Goal: Task Accomplishment & Management: Manage account settings

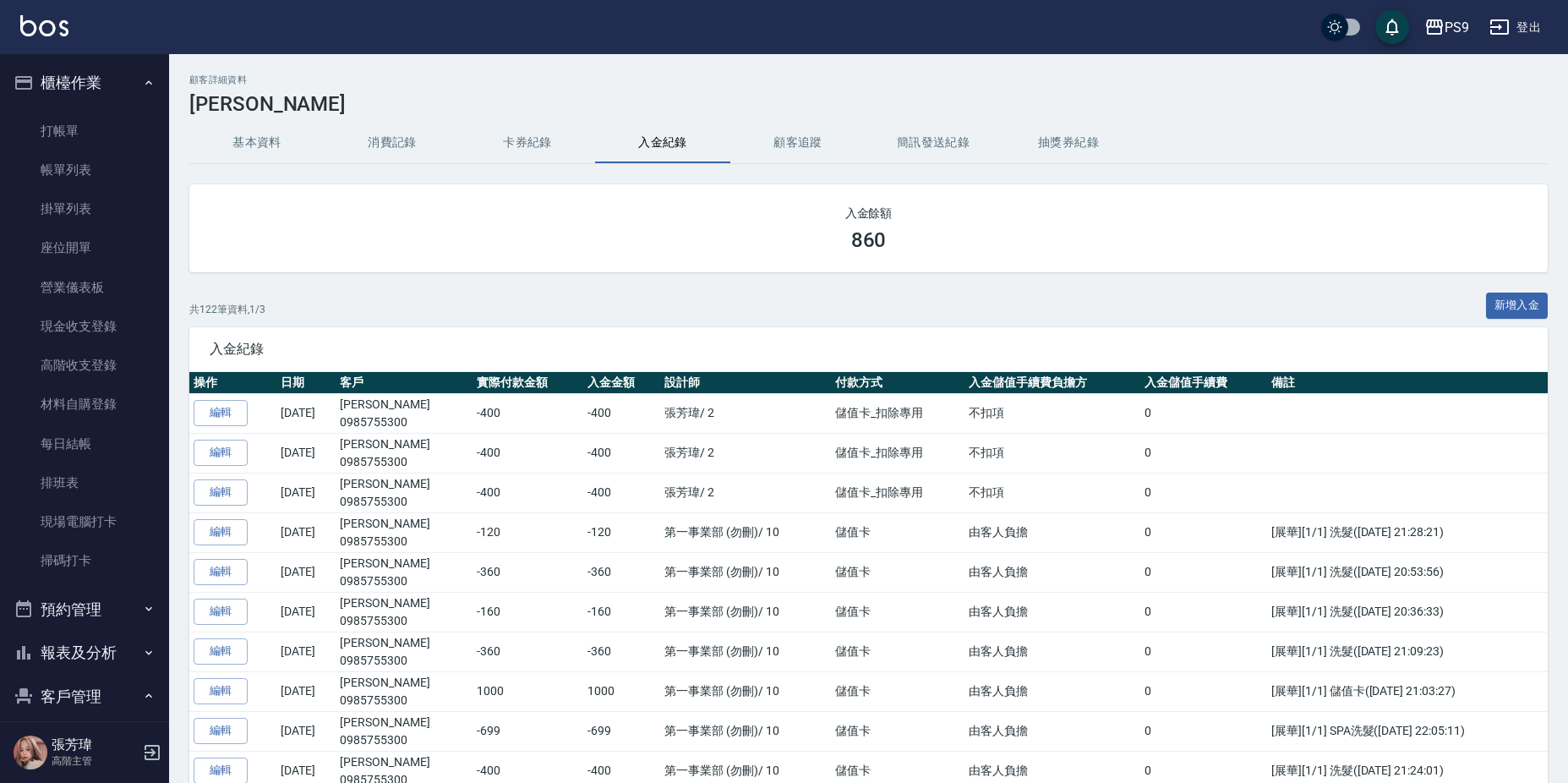
scroll to position [191, 0]
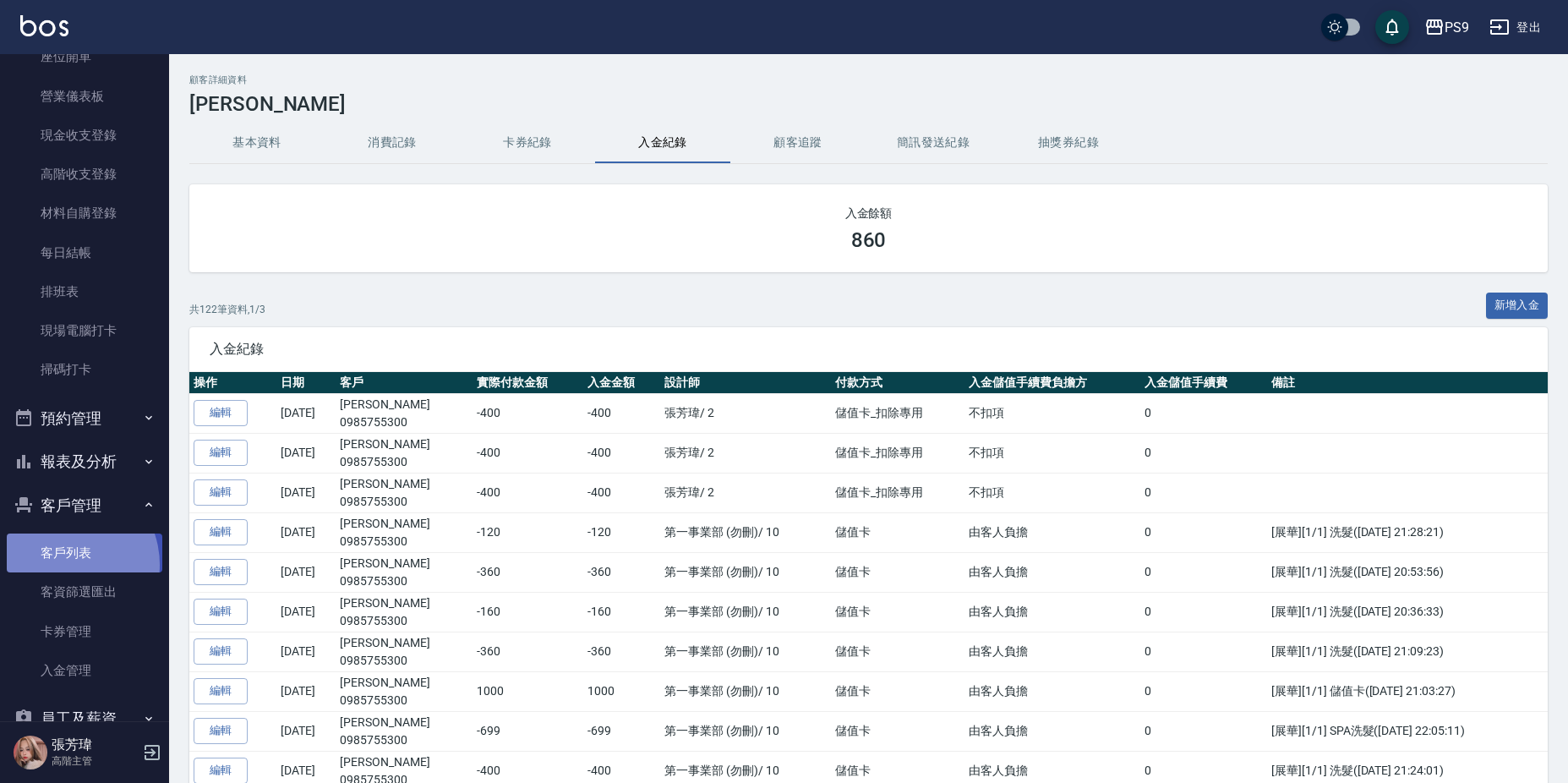
click at [62, 565] on link "客戶列表" at bounding box center [84, 553] width 155 height 39
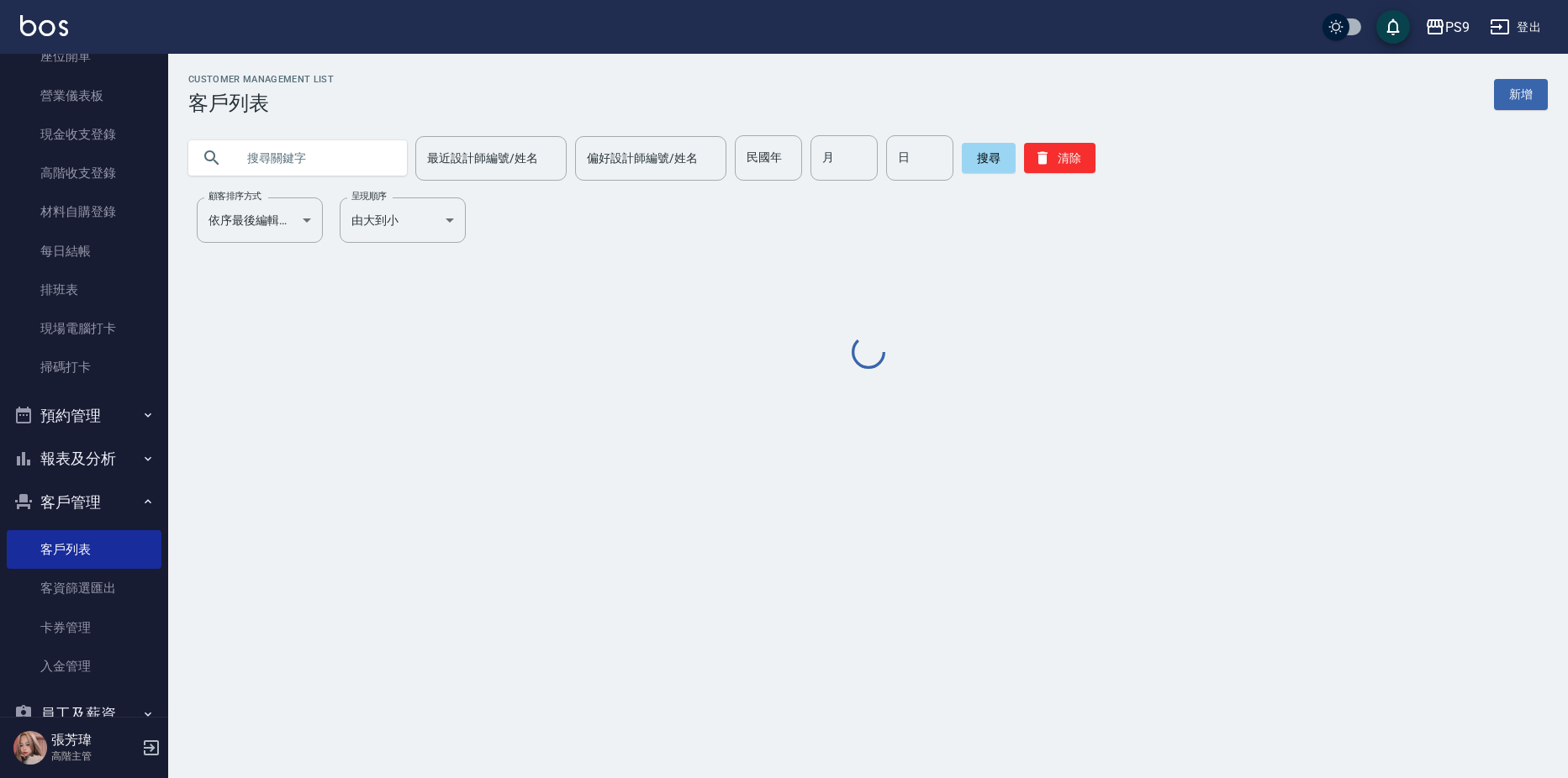
click at [316, 169] on input "text" at bounding box center [314, 157] width 158 height 45
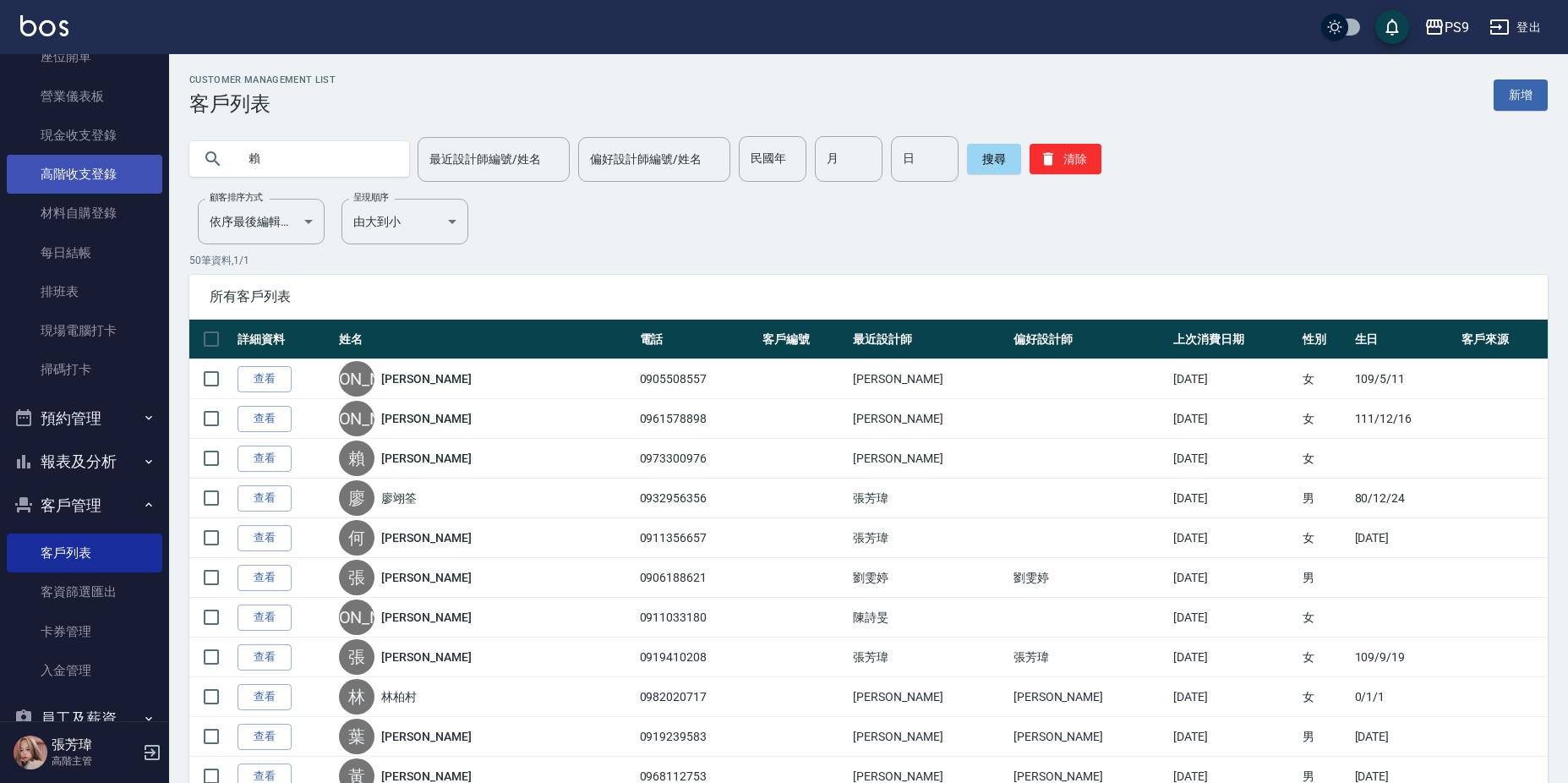
type input "賴"
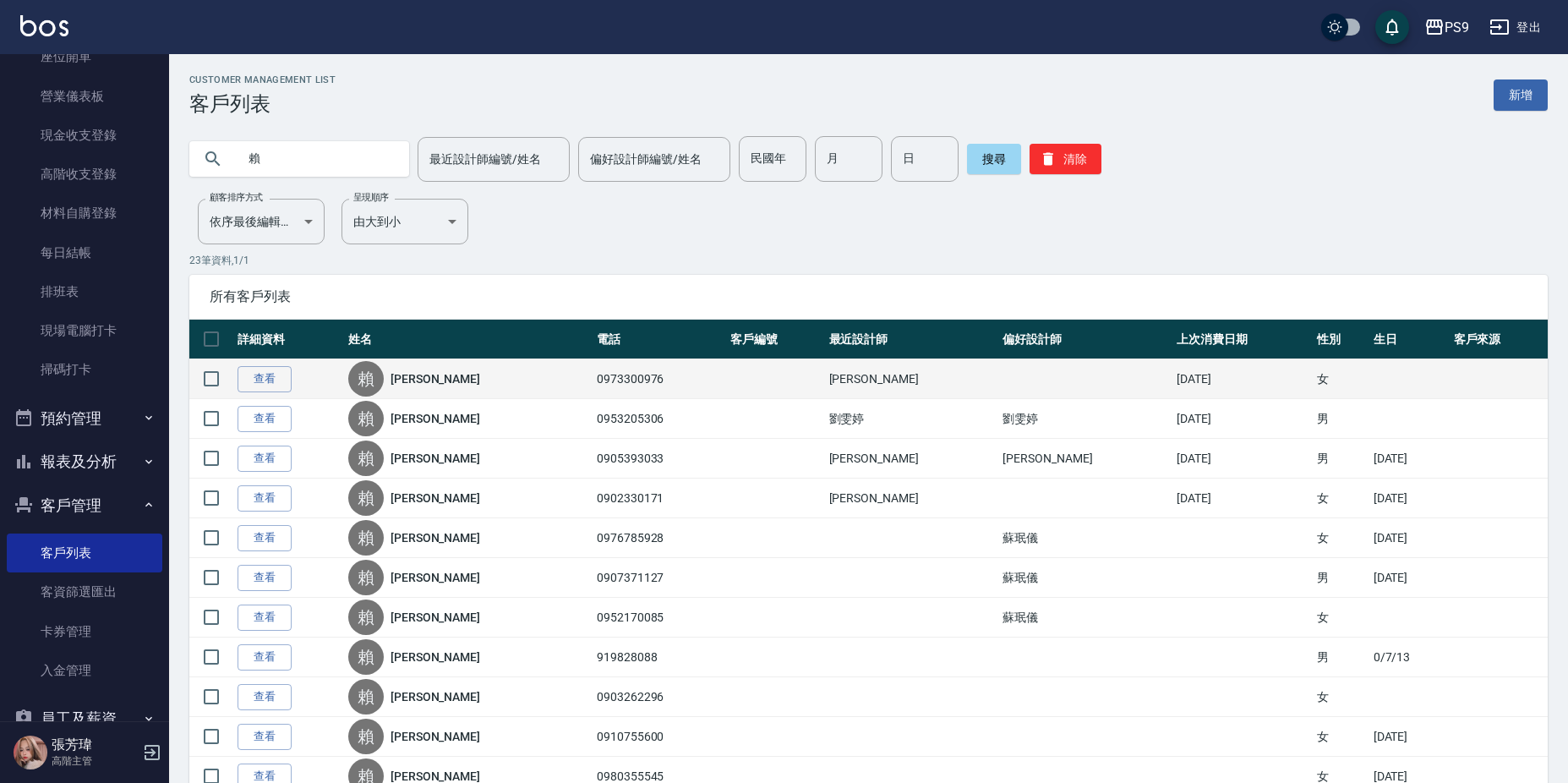
click at [409, 371] on link "[PERSON_NAME]" at bounding box center [435, 379] width 90 height 17
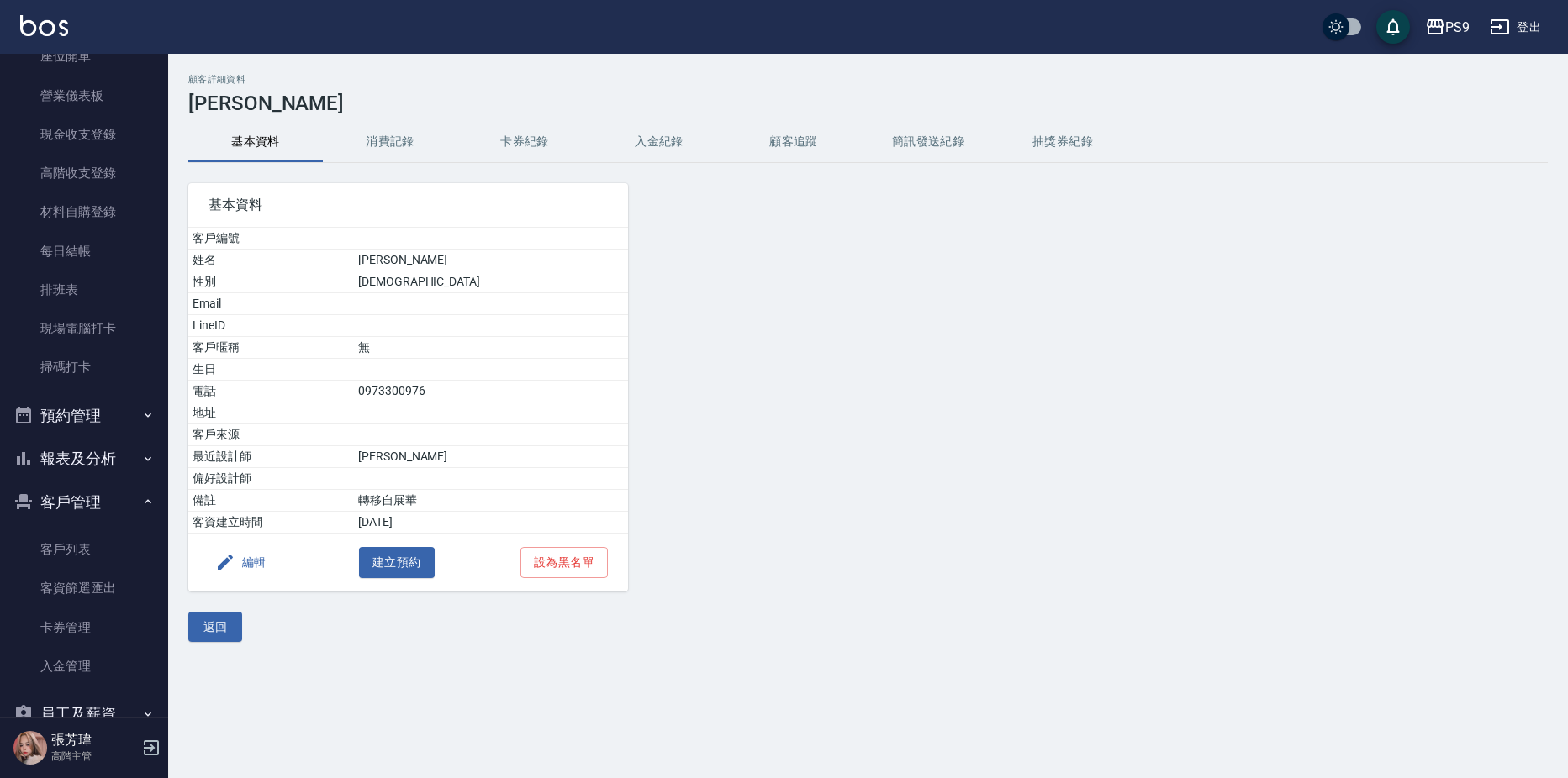
click at [635, 141] on button "入金紀錄" at bounding box center [659, 142] width 134 height 40
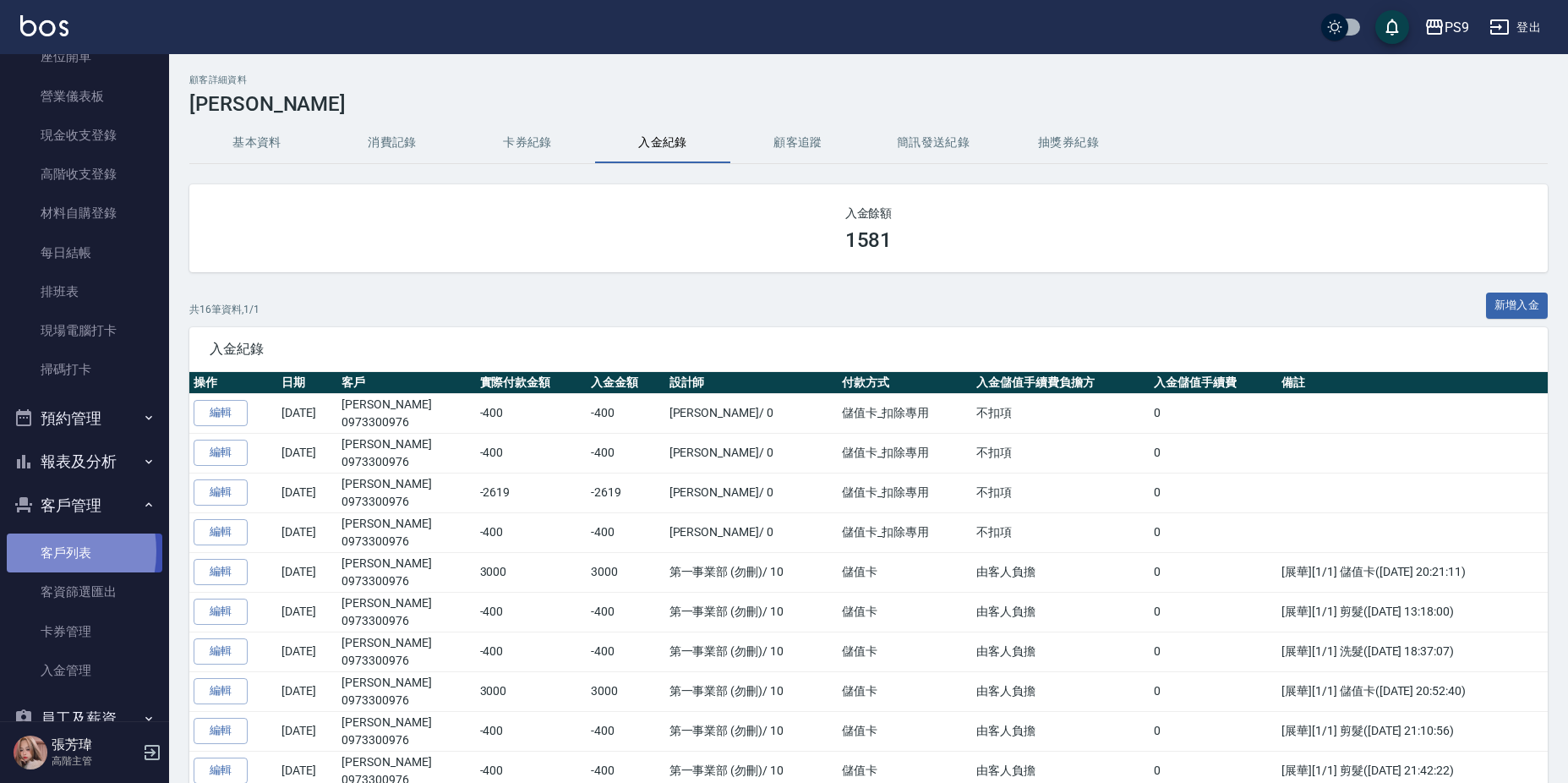
click at [34, 552] on link "客戶列表" at bounding box center [84, 553] width 155 height 39
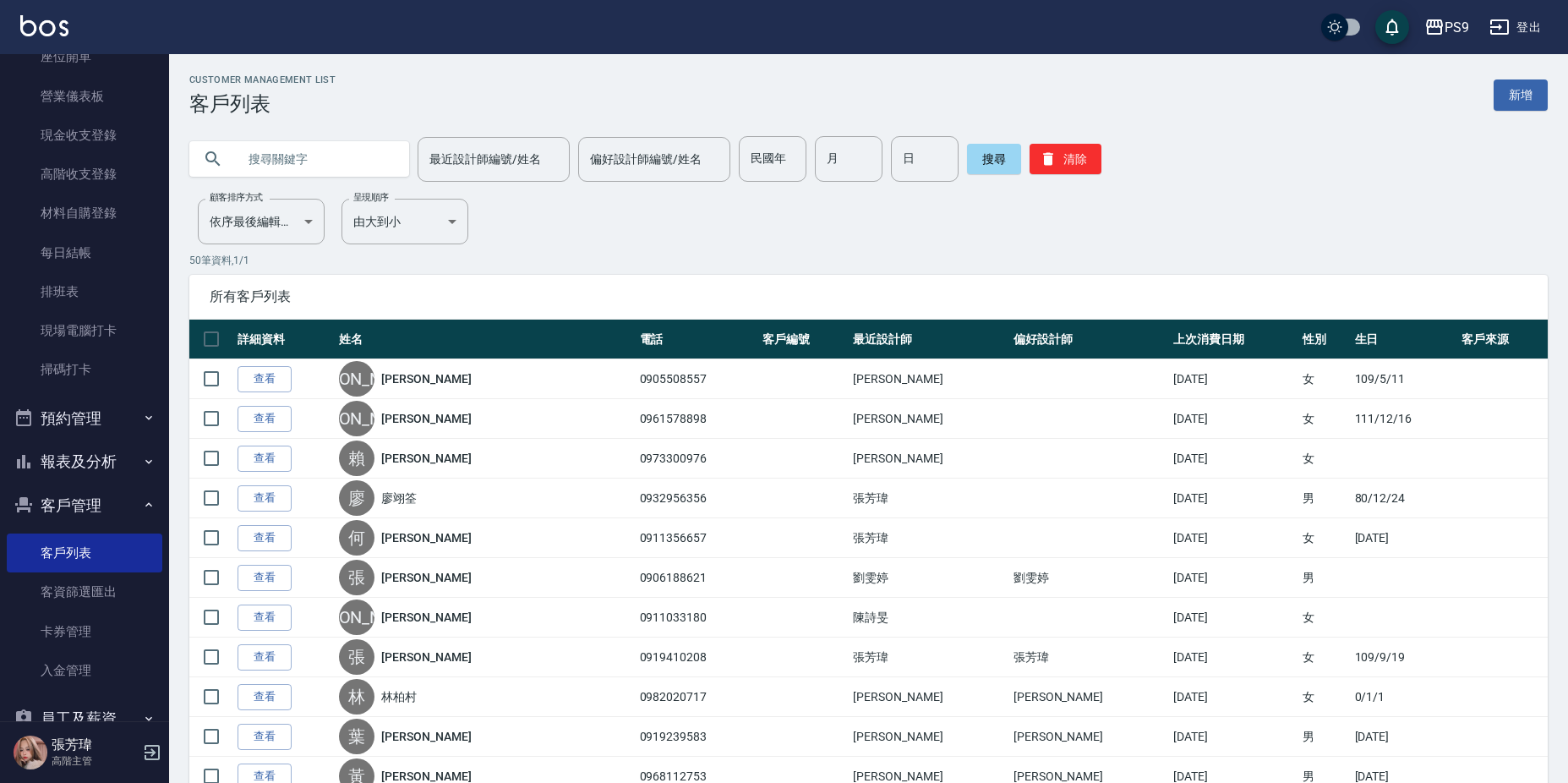
click at [295, 174] on input "text" at bounding box center [316, 158] width 159 height 45
type input "[PERSON_NAME]"
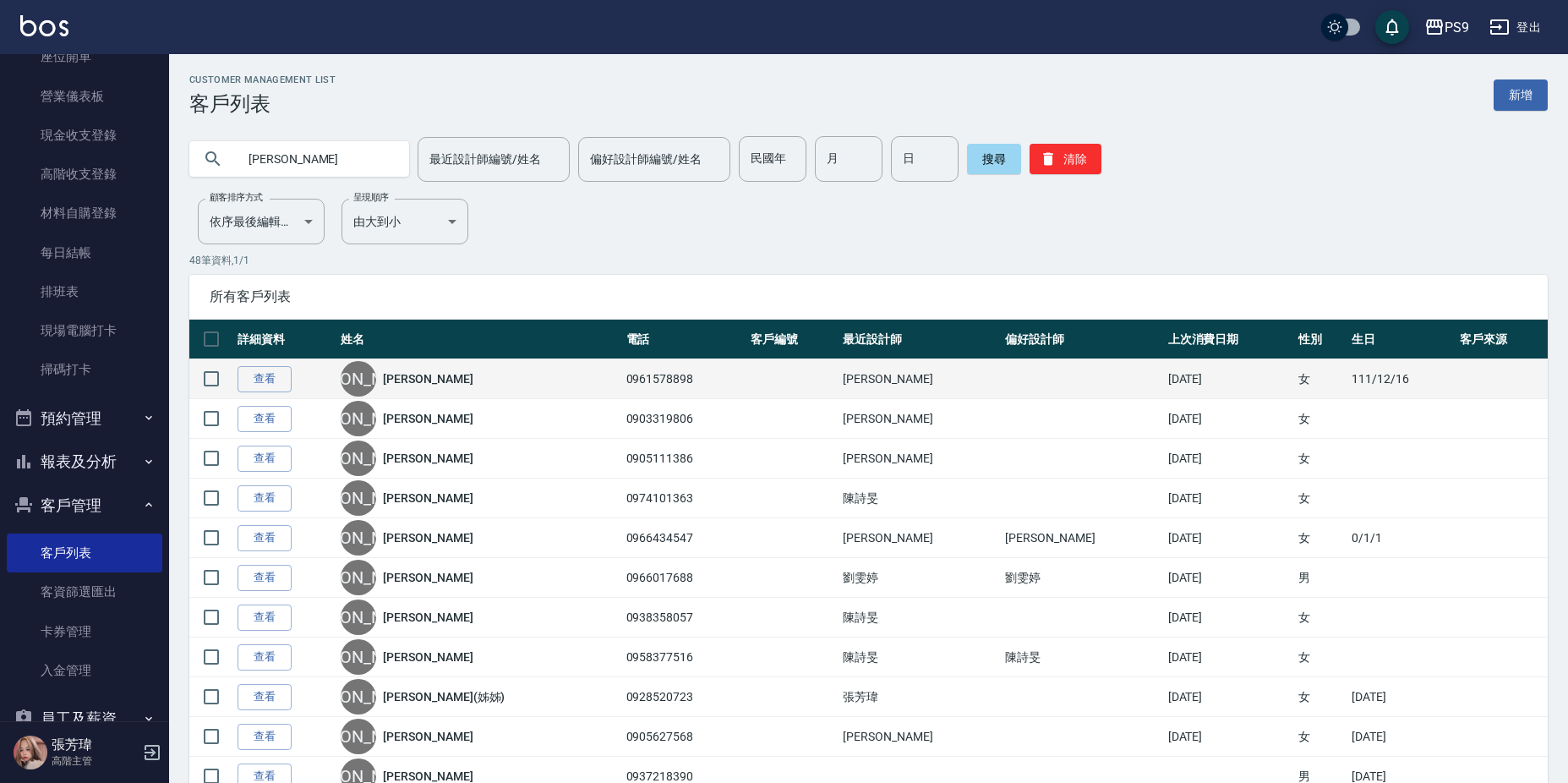
click at [416, 367] on div "[PERSON_NAME]" at bounding box center [479, 379] width 276 height 35
click at [418, 381] on link "[PERSON_NAME]" at bounding box center [427, 379] width 90 height 17
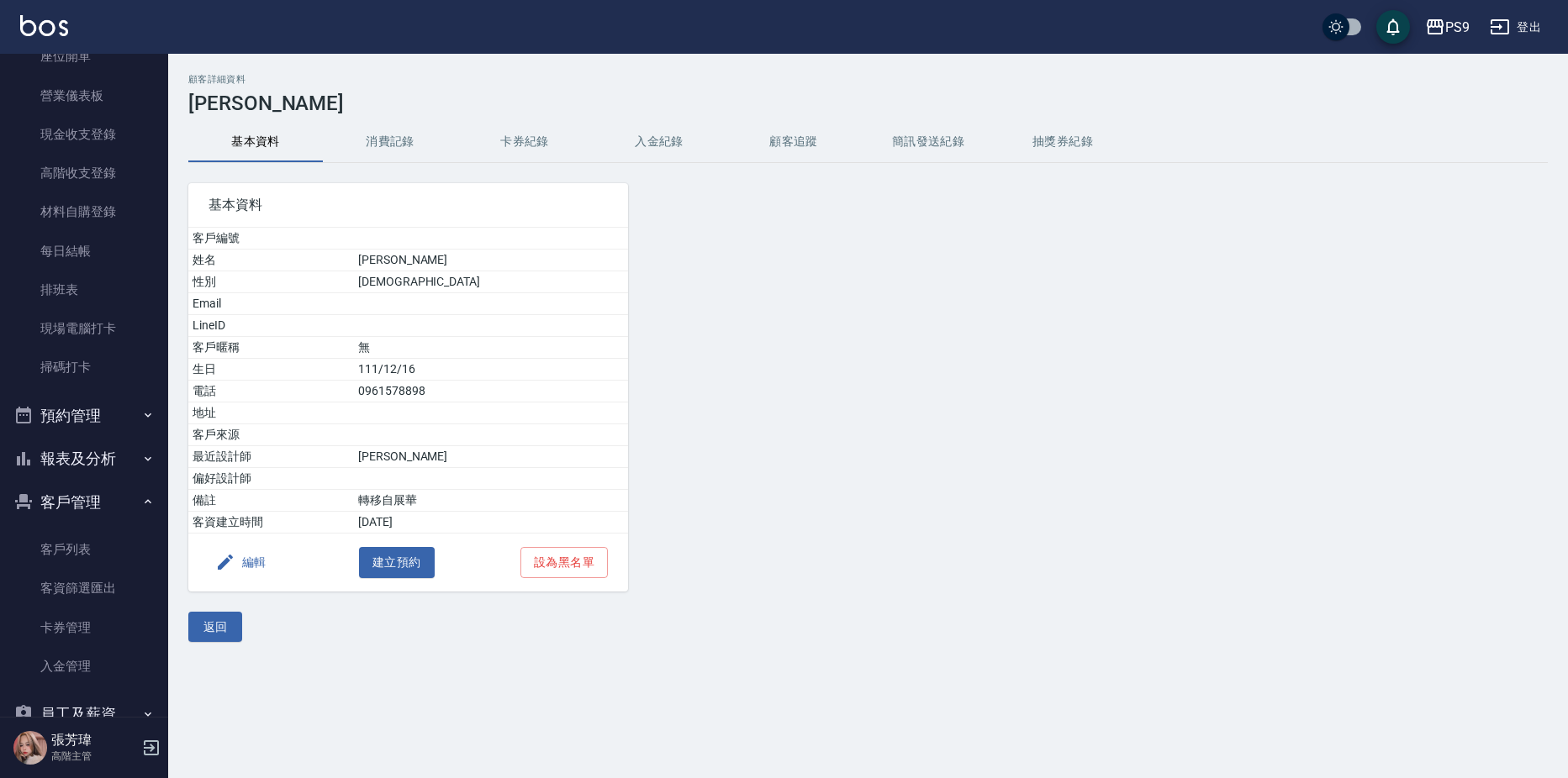
click at [674, 147] on button "入金紀錄" at bounding box center [659, 142] width 134 height 40
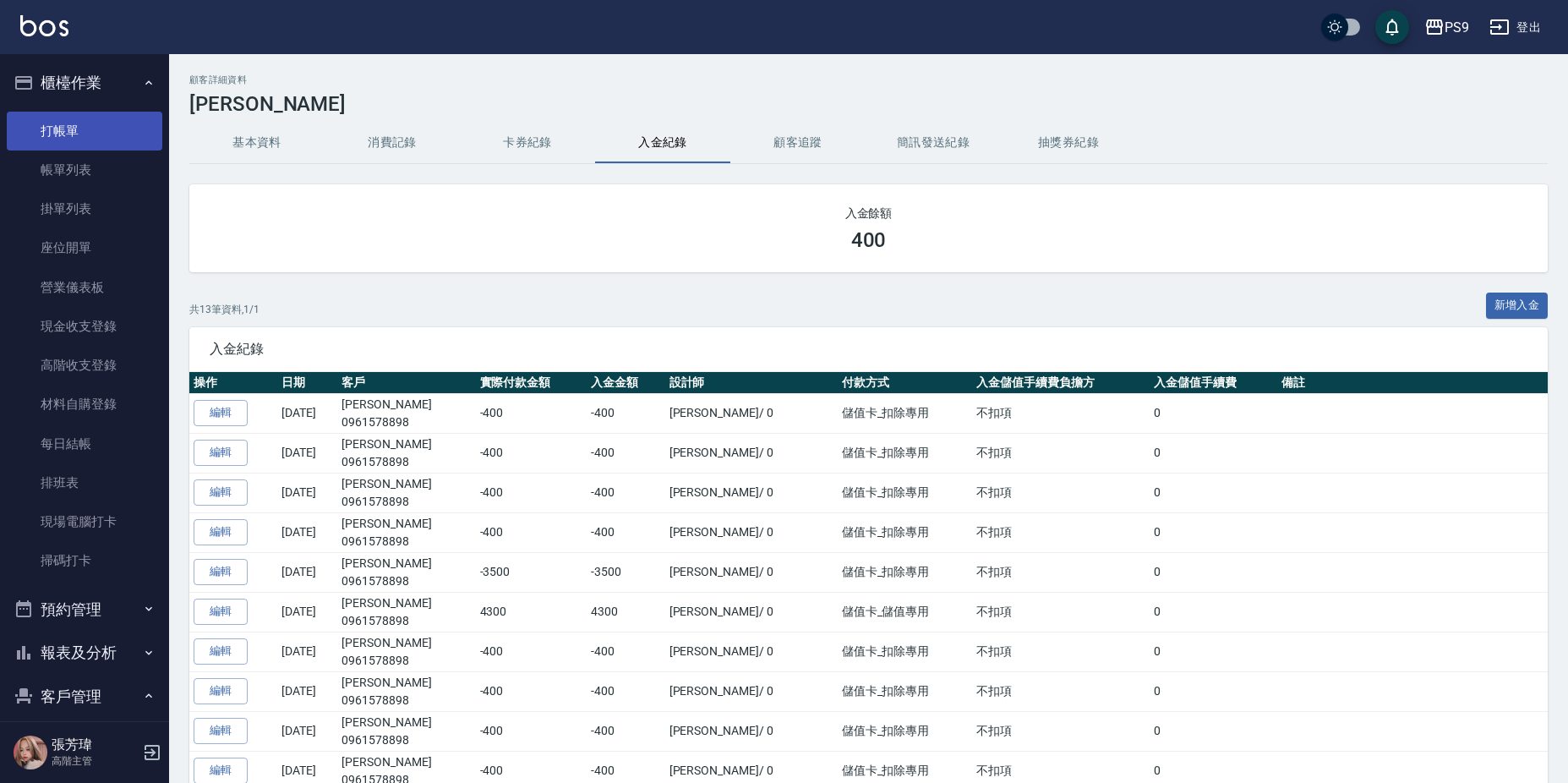
click at [59, 138] on link "打帳單" at bounding box center [84, 131] width 155 height 39
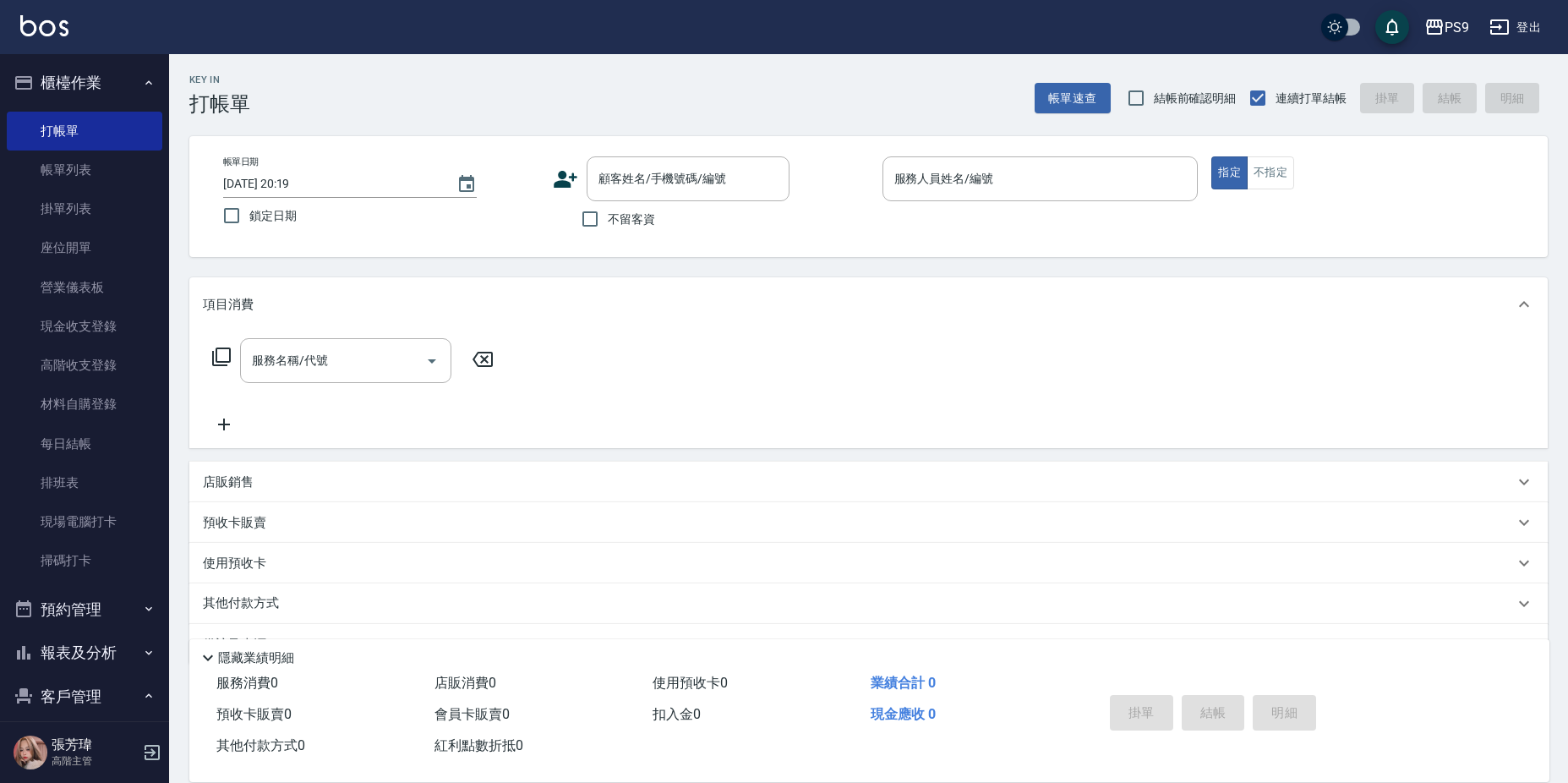
click at [635, 226] on span "不留客資" at bounding box center [631, 219] width 47 height 18
click at [608, 226] on input "不留客資" at bounding box center [590, 219] width 35 height 35
checkbox input "true"
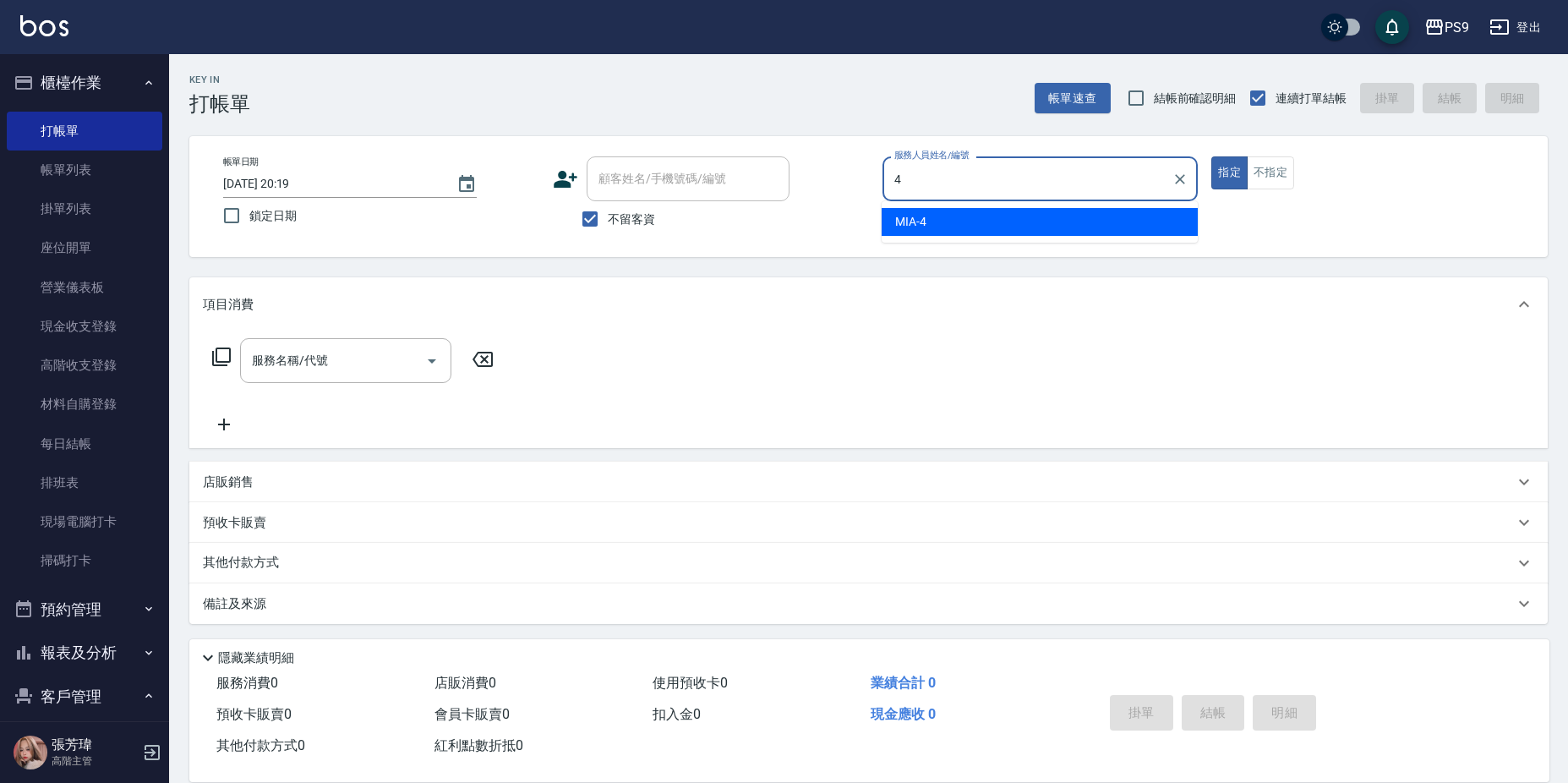
type input "MIA-4"
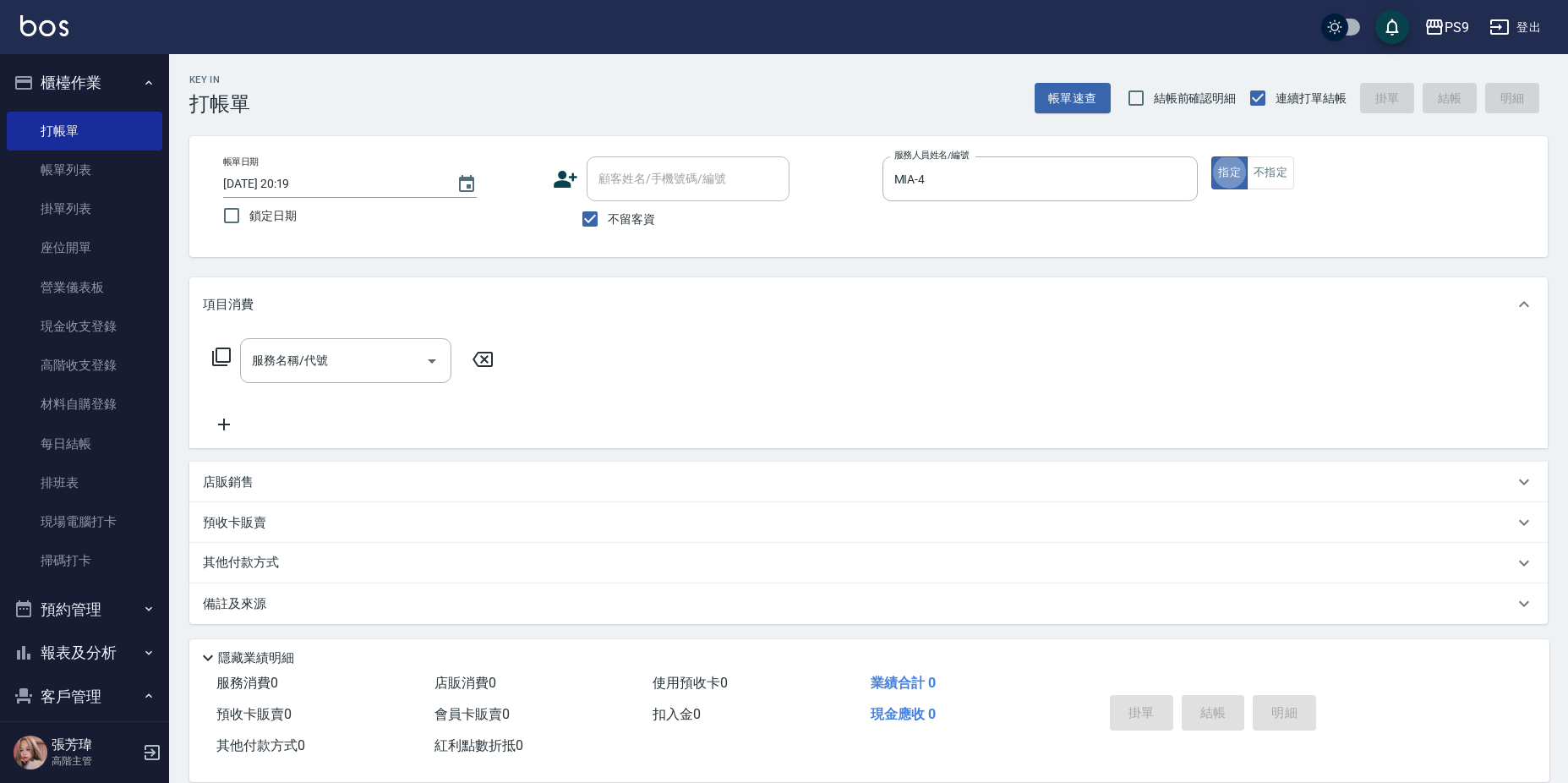
type button "true"
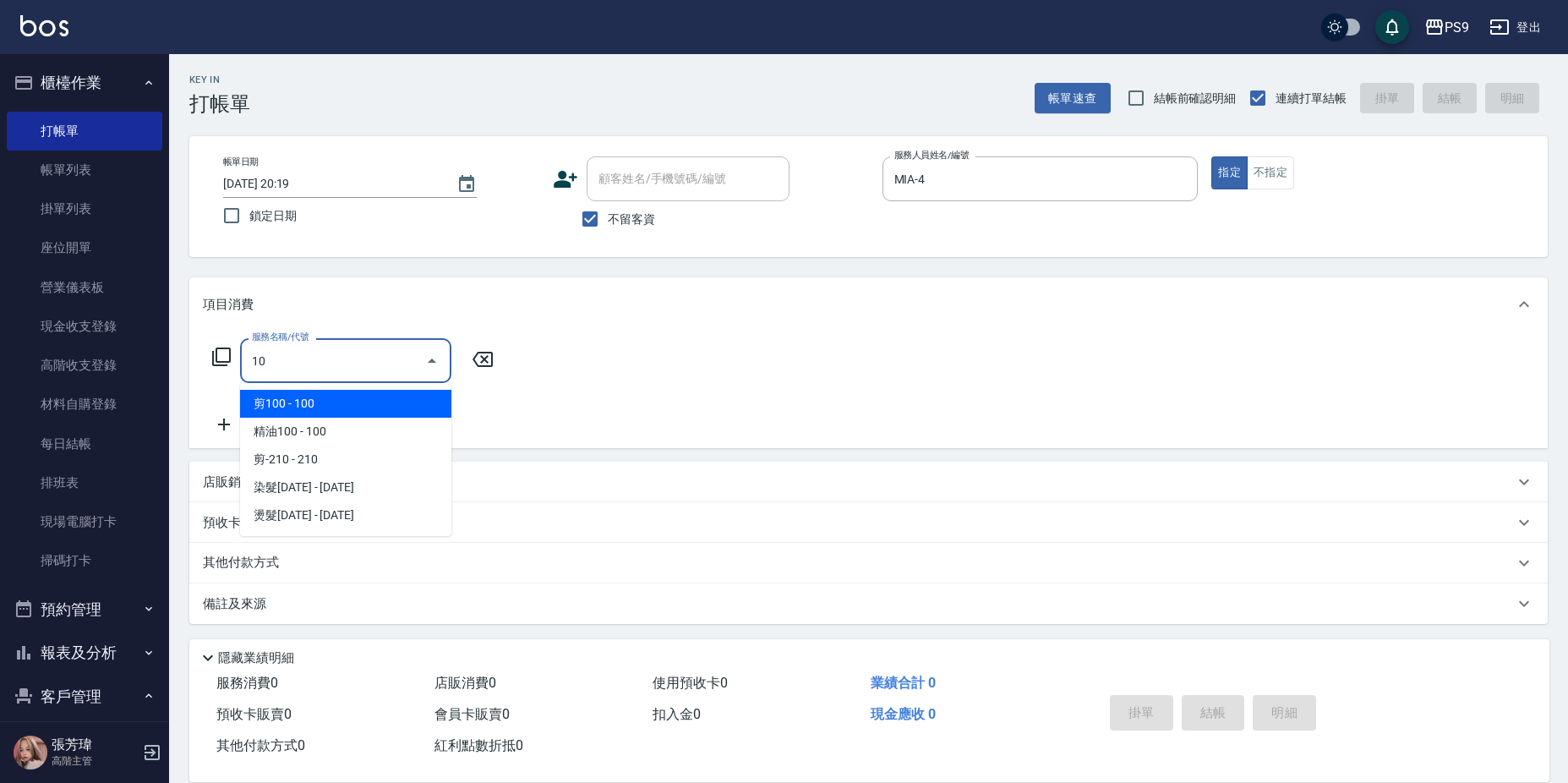
type input "1"
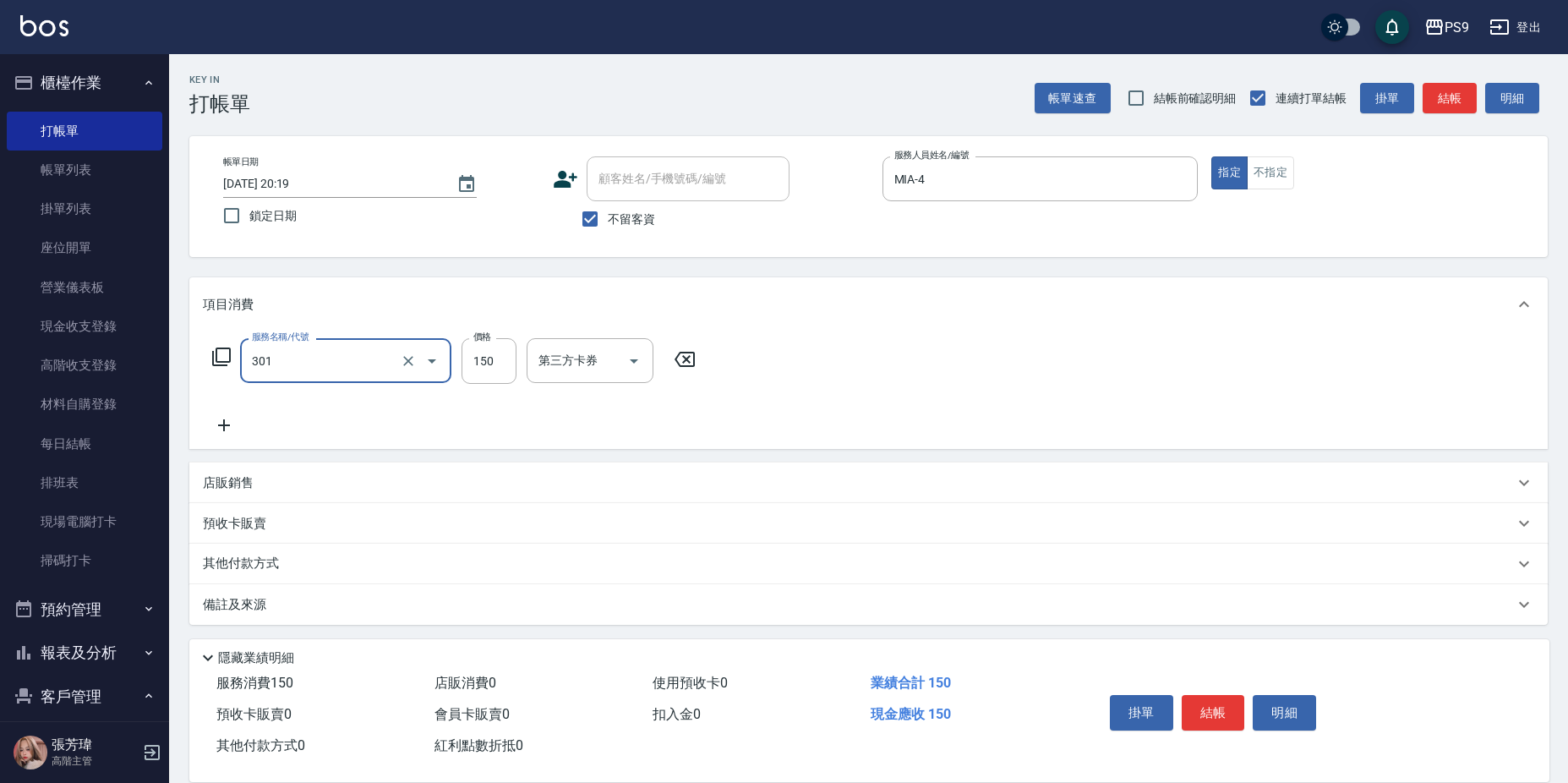
type input "剪-150(301)"
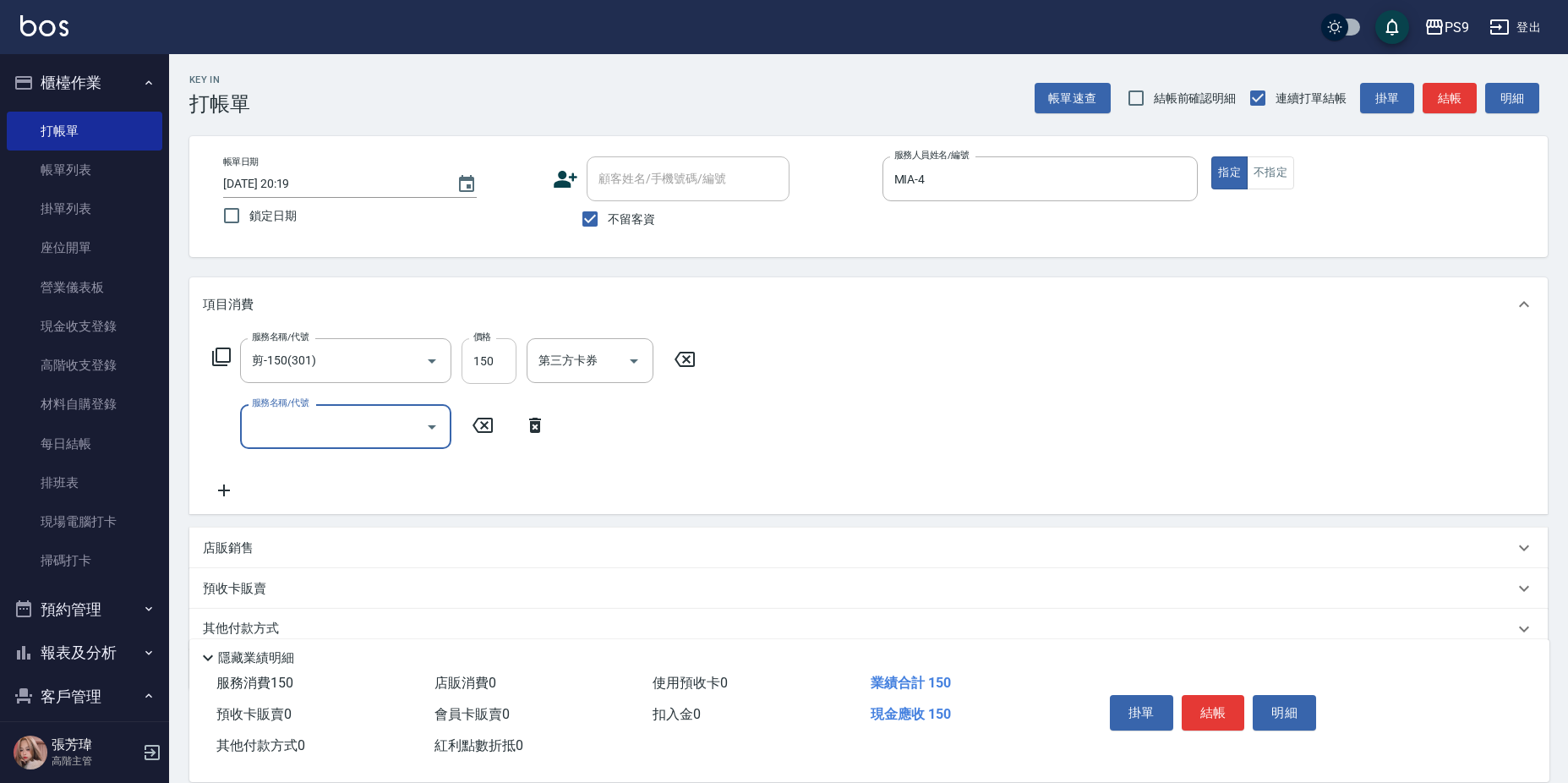
click at [485, 363] on input "150" at bounding box center [489, 361] width 55 height 45
type input "300"
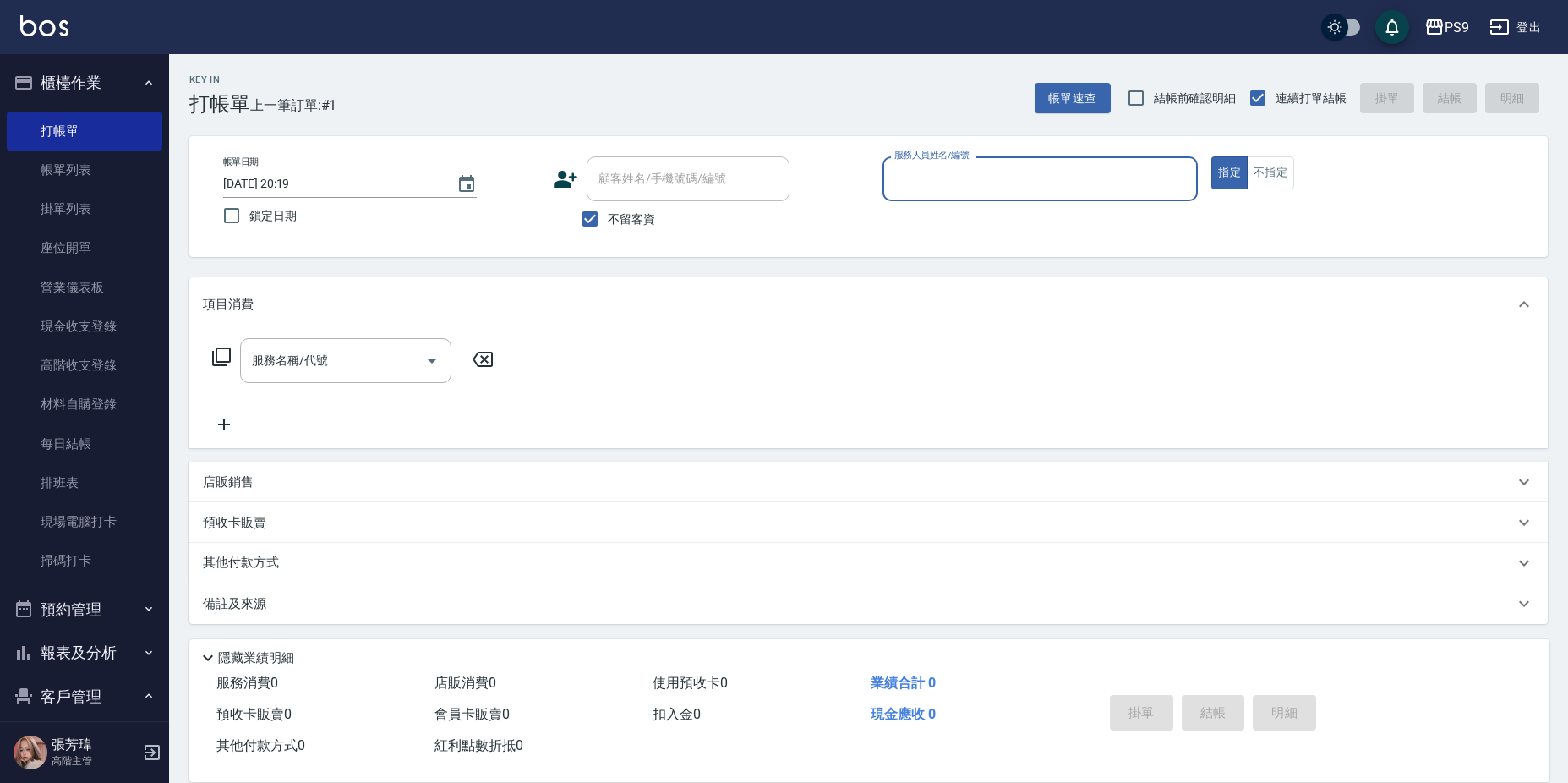
click at [614, 232] on label "不留客資" at bounding box center [614, 219] width 83 height 35
click at [608, 232] on input "不留客資" at bounding box center [590, 219] width 35 height 35
checkbox input "false"
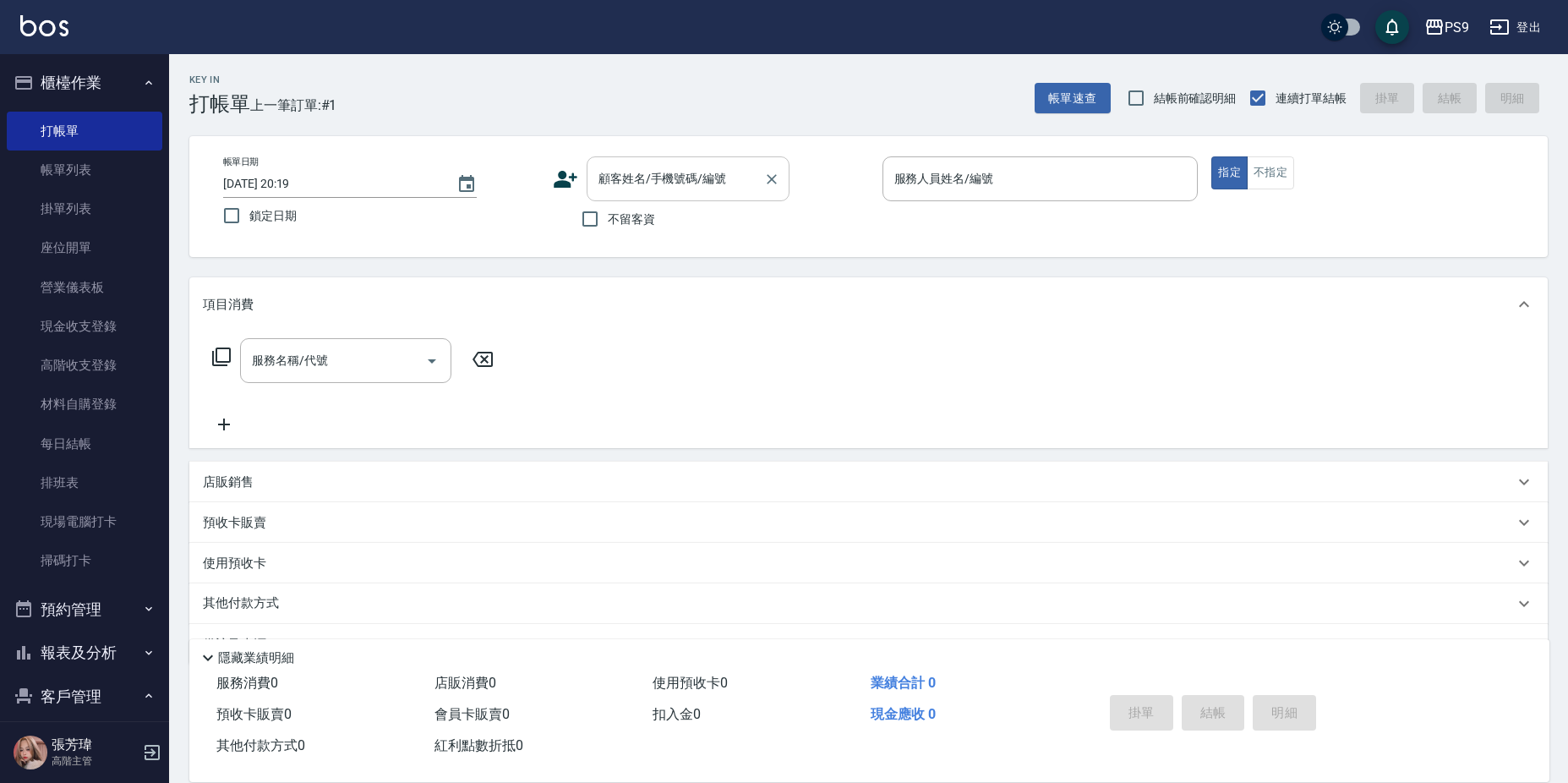
click at [651, 163] on div "顧客姓名/手機號碼/編號" at bounding box center [688, 178] width 203 height 44
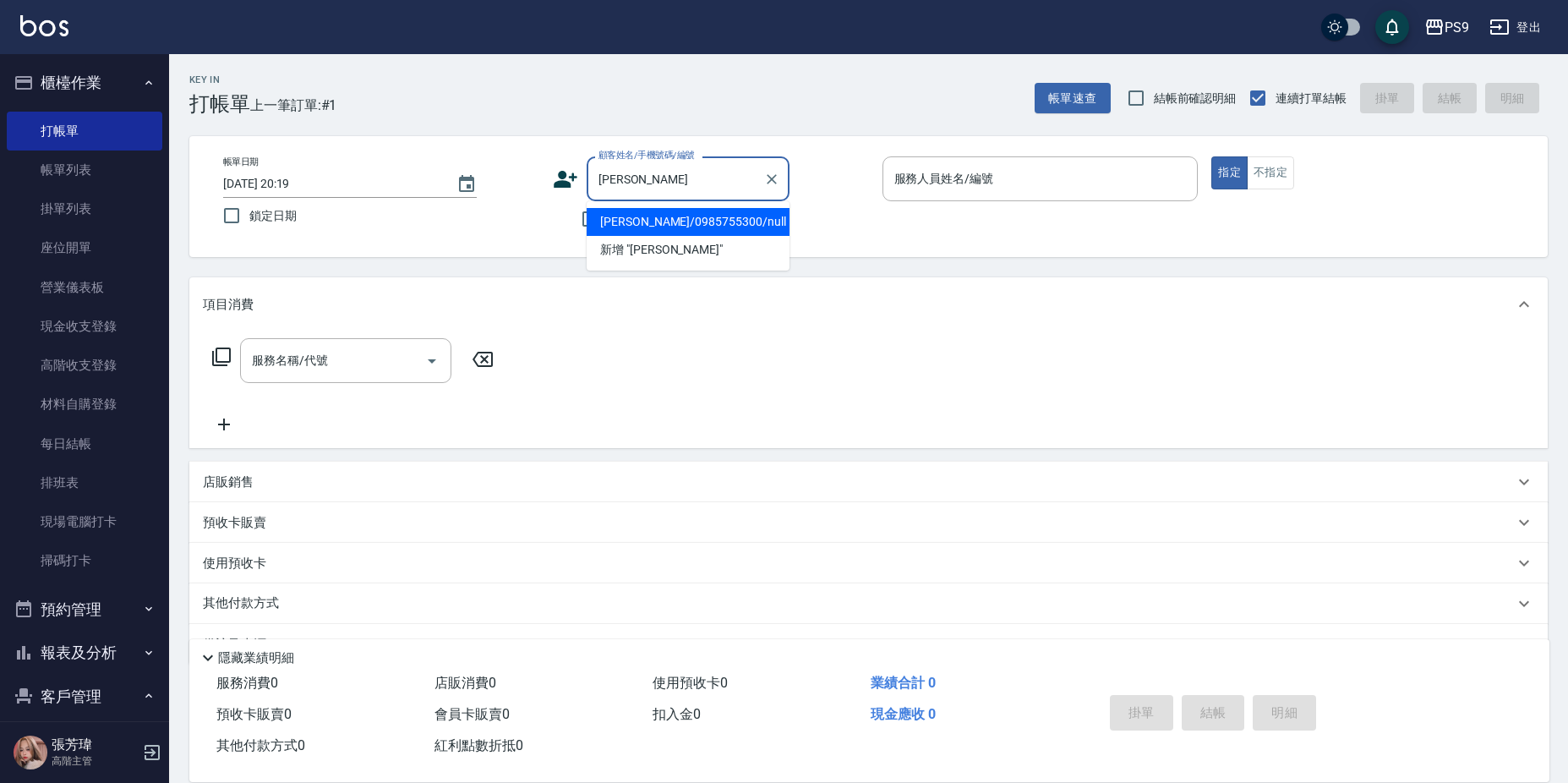
click at [733, 217] on li "[PERSON_NAME]/0985755300/null" at bounding box center [688, 222] width 203 height 28
type input "[PERSON_NAME]/0985755300/null"
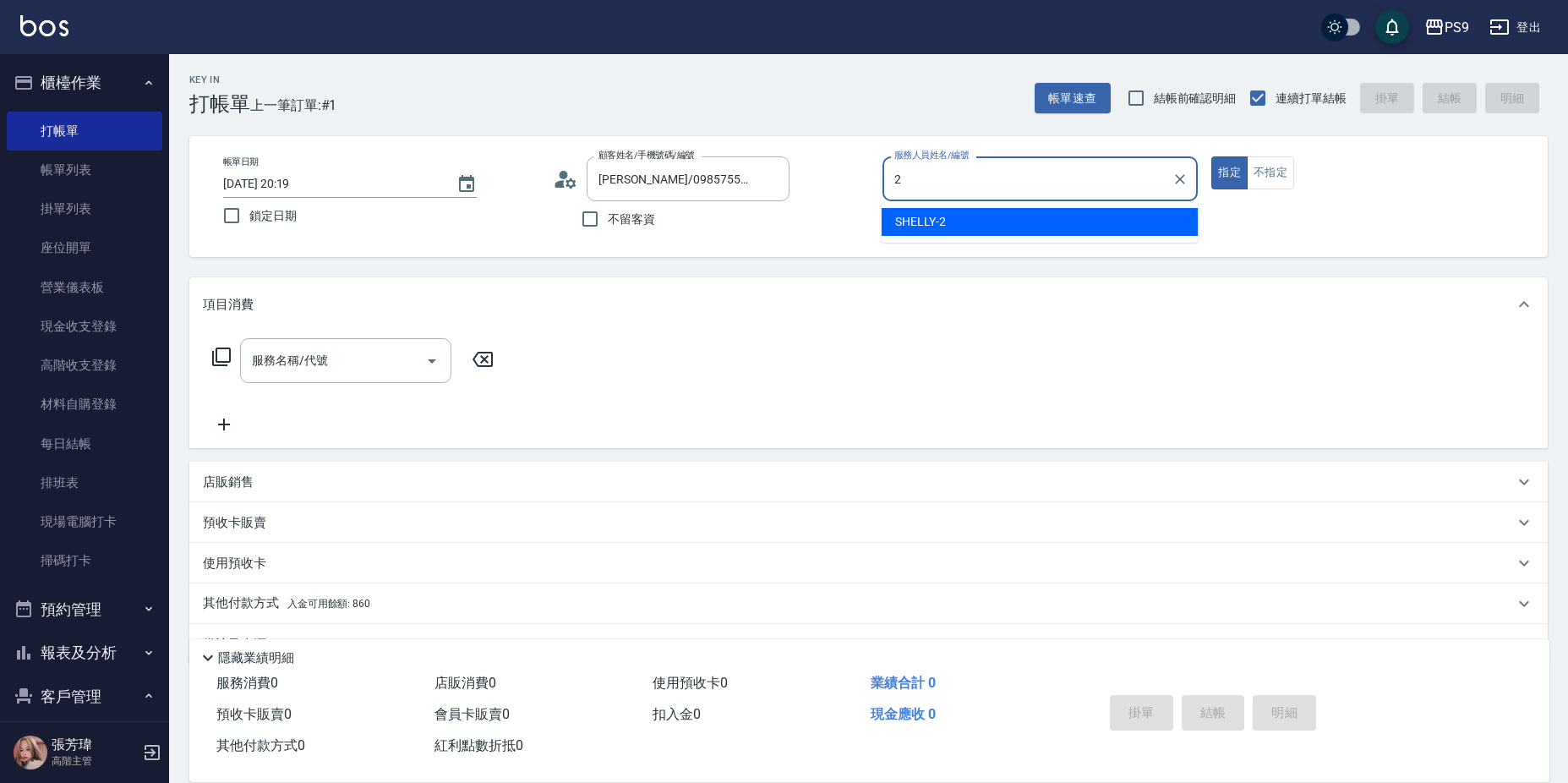
type input "SHELLY-2"
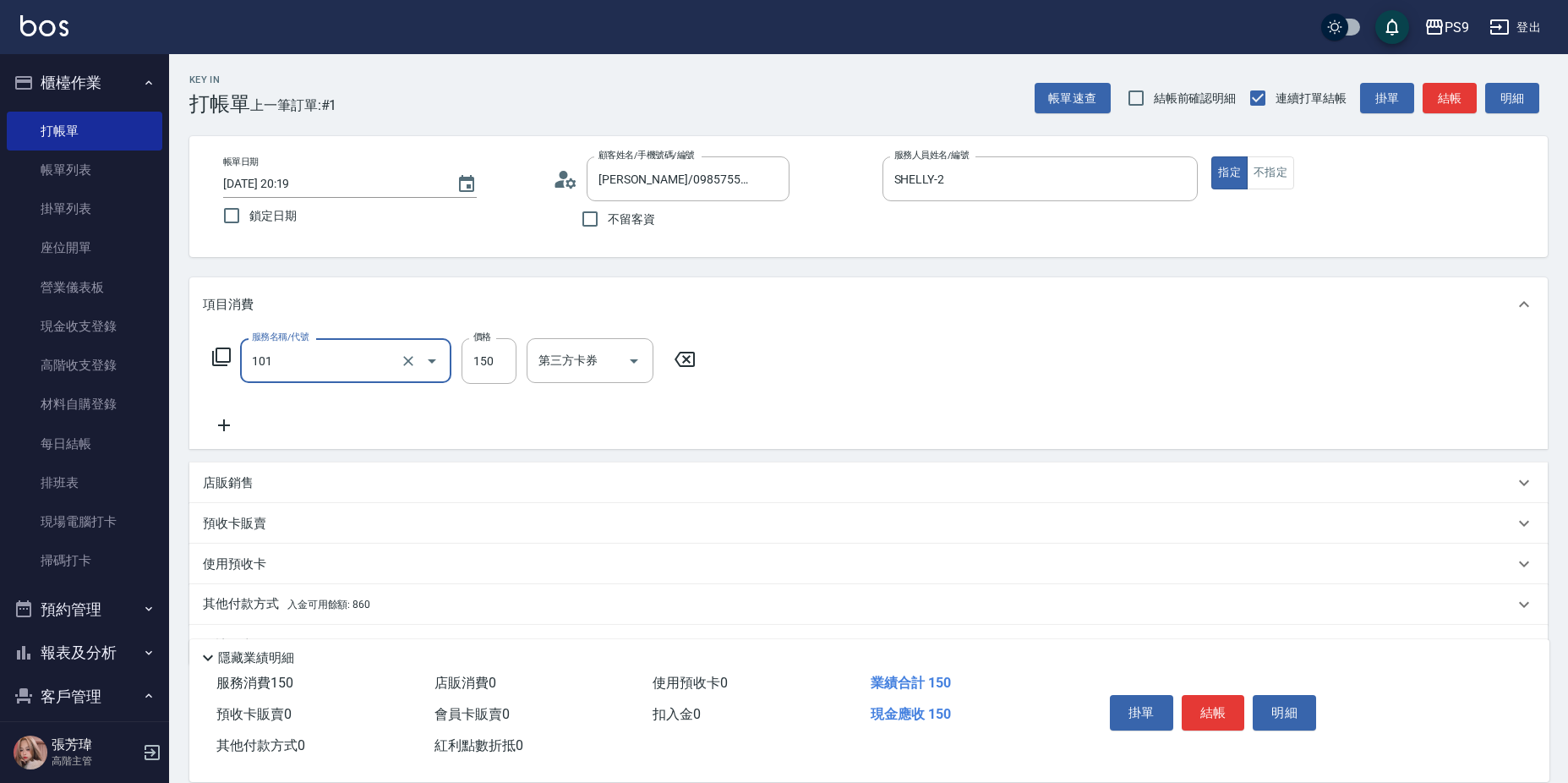
type input "洗髮(101)"
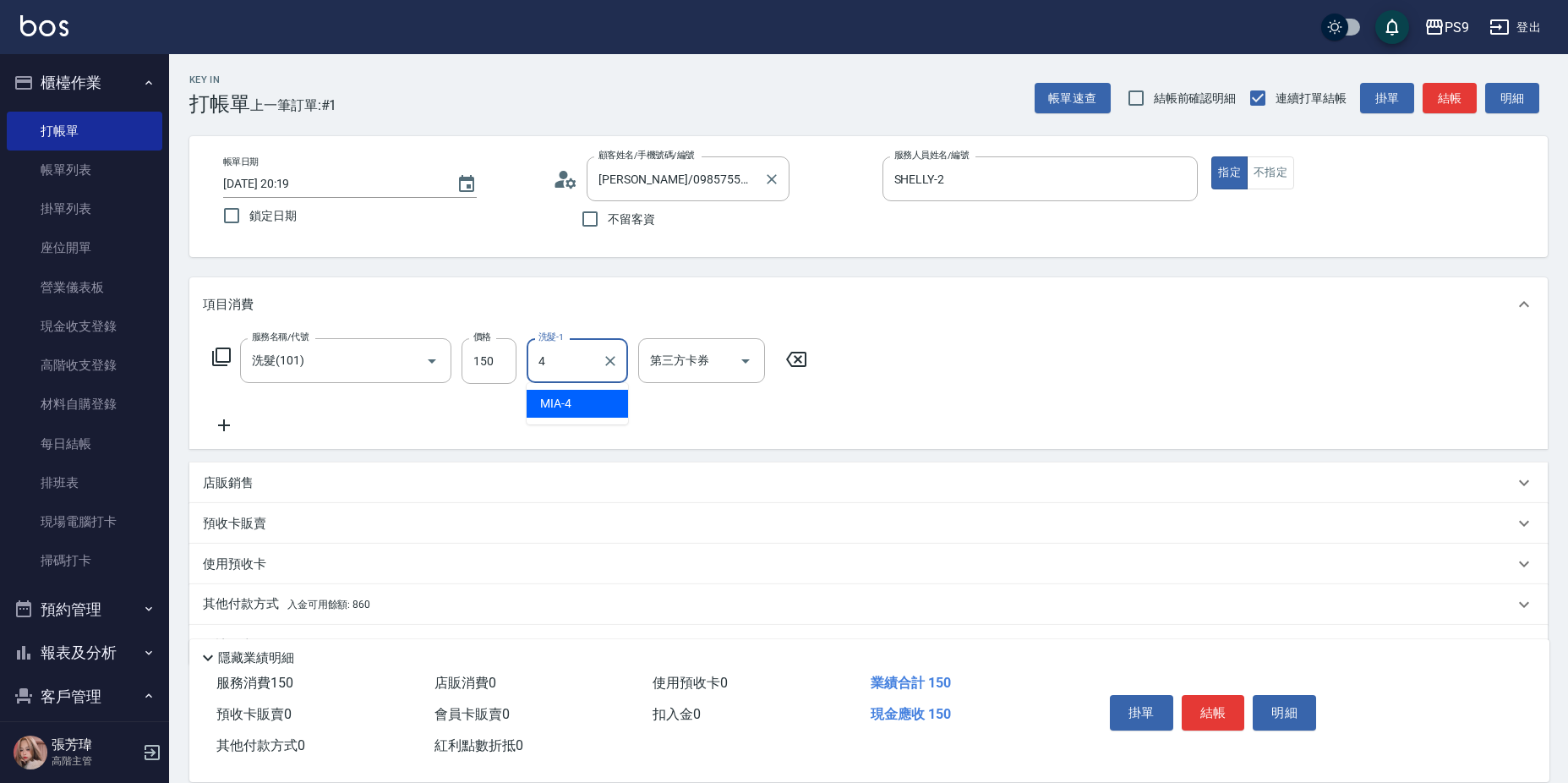
type input "MIA-4"
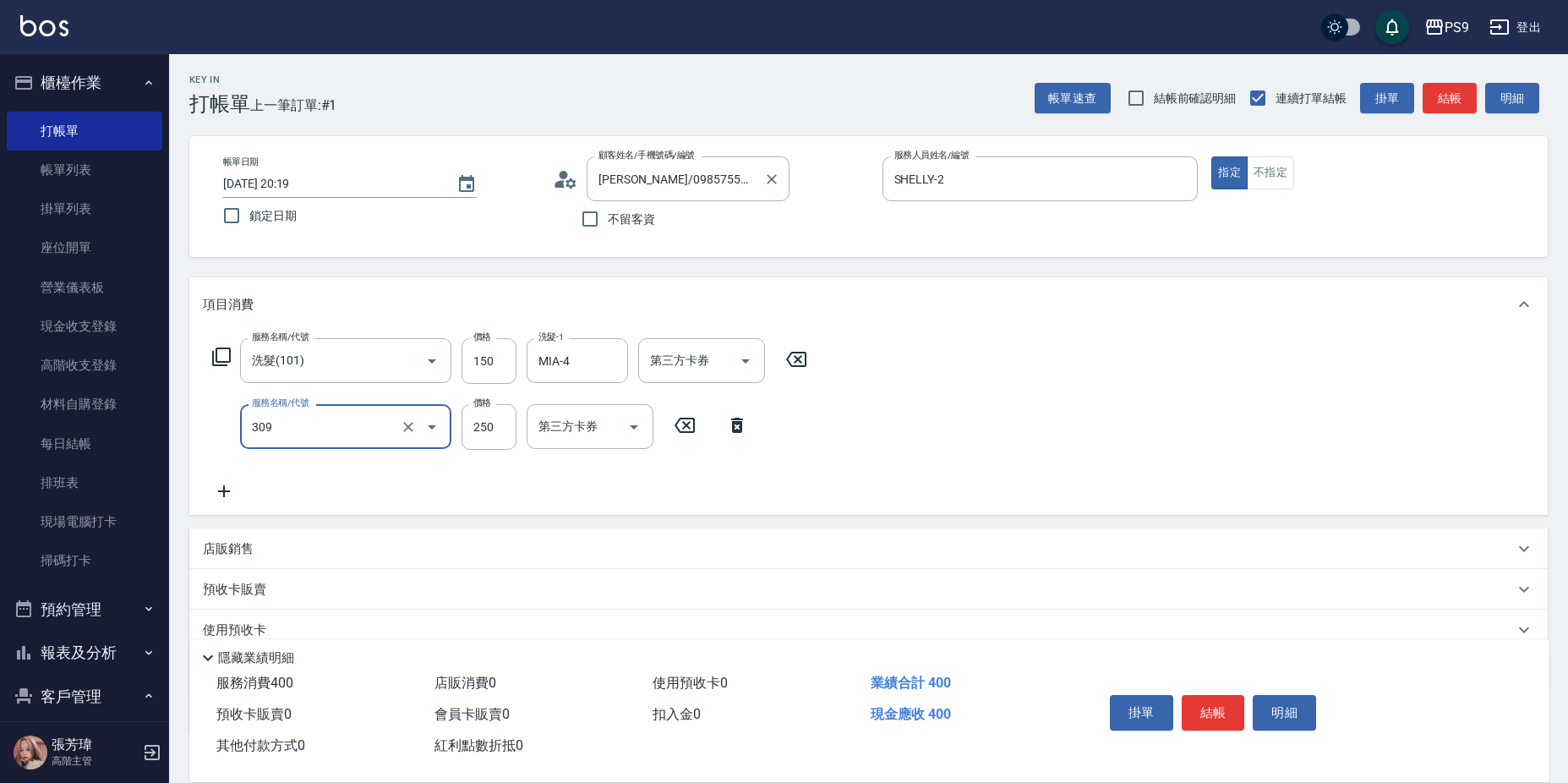
type input "剪-250(309)"
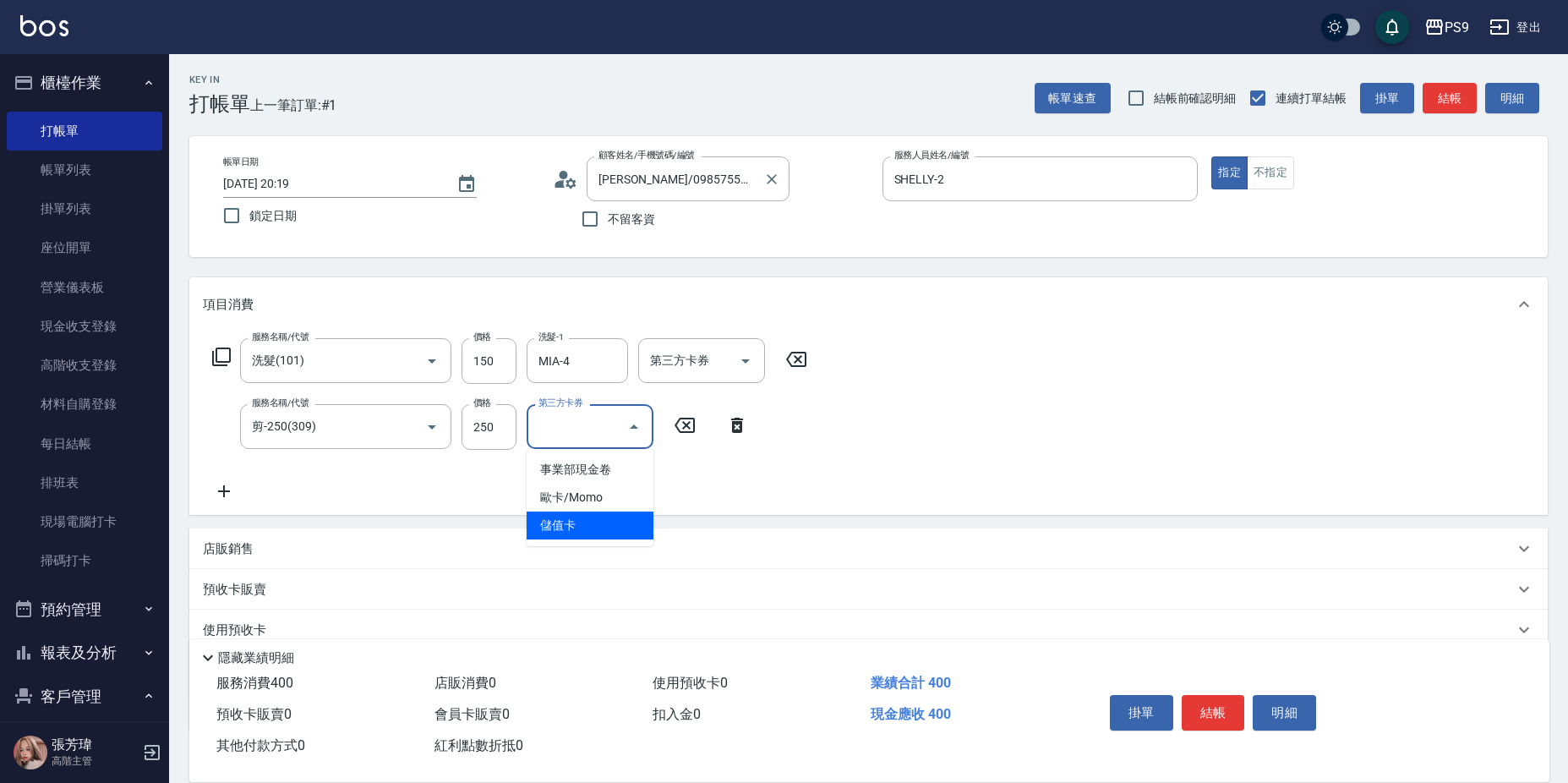
type input "儲值卡"
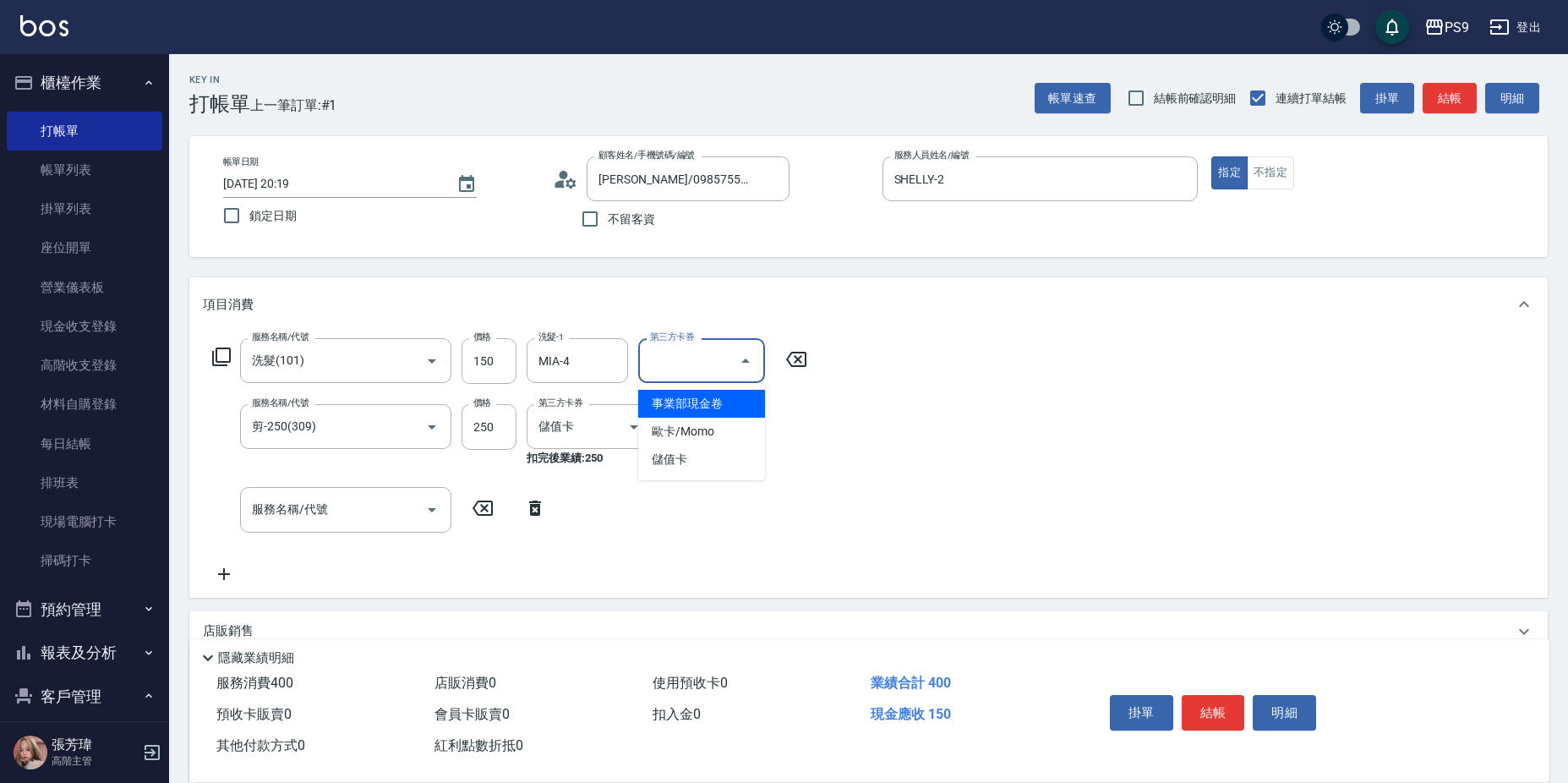
click at [726, 361] on input "第三方卡券" at bounding box center [688, 361] width 86 height 30
click at [696, 461] on span "儲值卡" at bounding box center [701, 459] width 127 height 28
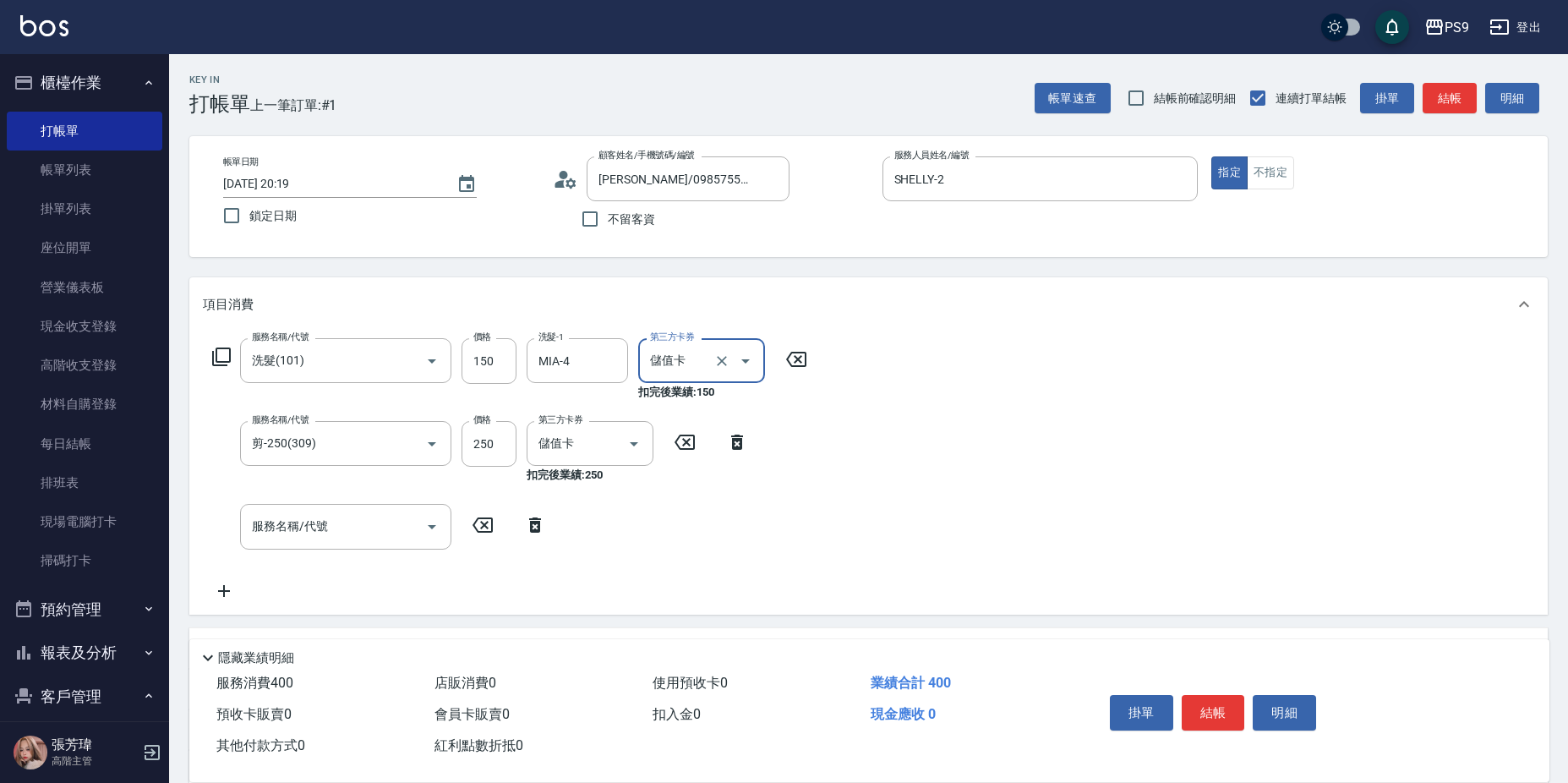
type input "儲值卡"
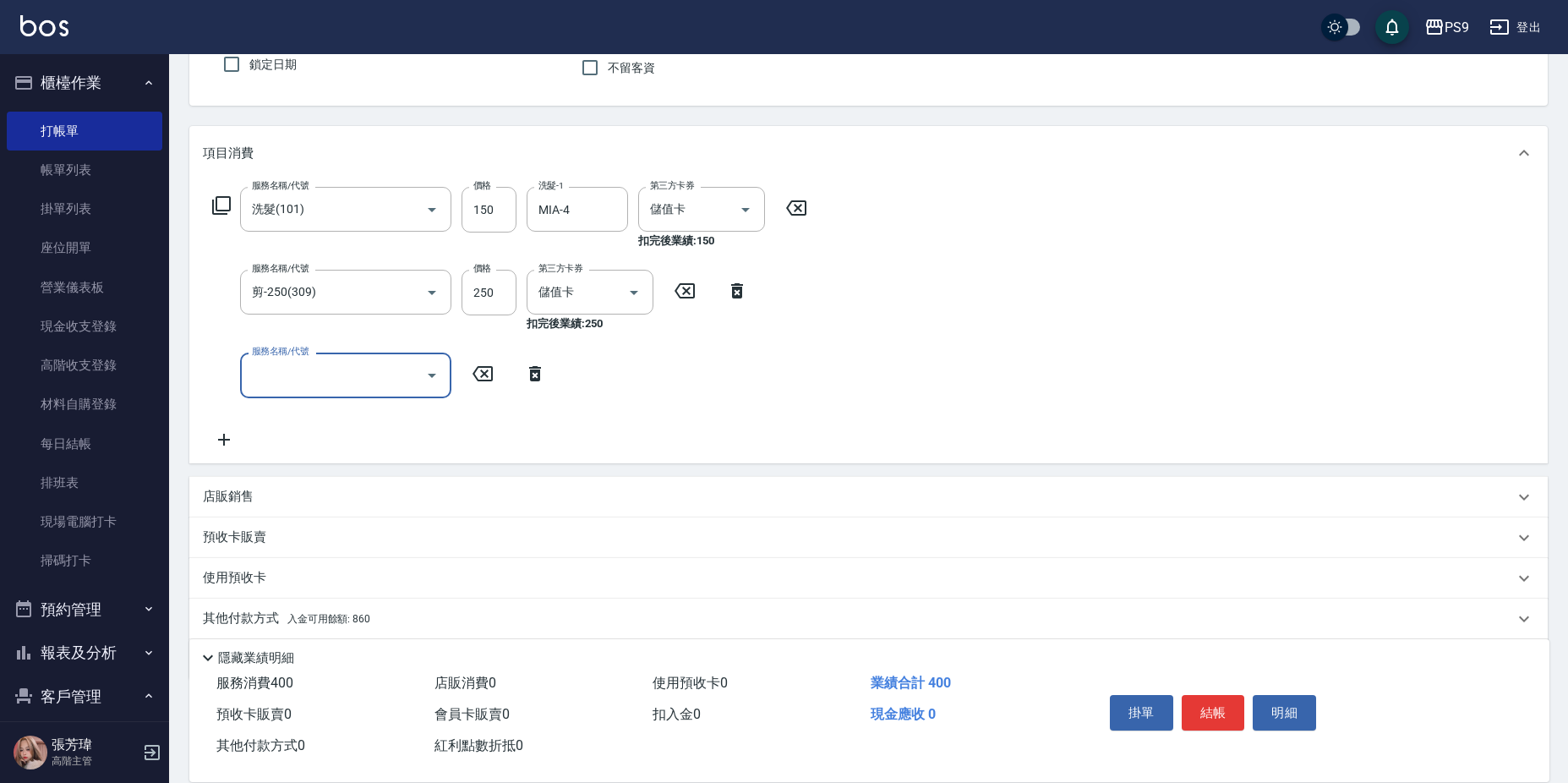
scroll to position [211, 0]
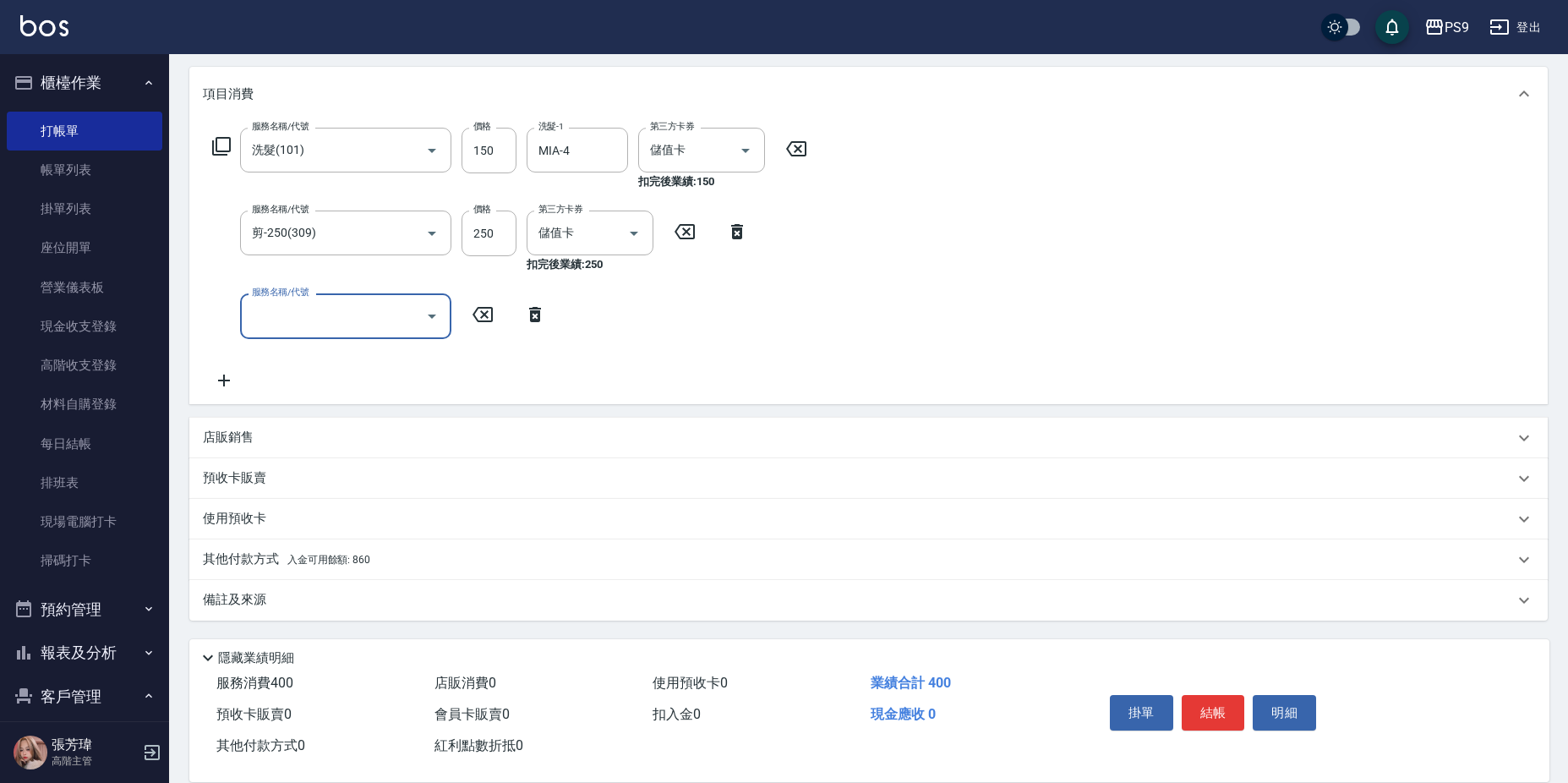
click at [372, 567] on div "其他付款方式 入金可用餘額: 860" at bounding box center [858, 560] width 1311 height 18
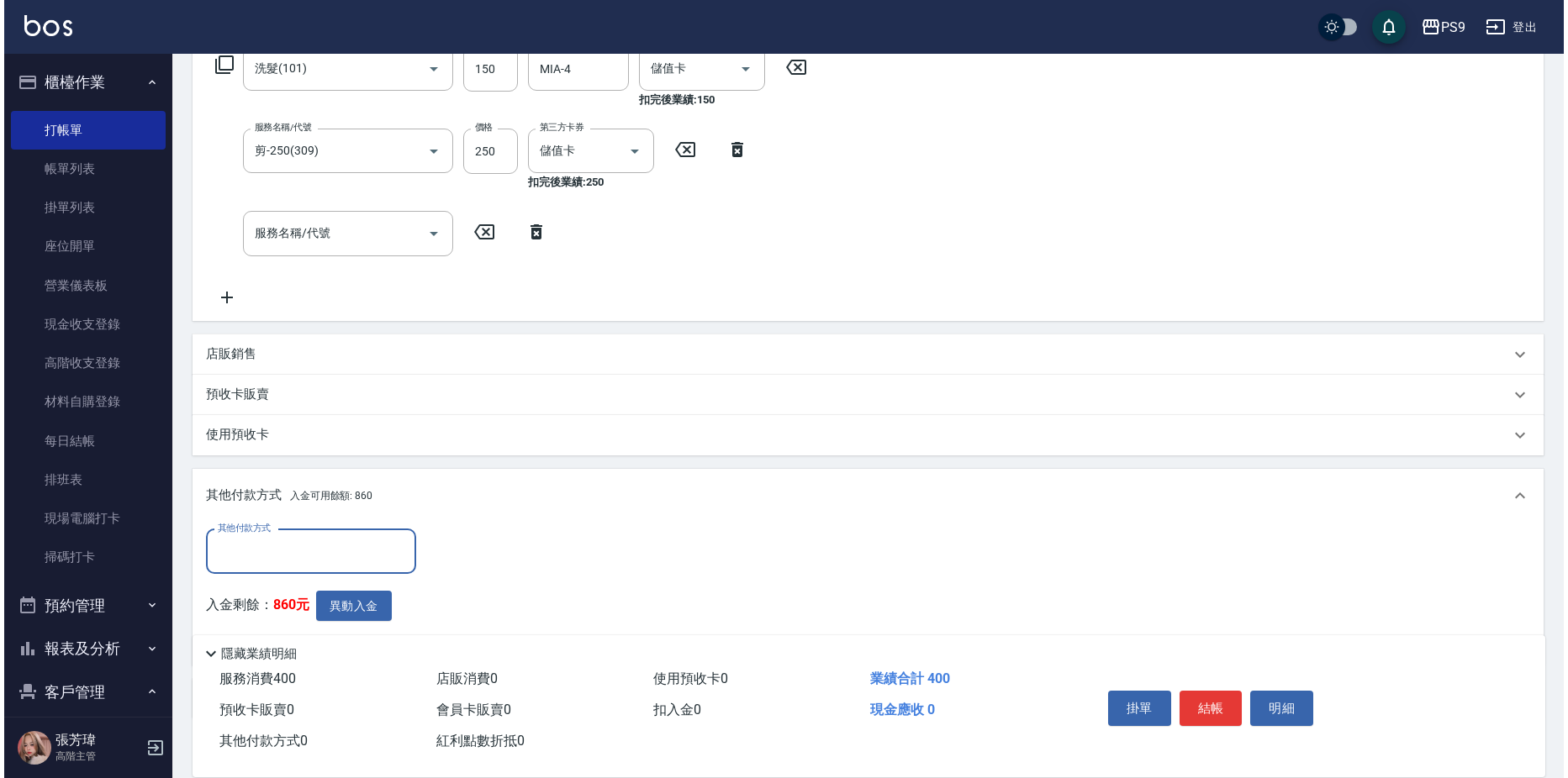
scroll to position [390, 0]
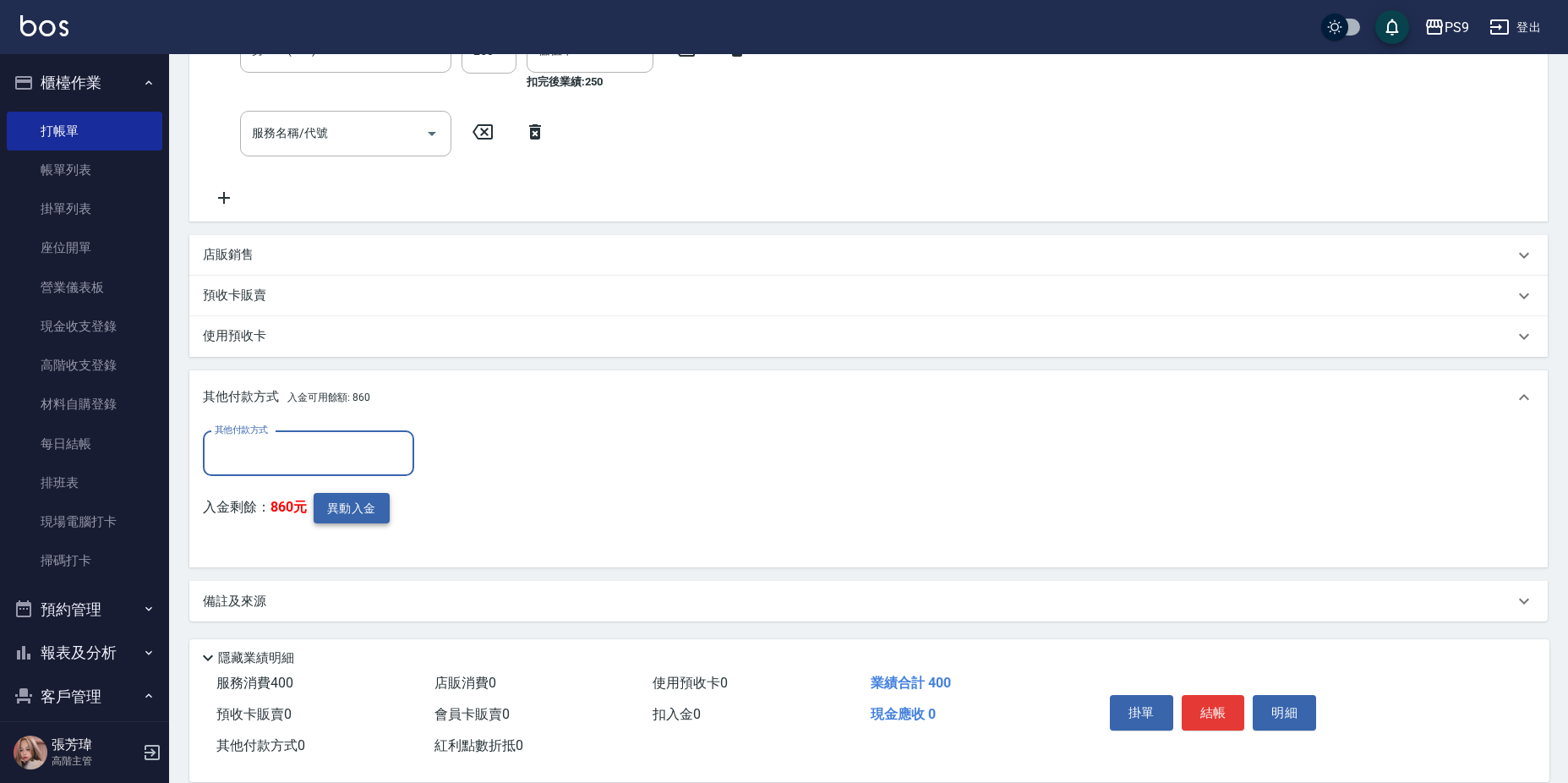
click at [344, 512] on button "異動入金" at bounding box center [351, 508] width 76 height 31
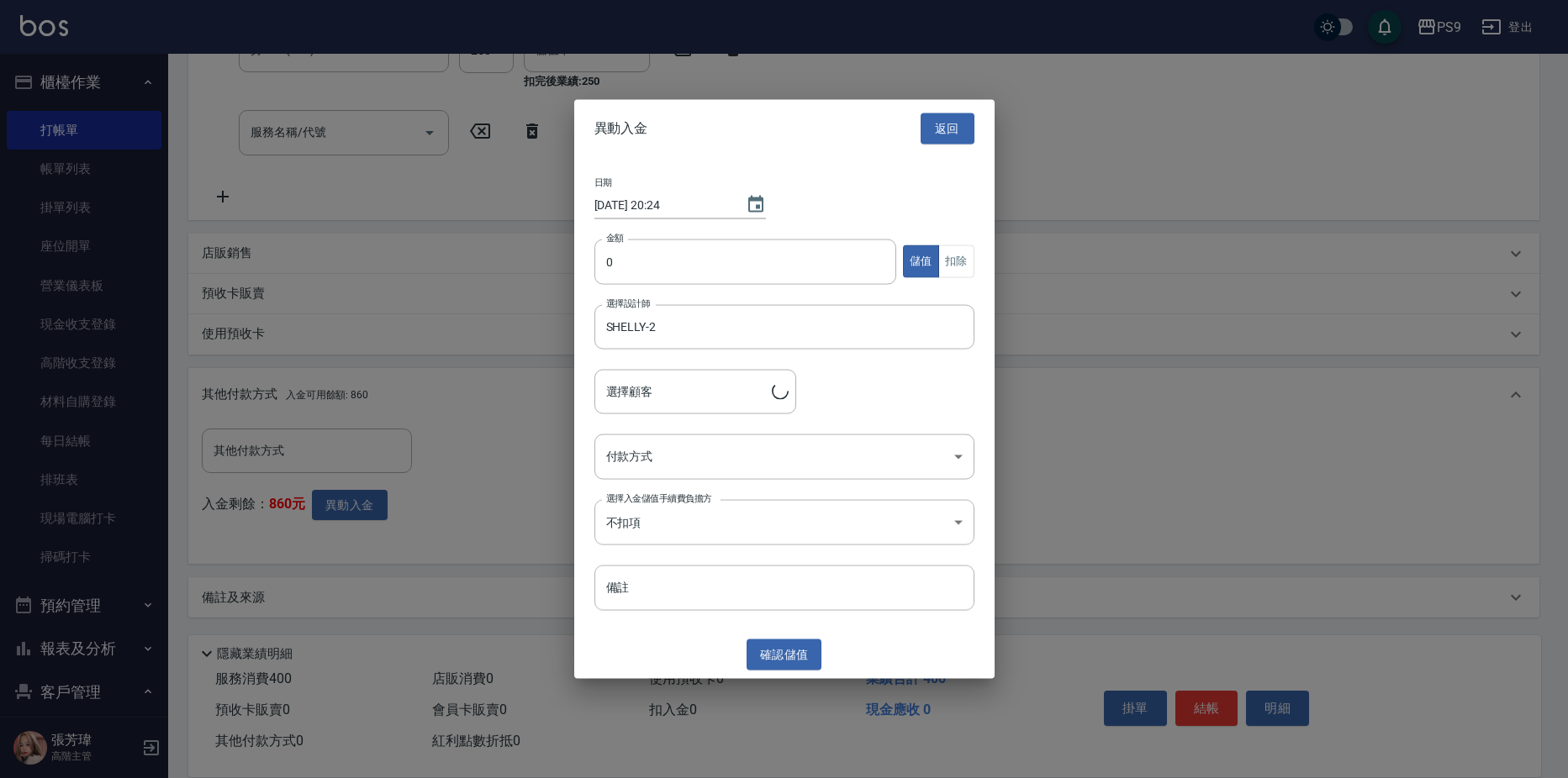
type input "[PERSON_NAME]/0985755300"
click at [780, 263] on input "0" at bounding box center [745, 261] width 302 height 45
type input "400"
drag, startPoint x: 965, startPoint y: 242, endPoint x: 964, endPoint y: 263, distance: 21.0
click at [964, 261] on div "金額 400 金額 儲值 扣除" at bounding box center [785, 271] width 381 height 65
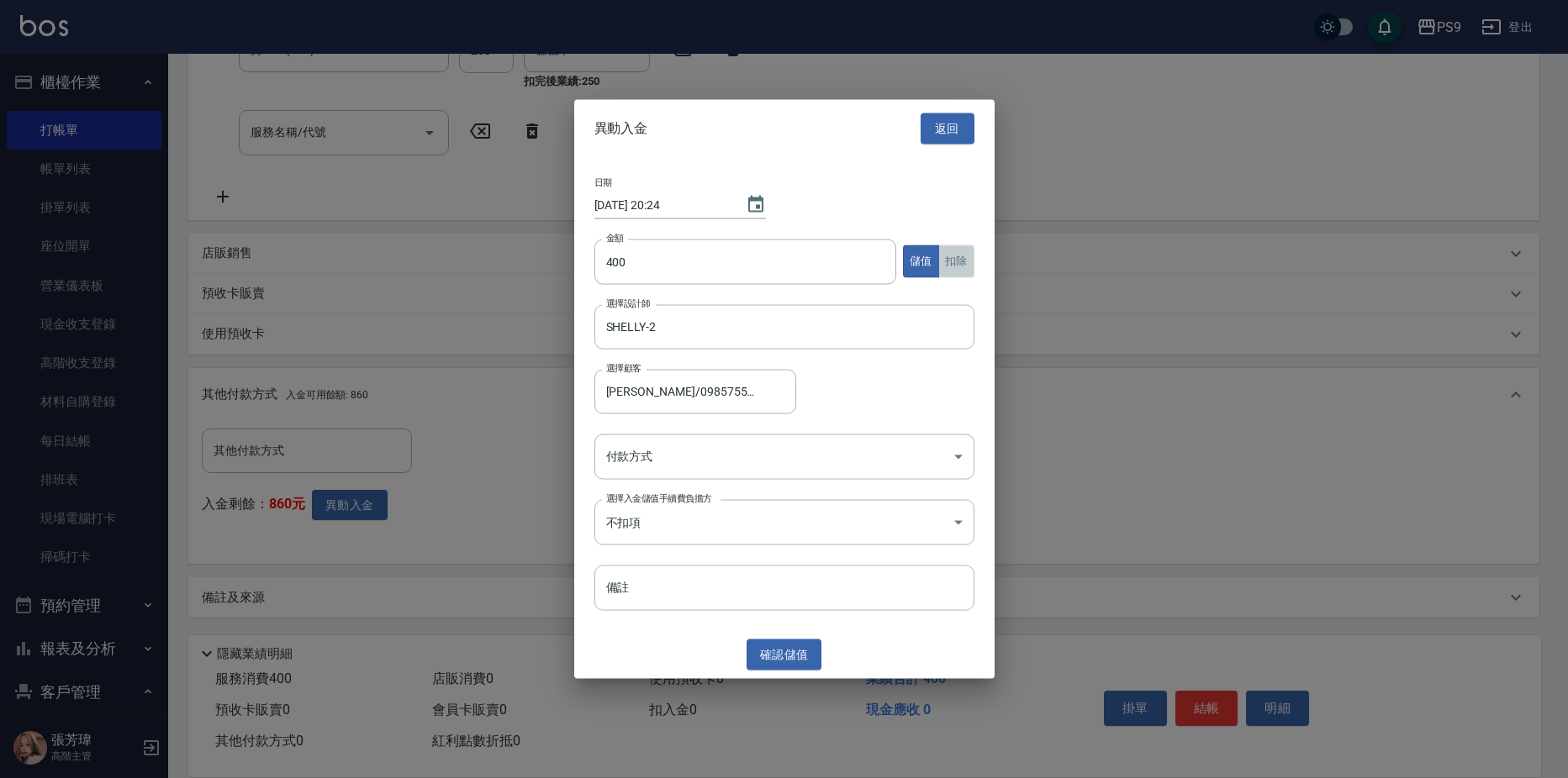
click at [964, 264] on button "扣除" at bounding box center [956, 262] width 36 height 33
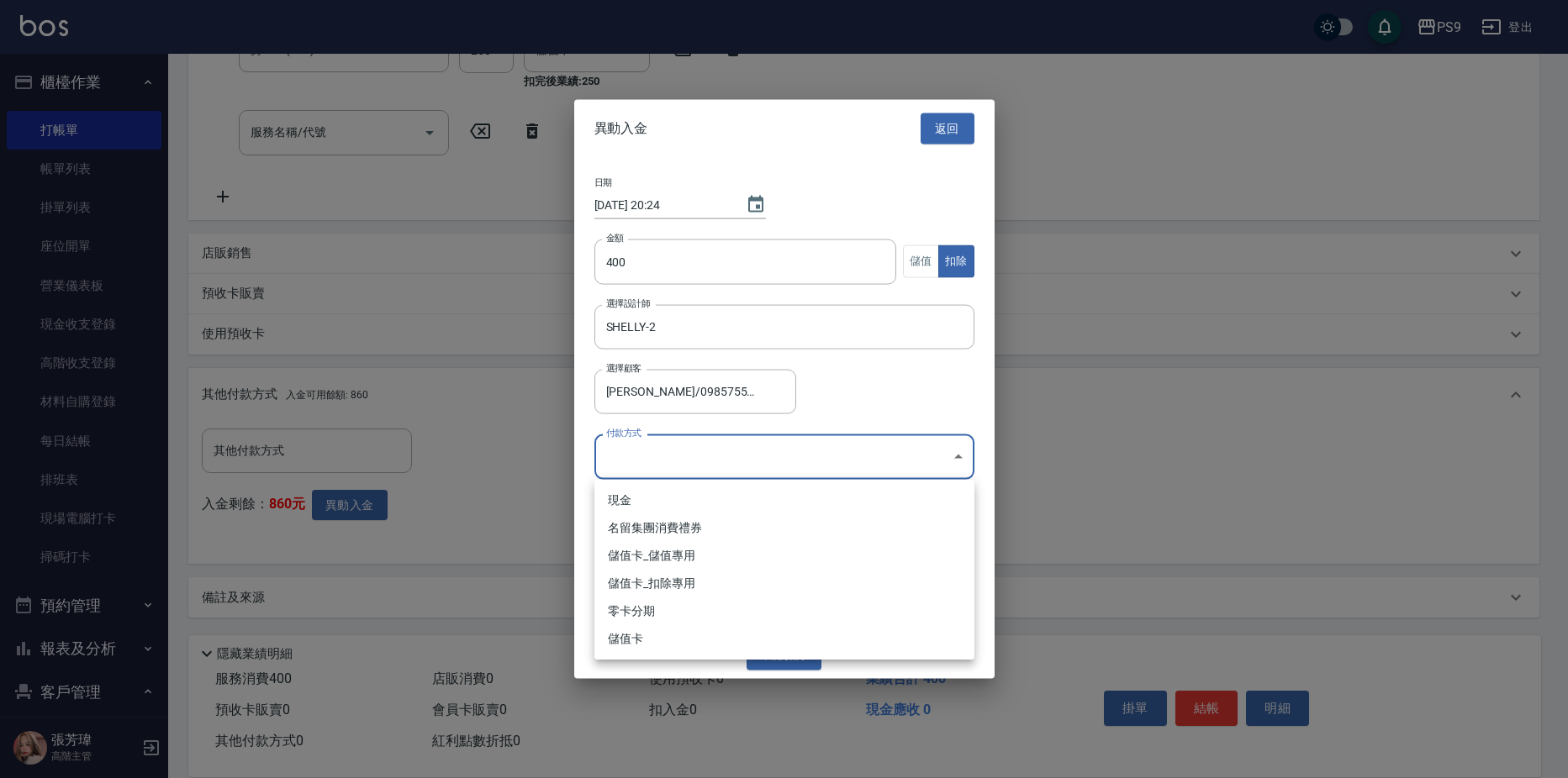
click at [709, 445] on body "PS9 登出 櫃檯作業 打帳單 帳單列表 掛單列表 座位開單 營業儀表板 現金收支登錄 高階收支登錄 材料自購登錄 每日結帳 排班表 現場電腦打卡 掃碼打卡 …" at bounding box center [784, 195] width 1568 height 1170
click at [678, 590] on li "儲值卡_扣除專用" at bounding box center [785, 583] width 381 height 28
type input "儲值卡_扣除專用"
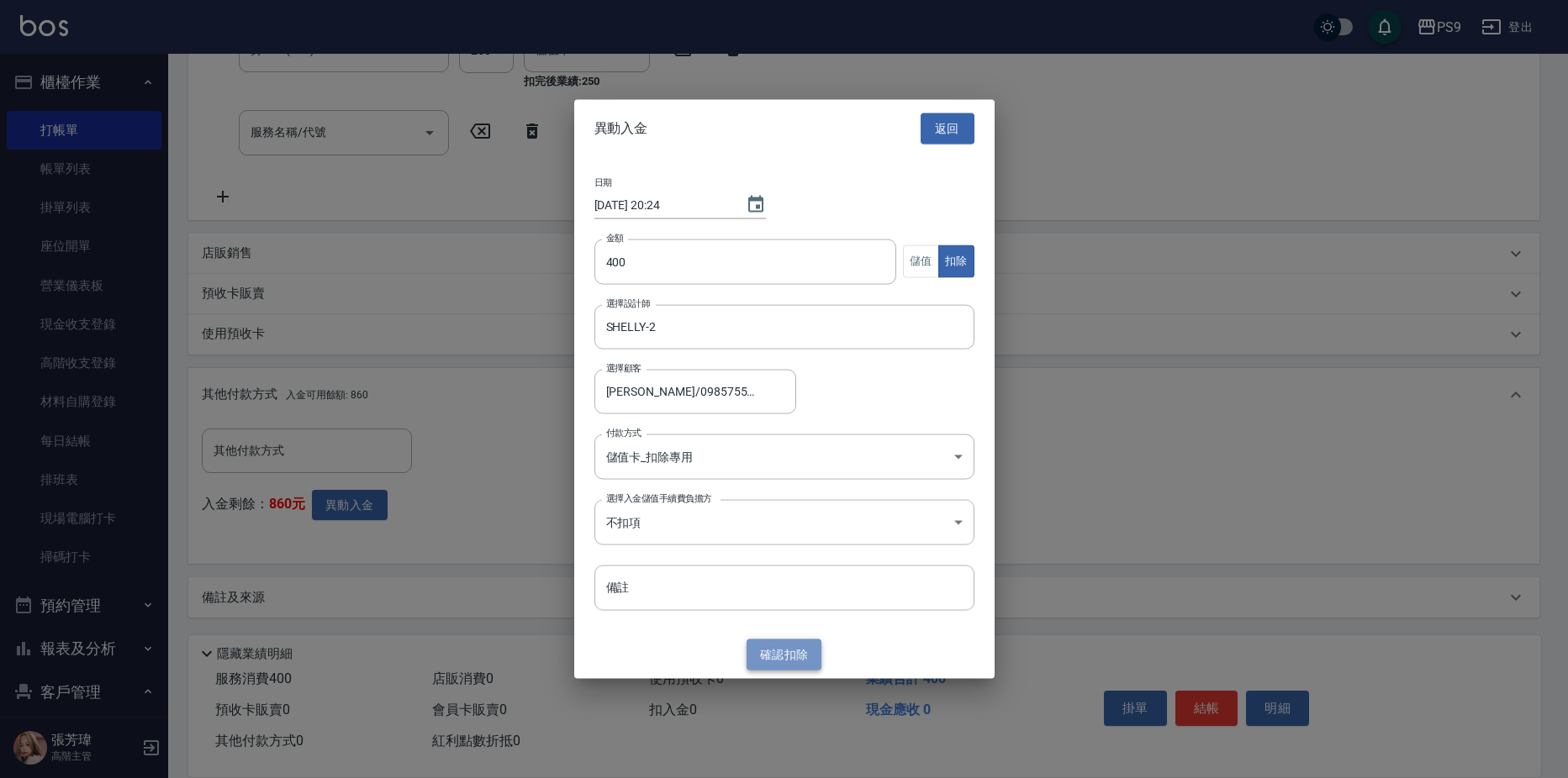
click at [770, 656] on button "確認 扣除" at bounding box center [784, 655] width 75 height 31
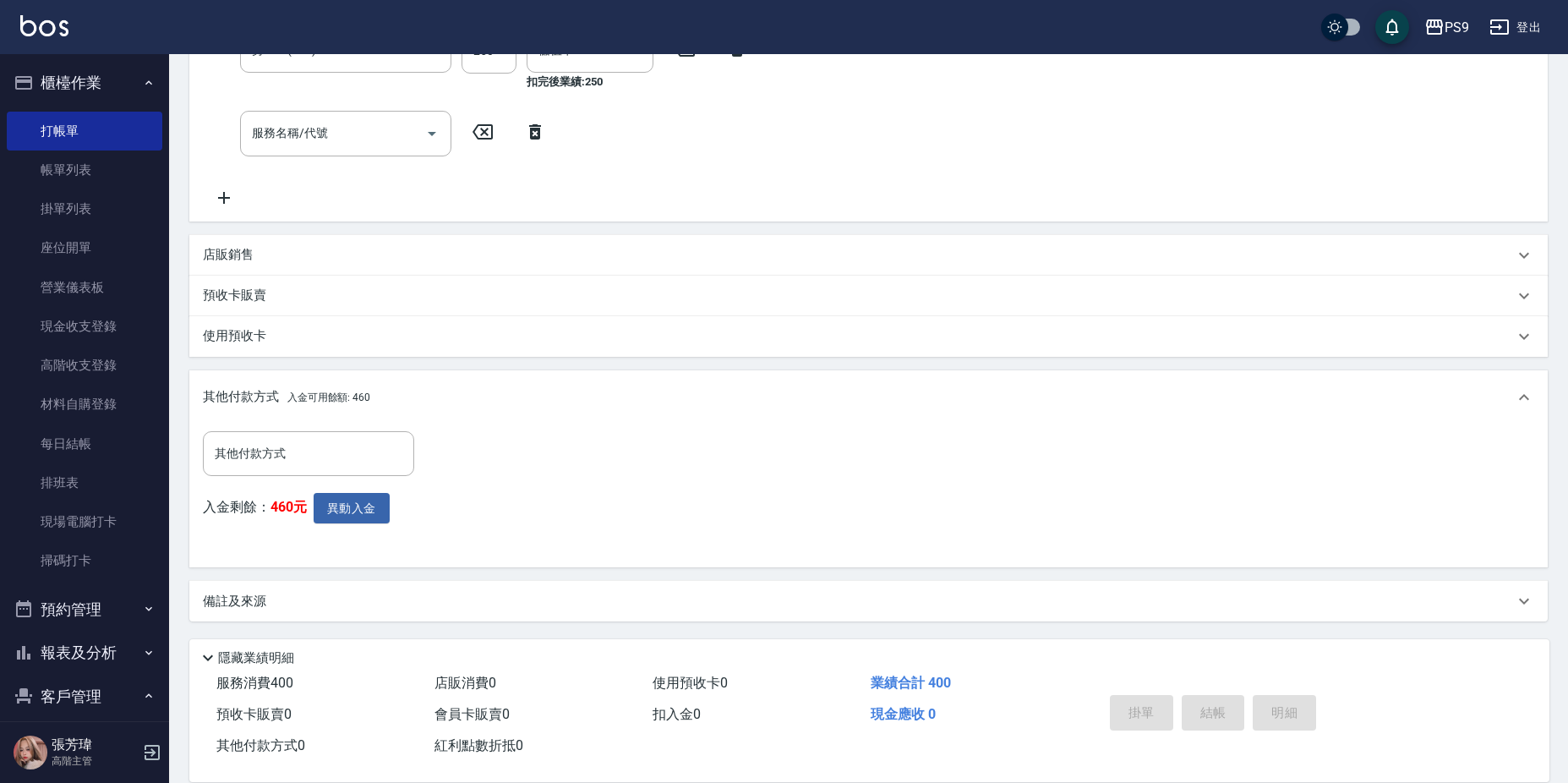
type input "[DATE] 20:24"
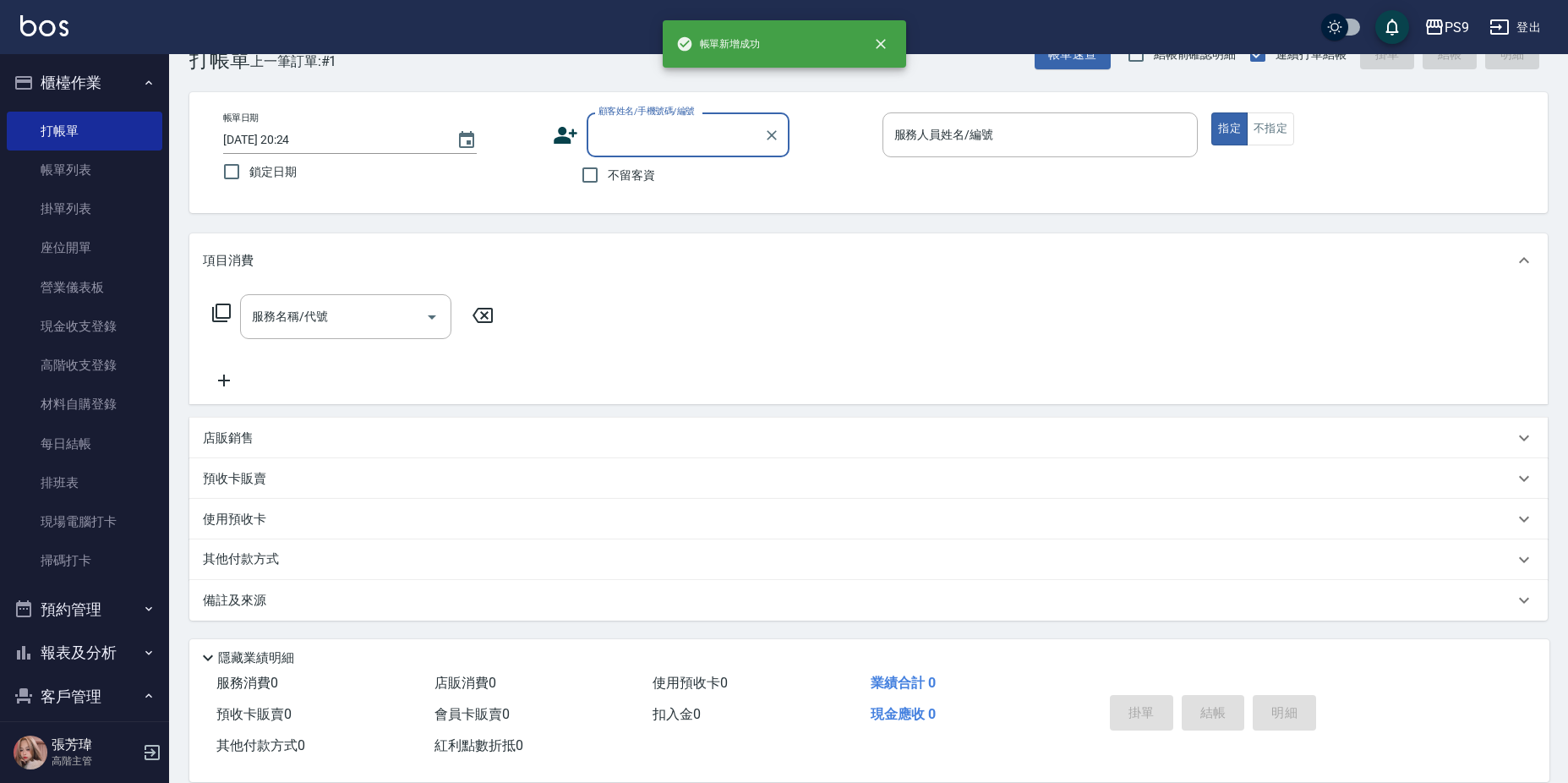
scroll to position [0, 0]
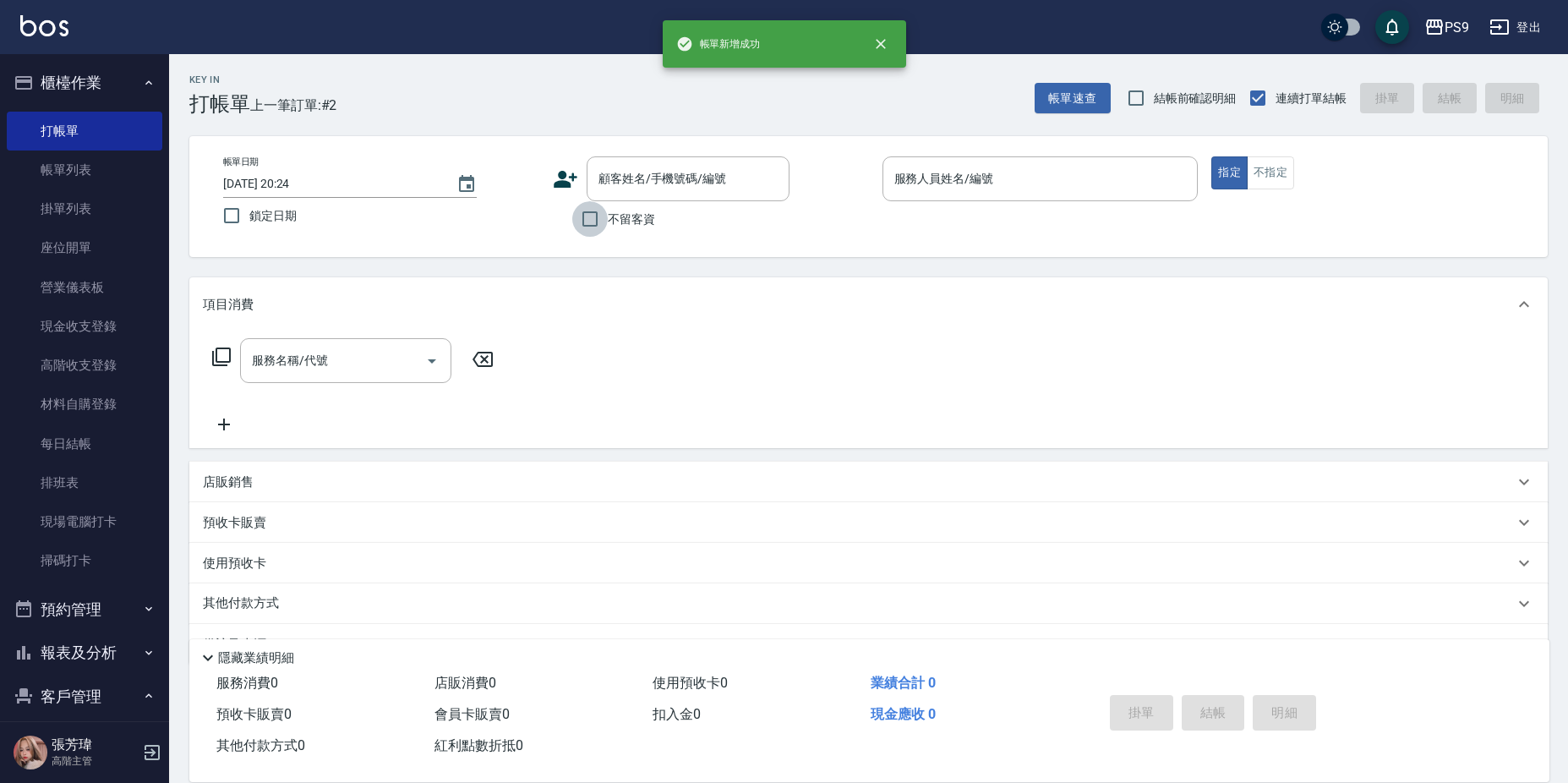
click at [589, 214] on input "不留客資" at bounding box center [590, 219] width 35 height 35
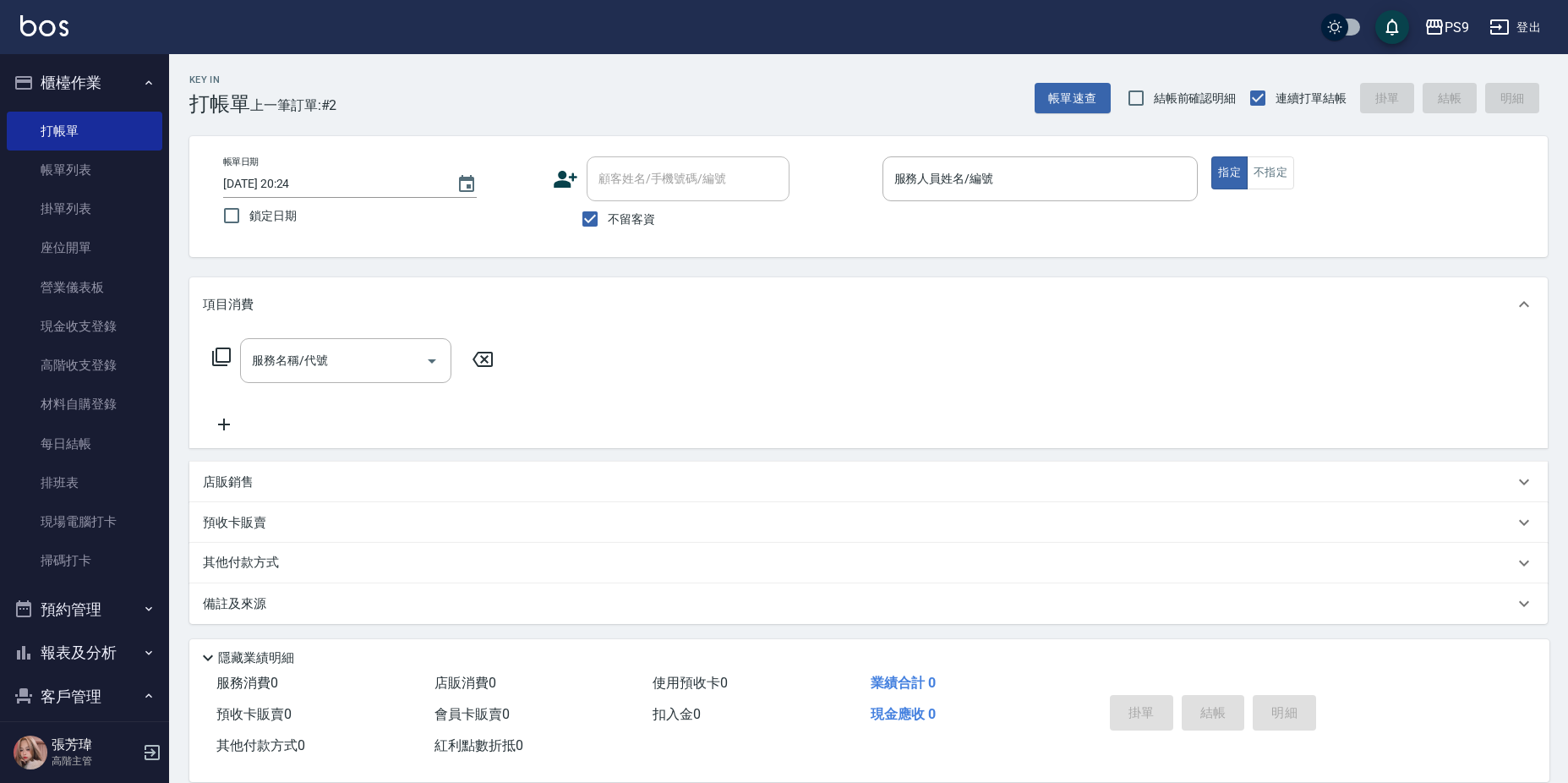
drag, startPoint x: 624, startPoint y: 231, endPoint x: 612, endPoint y: 213, distance: 21.6
click at [619, 224] on label "不留客資" at bounding box center [614, 219] width 83 height 35
click at [608, 224] on input "不留客資" at bounding box center [590, 219] width 35 height 35
checkbox input "false"
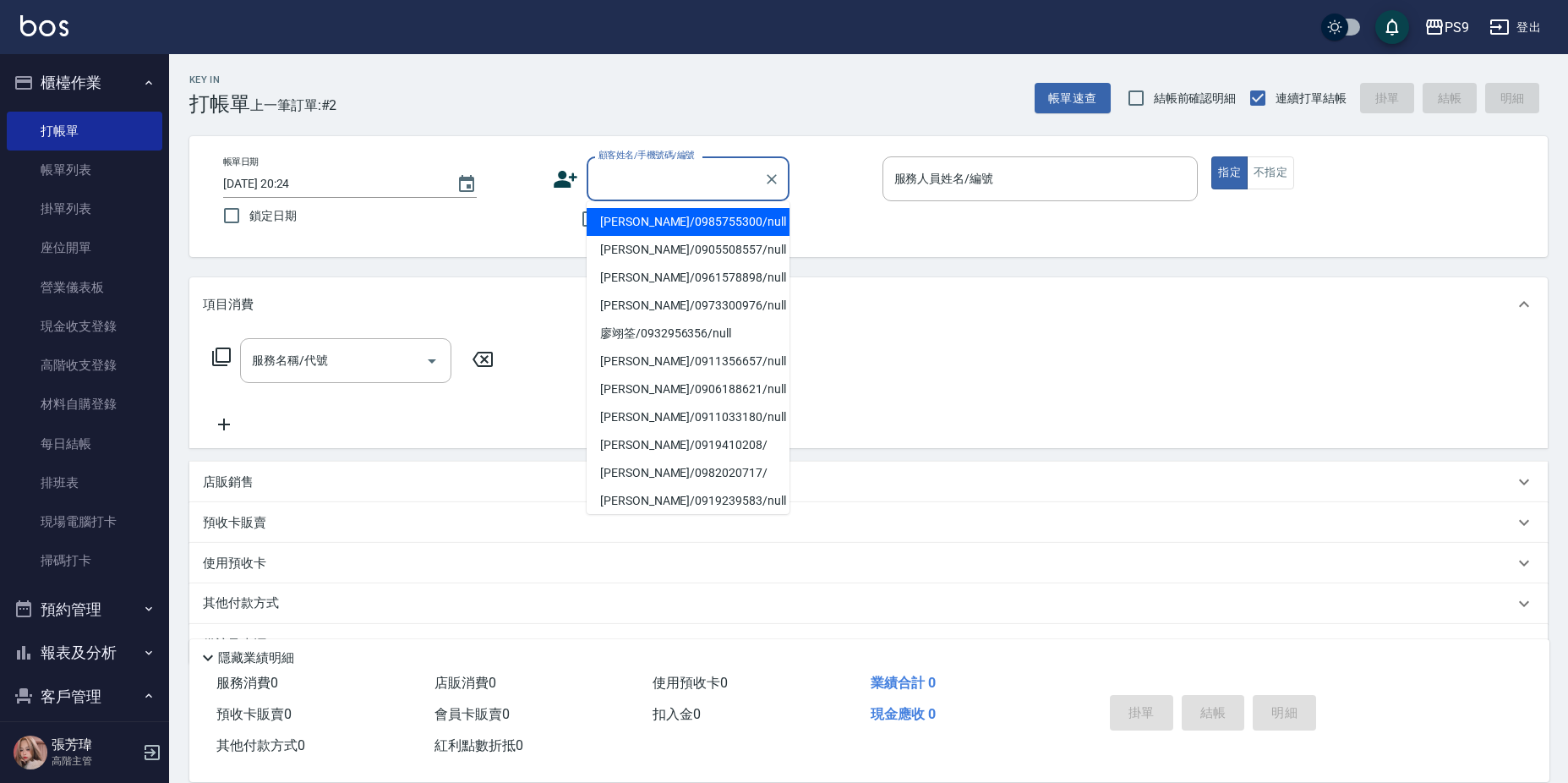
click at [602, 190] on input "顧客姓名/手機號碼/編號" at bounding box center [675, 179] width 163 height 30
click at [666, 212] on li "[PERSON_NAME]/0985755300/null" at bounding box center [688, 222] width 203 height 28
type input "[PERSON_NAME]/0985755300/null"
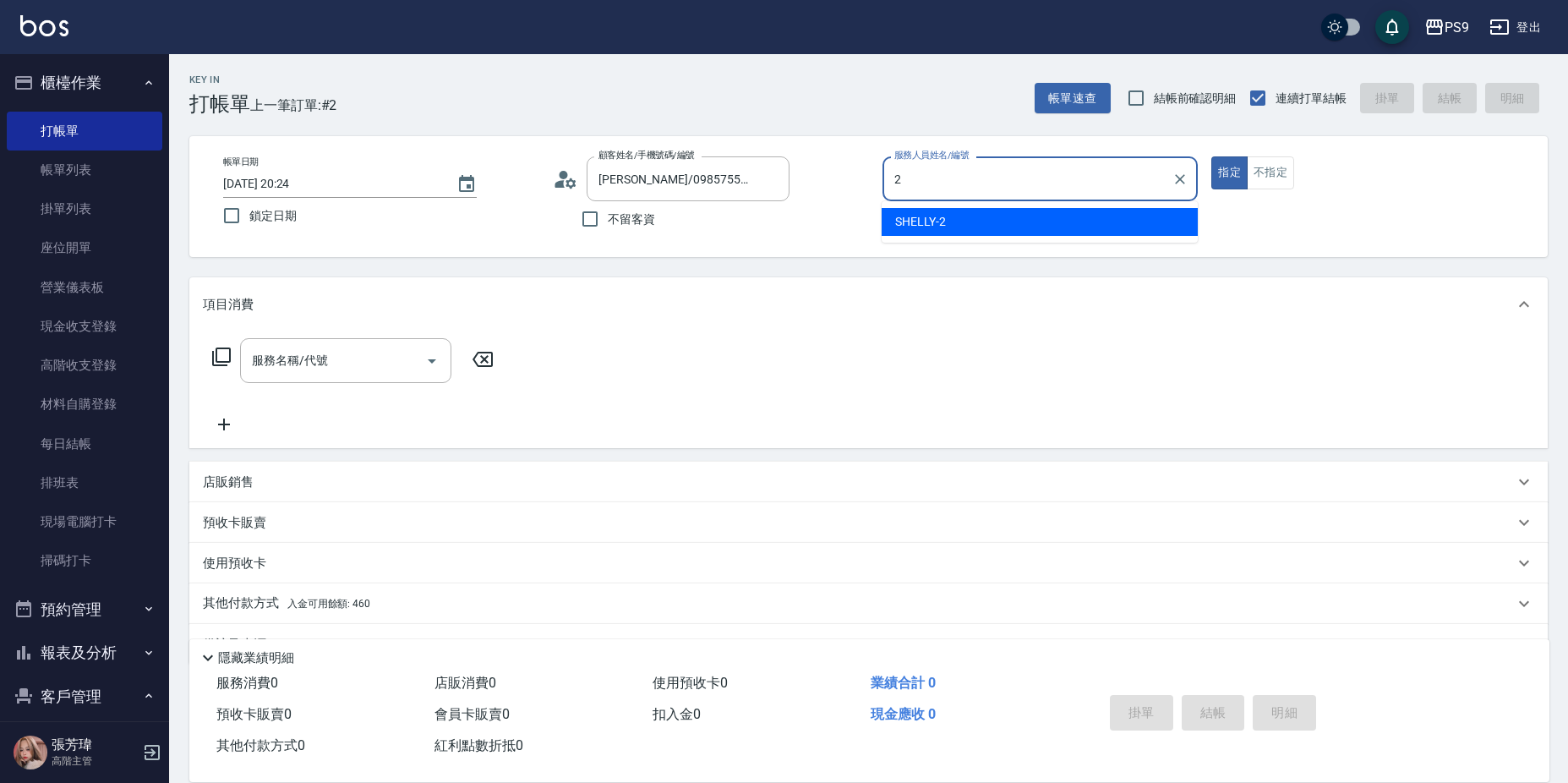
type input "SHELLY-2"
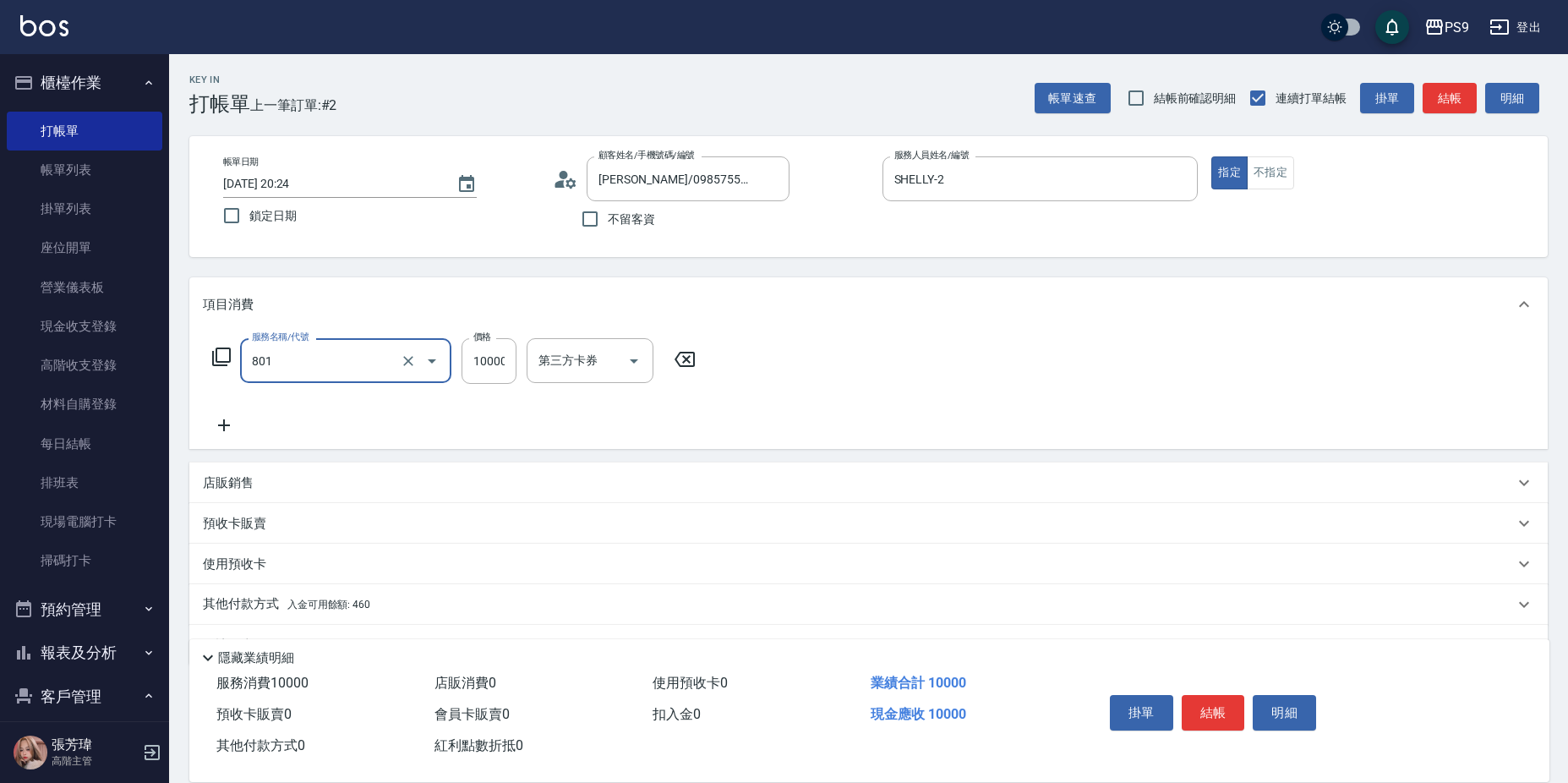
type input "頂級豪華OVC1(801)"
type input "6000"
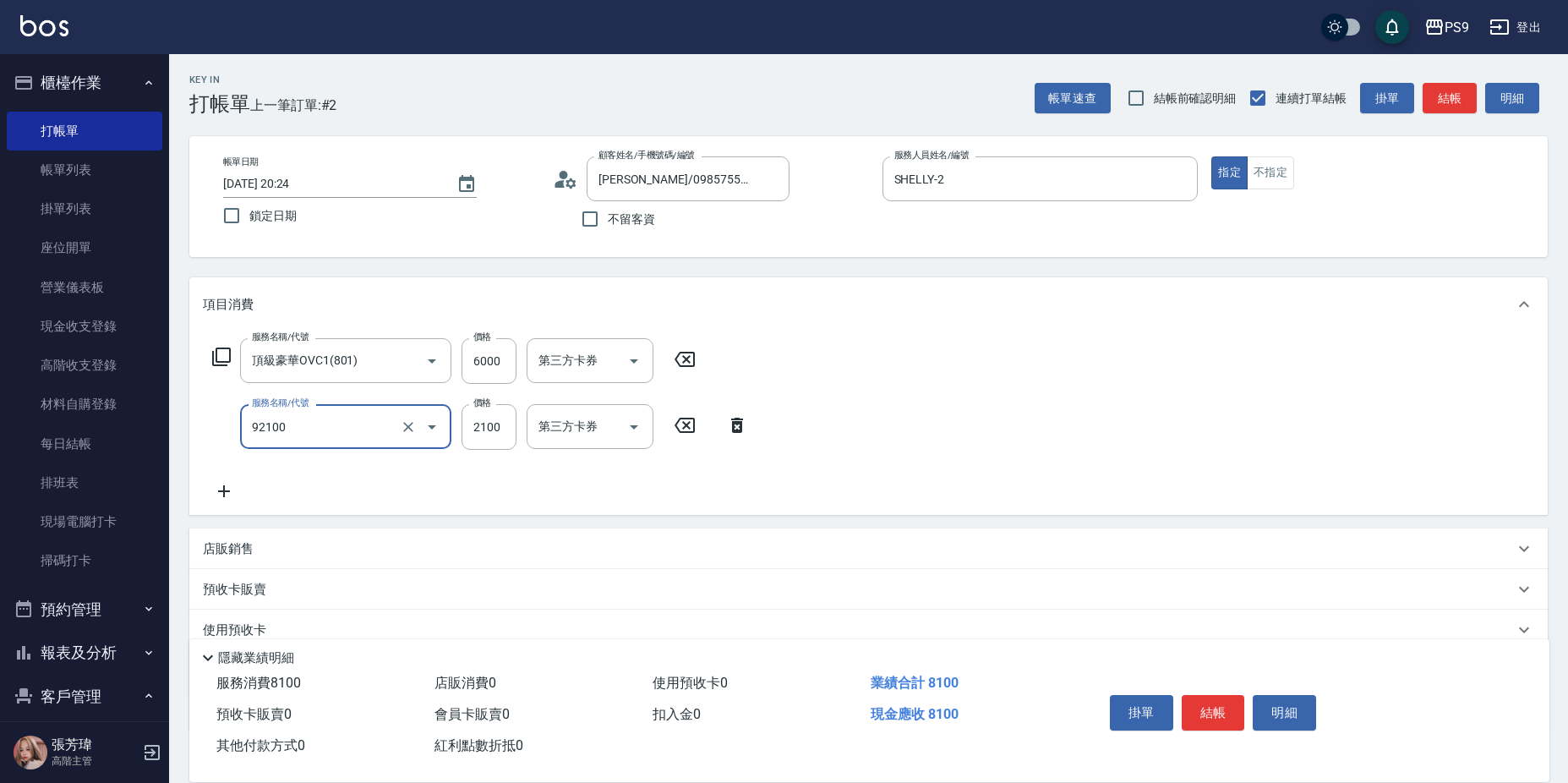
type input "過年-染B(92100)"
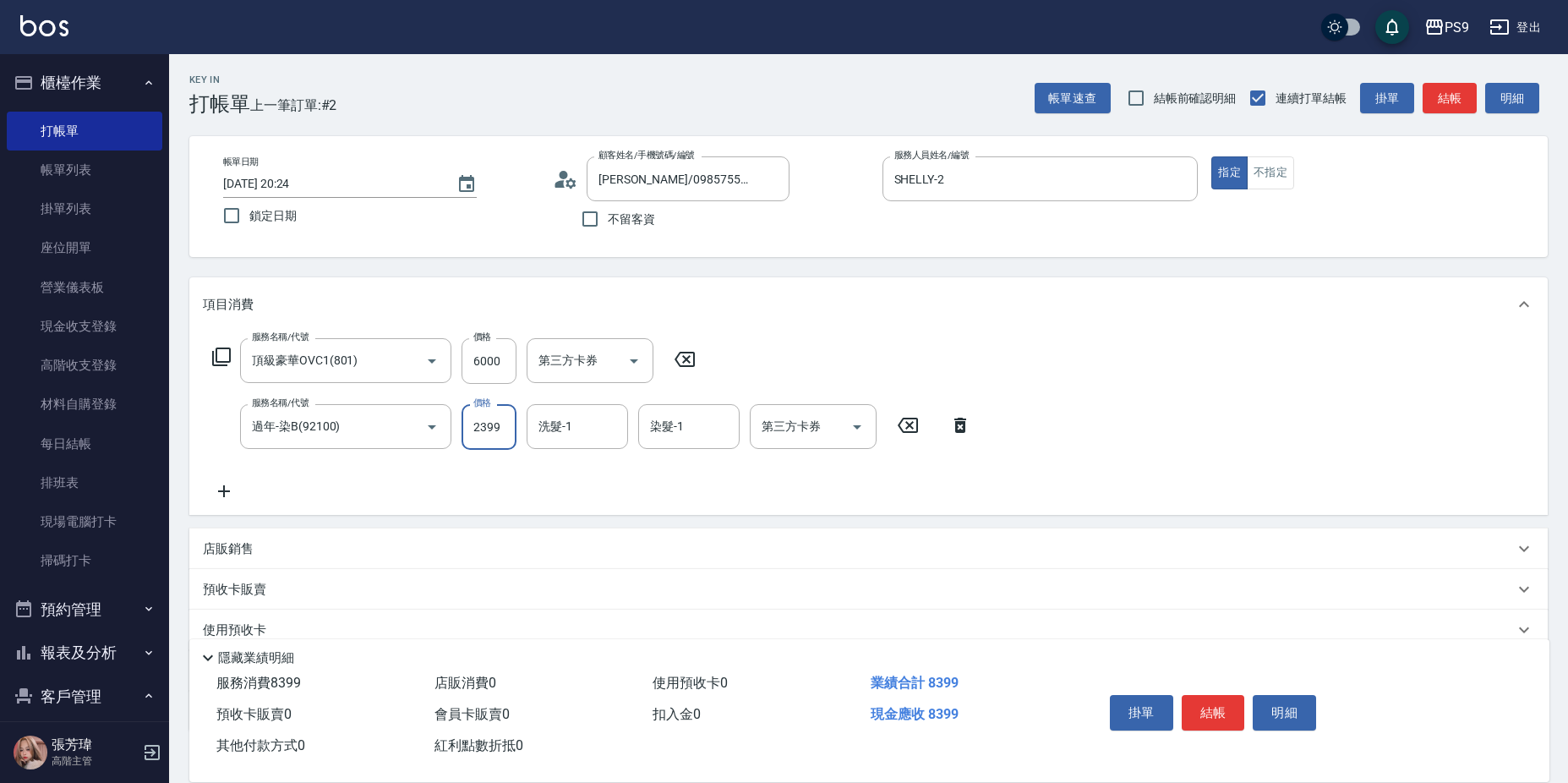
type input "2399"
type input "MIA-4"
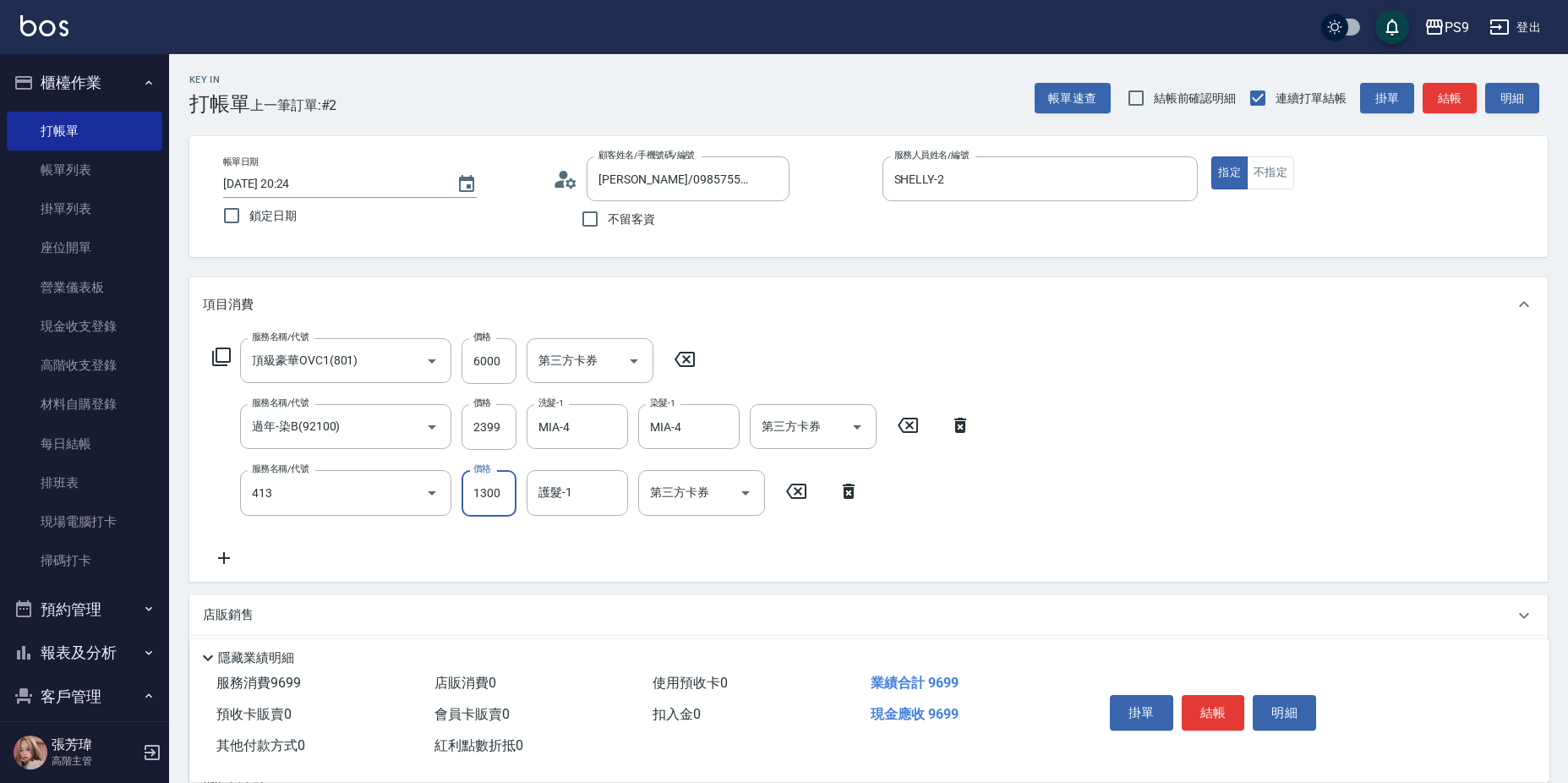
type input "鏡面護髮(413)"
type input "2500"
type input "MIA-4"
click at [786, 413] on div "第三方卡券 第三方卡券" at bounding box center [813, 426] width 127 height 44
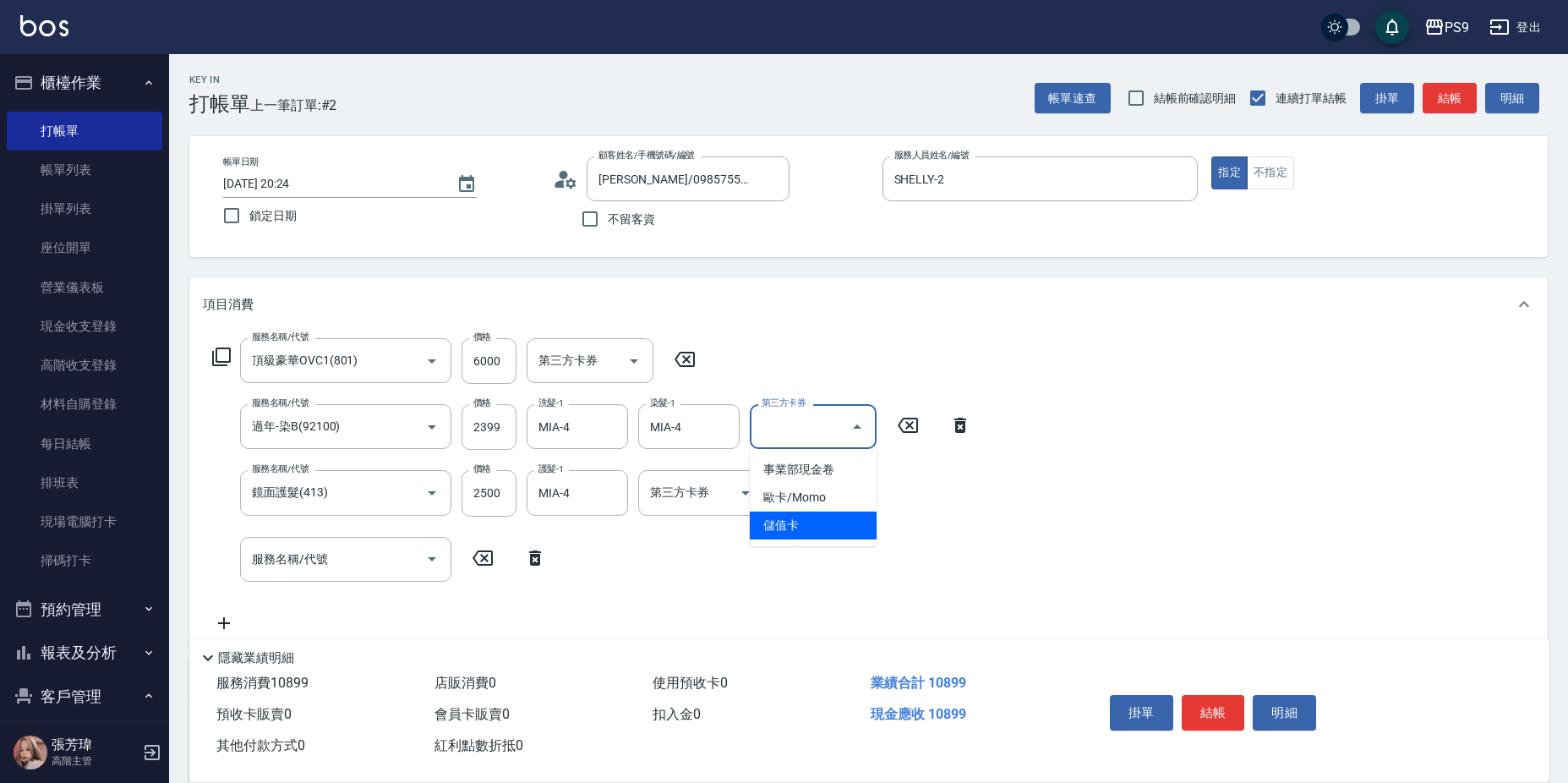
click at [785, 526] on span "儲值卡" at bounding box center [813, 526] width 127 height 28
type input "儲值卡"
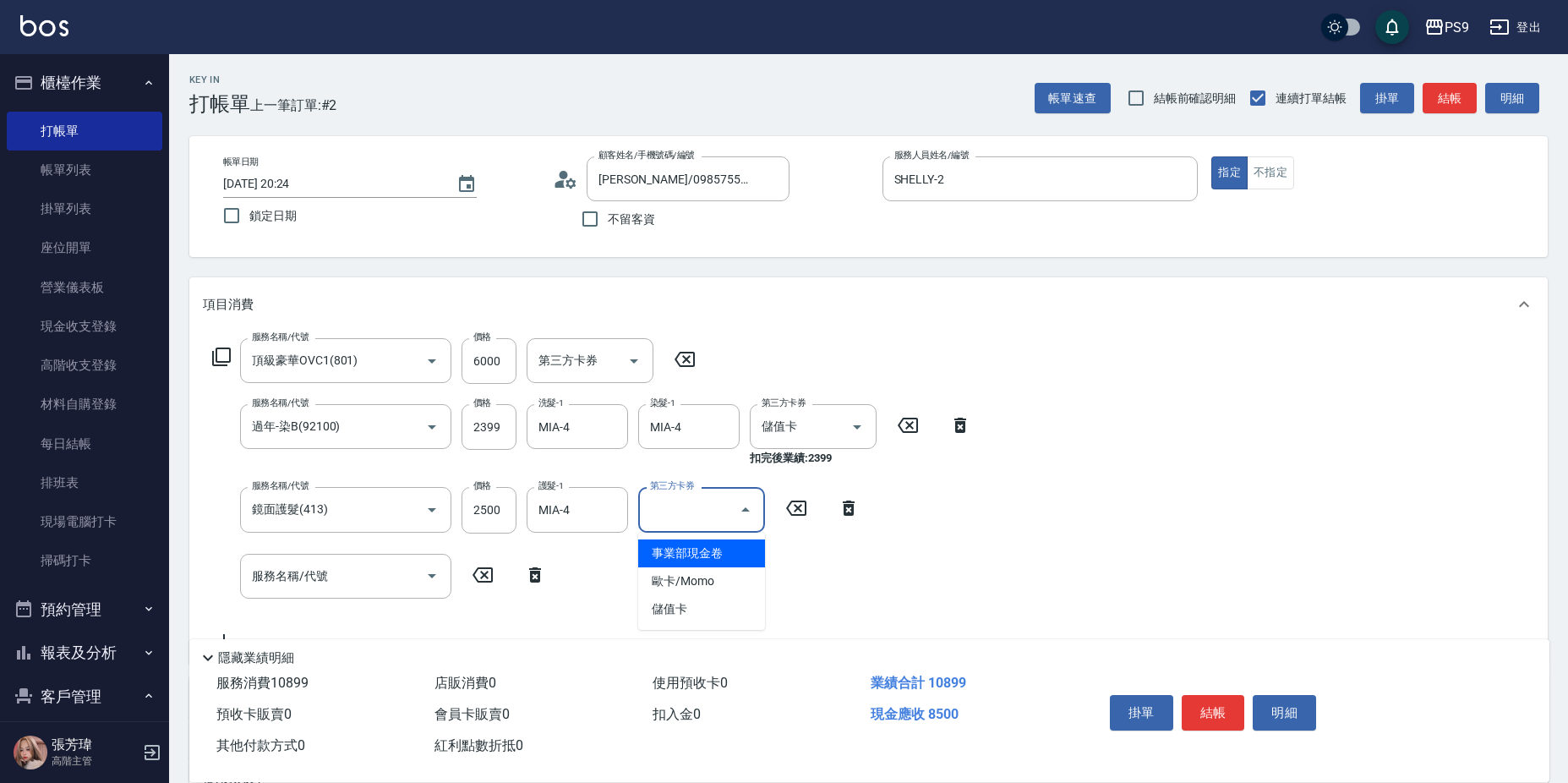
click at [696, 510] on input "第三方卡券" at bounding box center [688, 509] width 86 height 30
click at [718, 616] on span "儲值卡" at bounding box center [701, 609] width 127 height 28
type input "儲值卡"
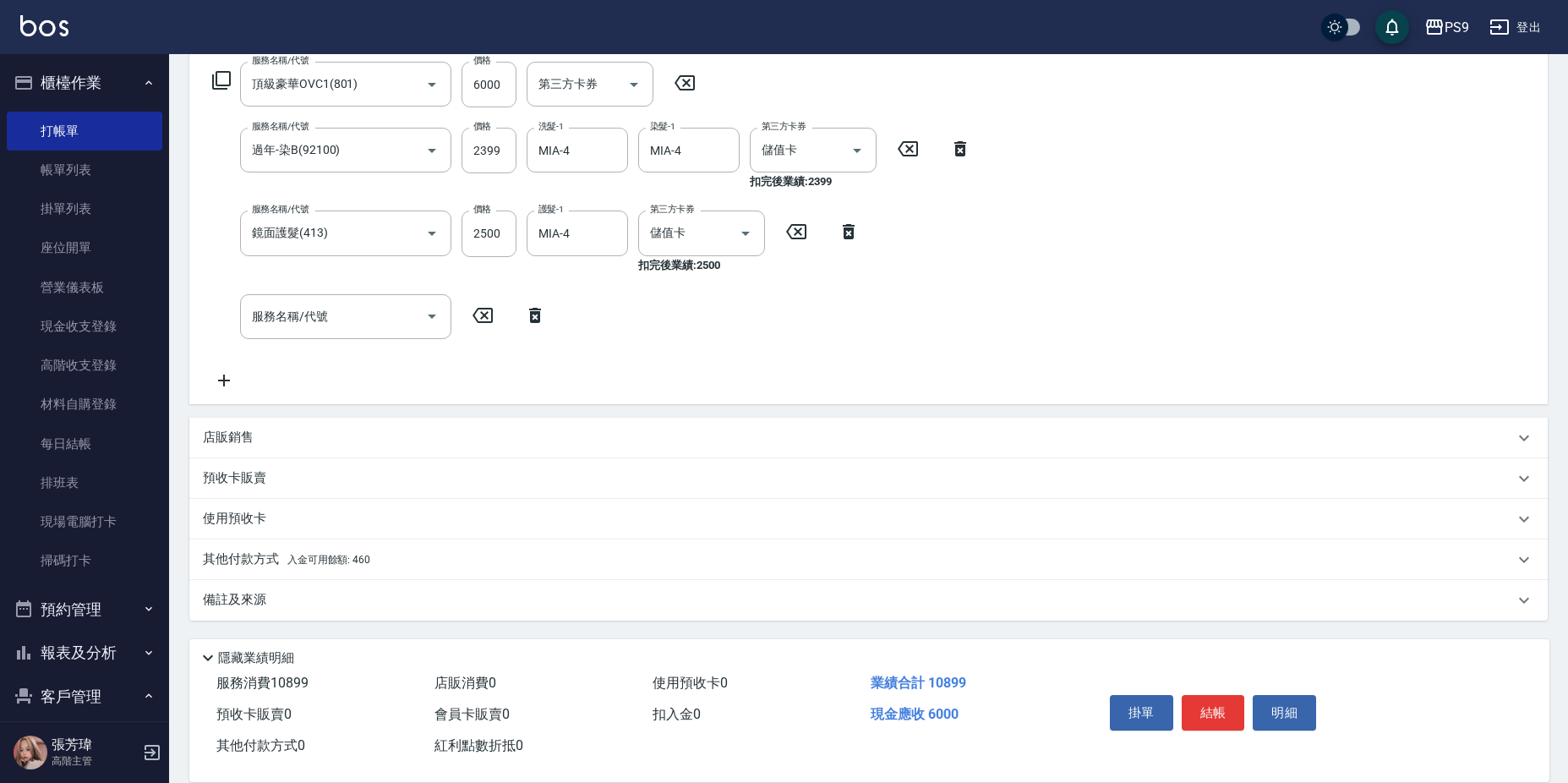
click at [385, 560] on div "其他付款方式 入金可用餘額: 460" at bounding box center [858, 560] width 1311 height 18
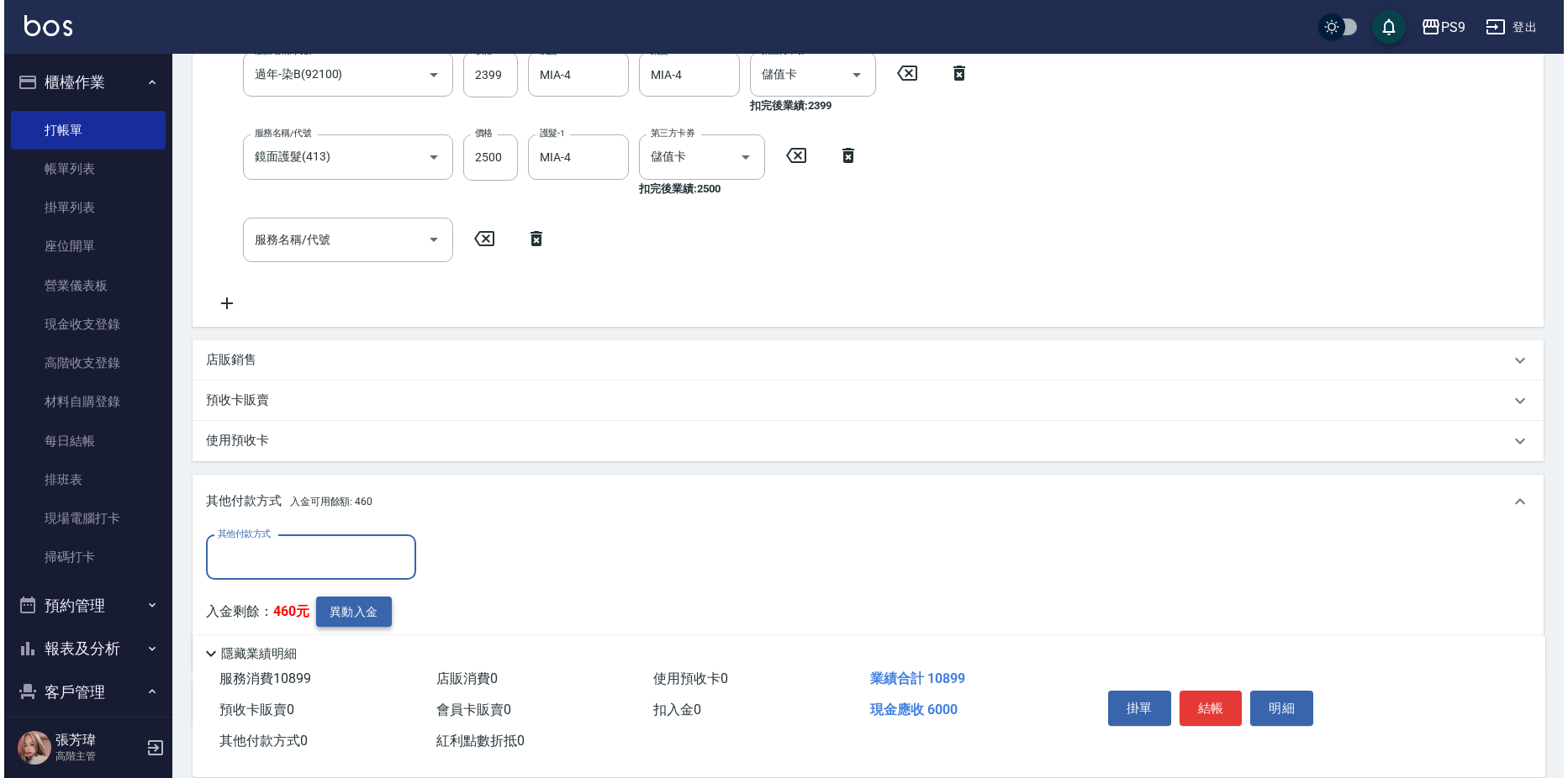
scroll to position [457, 0]
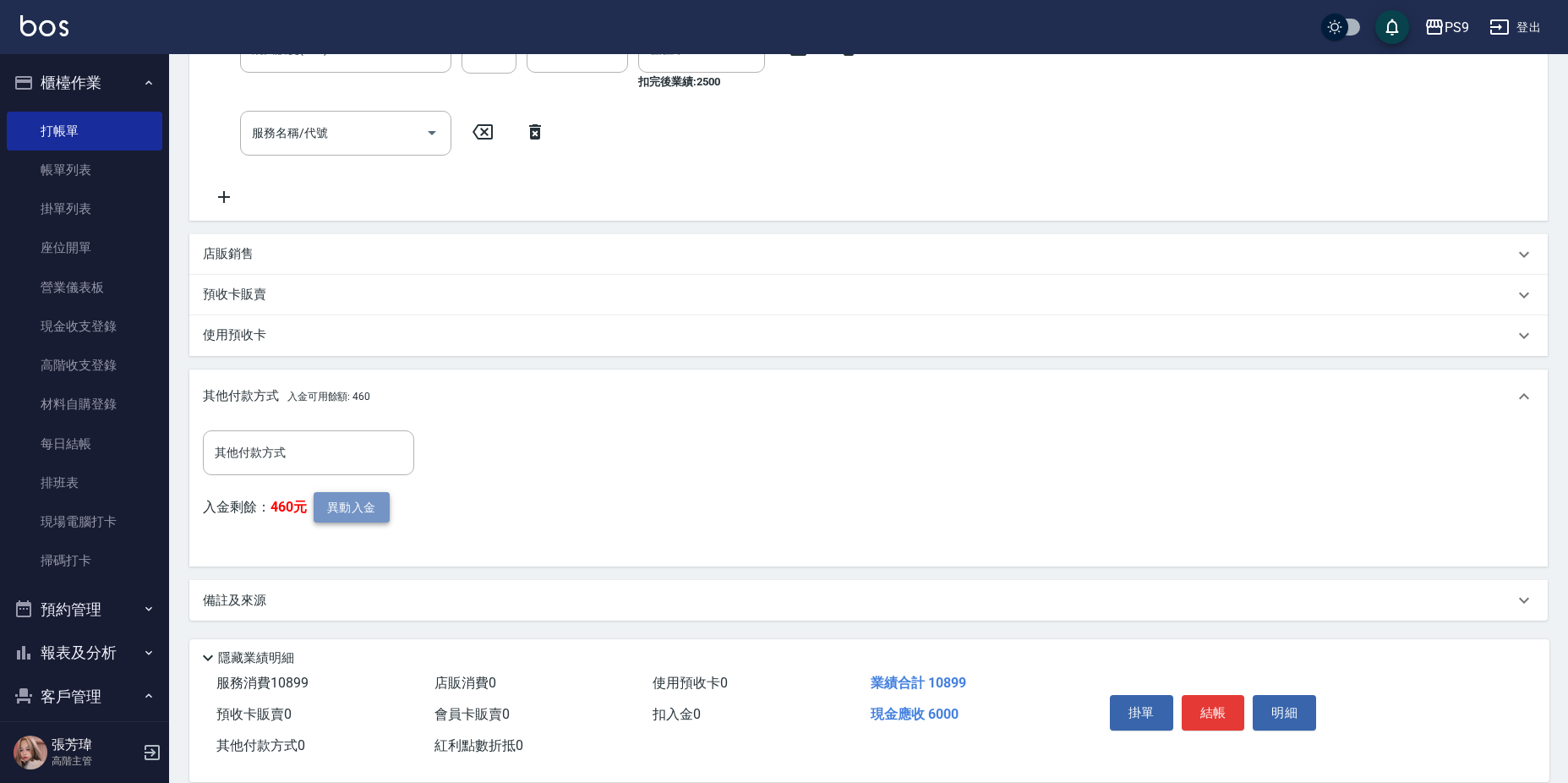
click at [364, 510] on button "異動入金" at bounding box center [351, 508] width 76 height 31
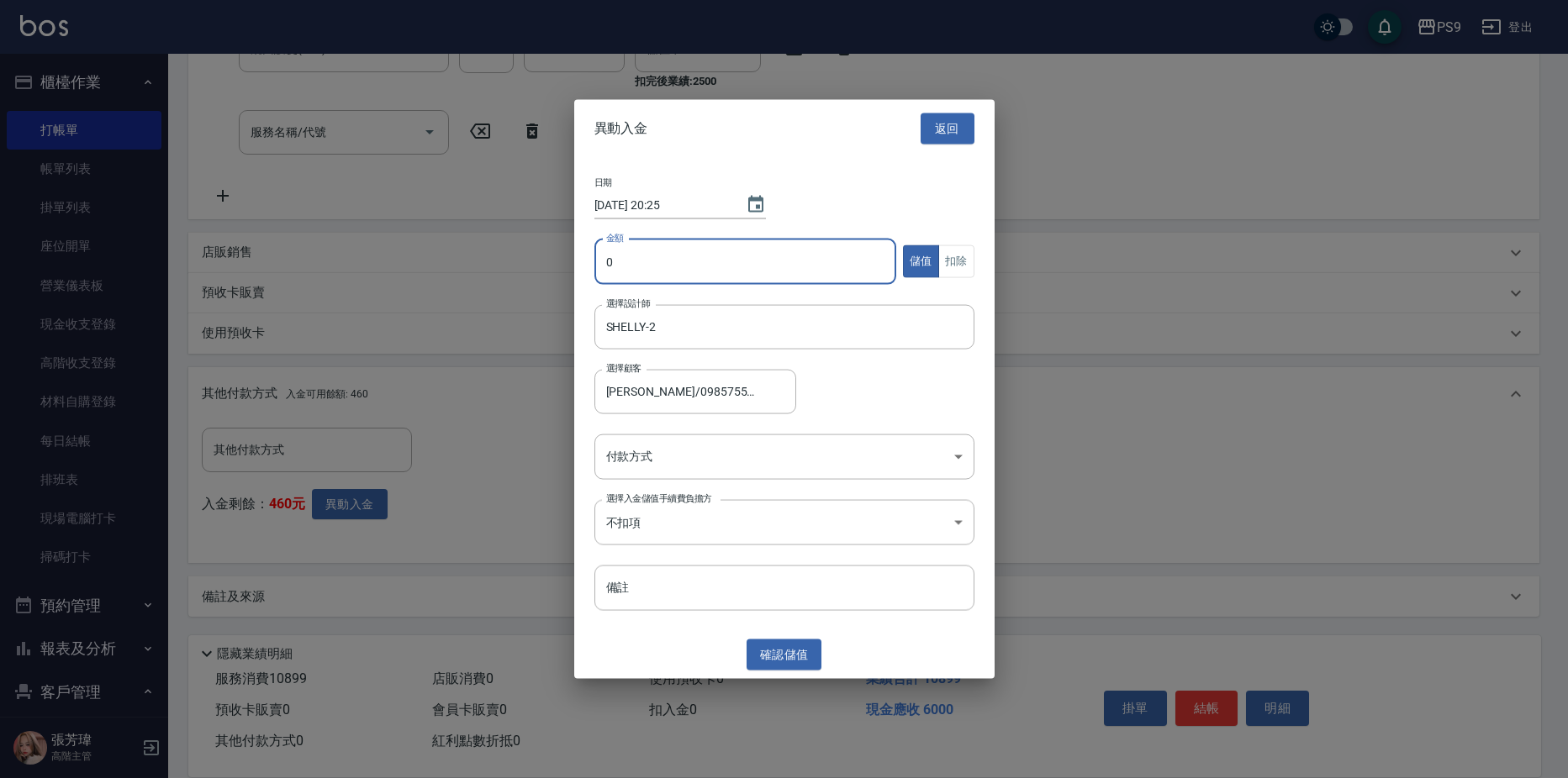
click at [733, 260] on input "0" at bounding box center [745, 261] width 302 height 45
type input "6000"
click at [845, 463] on body "PS9 登出 櫃檯作業 打帳單 帳單列表 掛單列表 座位開單 營業儀表板 現金收支登錄 高階收支登錄 材料自購登錄 每日結帳 排班表 現場電腦打卡 掃碼打卡 …" at bounding box center [784, 160] width 1568 height 1235
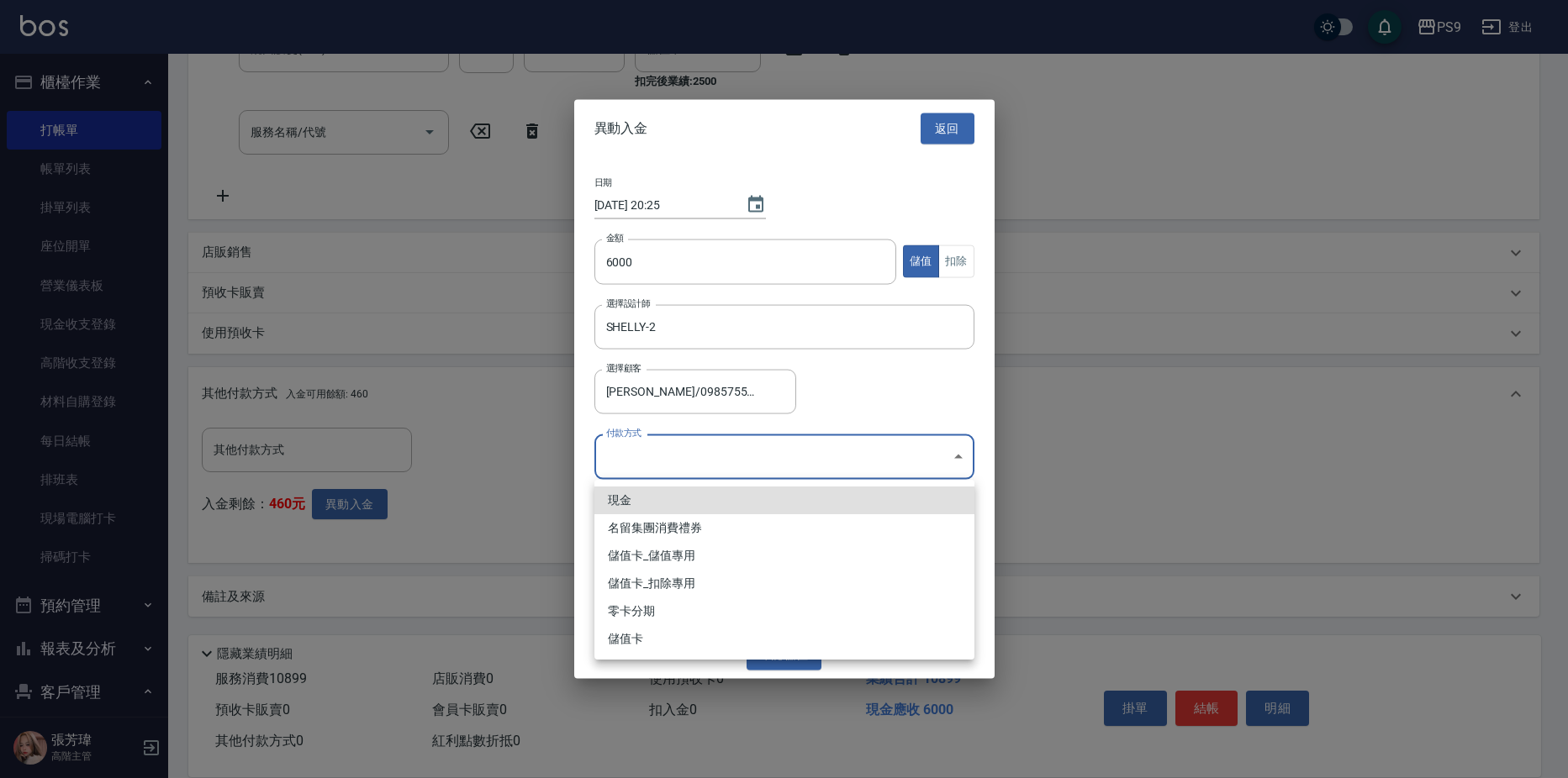
click at [763, 560] on li "儲值卡_儲值專用" at bounding box center [785, 556] width 381 height 28
type input "儲值卡_儲值專用"
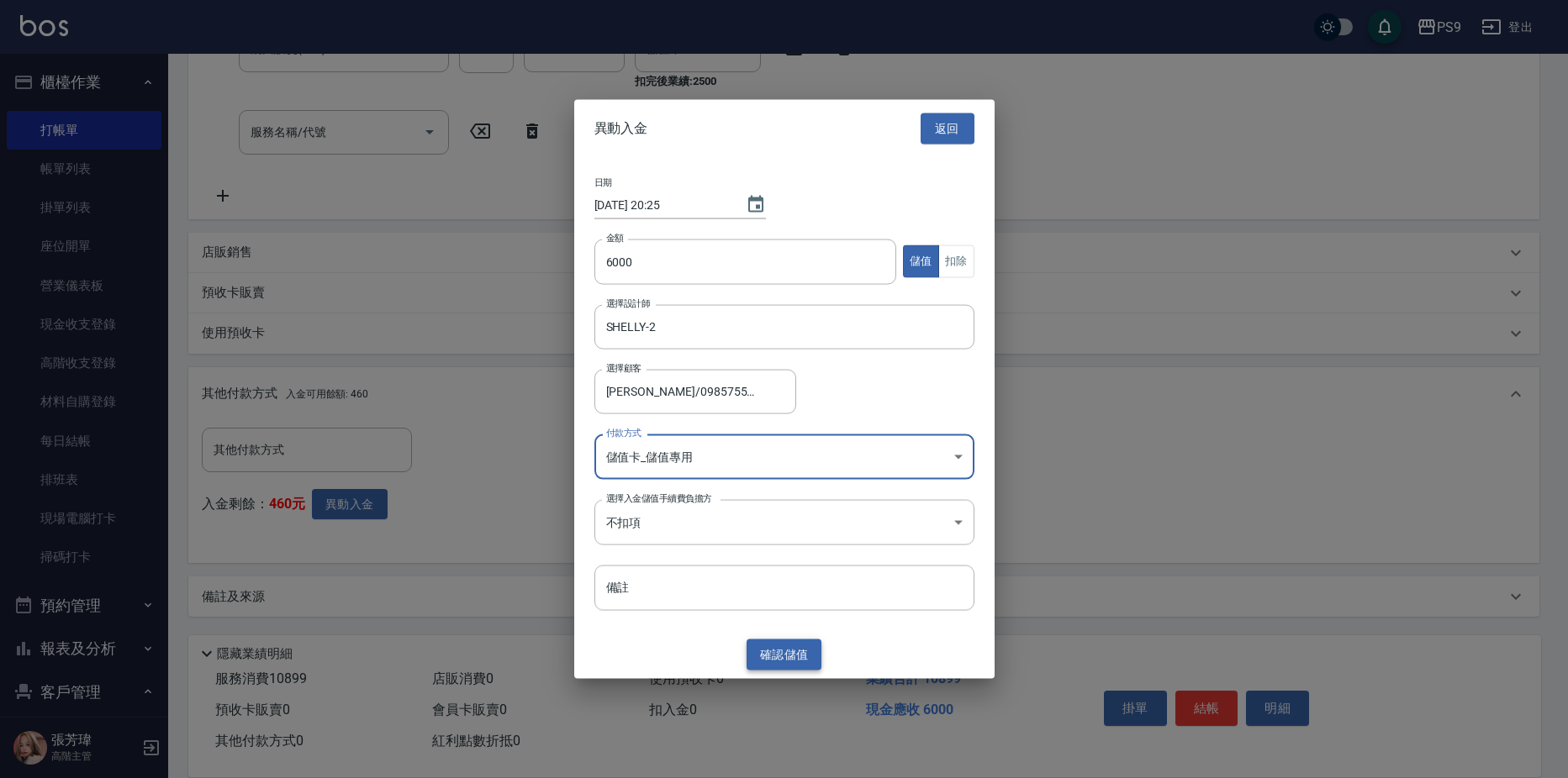
click at [778, 648] on button "確認 儲值" at bounding box center [784, 655] width 75 height 31
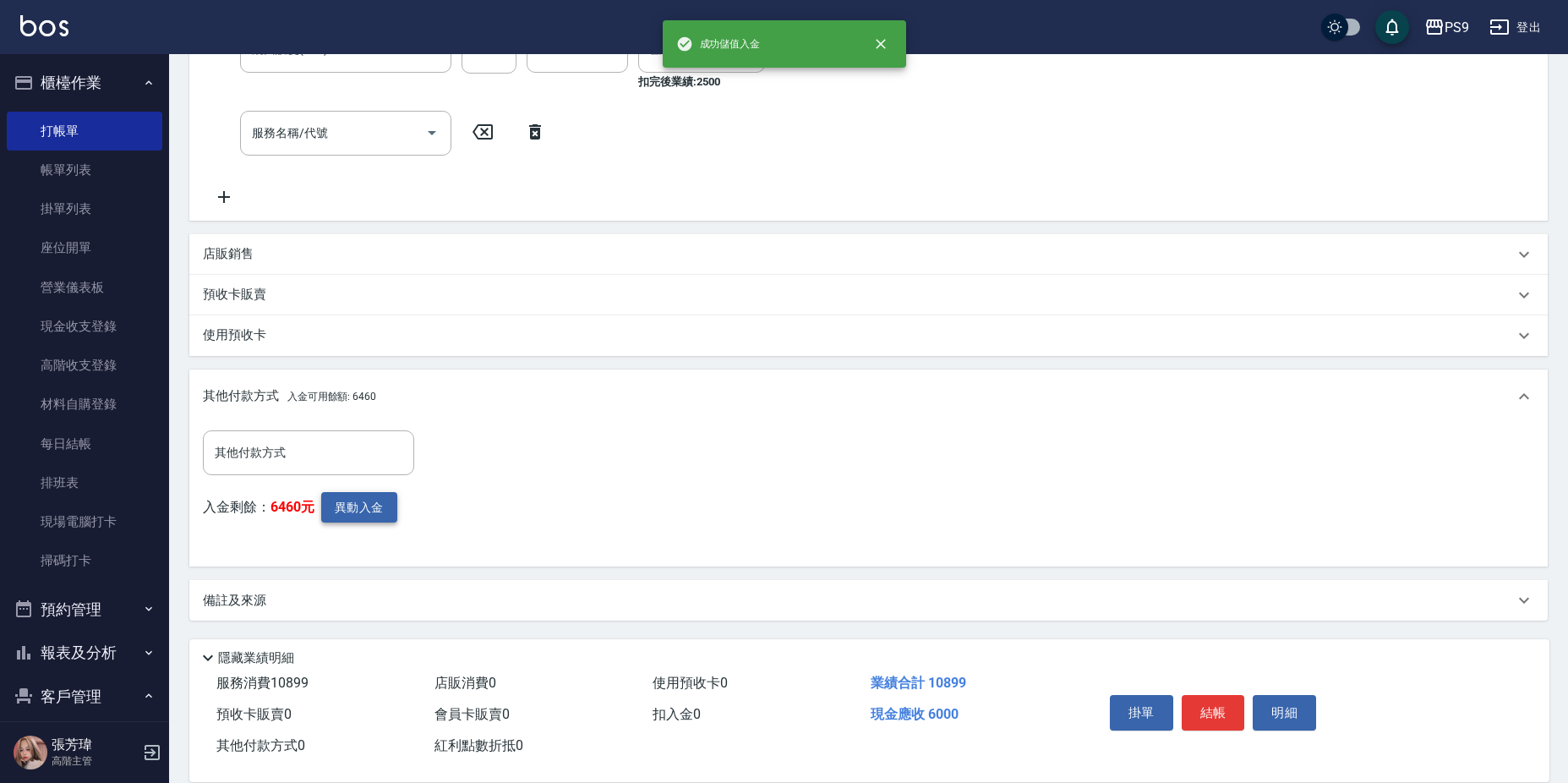
click at [359, 498] on button "異動入金" at bounding box center [359, 508] width 76 height 31
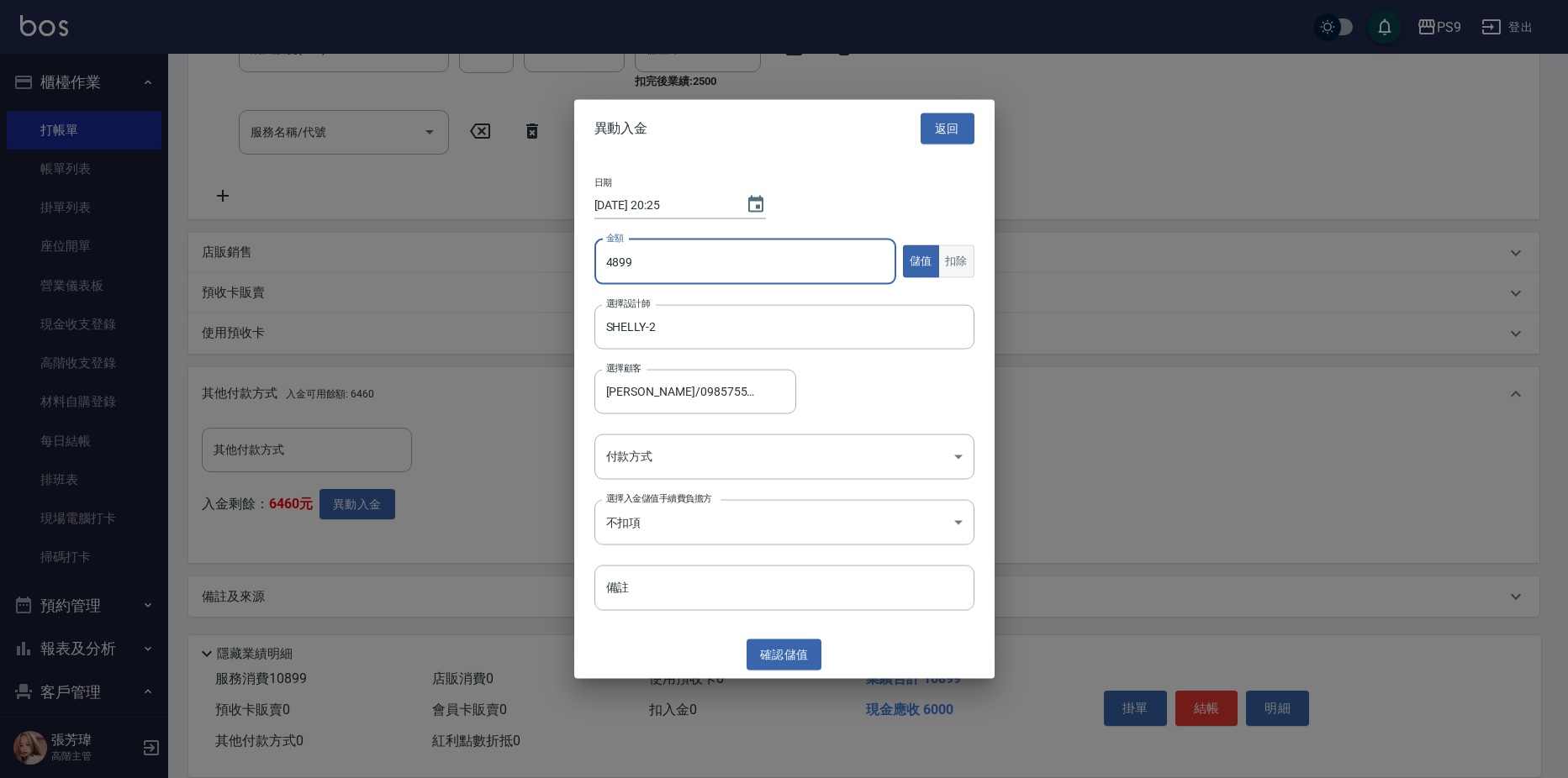
type input "4899"
click at [950, 258] on button "扣除" at bounding box center [956, 262] width 36 height 33
click at [806, 462] on body "PS9 登出 櫃檯作業 打帳單 帳單列表 掛單列表 座位開單 營業儀表板 現金收支登錄 高階收支登錄 材料自購登錄 每日結帳 排班表 現場電腦打卡 掃碼打卡 …" at bounding box center [784, 160] width 1568 height 1235
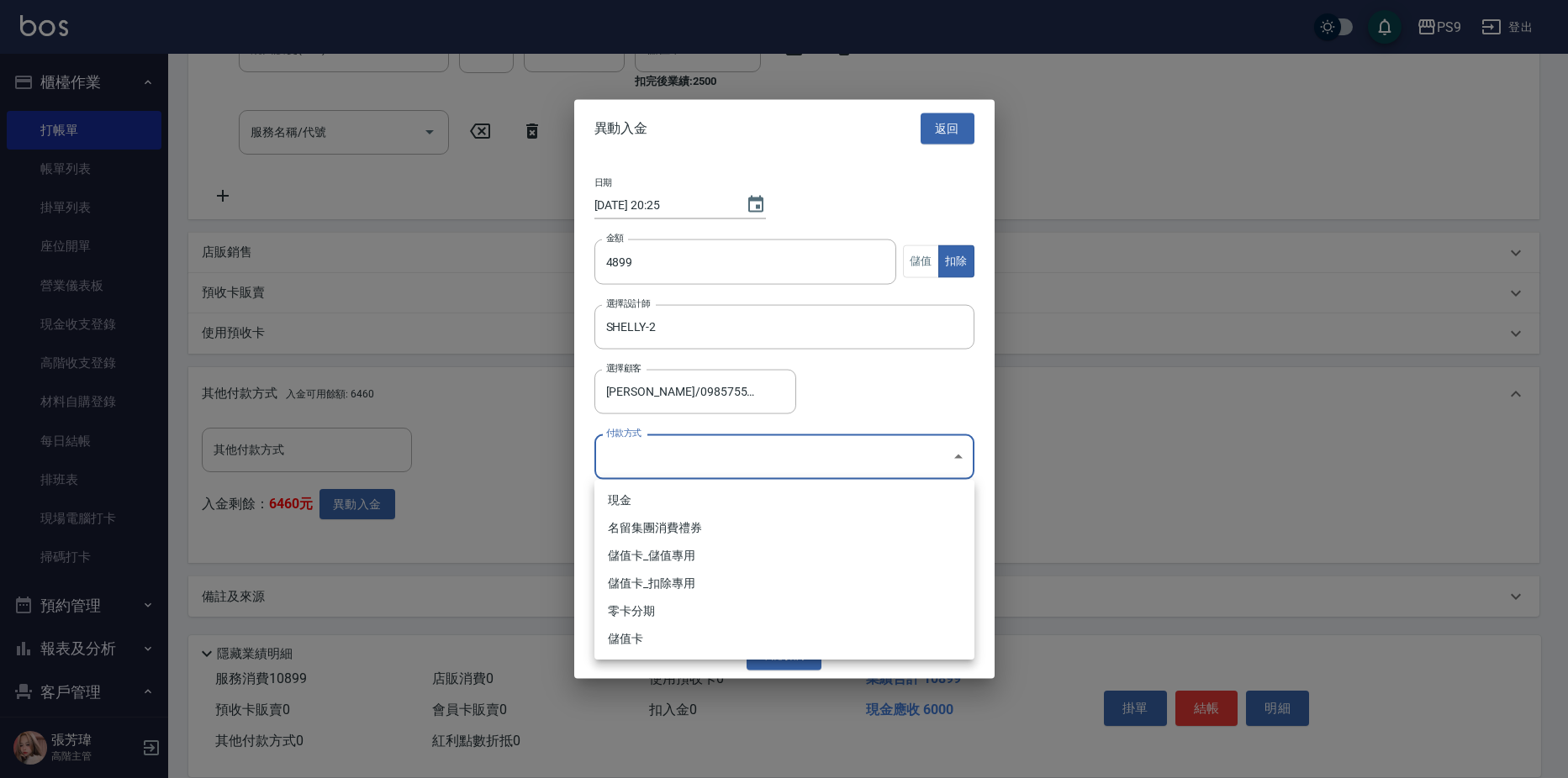
click at [707, 581] on li "儲值卡_扣除專用" at bounding box center [785, 583] width 381 height 28
type input "儲值卡_扣除專用"
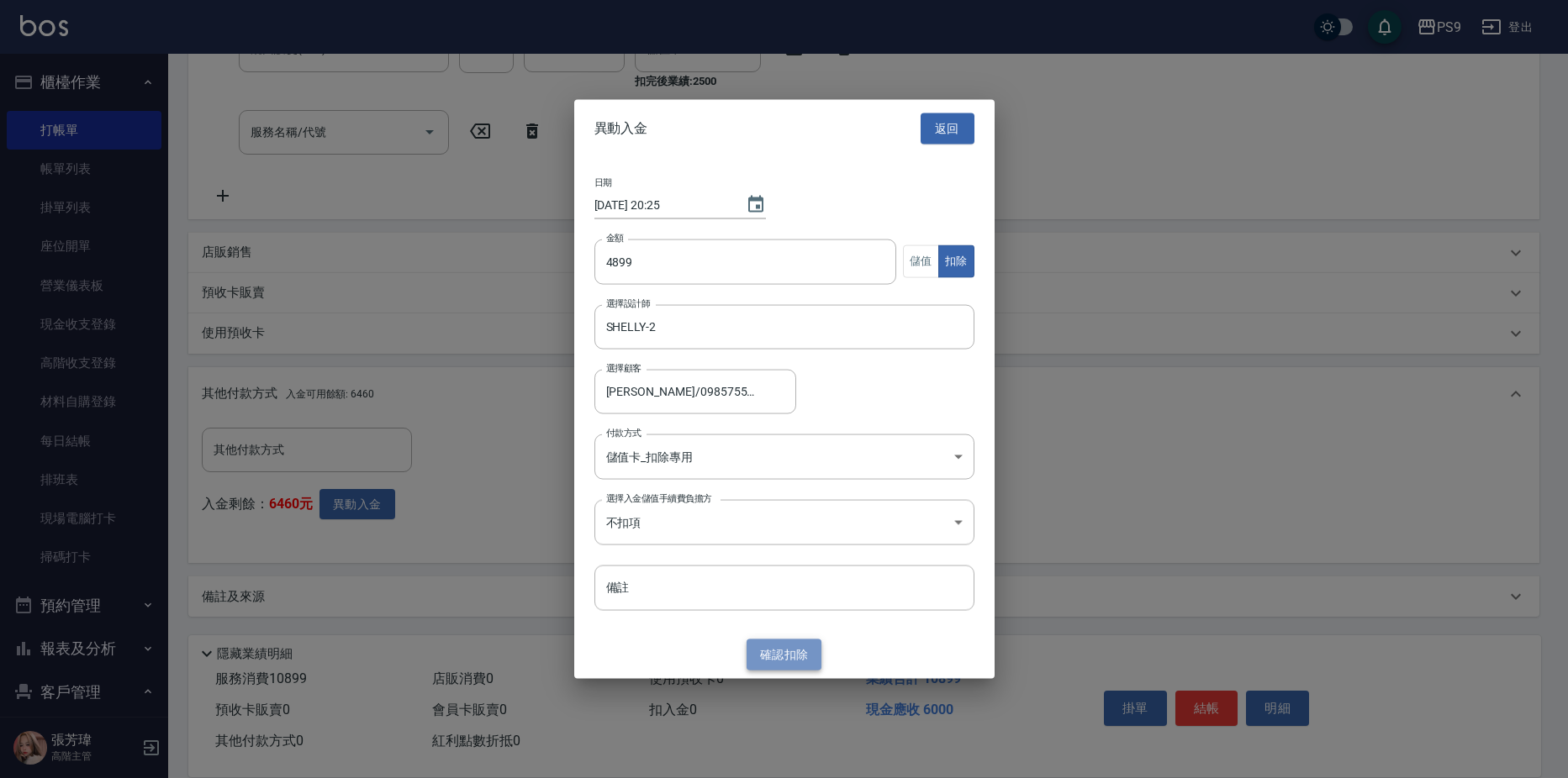
click at [767, 650] on button "確認 扣除" at bounding box center [784, 655] width 75 height 31
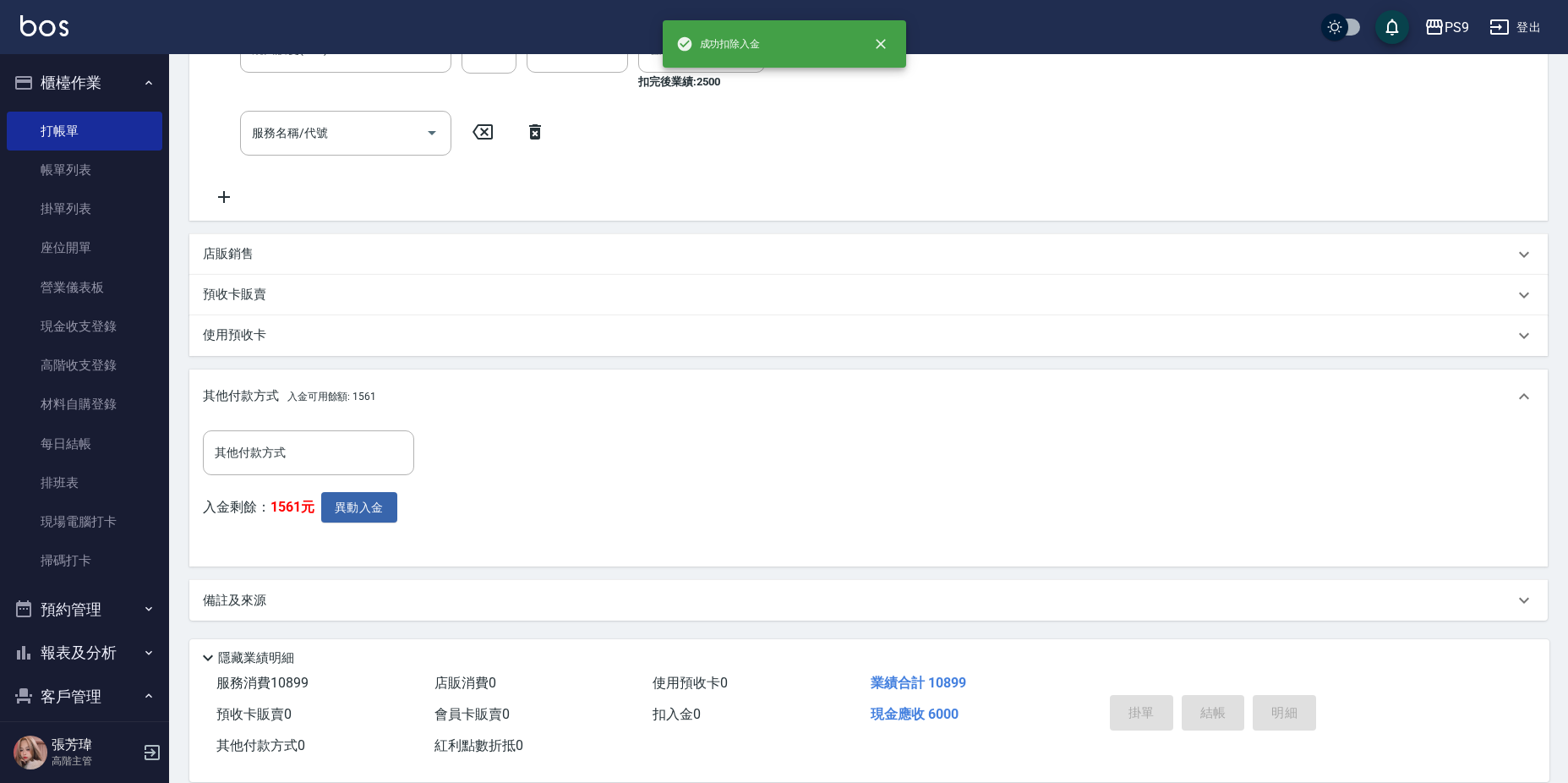
type input "[DATE] 20:26"
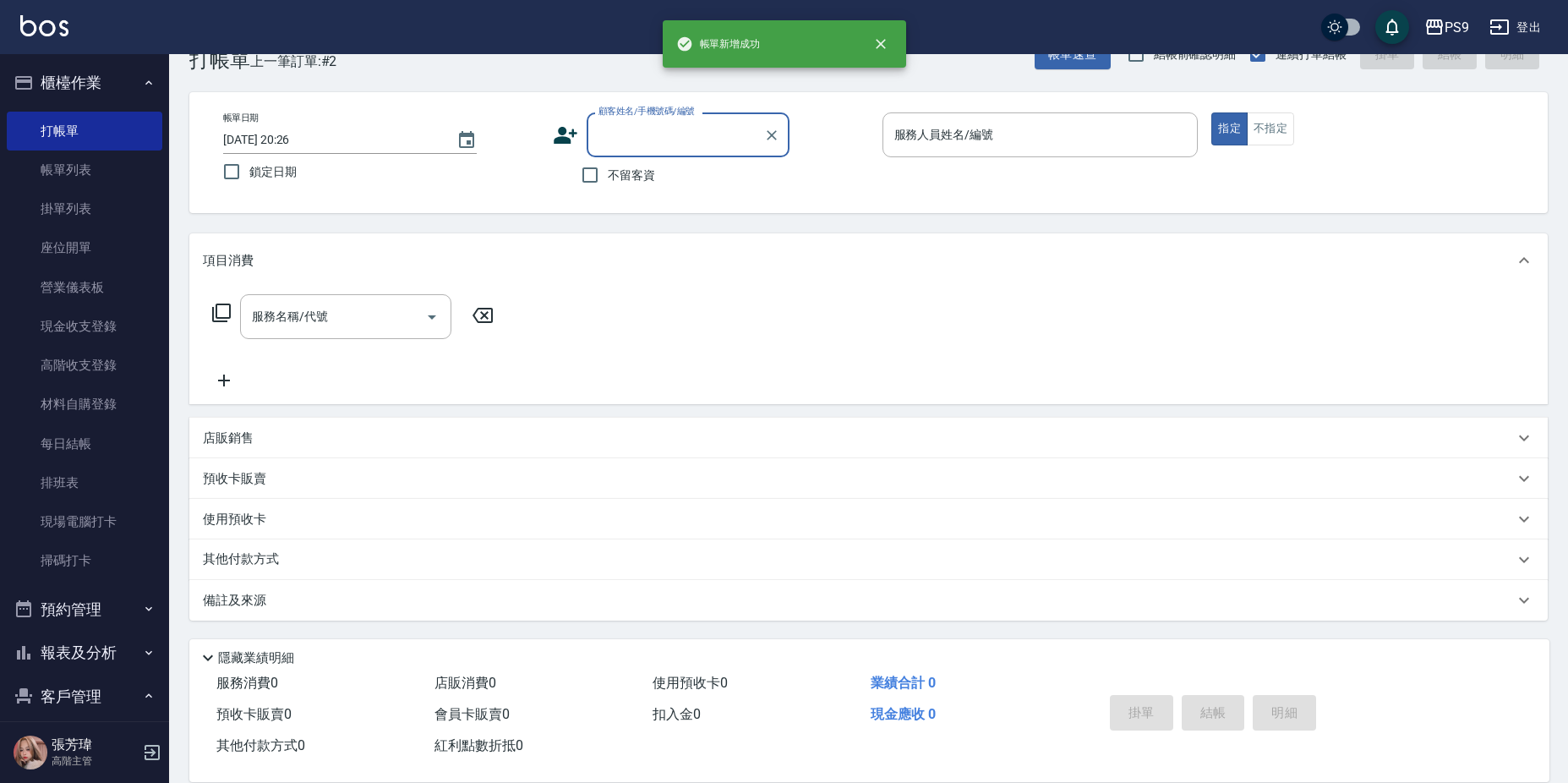
scroll to position [0, 0]
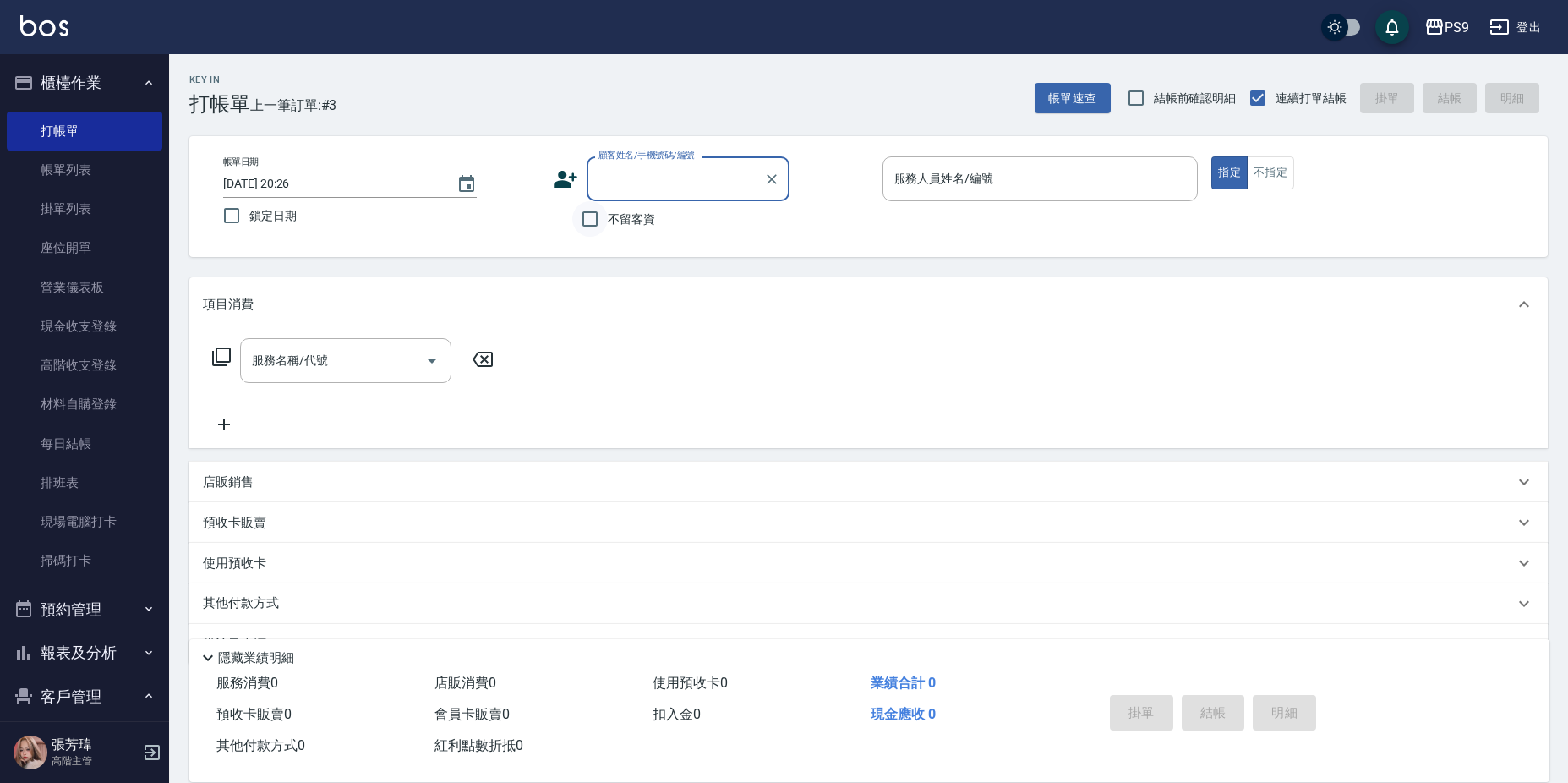
click at [600, 222] on input "不留客資" at bounding box center [590, 219] width 35 height 35
checkbox input "true"
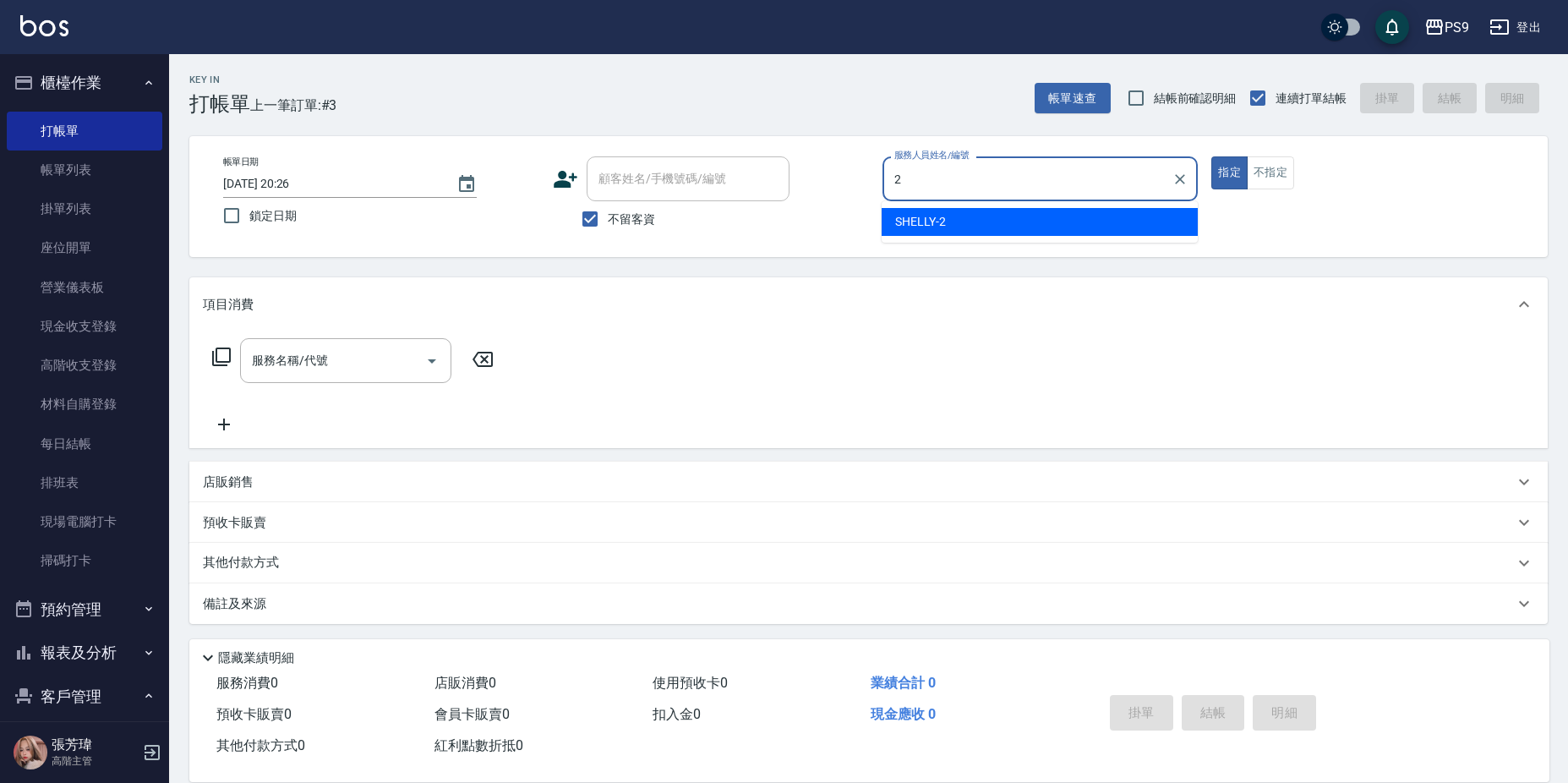
type input "SHELLY-2"
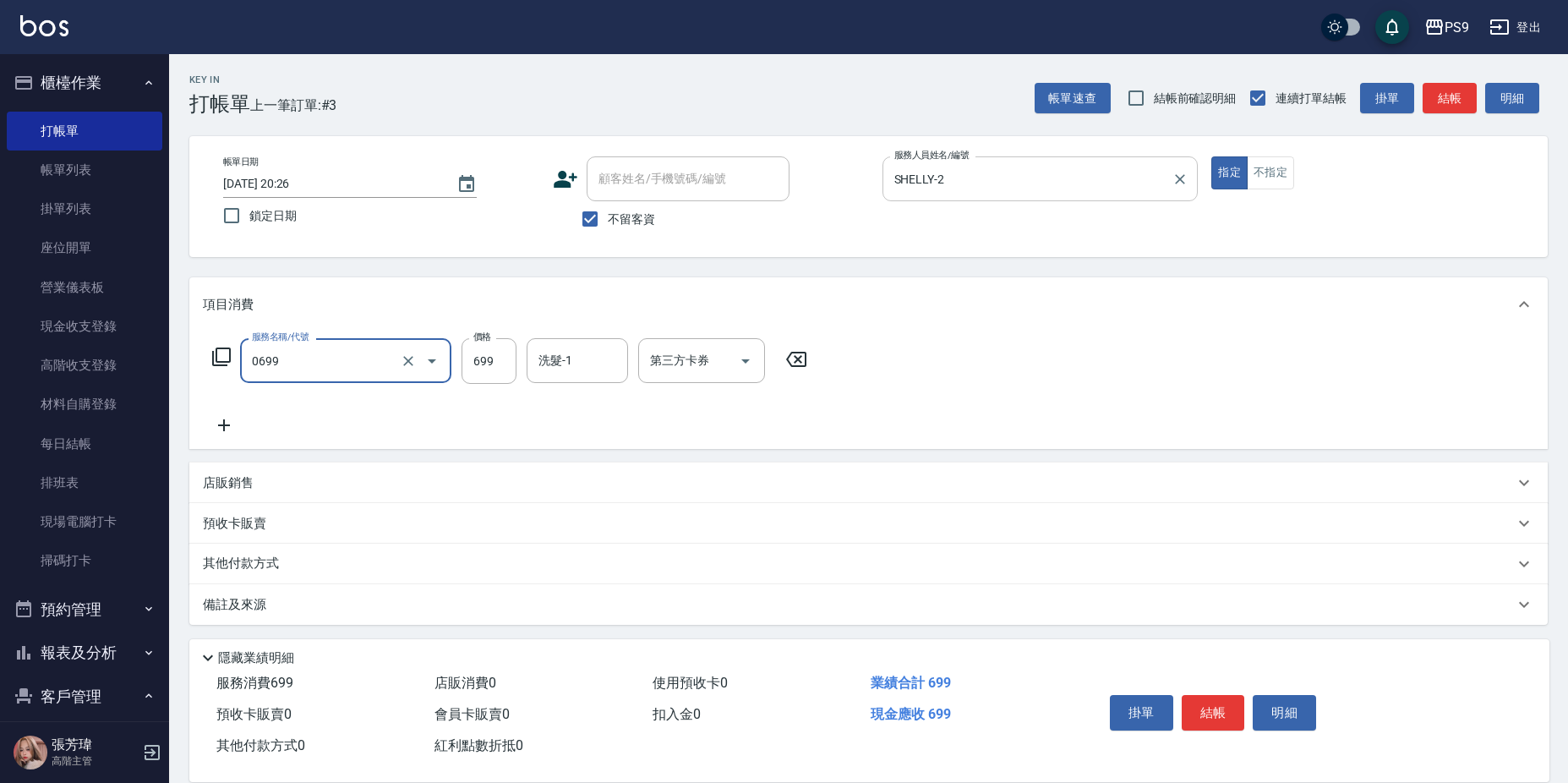
type input "699精油(0699)"
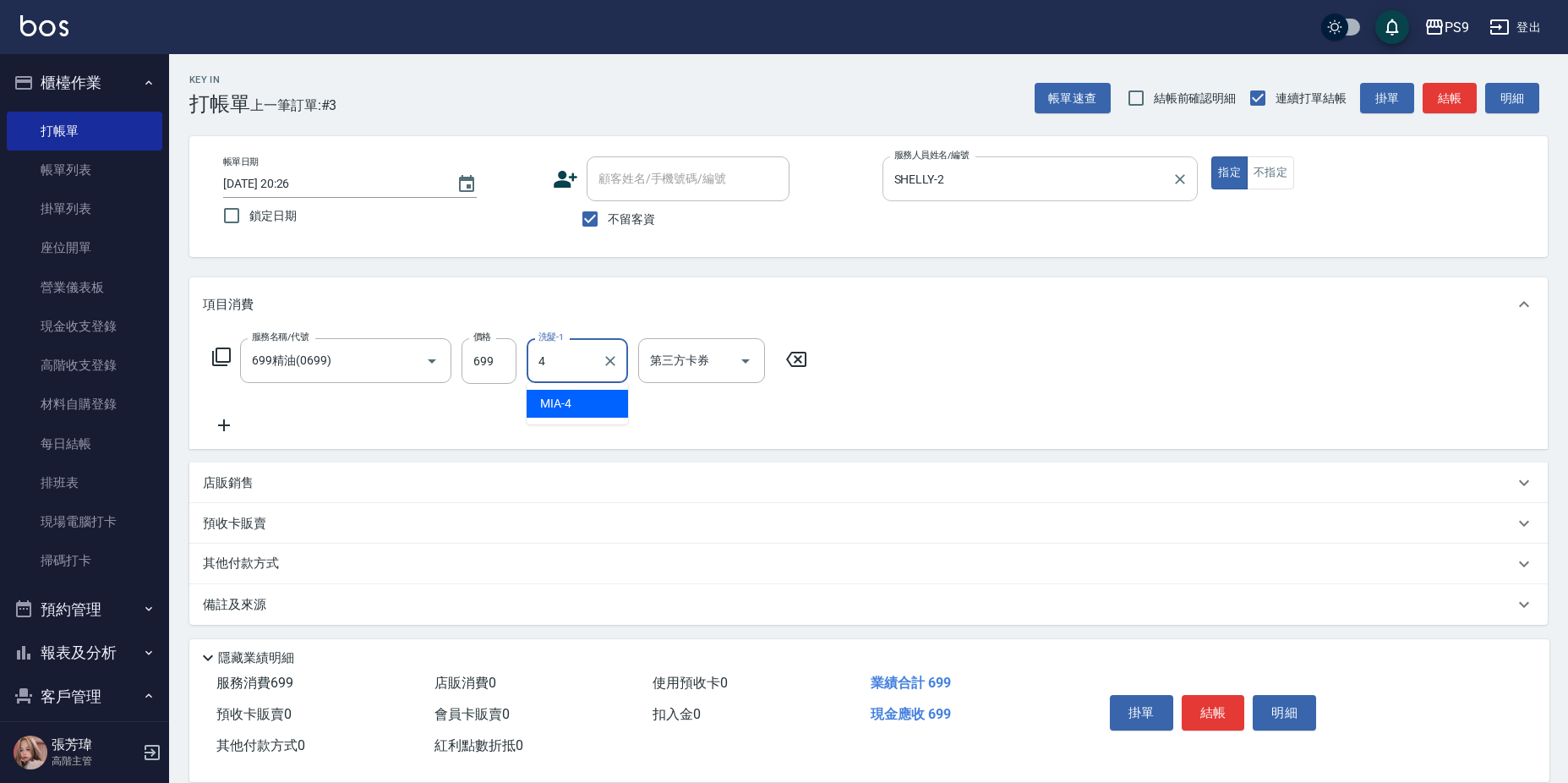
type input "MIA-4"
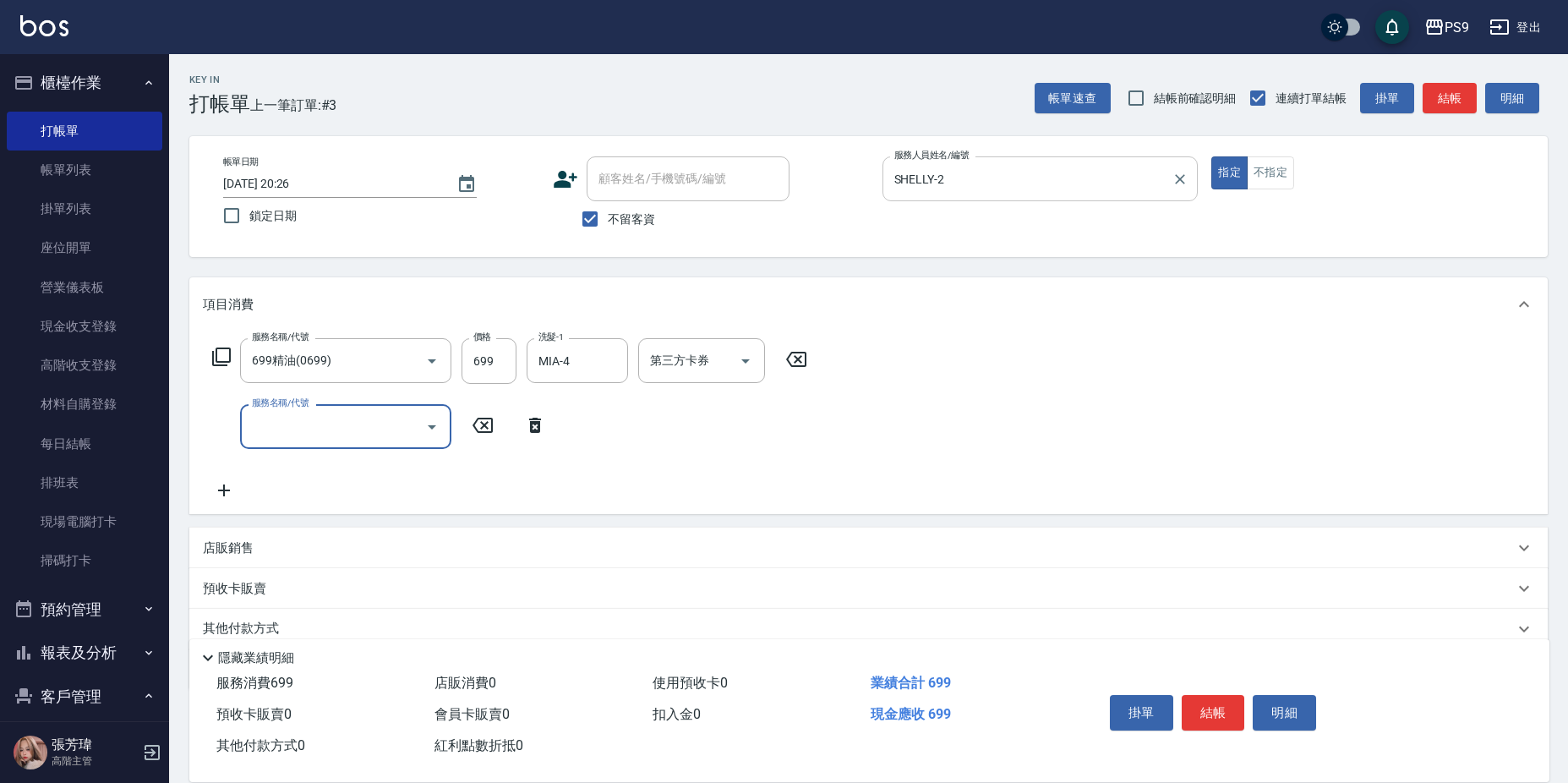
type input "1"
type input "鏡面護髮(413)"
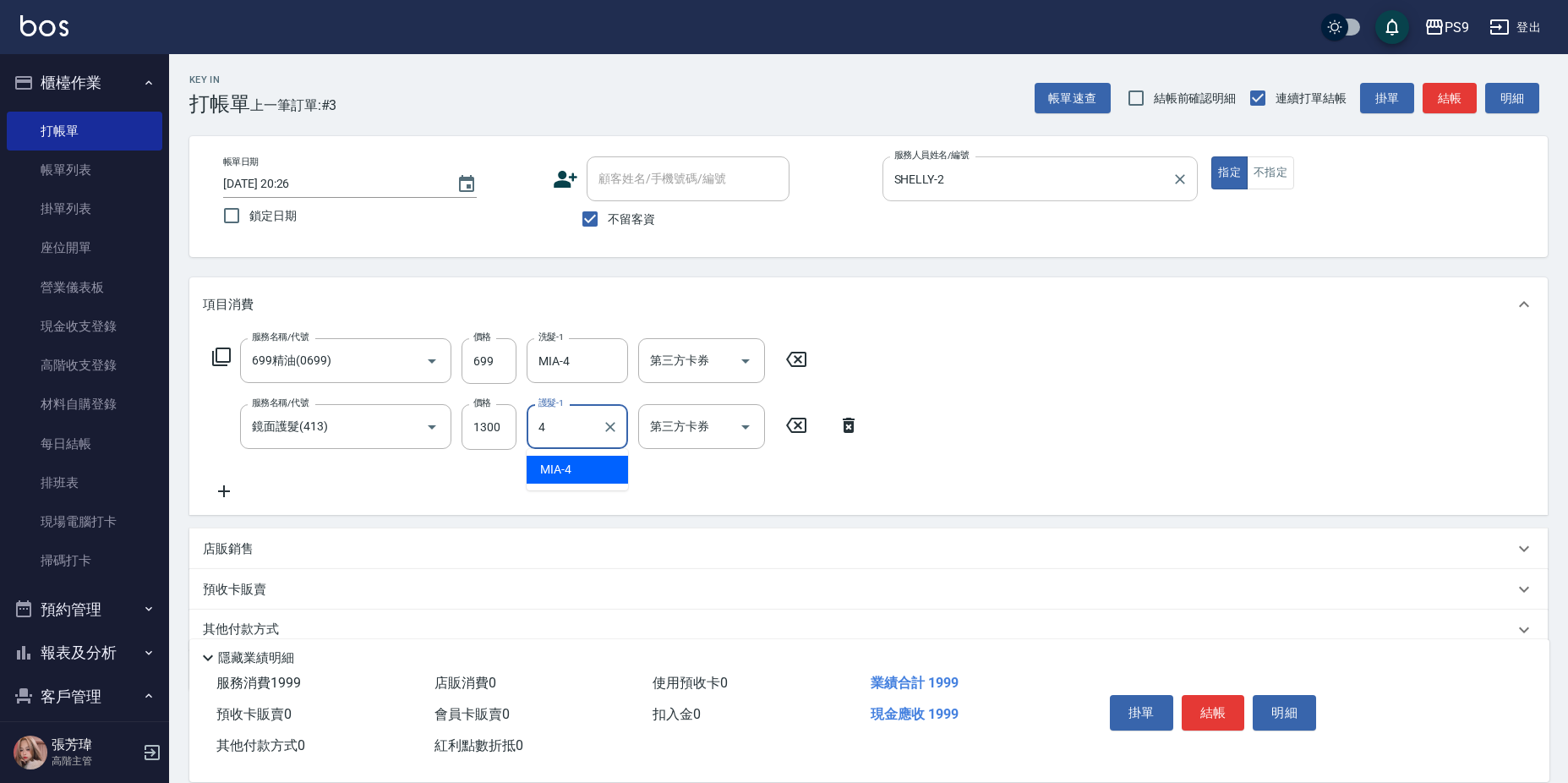
type input "MIA-4"
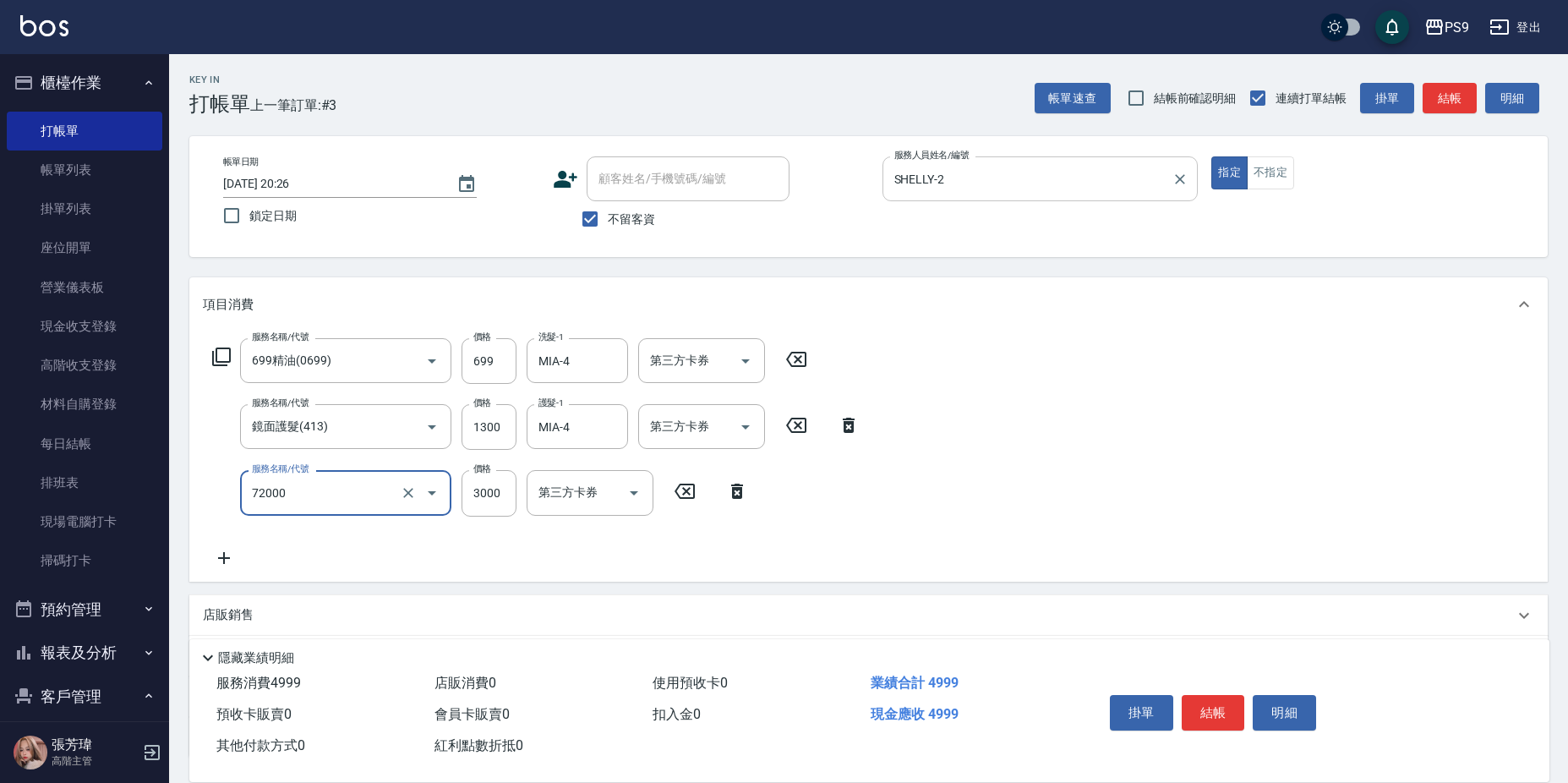
type input "接髮重整(72000)"
type input "4000"
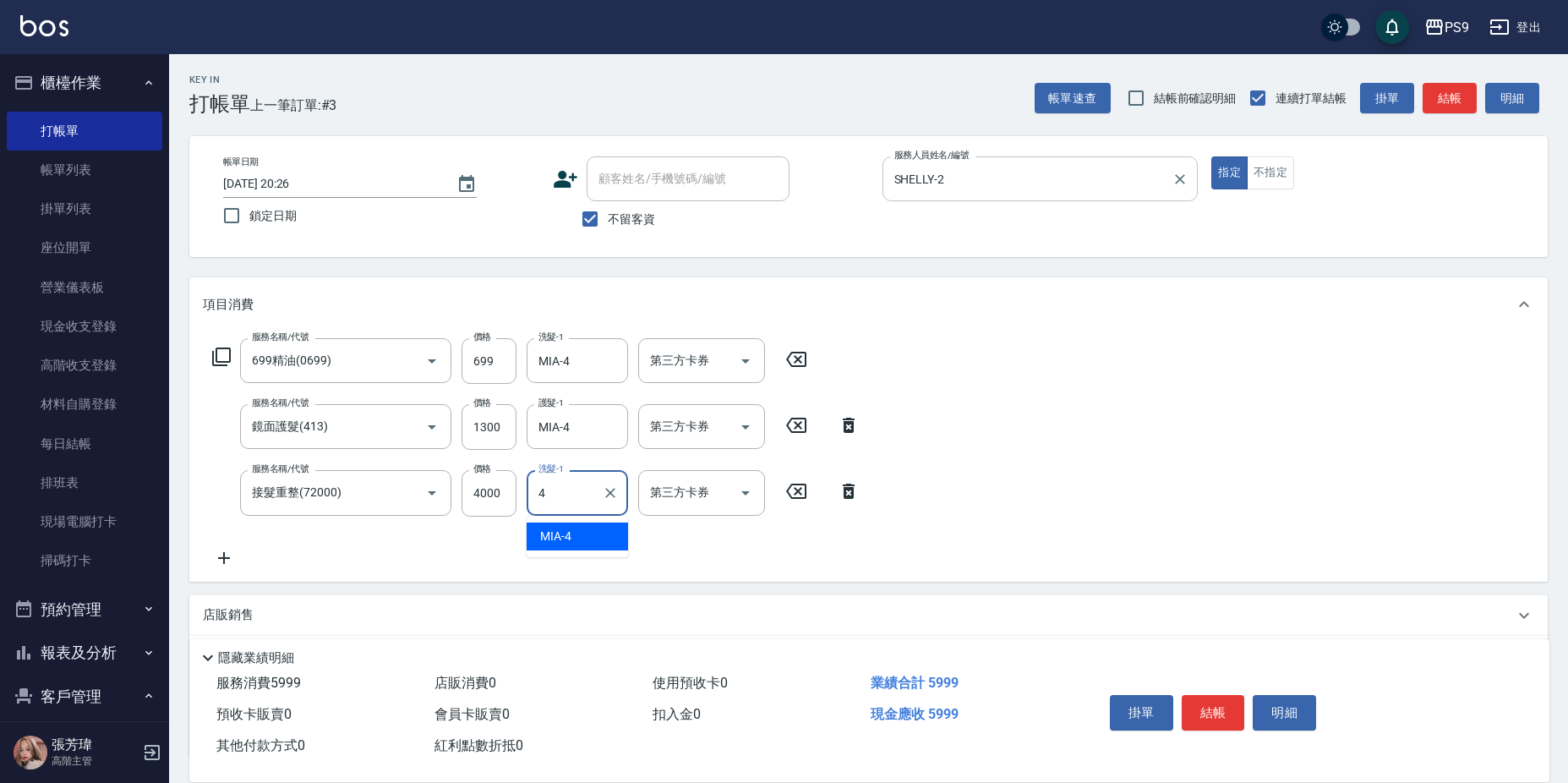
type input "MIA-4"
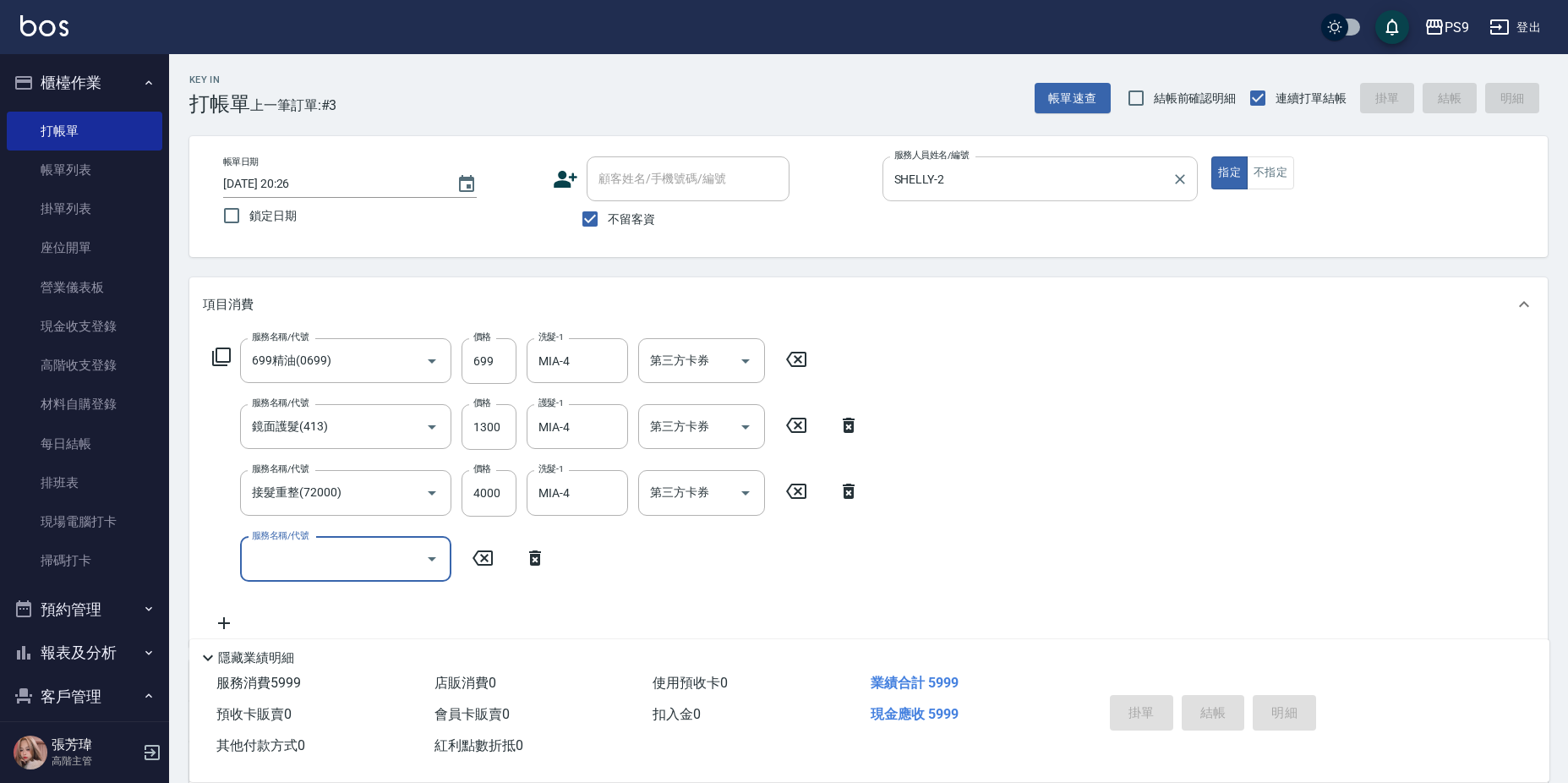
type input "[DATE] 20:28"
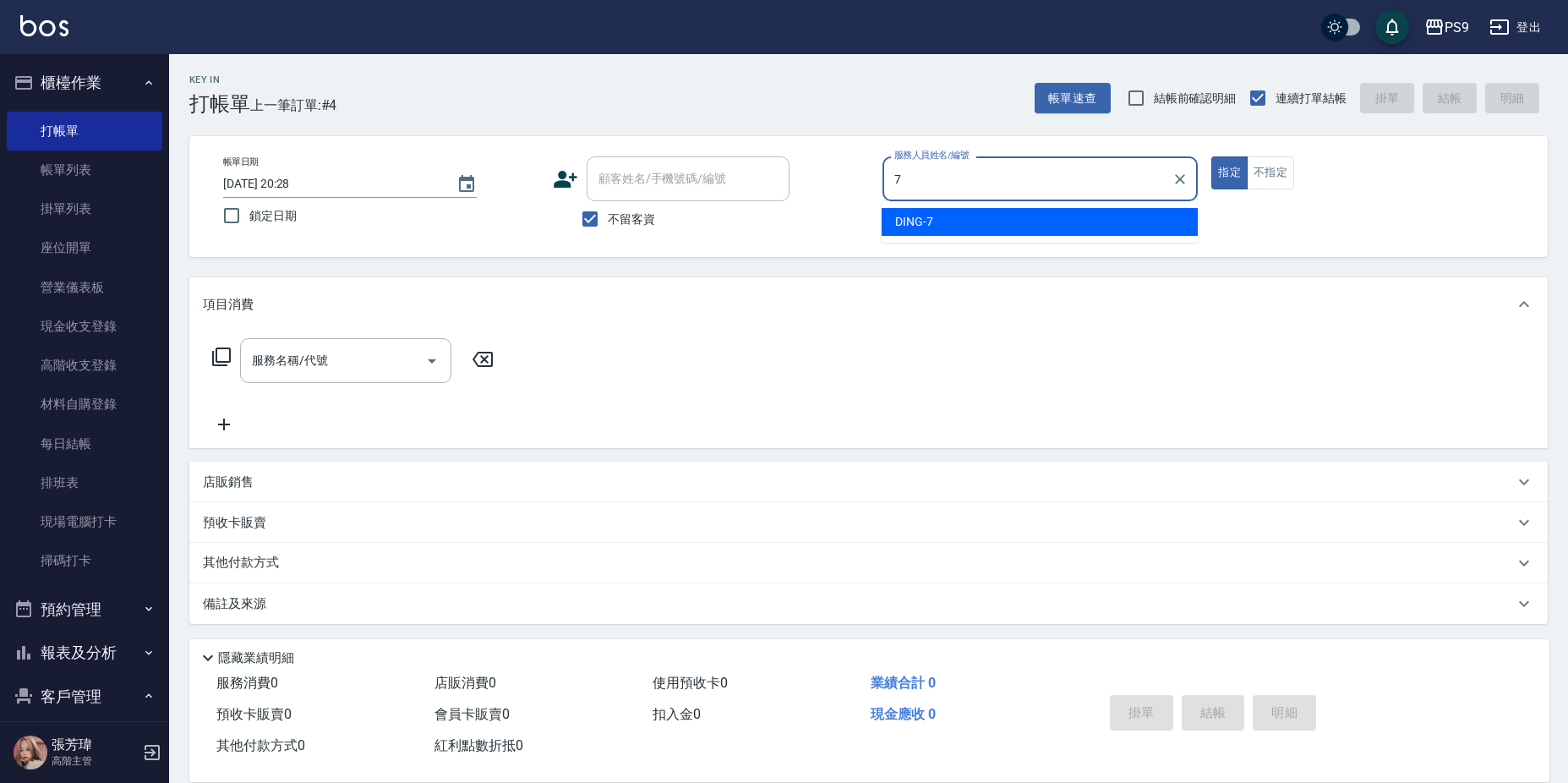
type input "DING-7"
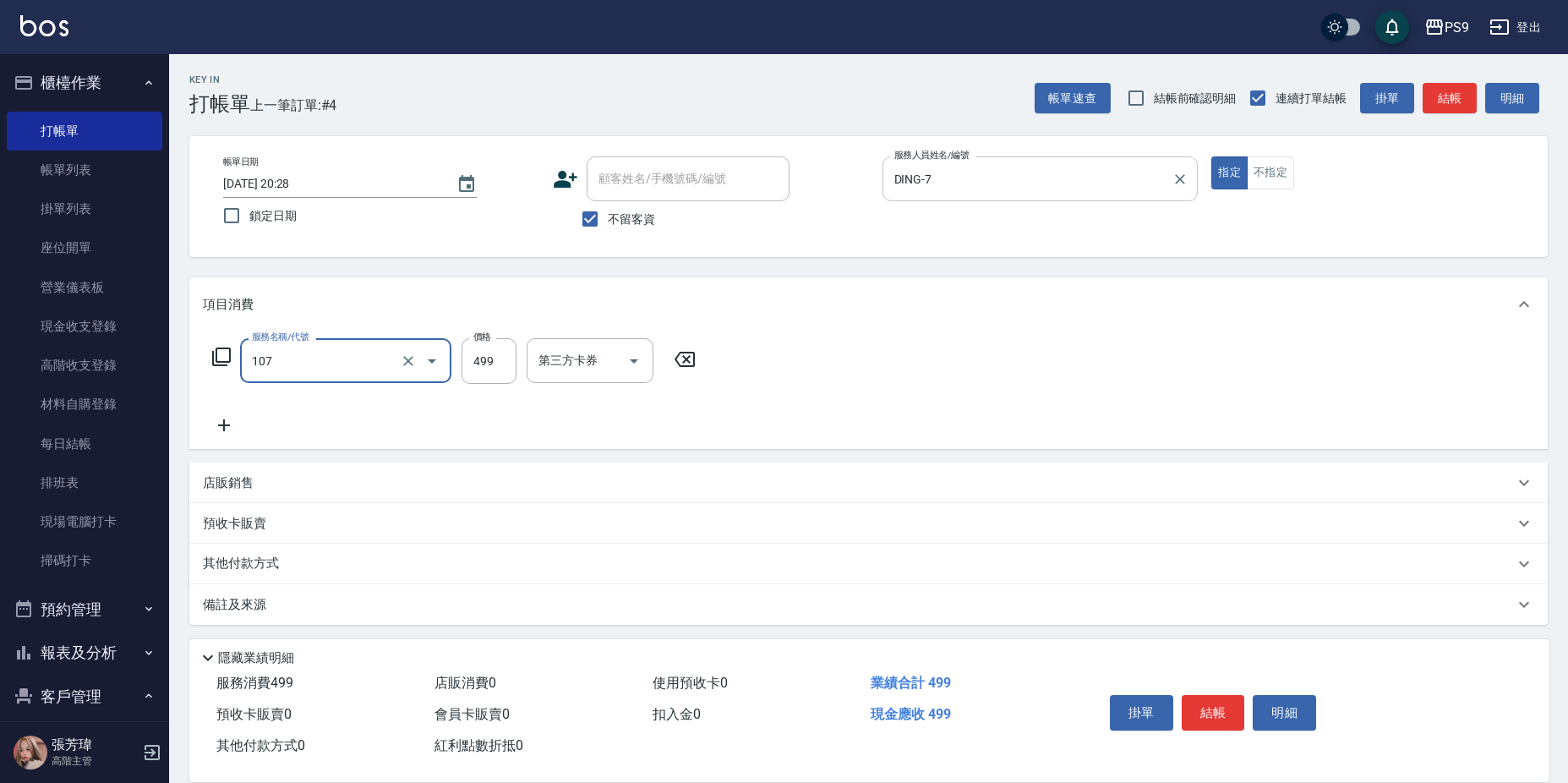
type input "舒活(107)"
type input "500"
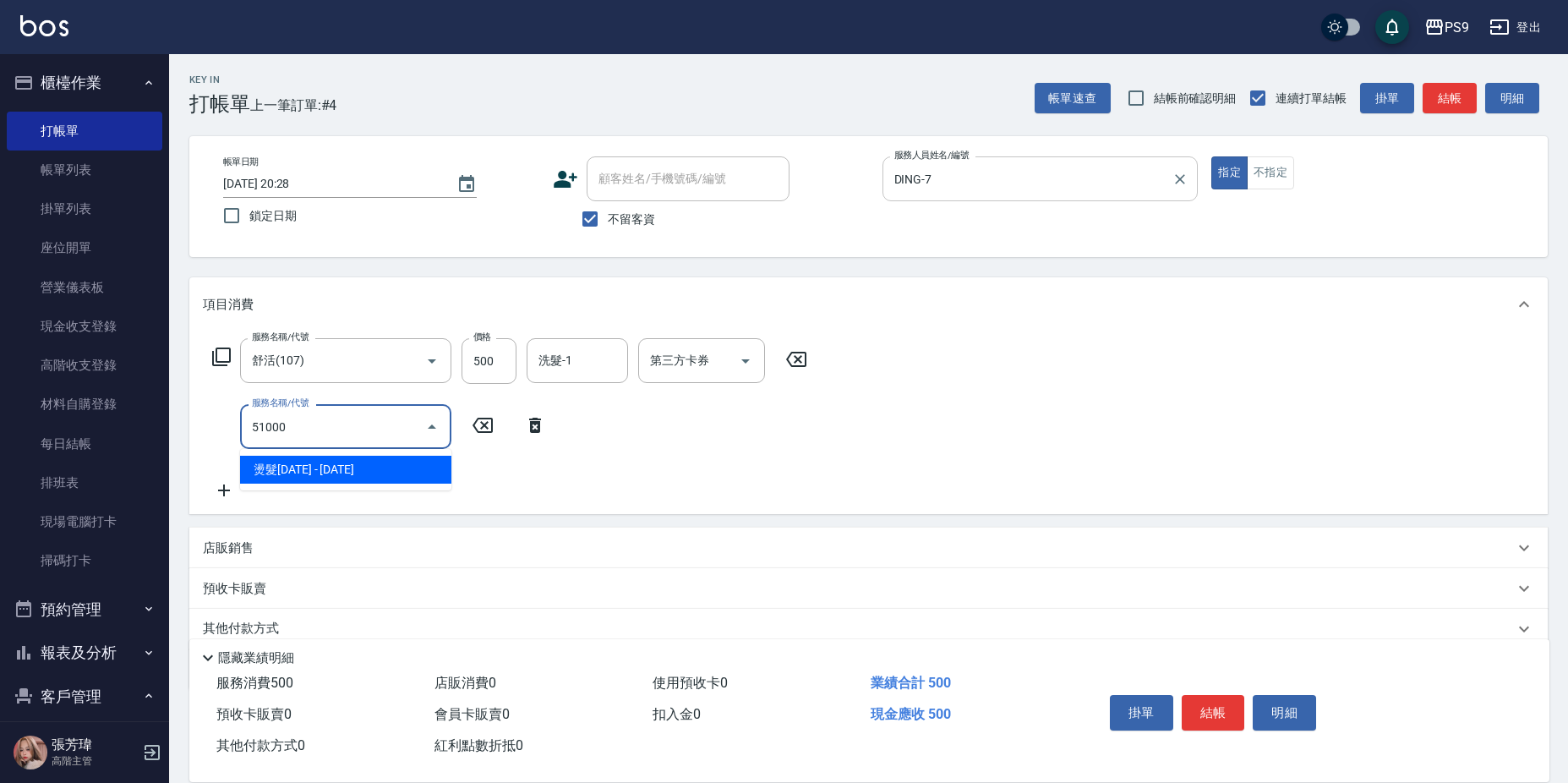
type input "燙髮1000(51000)"
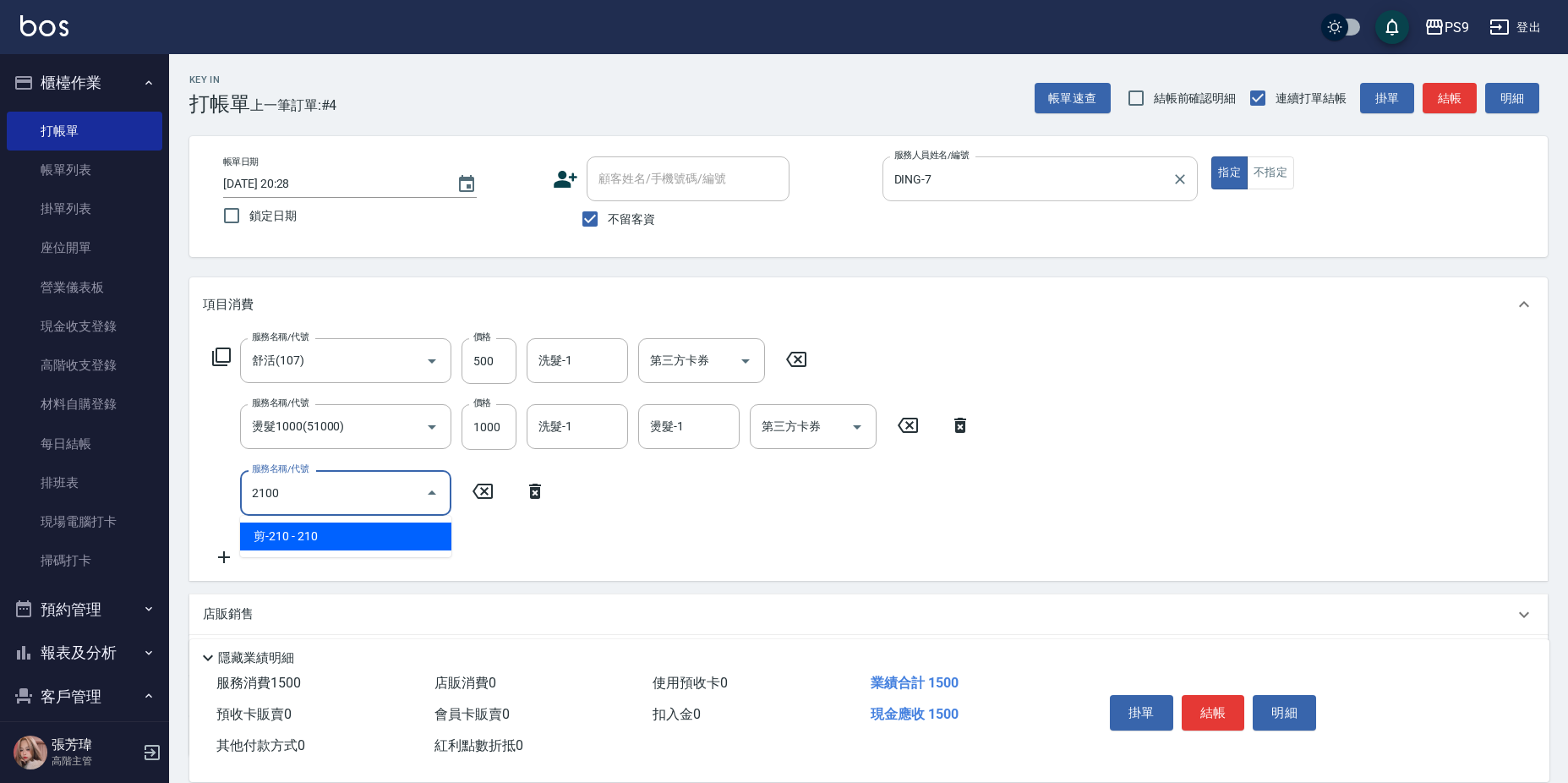
type input "21000"
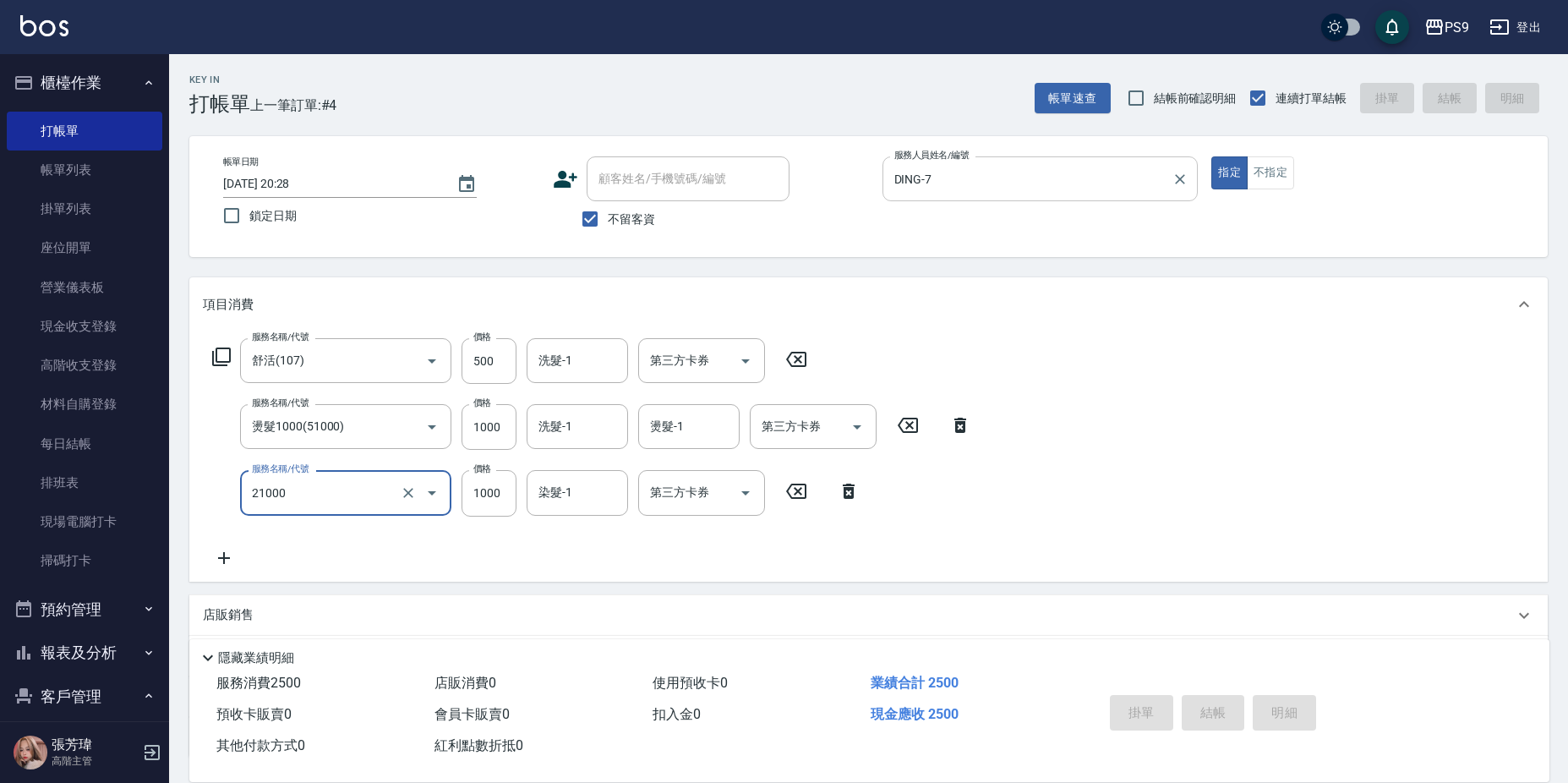
type input "[DATE] 20:29"
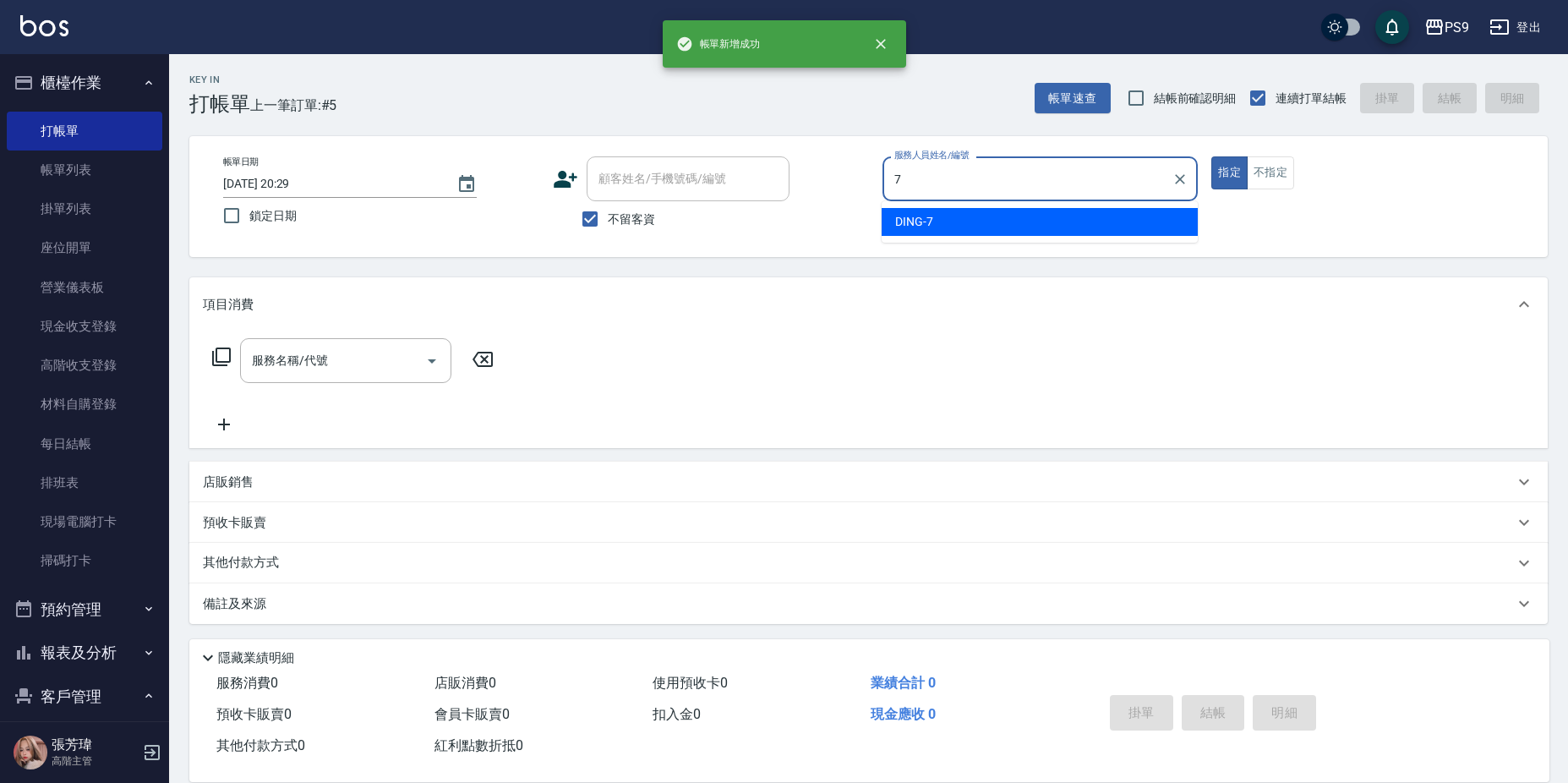
type input "DING-7"
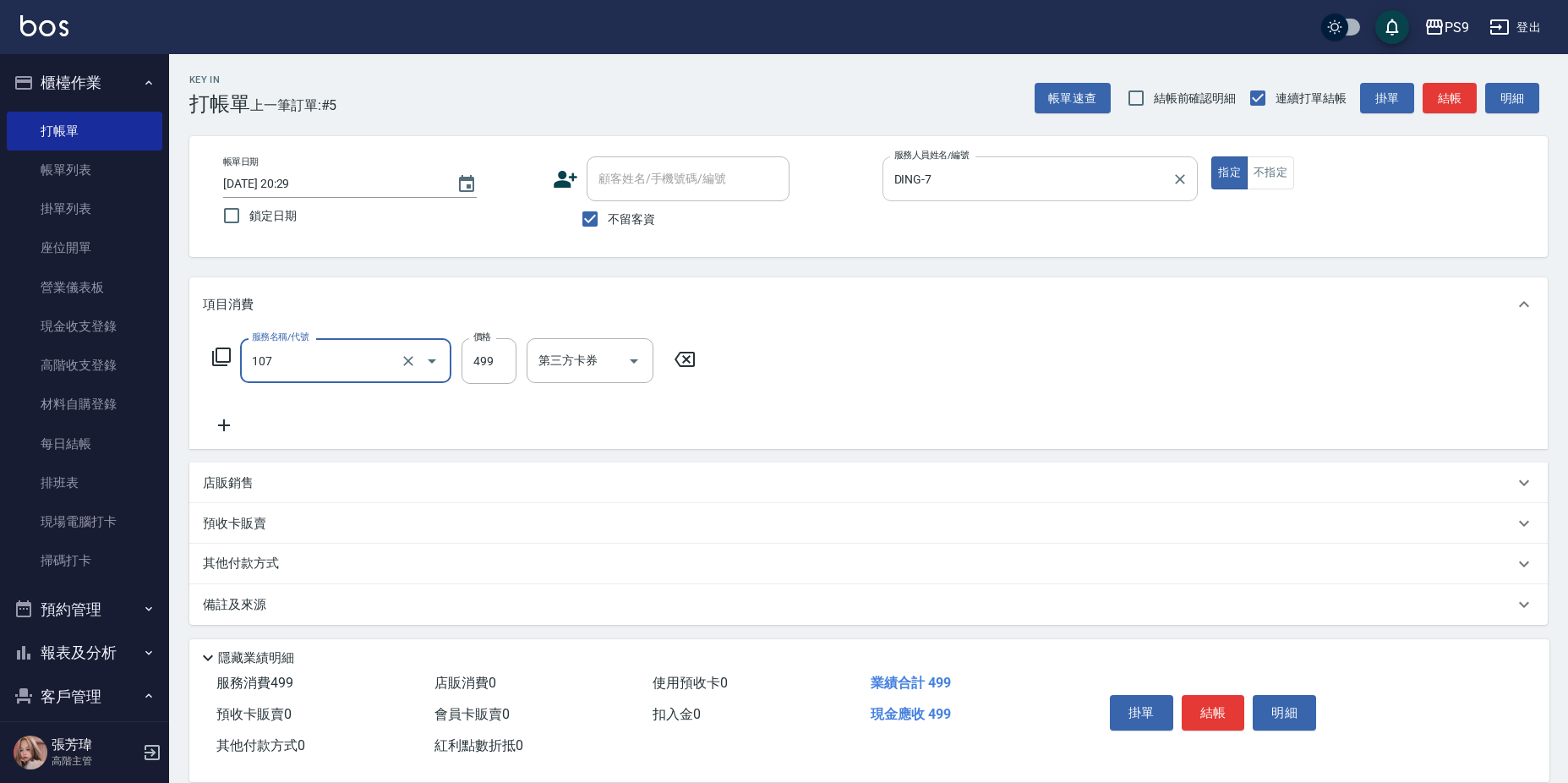
type input "舒活(107)"
type input "500"
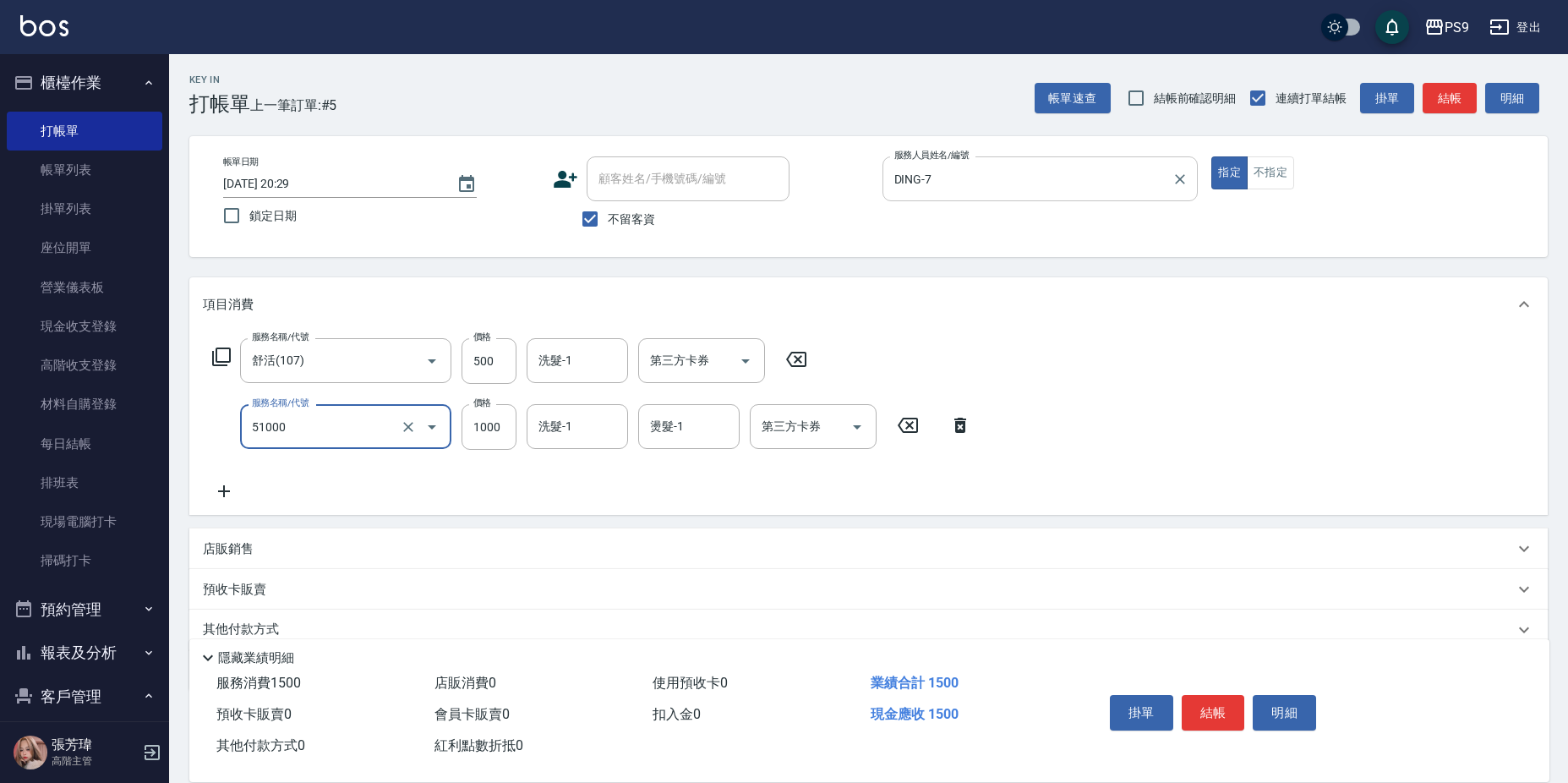
type input "燙髮1000(51000)"
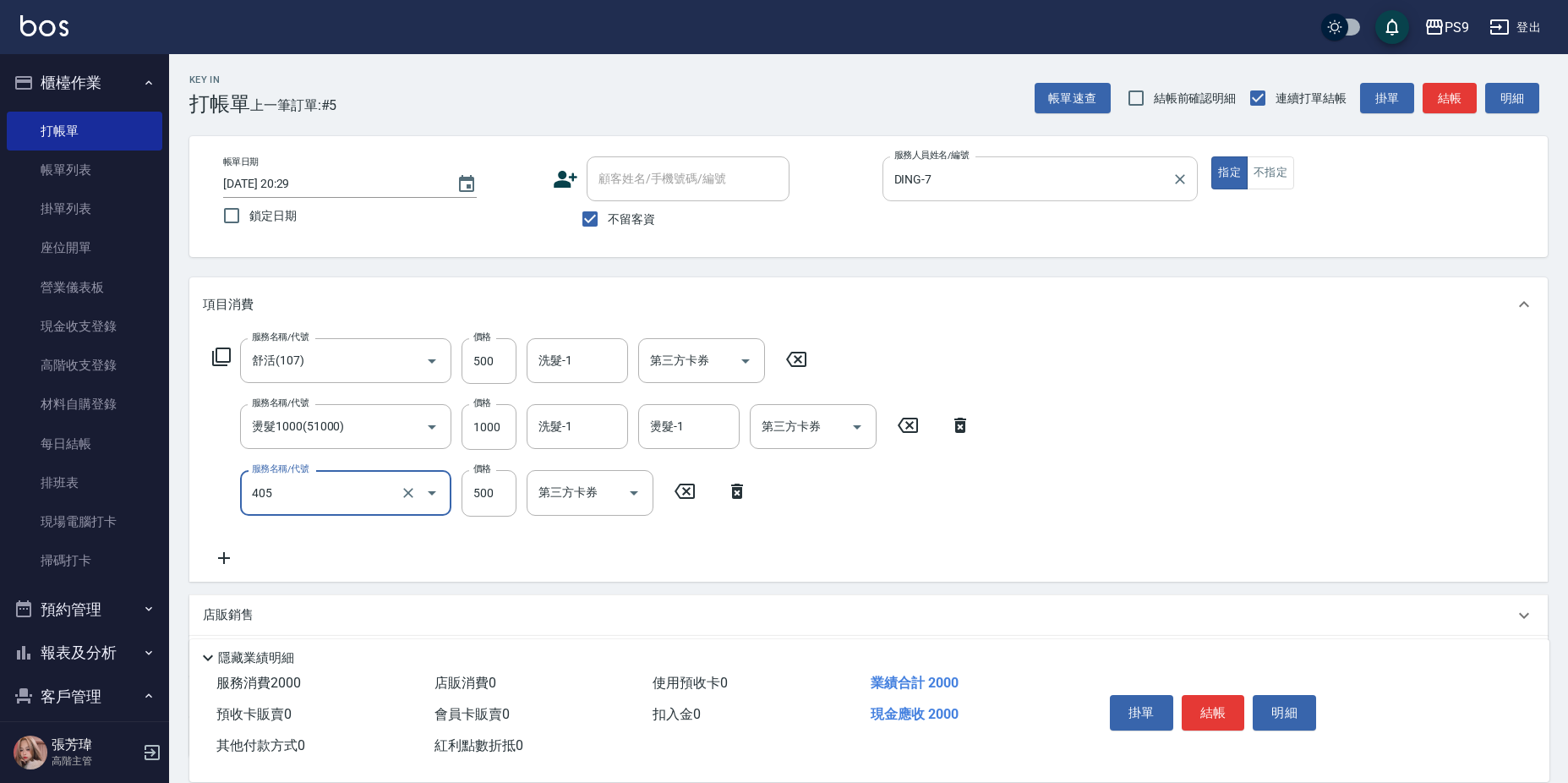
type input "護-500(405)"
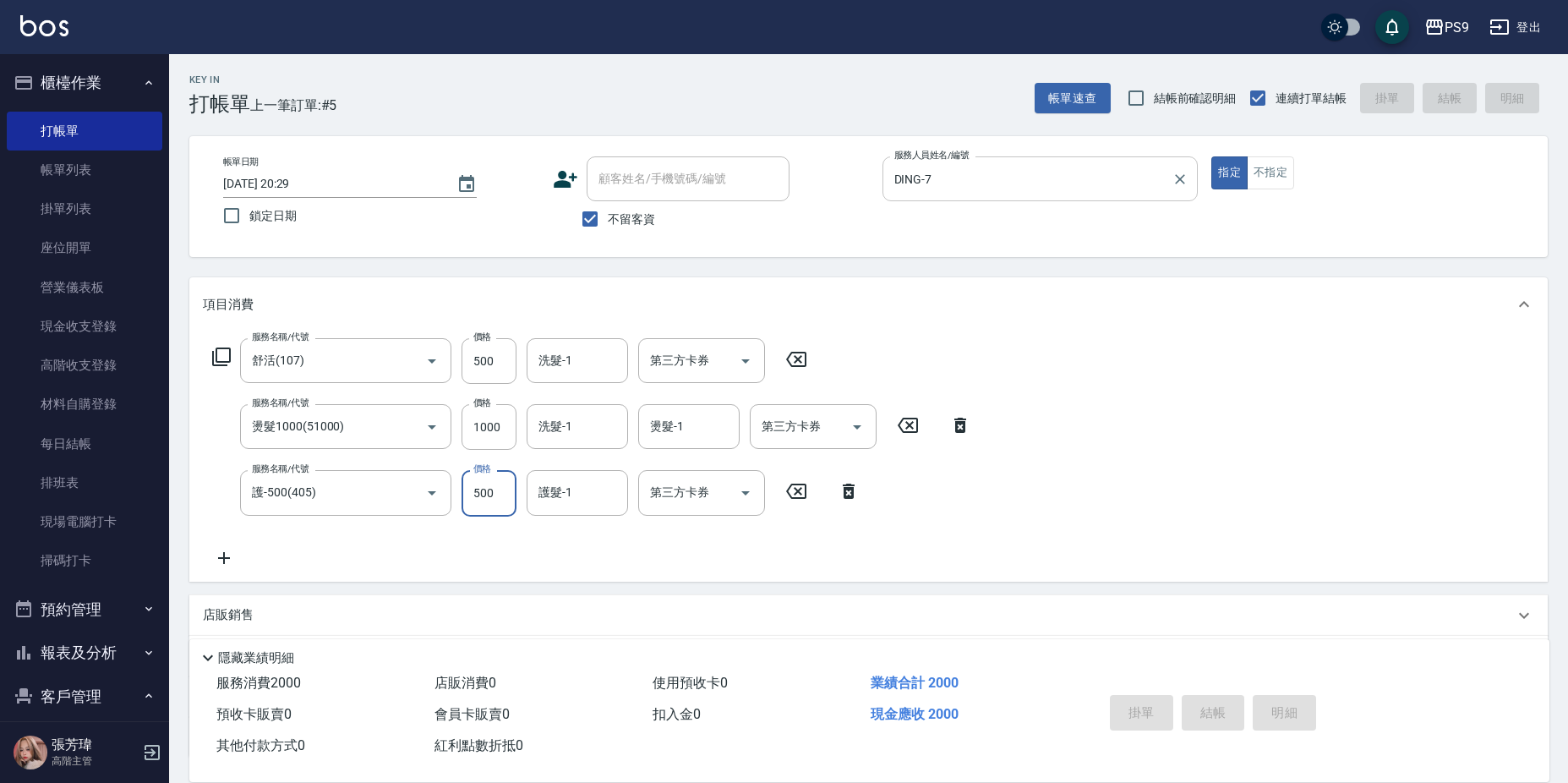
type input "[DATE] 20:35"
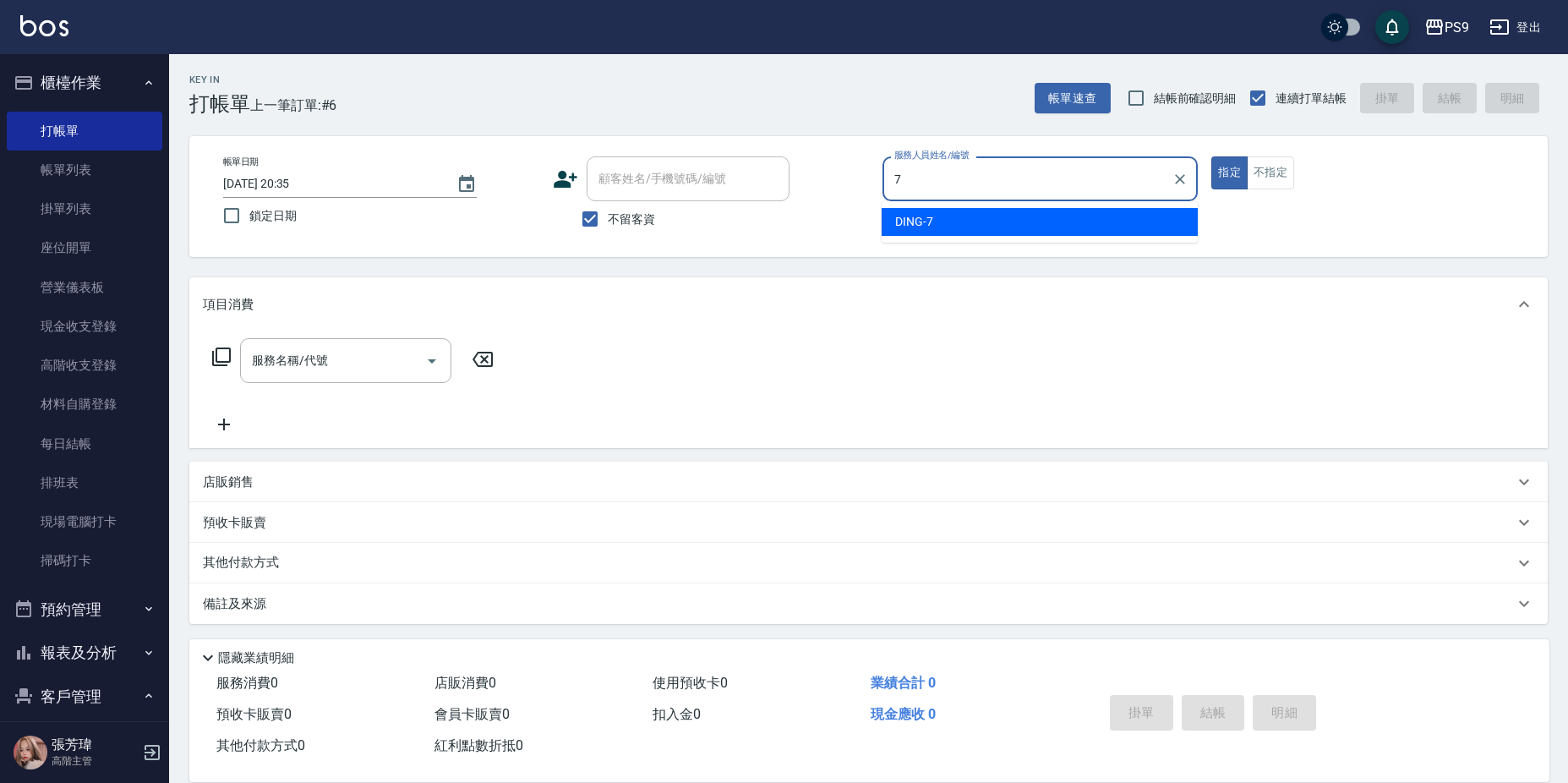
type input "DING-7"
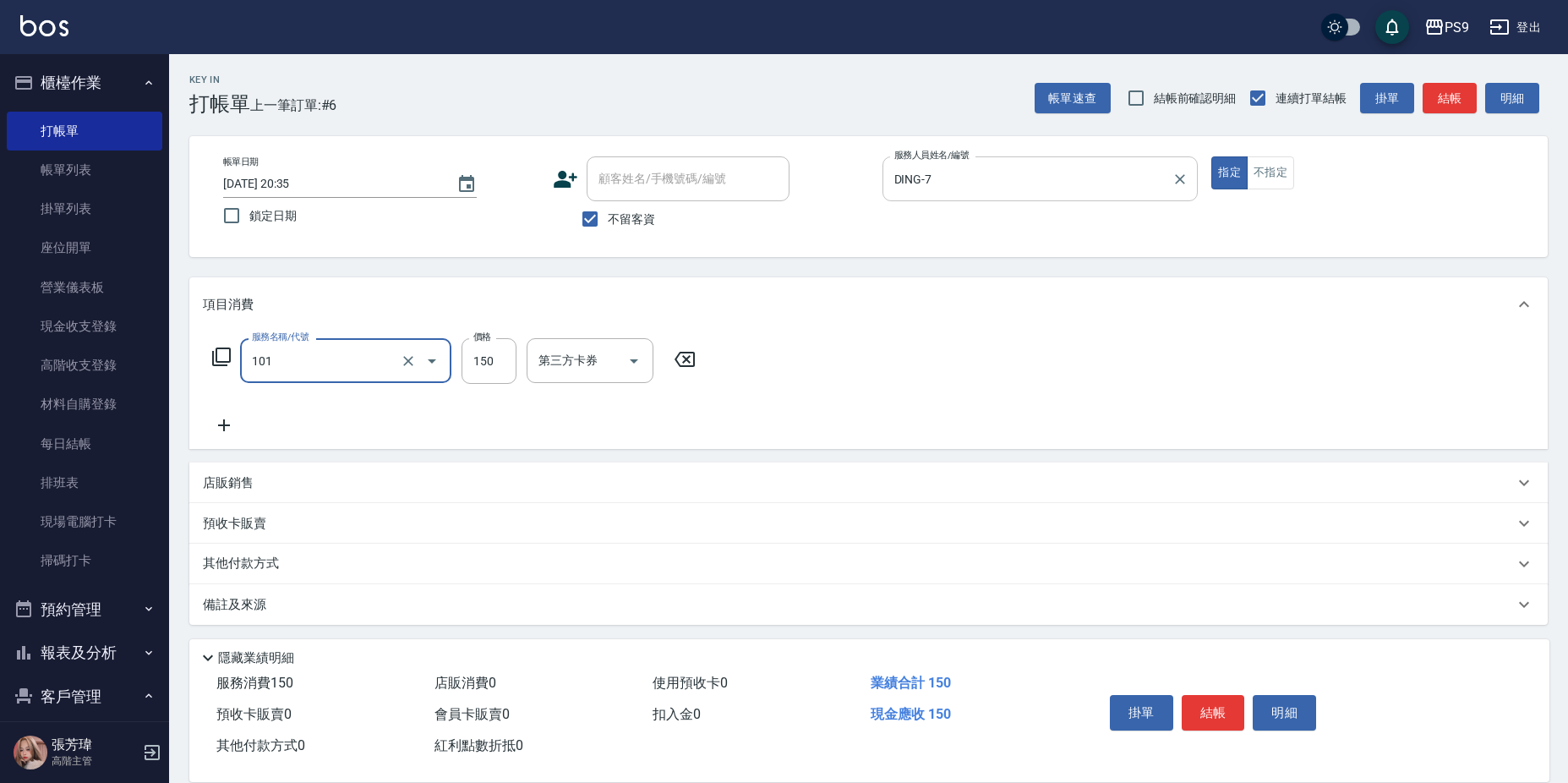
type input "洗髮(101)"
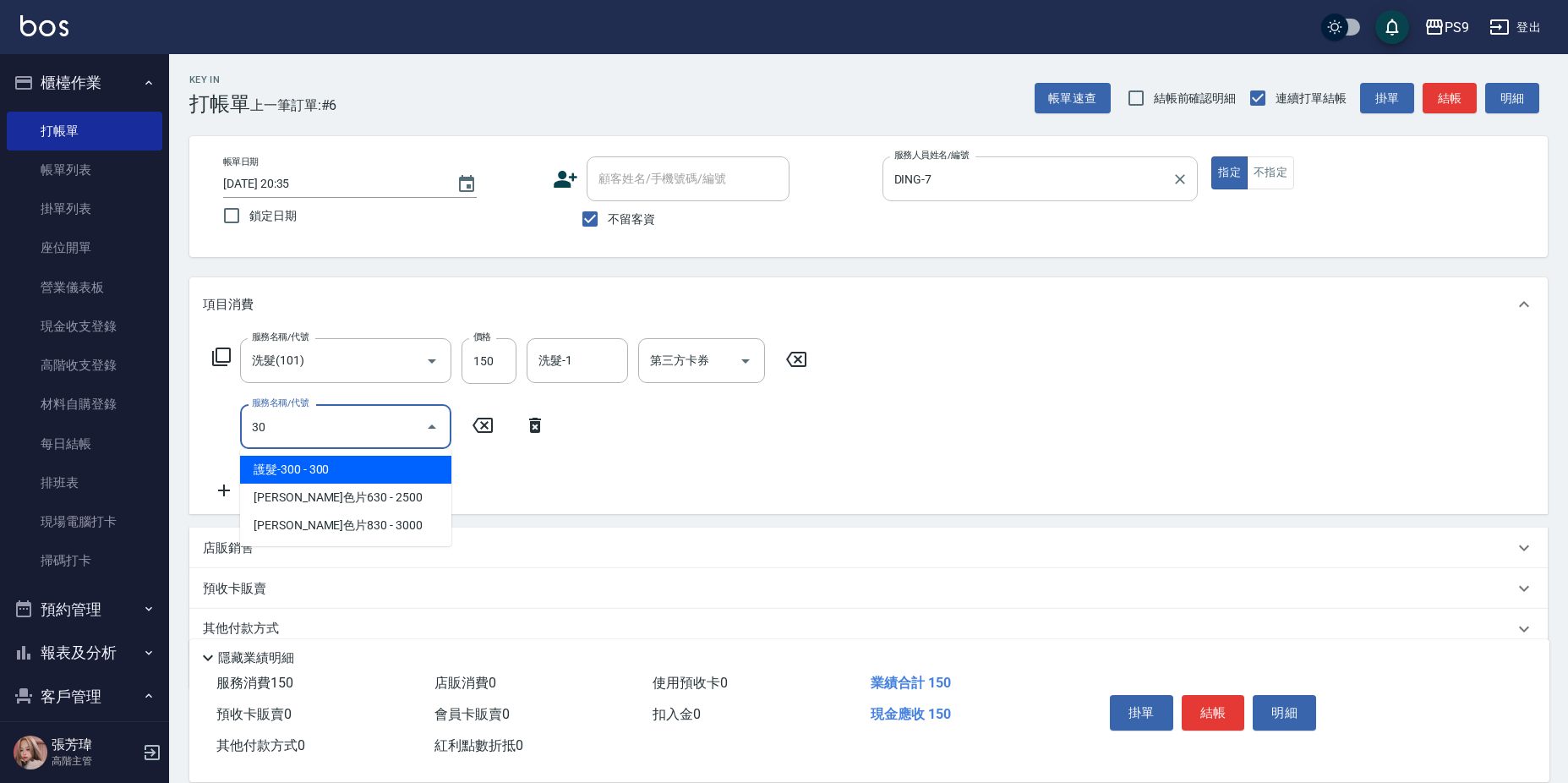
type input "308"
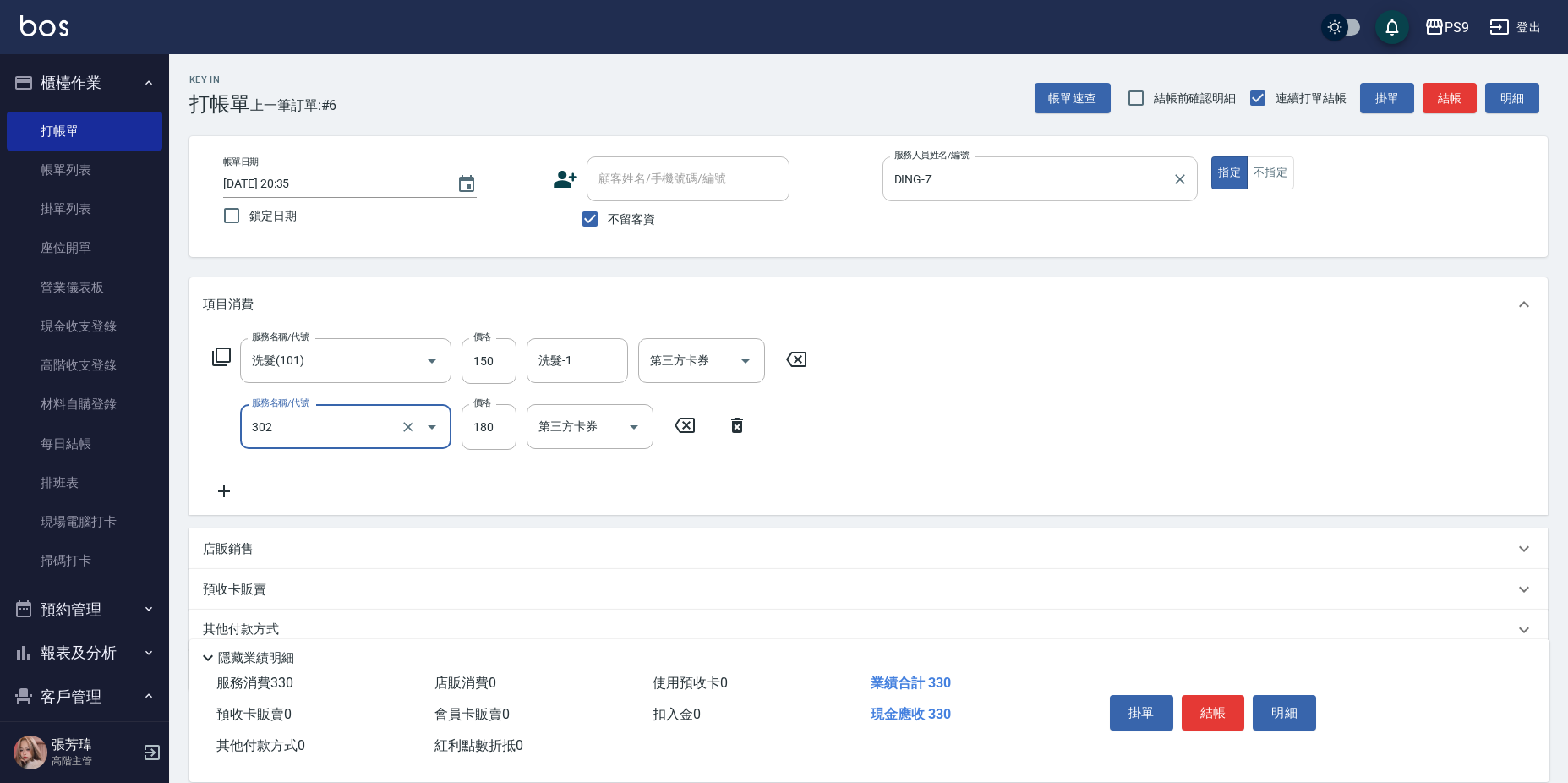
type input "C-180(302)"
type input "200"
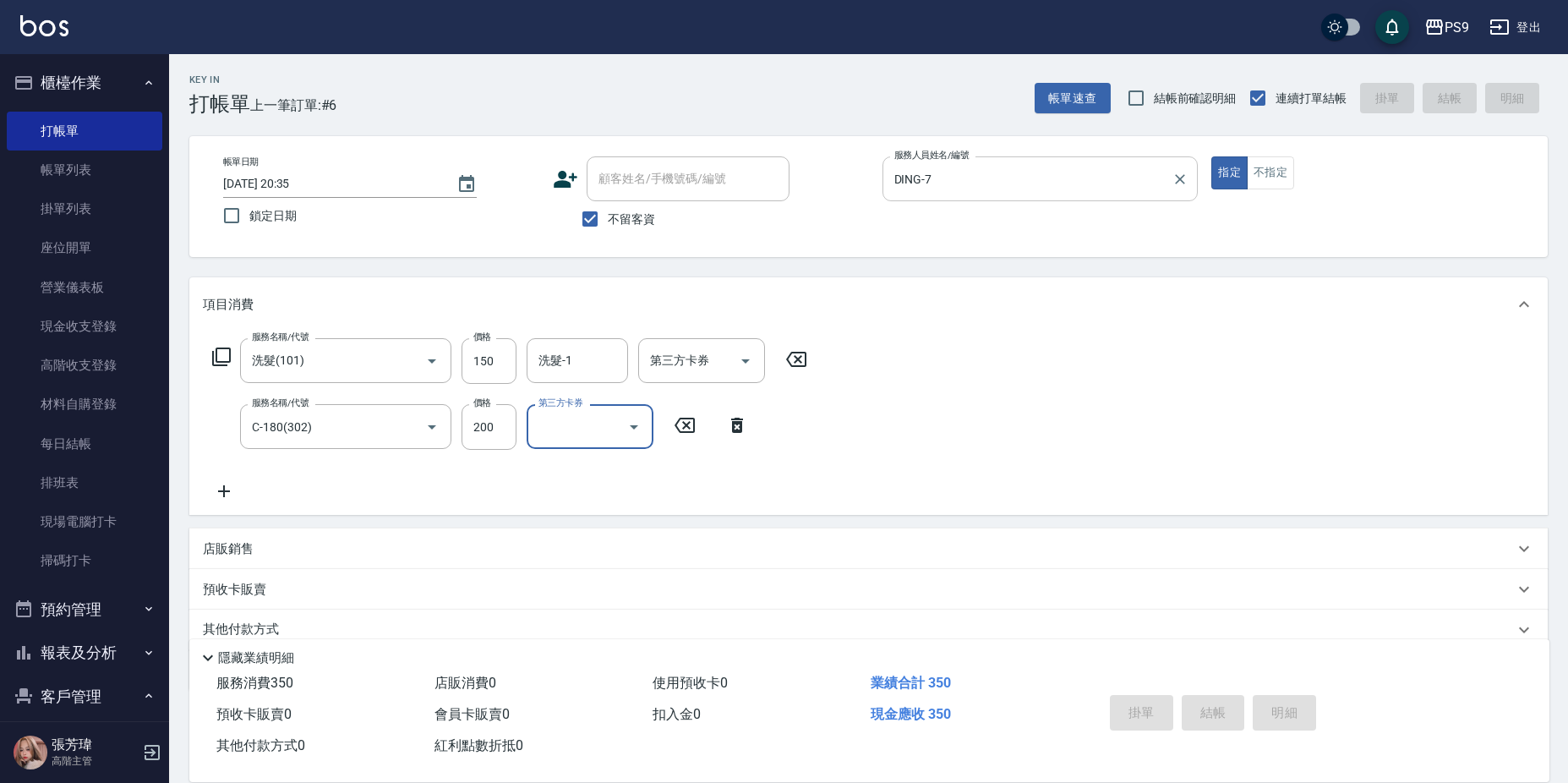
type input "[DATE] 20:36"
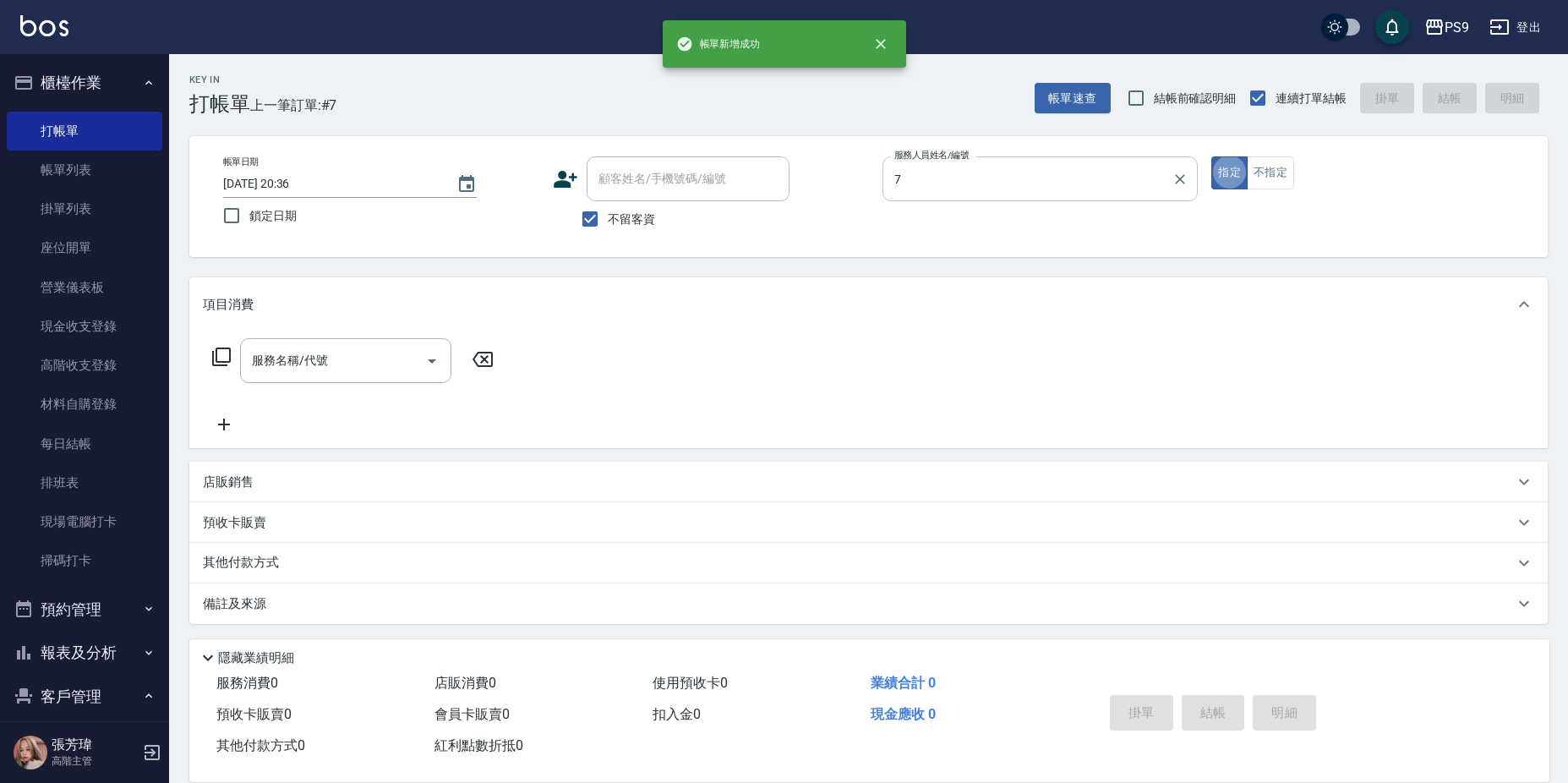
type input "DING-7"
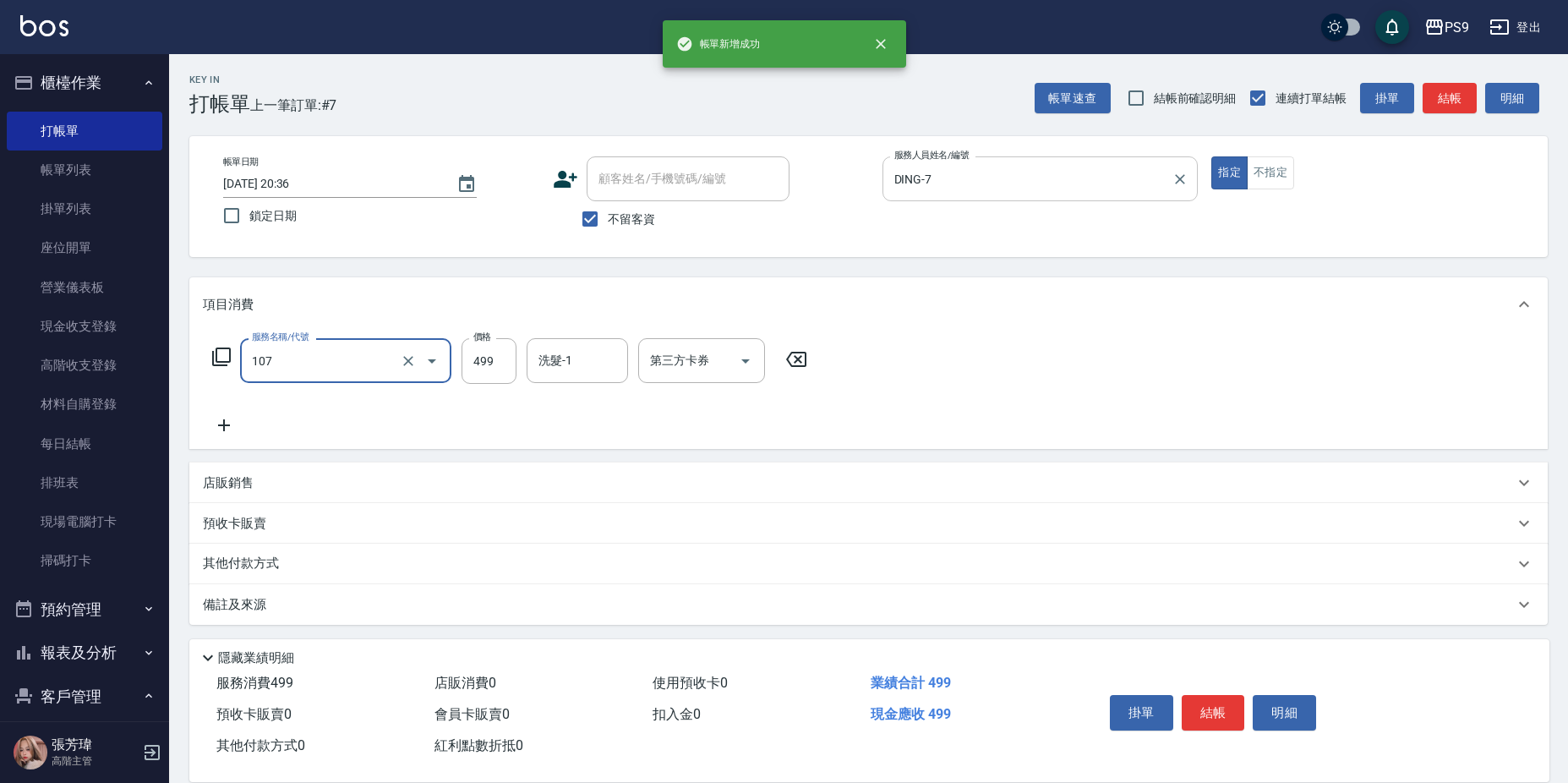
type input "舒活(107)"
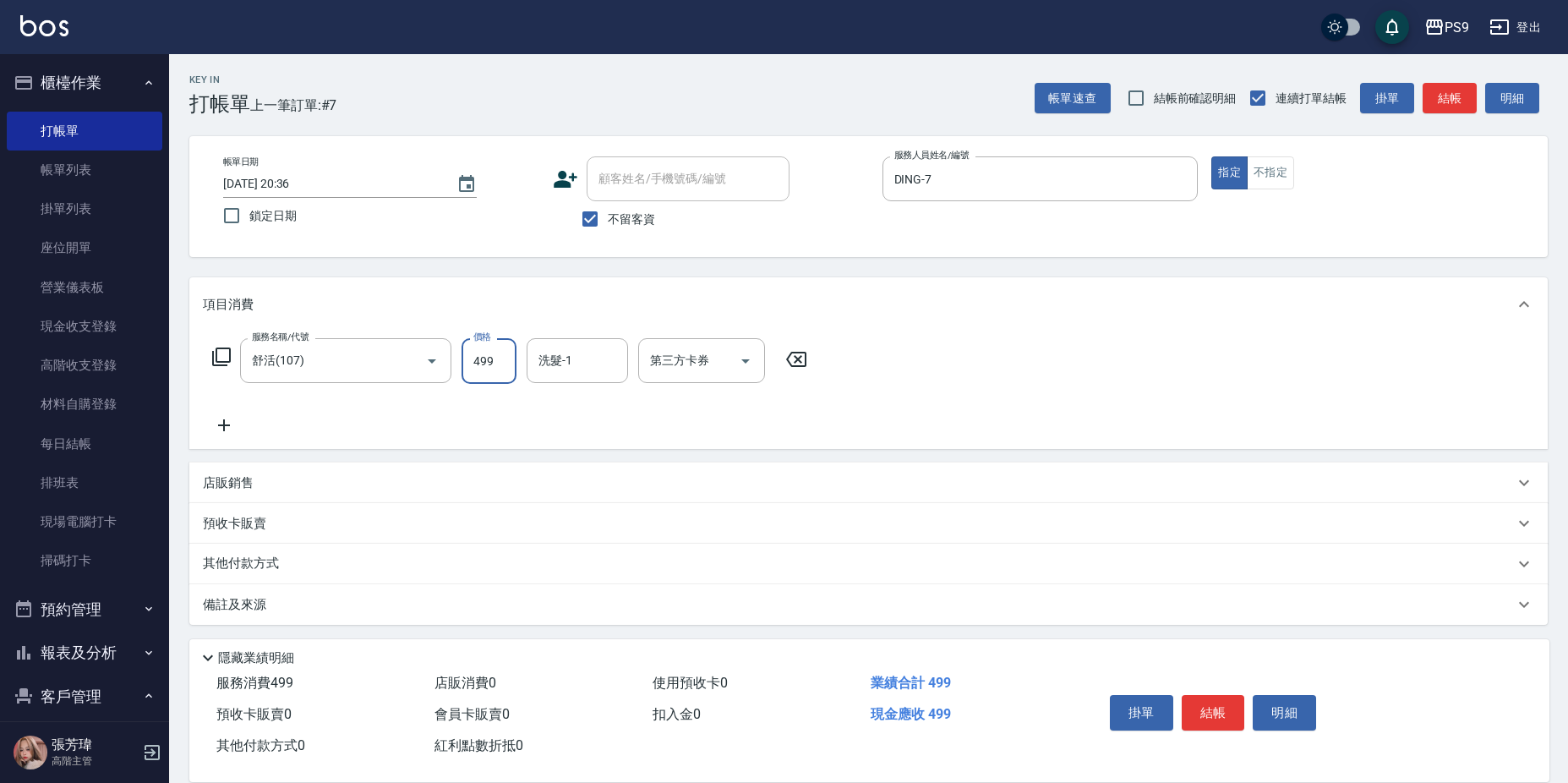
click at [506, 347] on input "499" at bounding box center [489, 361] width 55 height 45
type input "500"
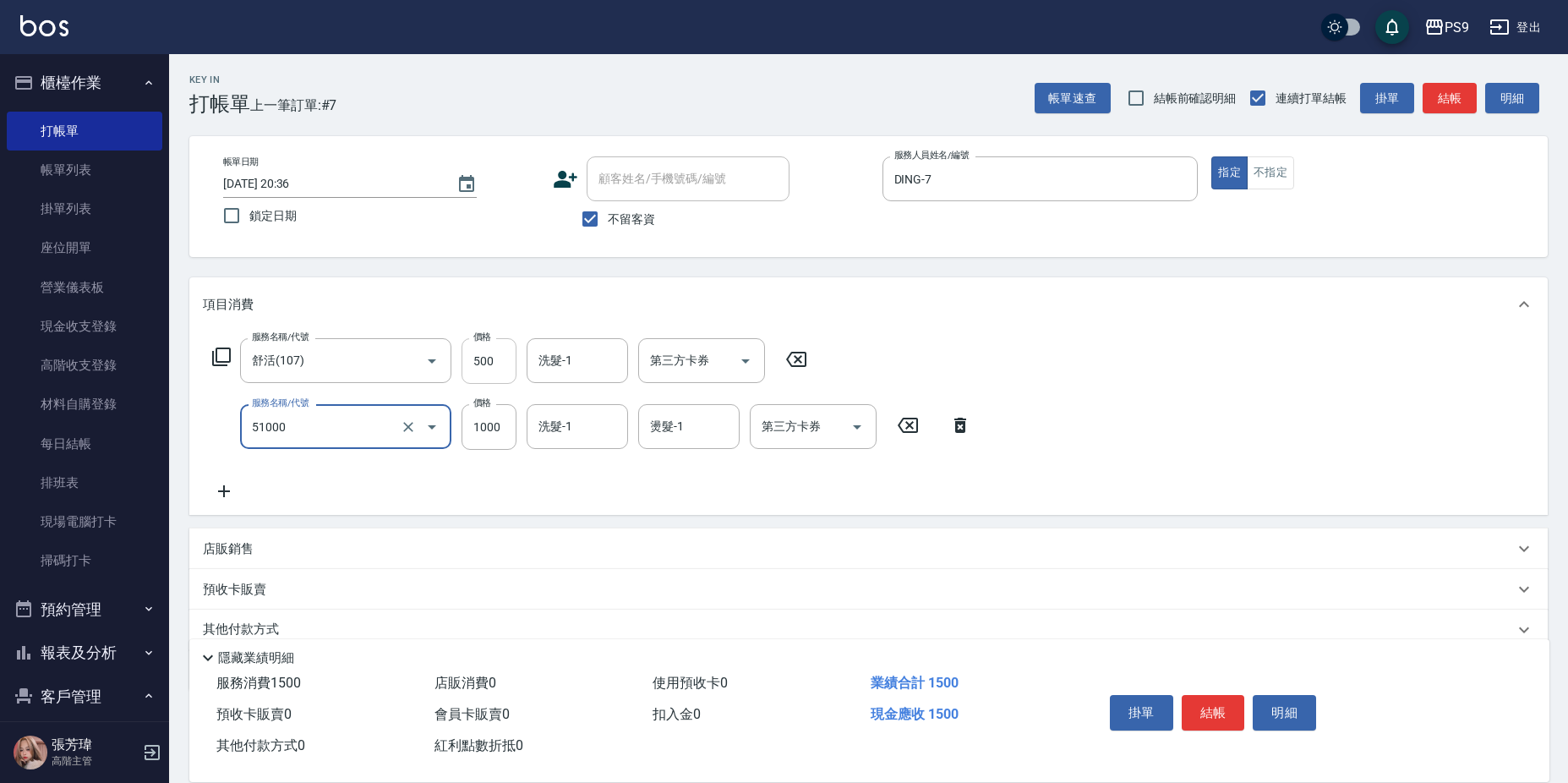
type input "燙髮1000(51000)"
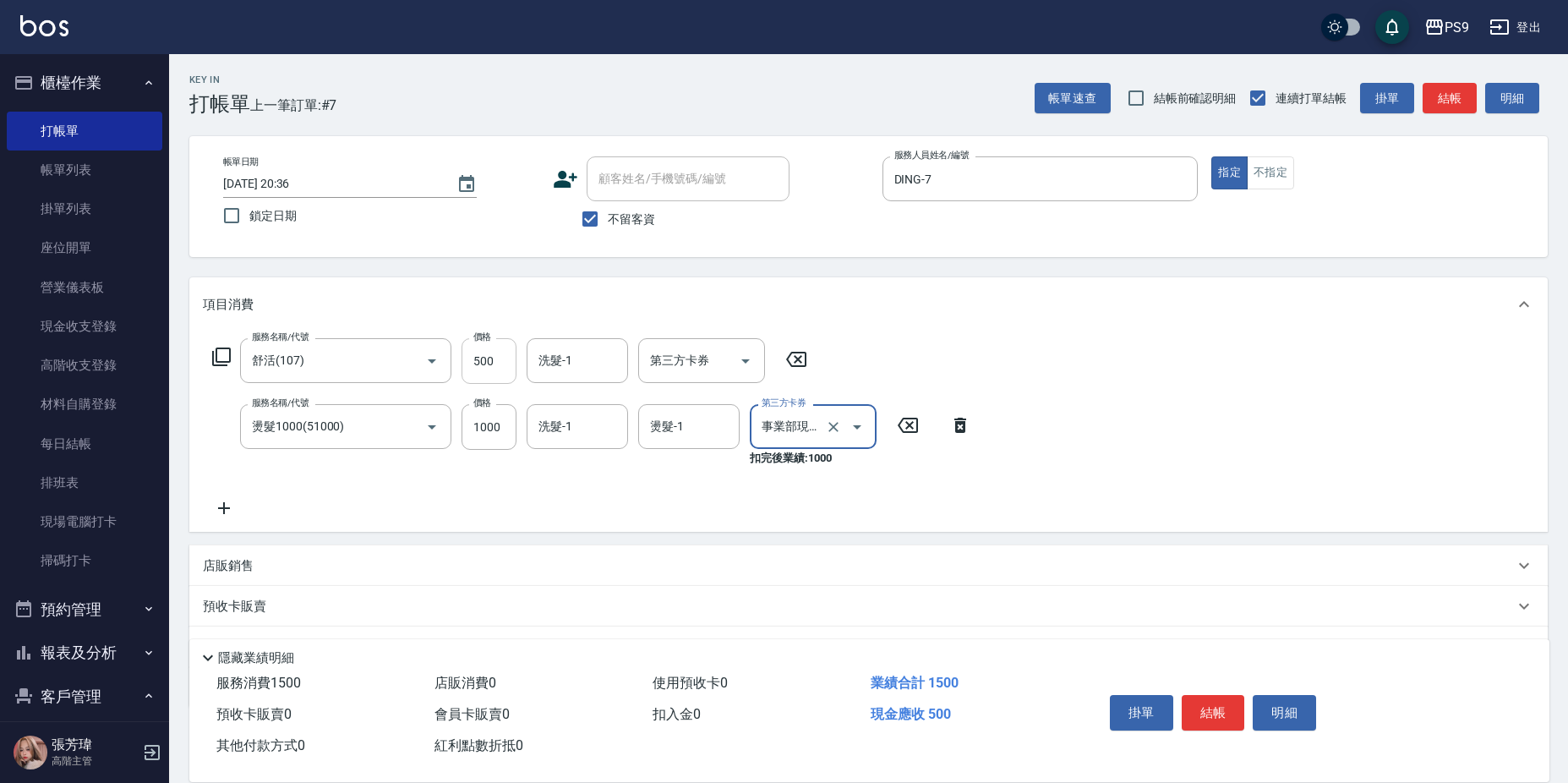
type input "事業部現金卷"
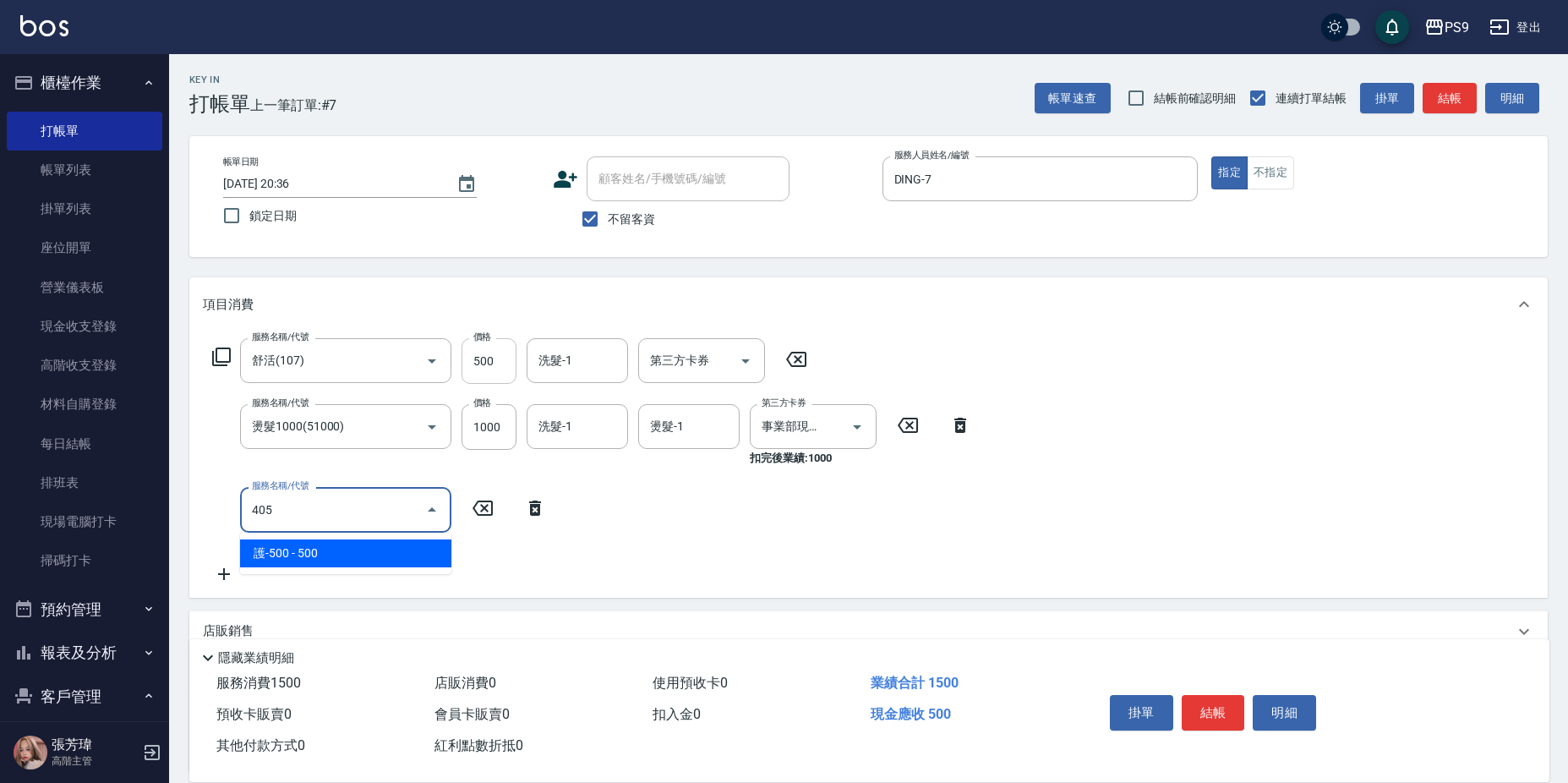
type input "護-500(405)"
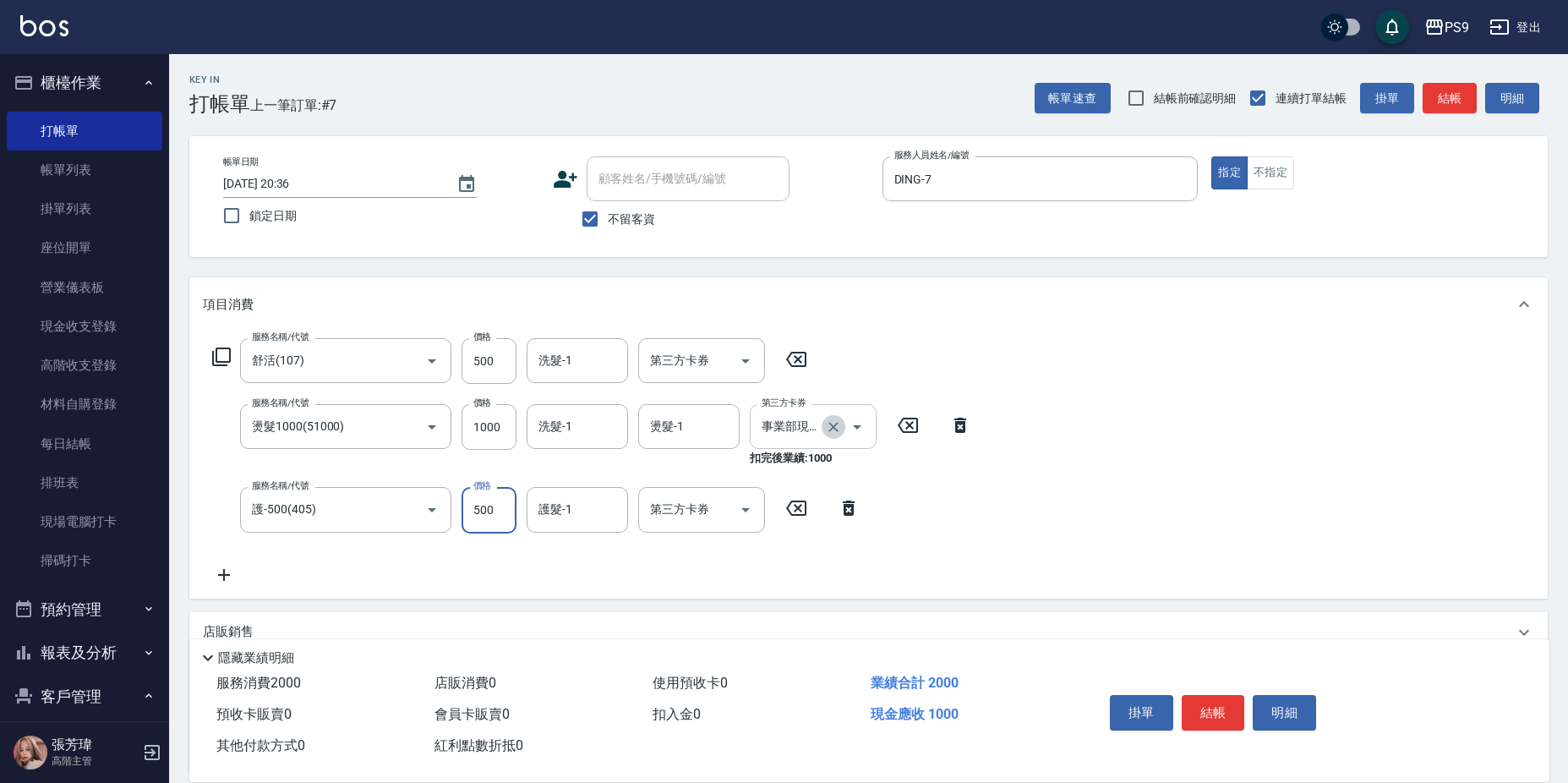
click at [828, 422] on icon "Clear" at bounding box center [833, 427] width 17 height 17
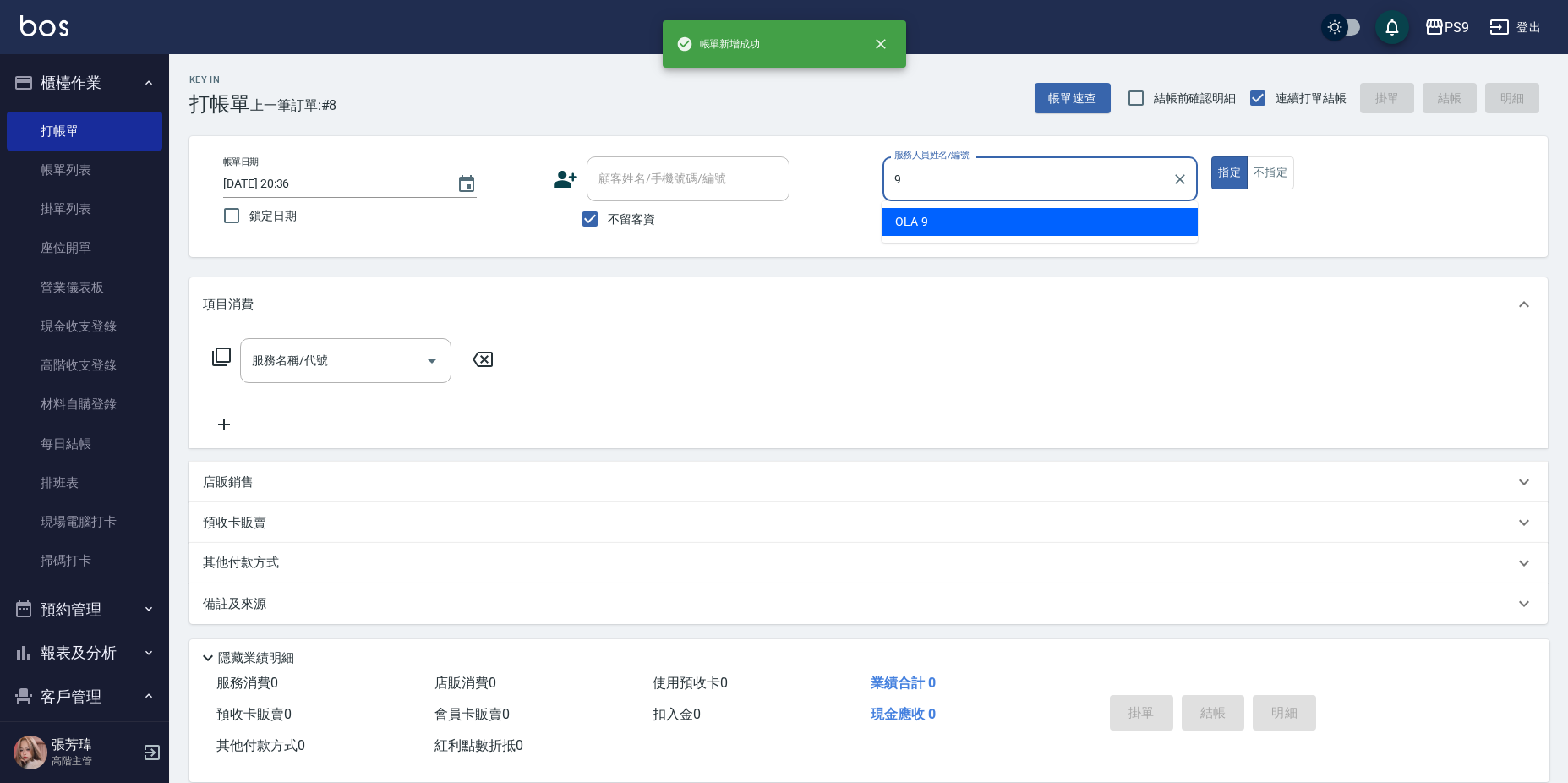
type input "OLA-9"
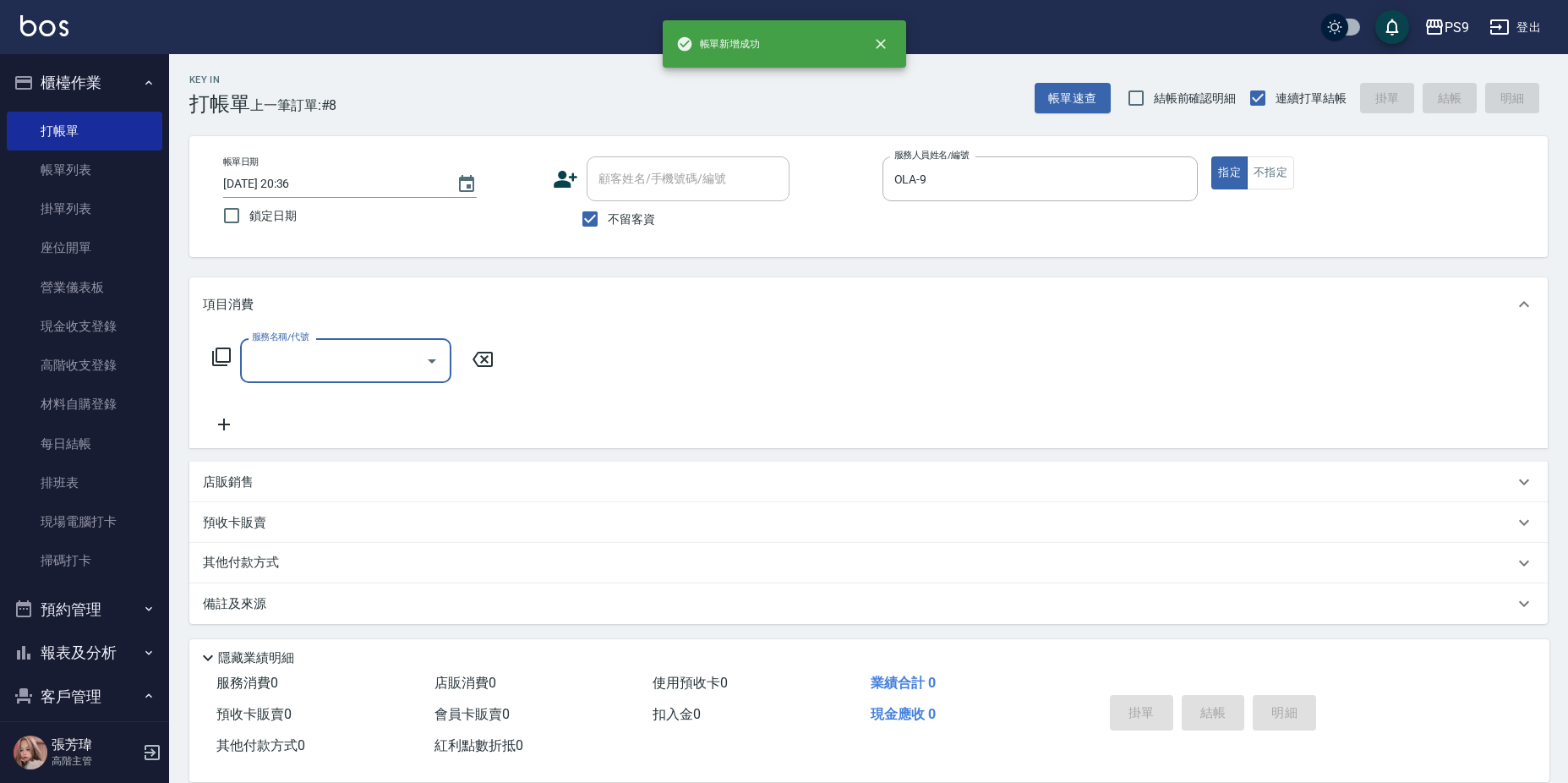
type input "1"
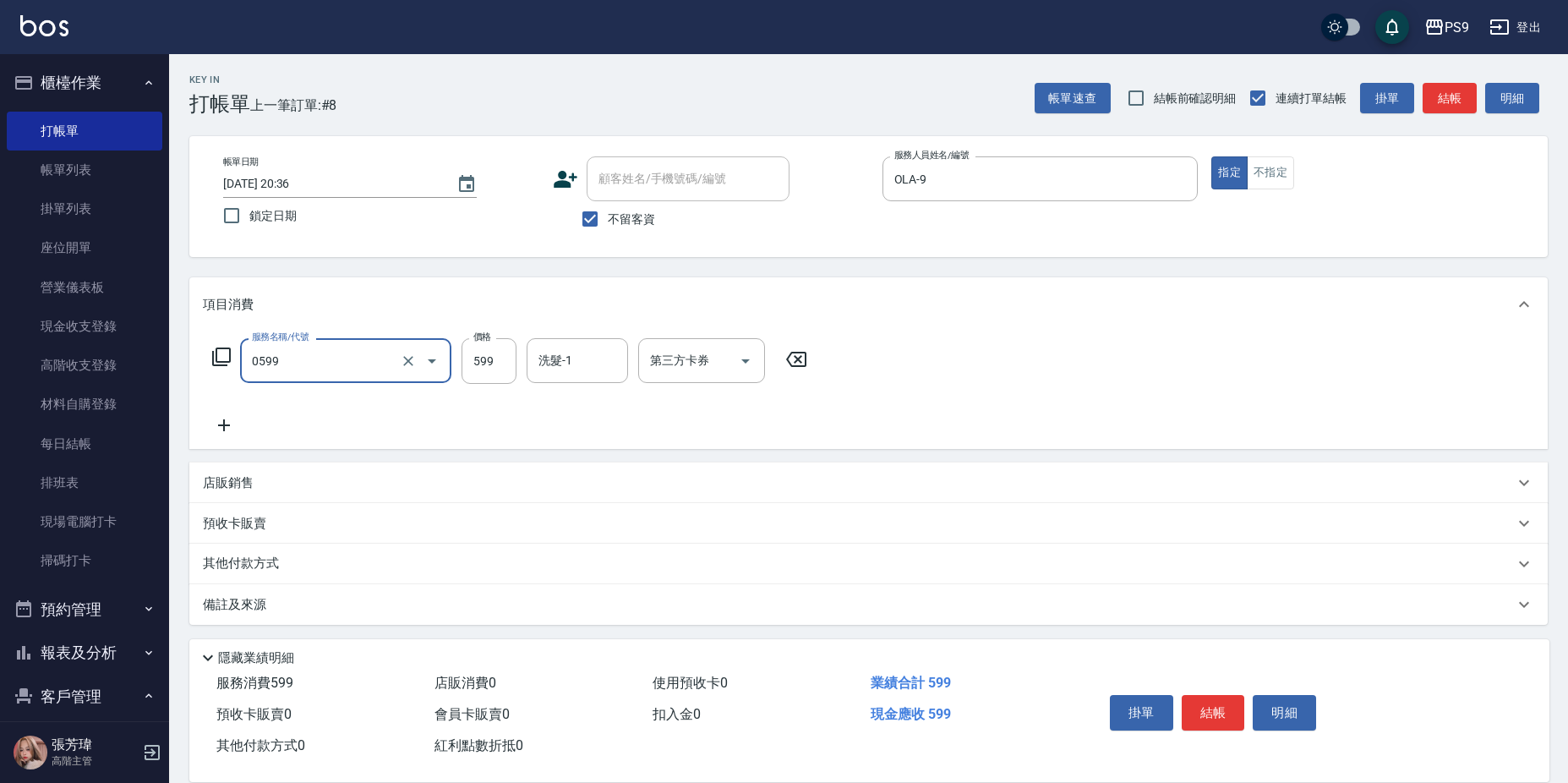
type input "[PERSON_NAME]599(0599)"
type input "600"
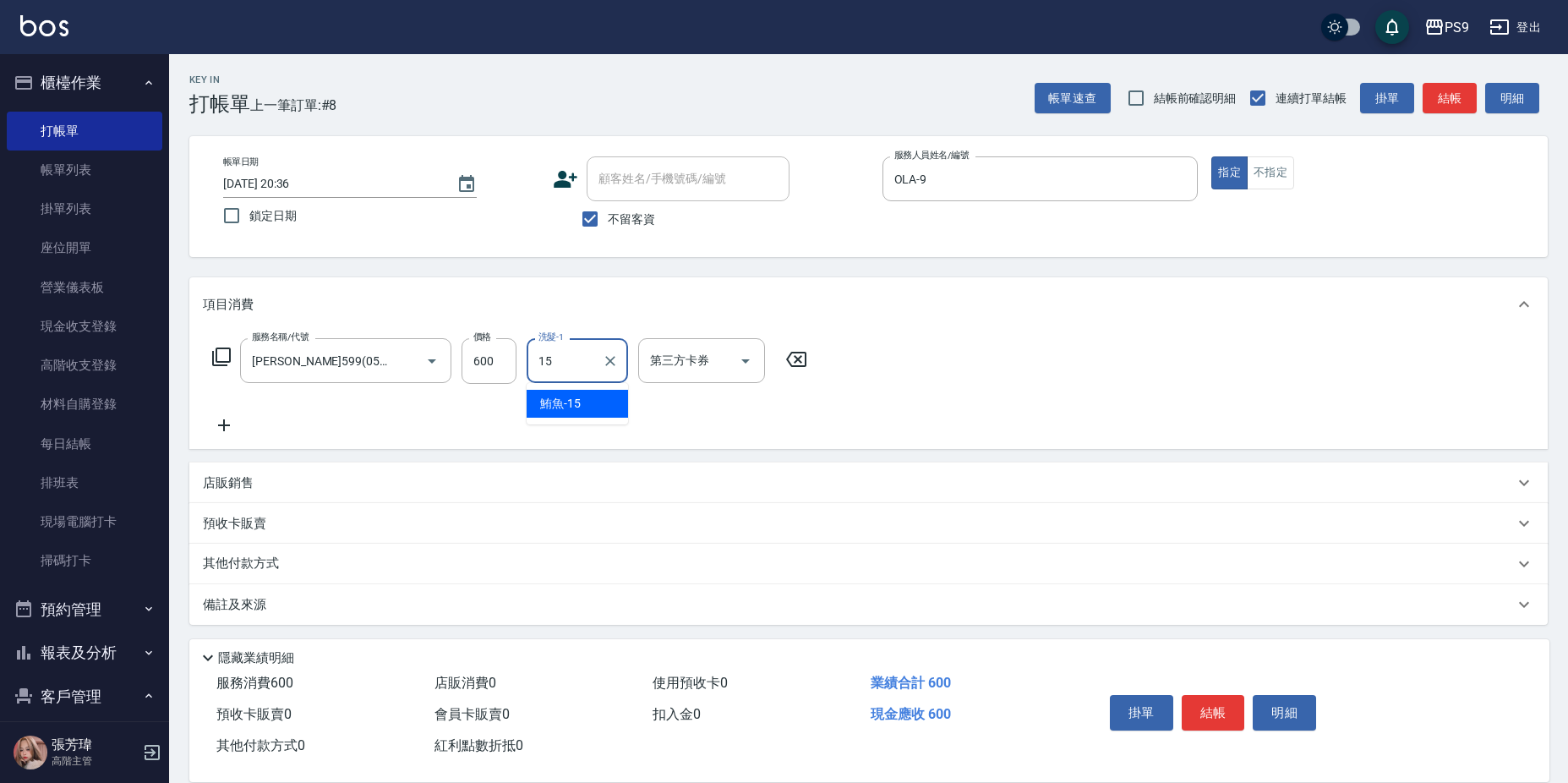
type input "鮪魚-15"
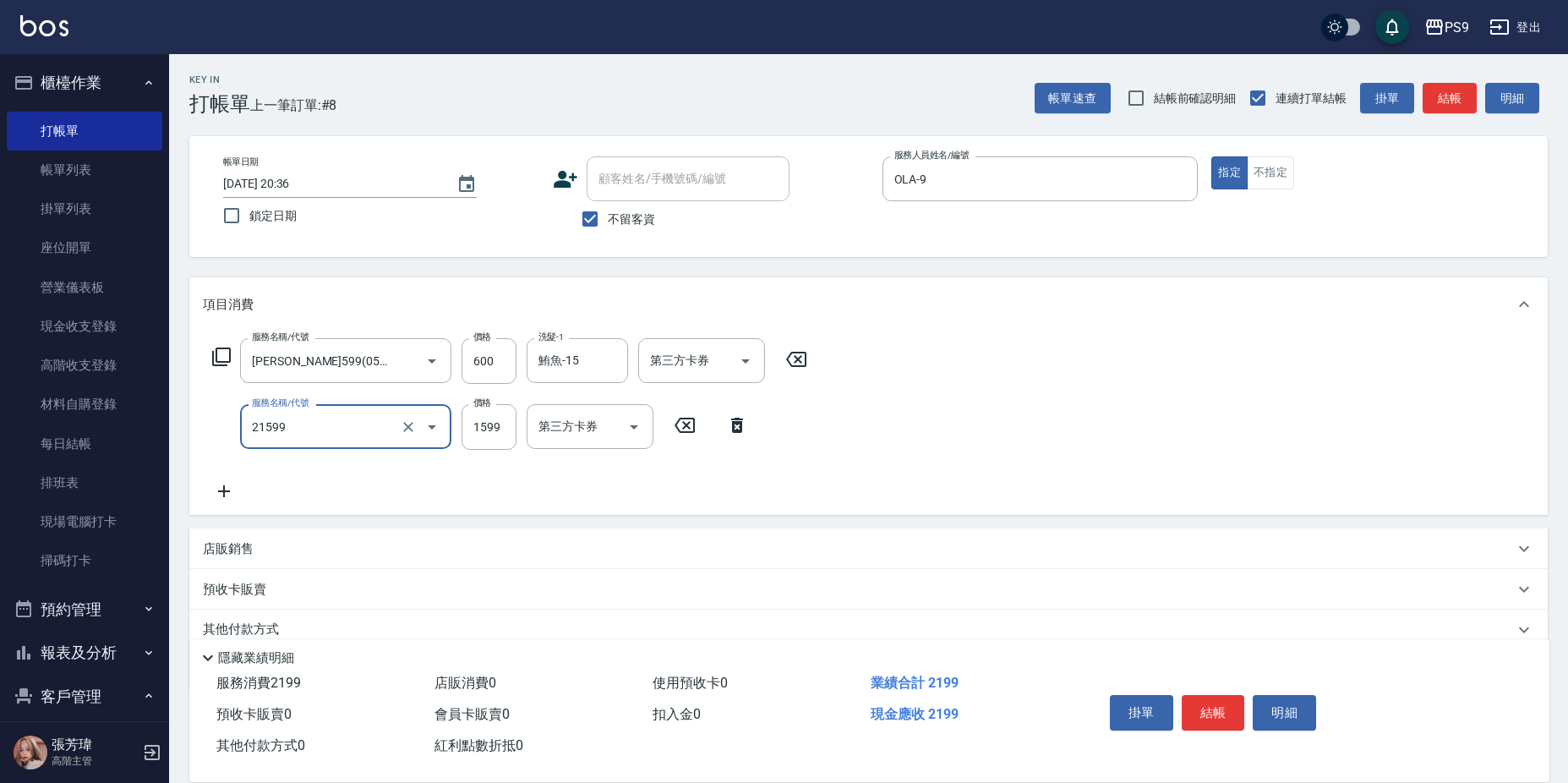
type input "染髮1599(21599)"
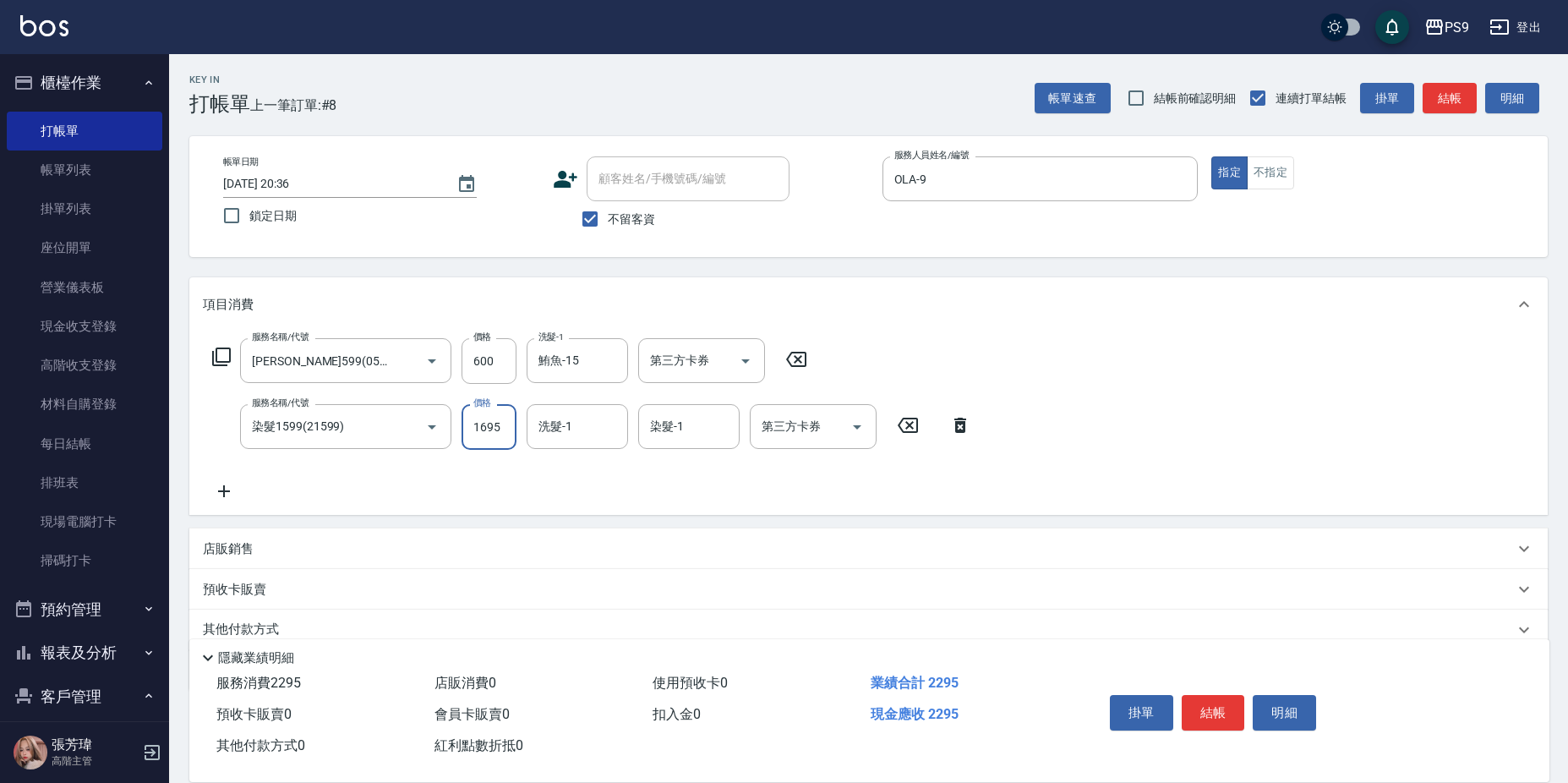
type input "1695"
type input "鮪魚-15"
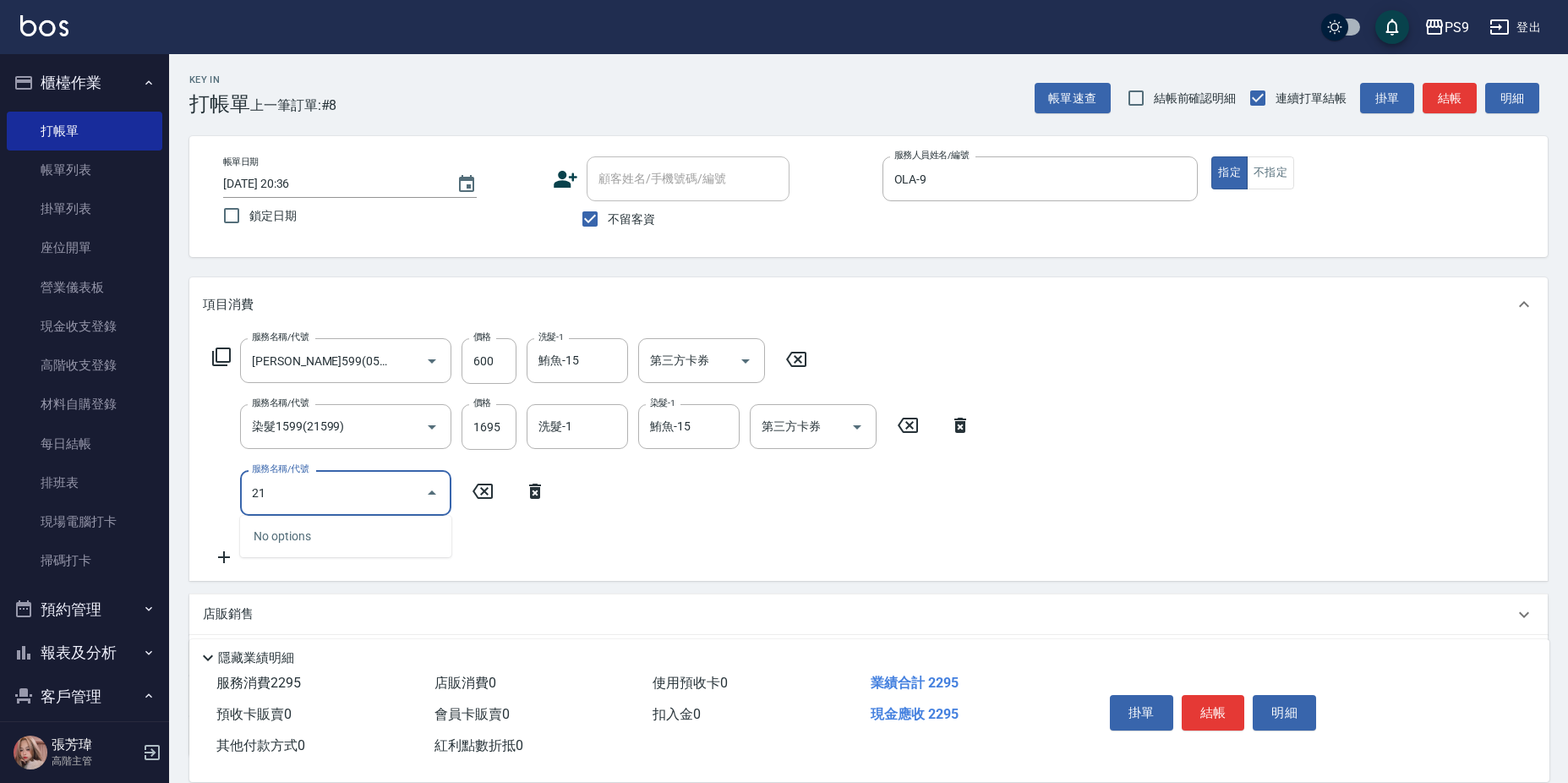
type input "2"
type input "燙1599(51599)"
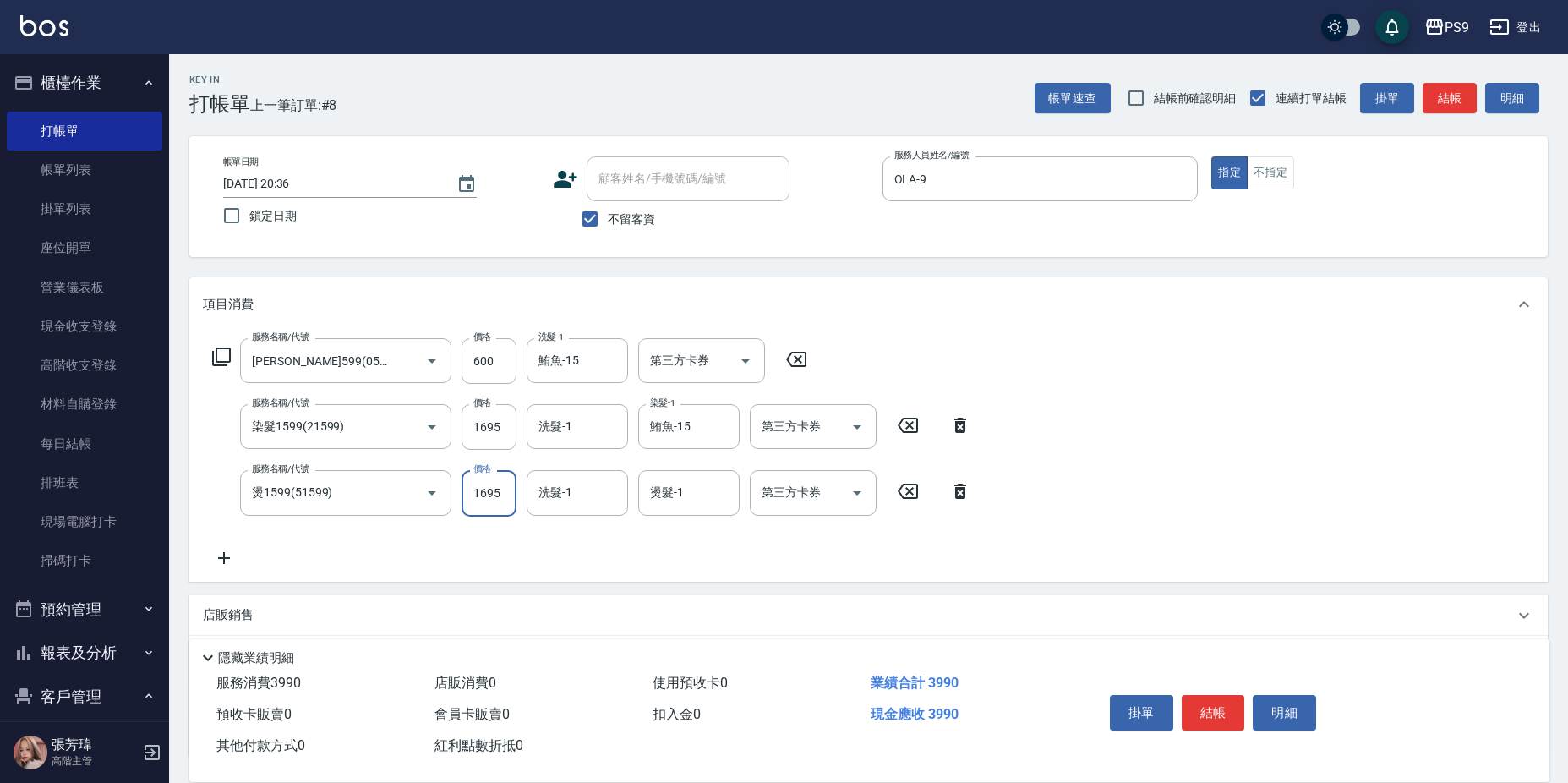
type input "1695"
type input "鮪魚-15"
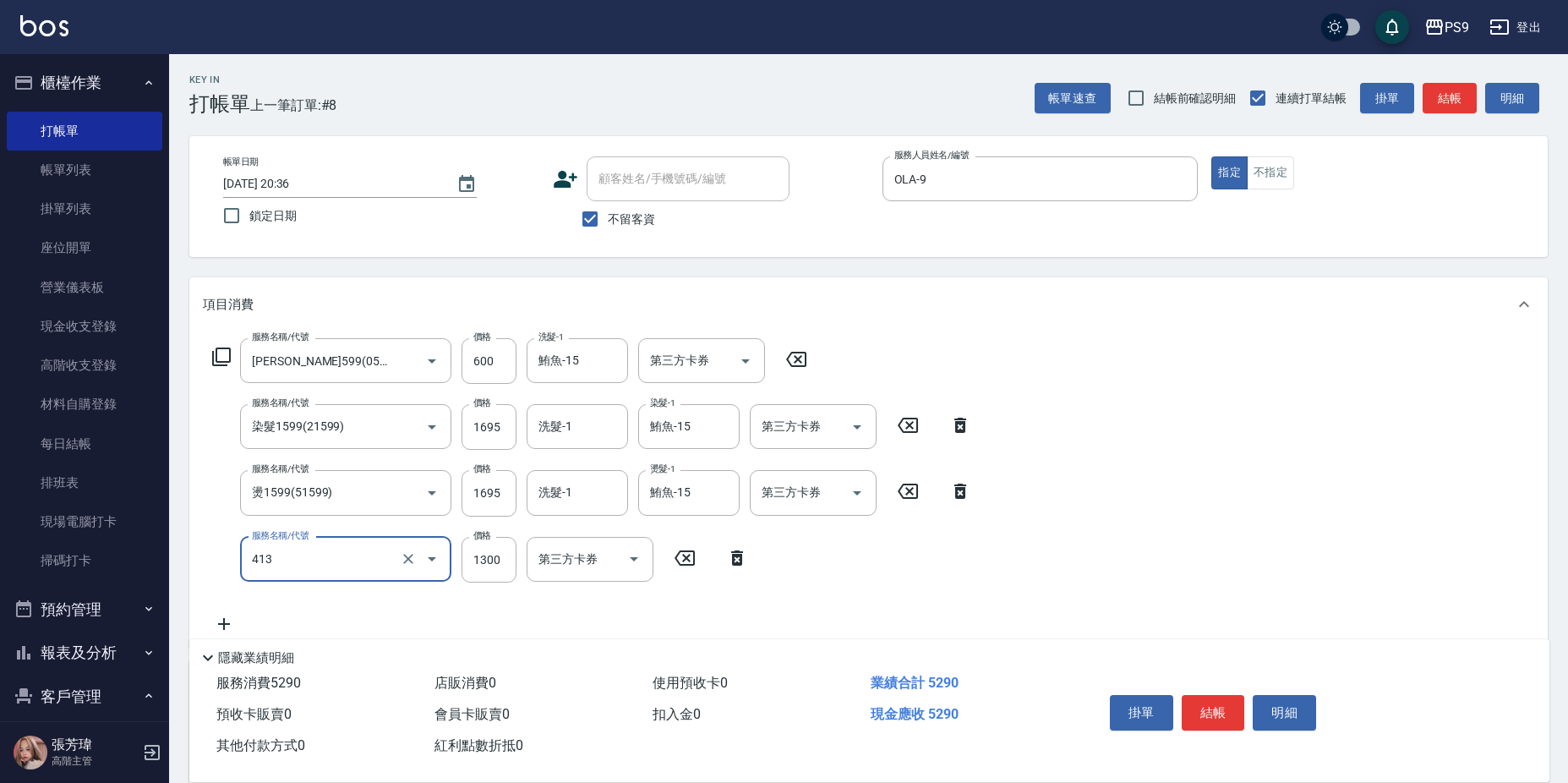
type input "鏡面護髮(413)"
type input "2500"
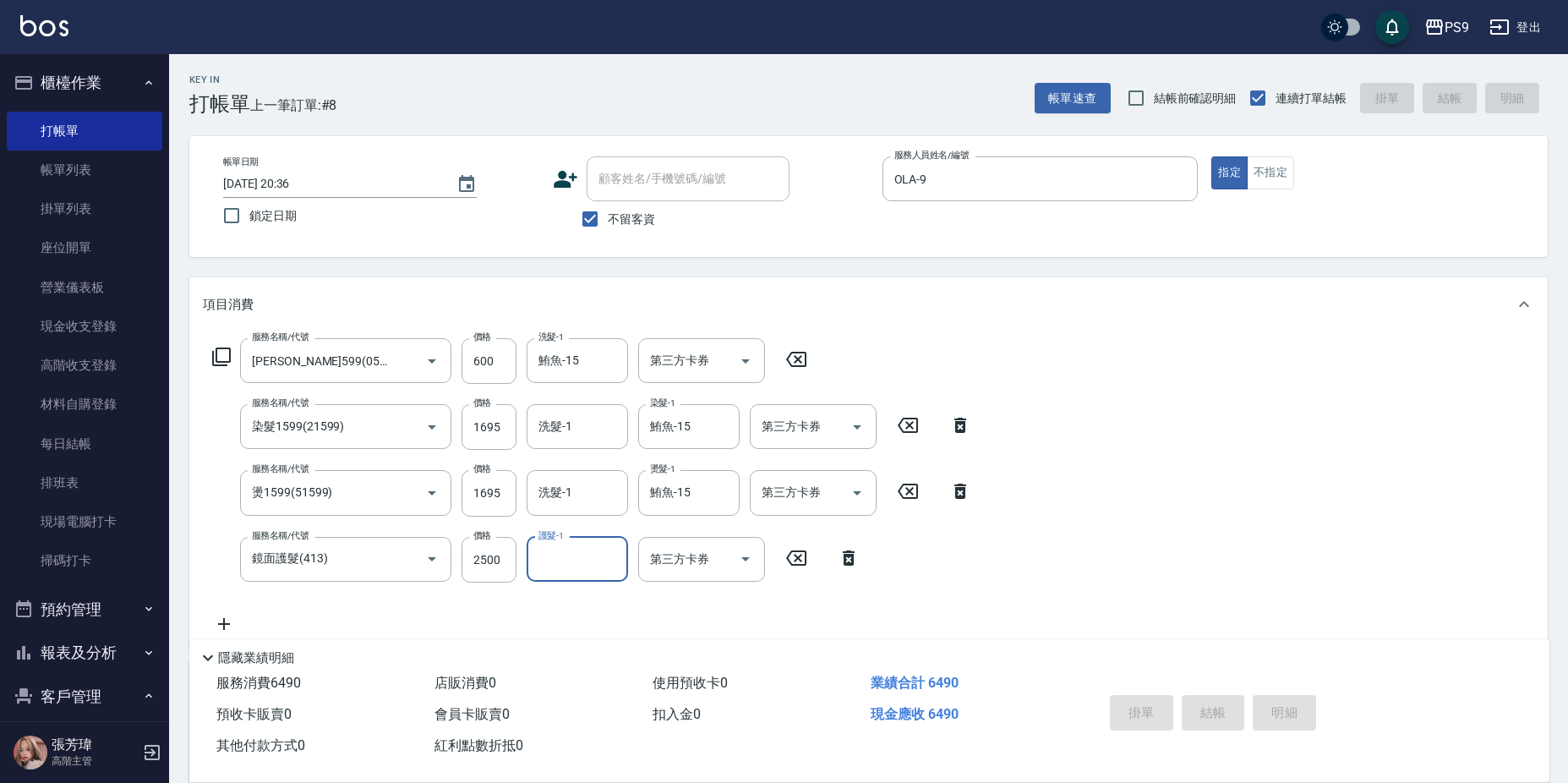
type input "[DATE] 20:37"
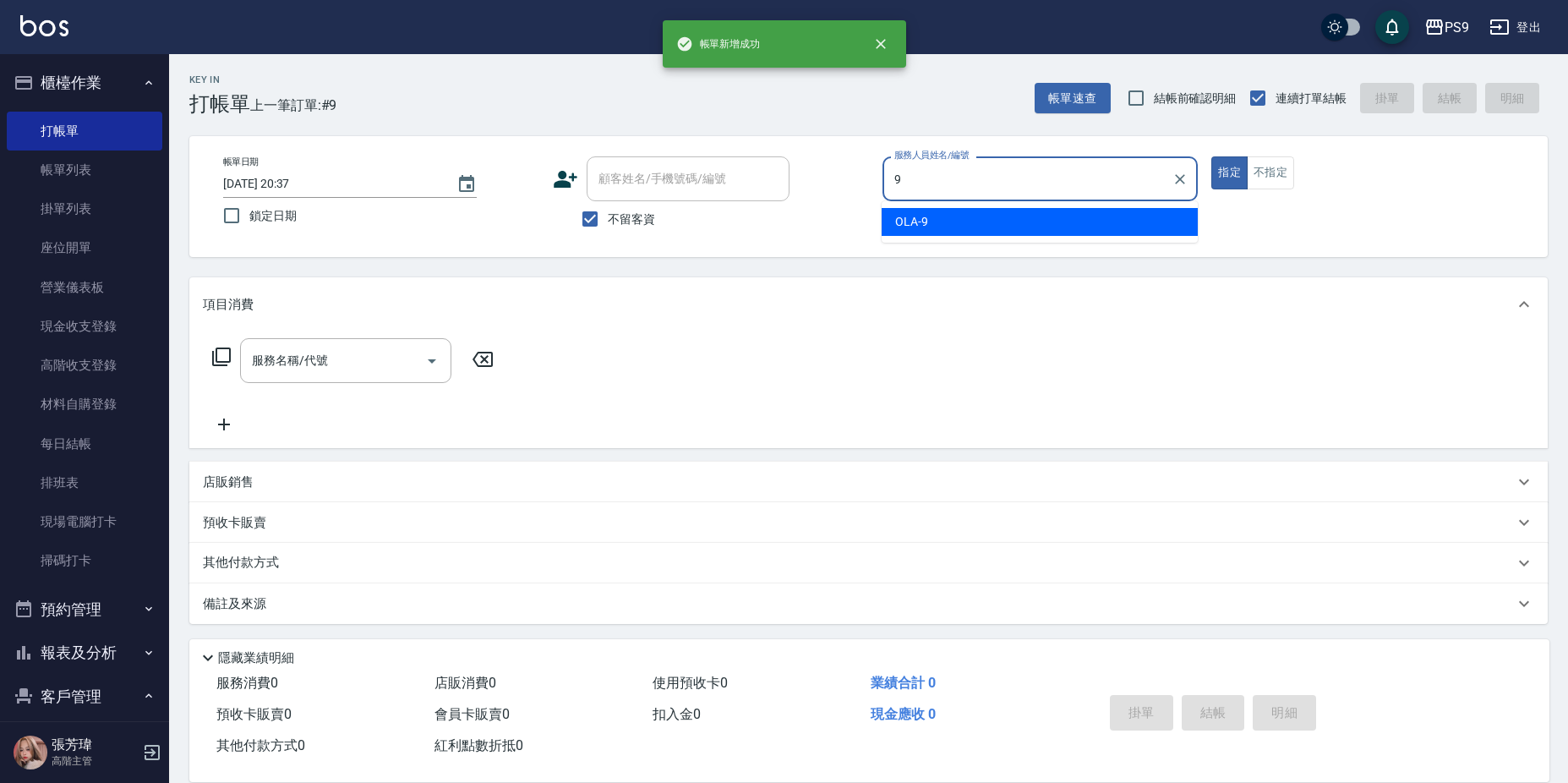
type input "OLA-9"
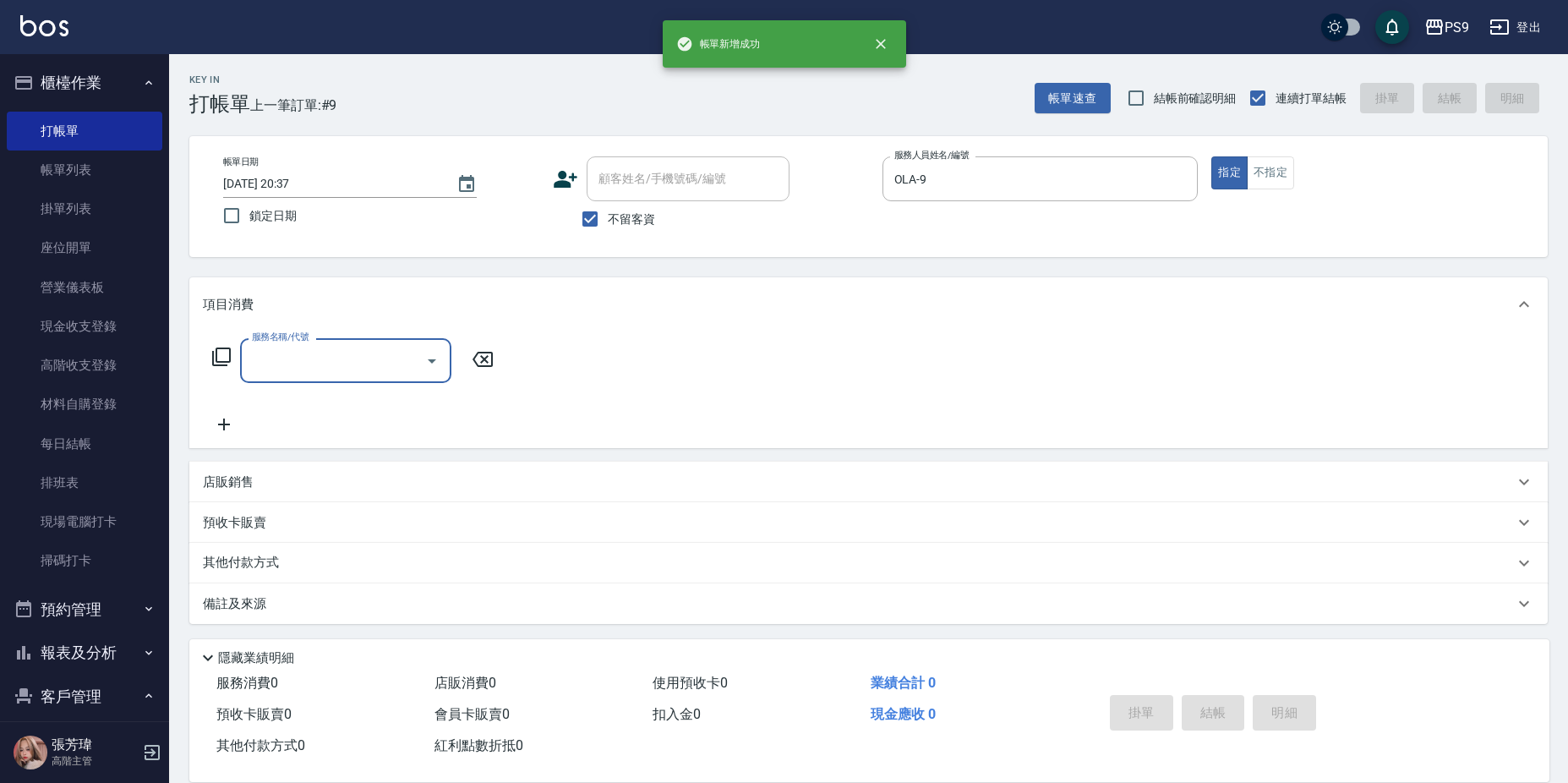
type input "1"
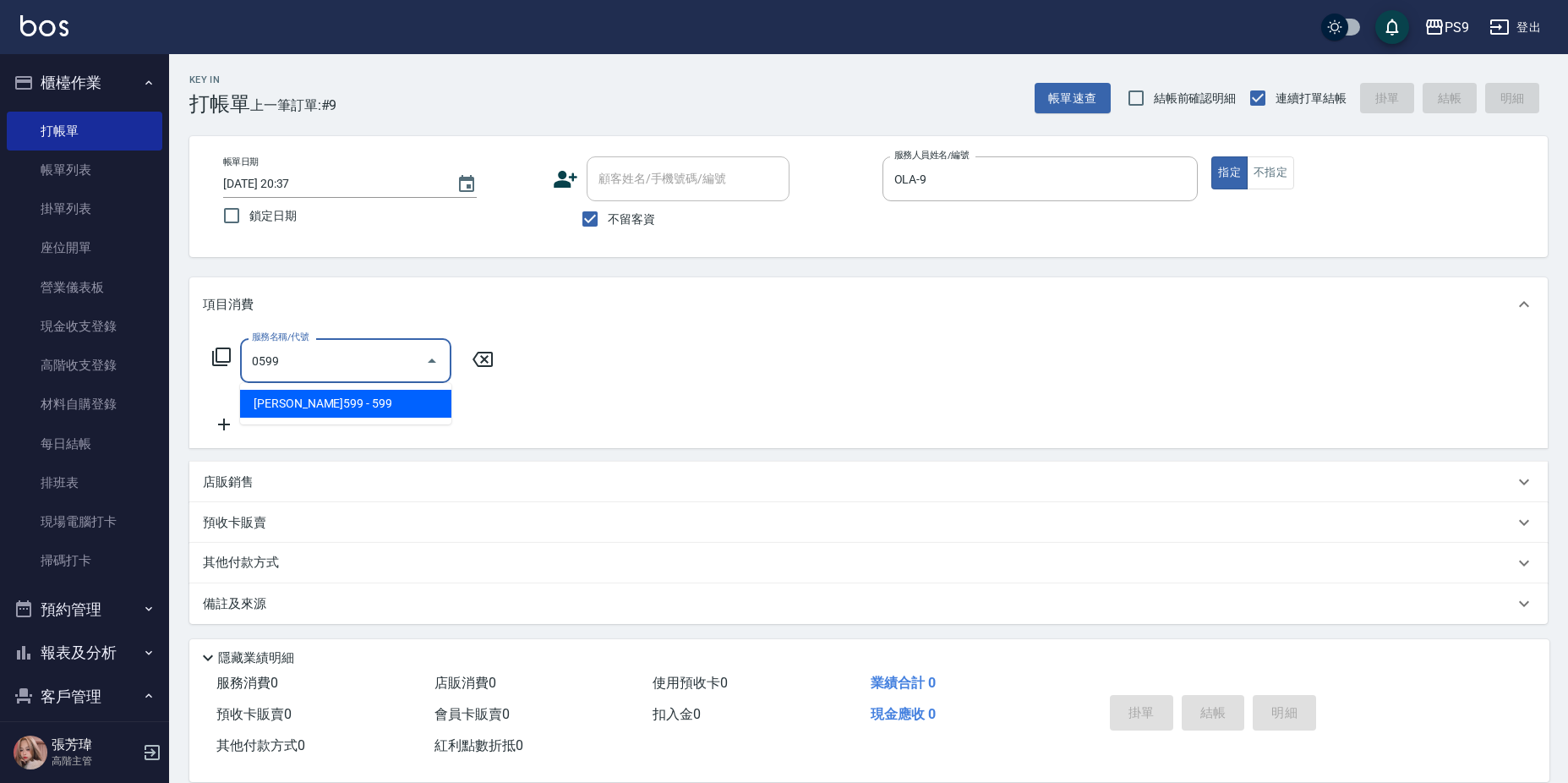
type input "[PERSON_NAME]599(0599)"
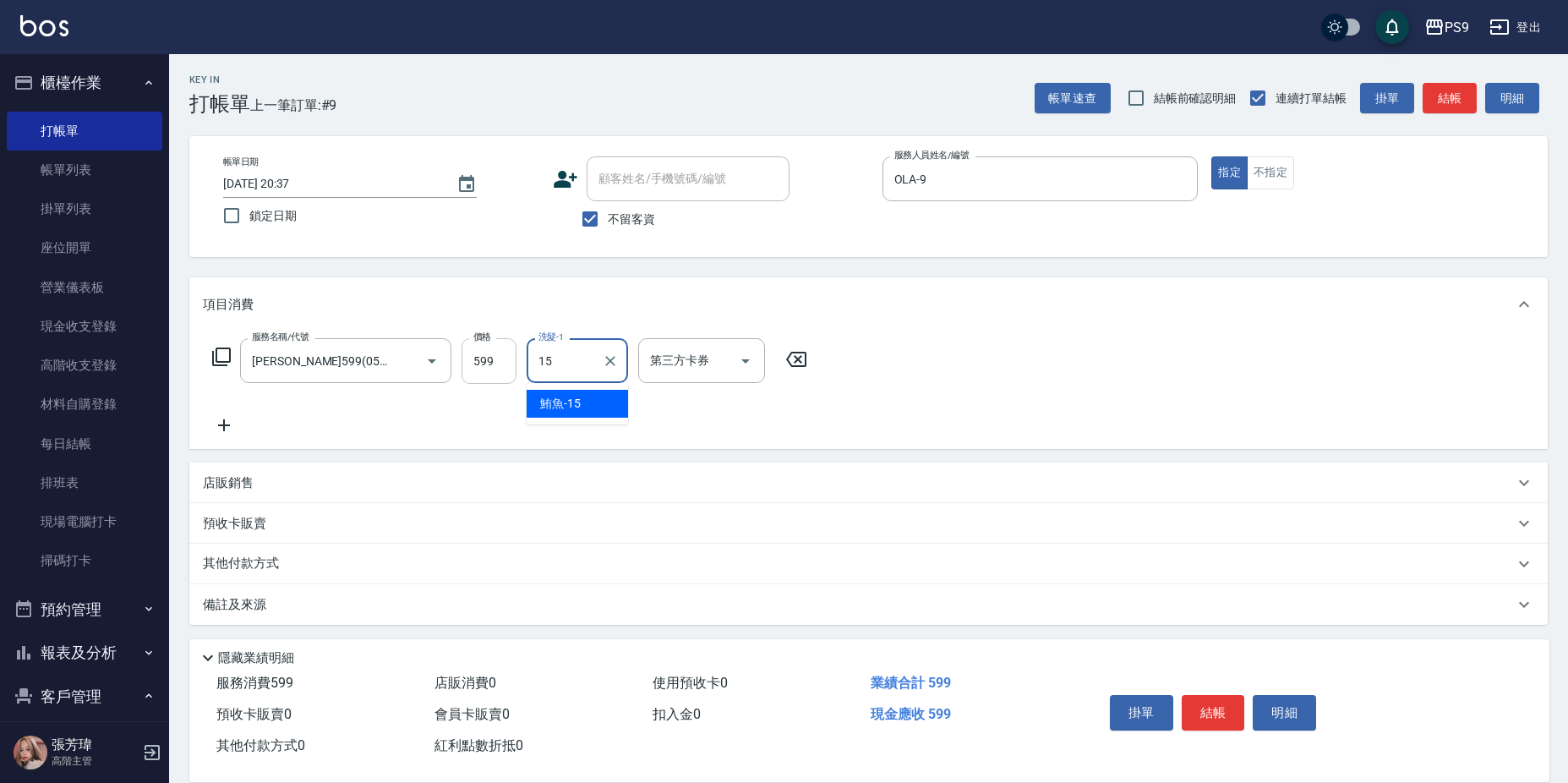
type input "15"
click at [495, 359] on input "599" at bounding box center [489, 361] width 55 height 45
type input "600"
type input "鮪魚-15"
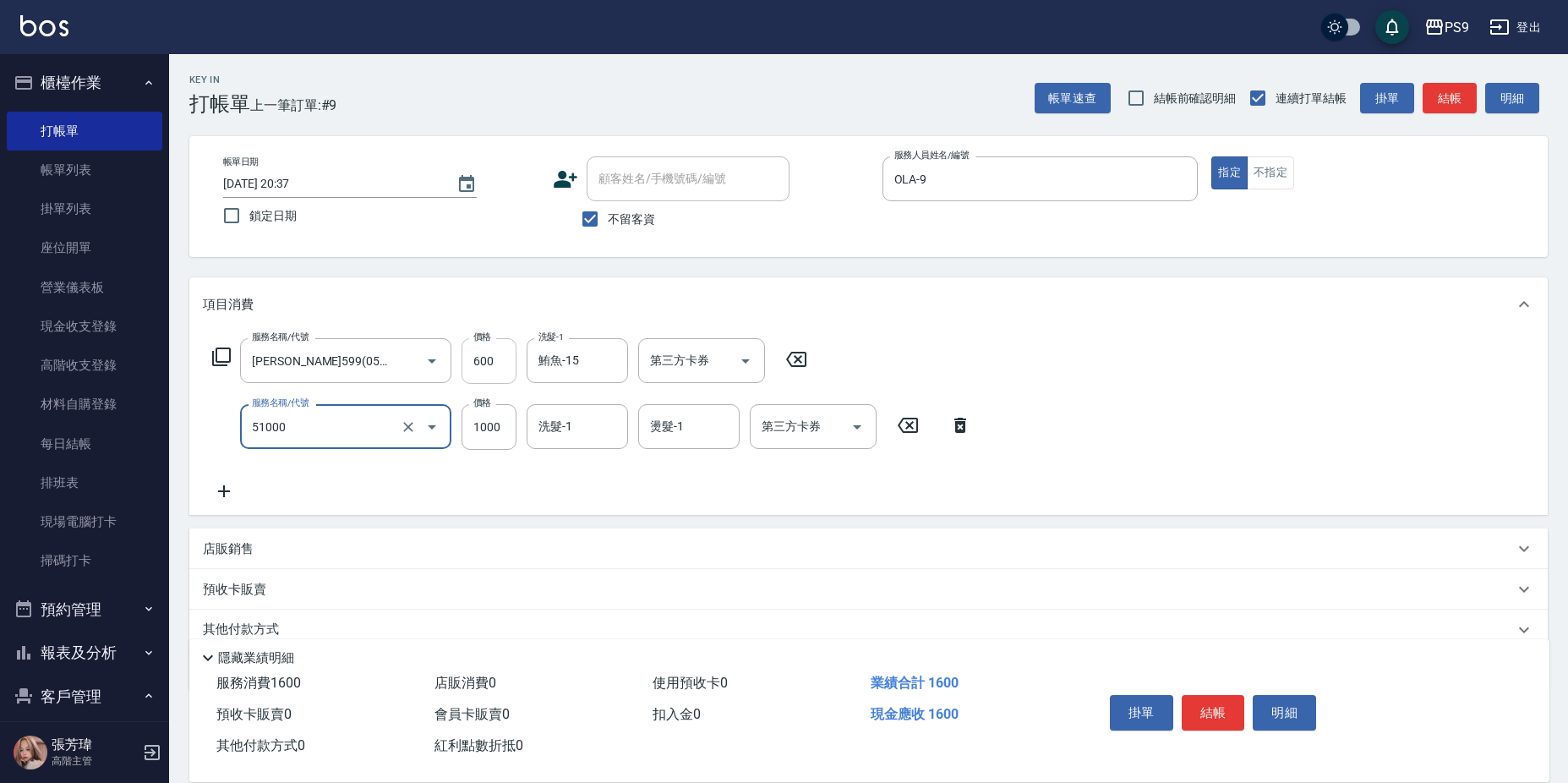
type input "燙髮1000(51000)"
type input "1945"
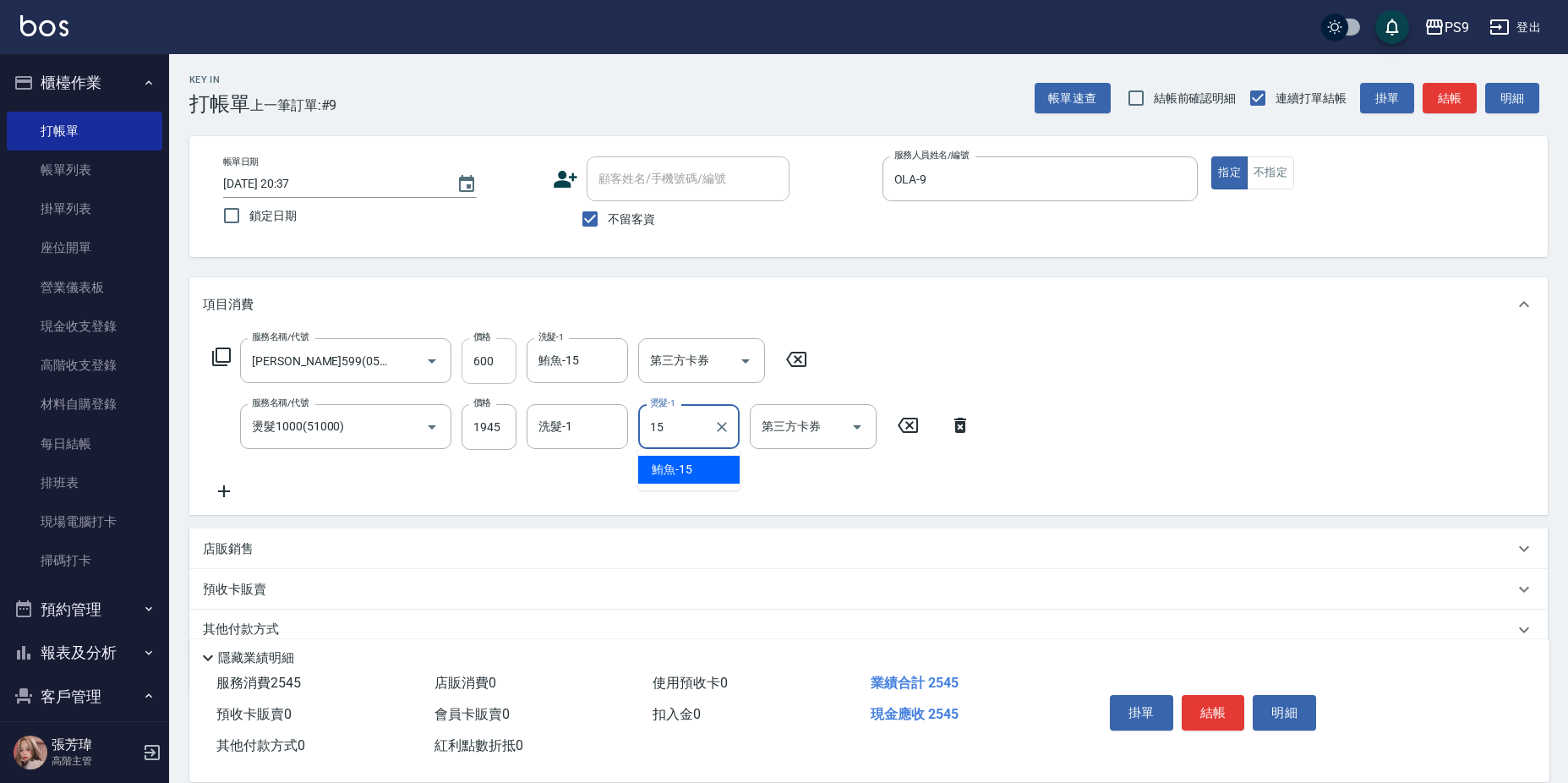
type input "鮪魚-15"
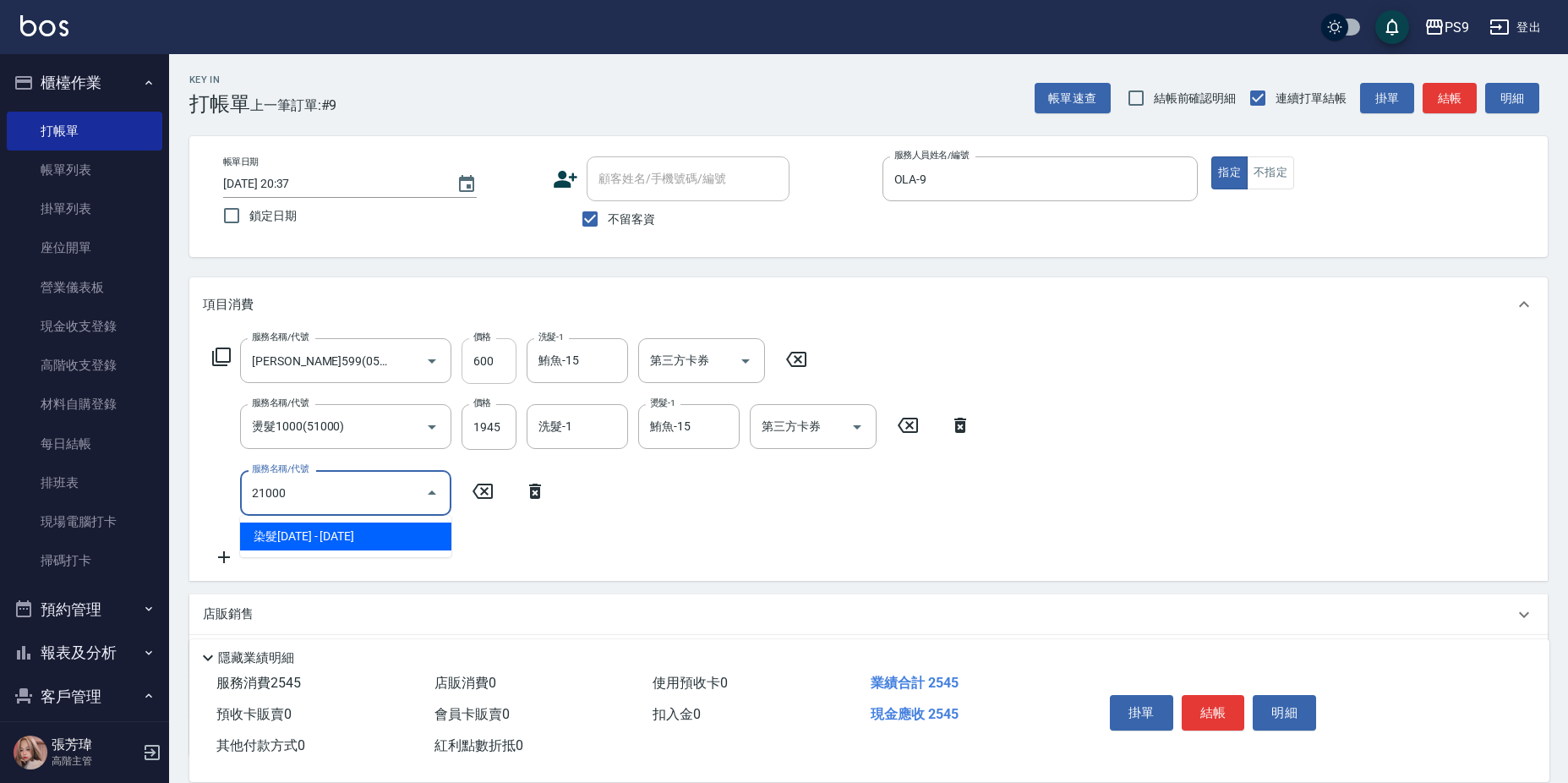
type input "染髮1000(21000)"
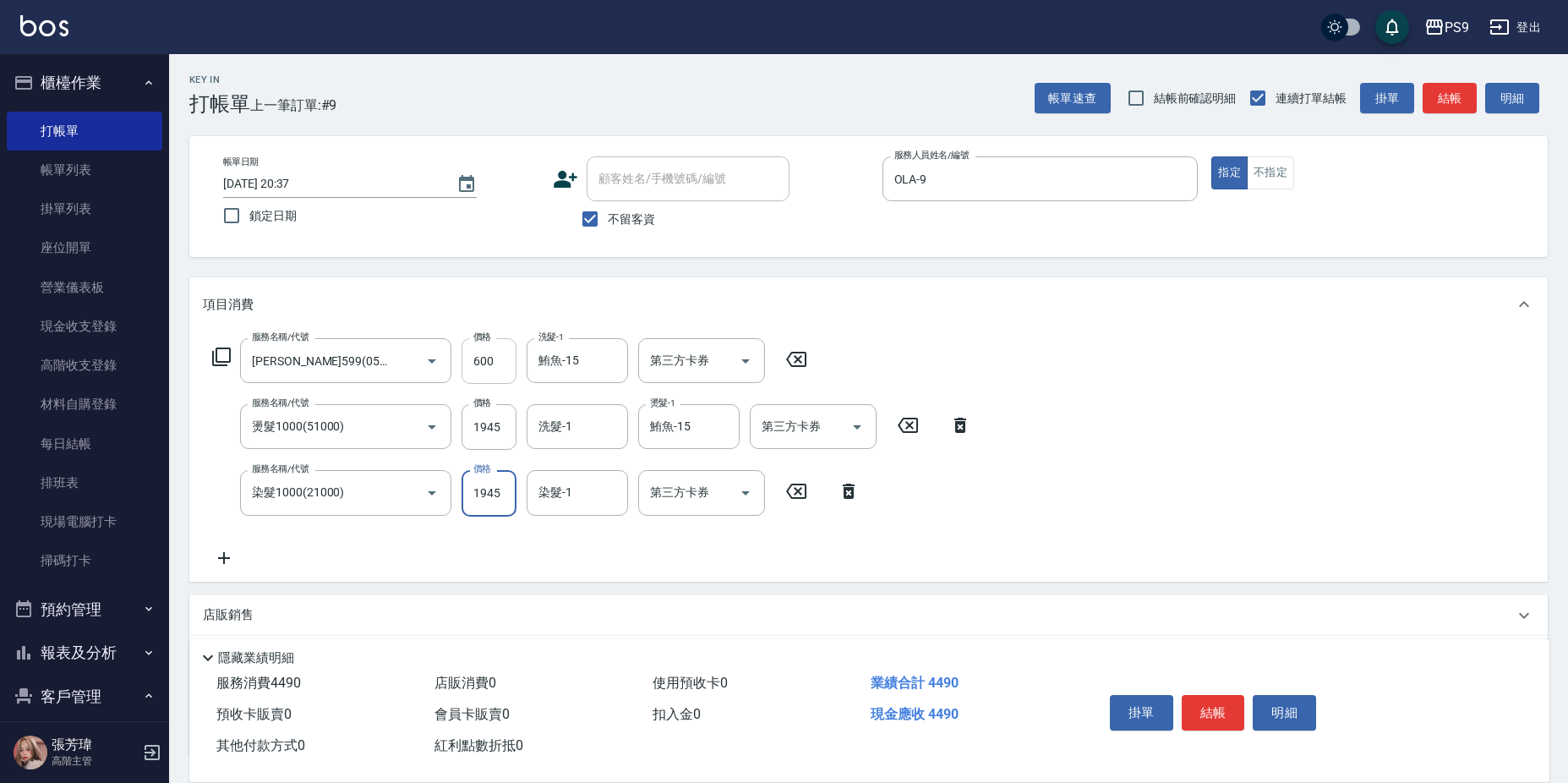
type input "1945"
type input "鮪魚-15"
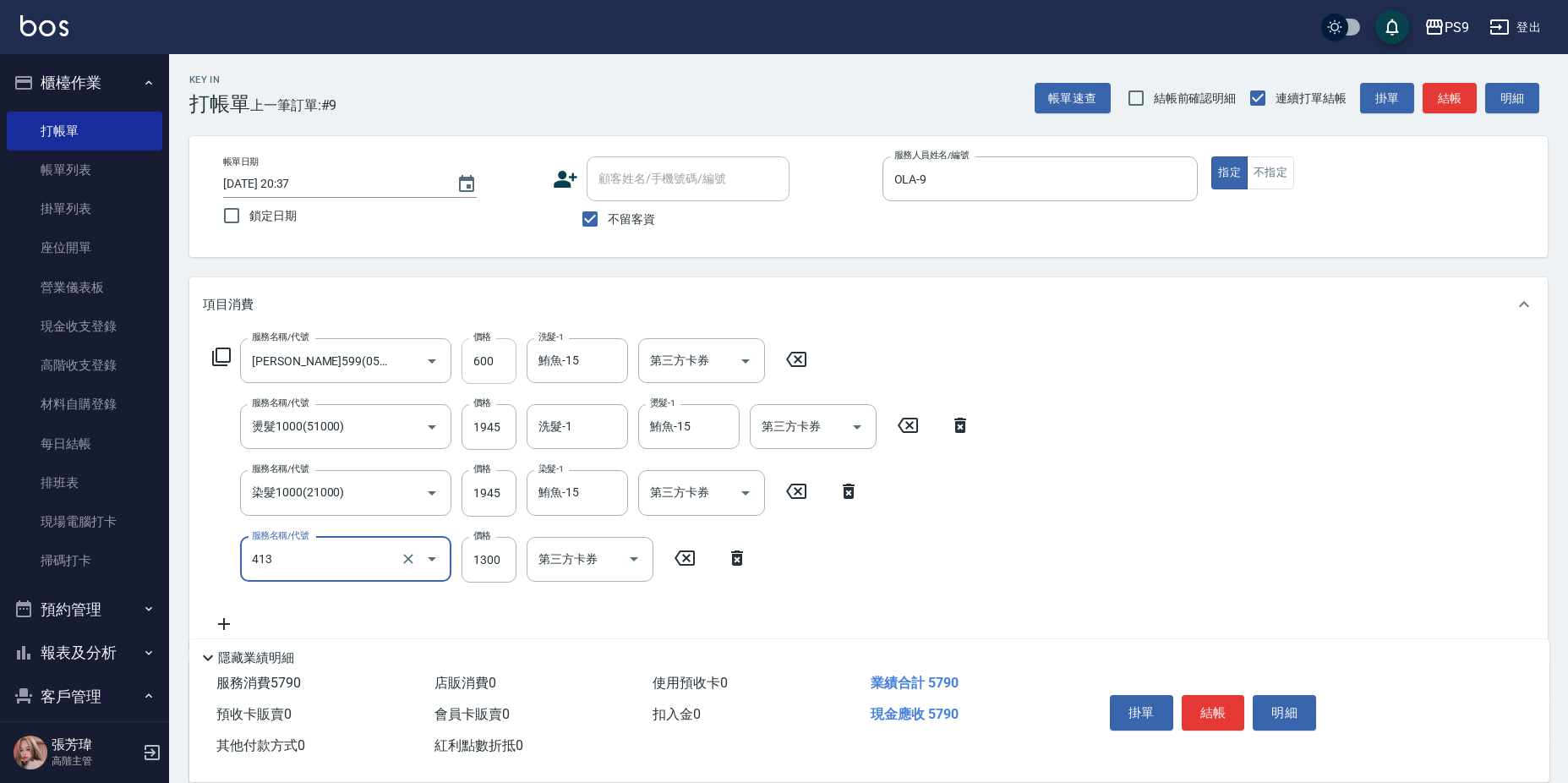
type input "鏡面護髮(413)"
type input "1500"
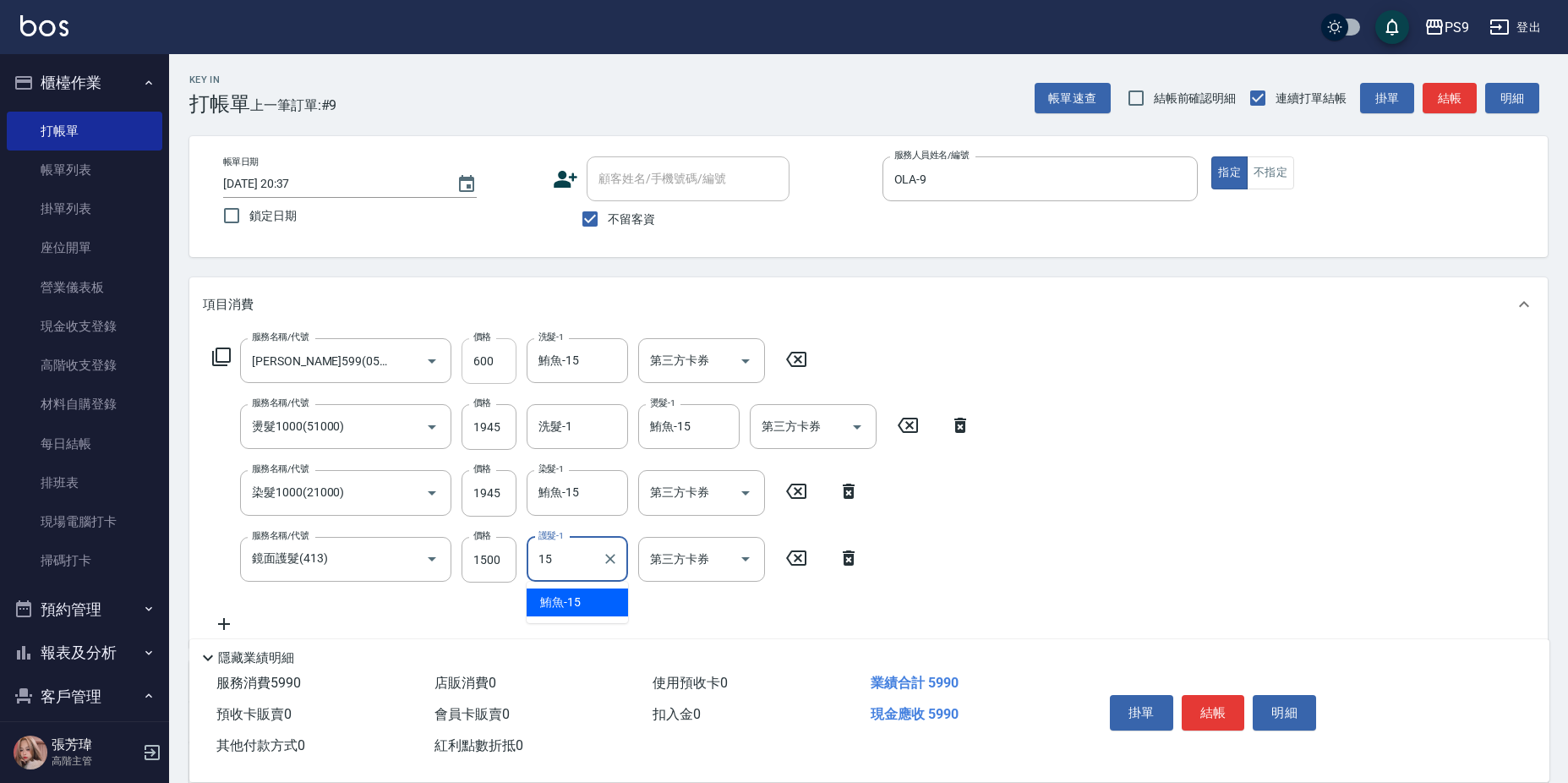
type input "鮪魚-15"
click at [480, 555] on input "1500" at bounding box center [489, 559] width 55 height 45
type input "2500"
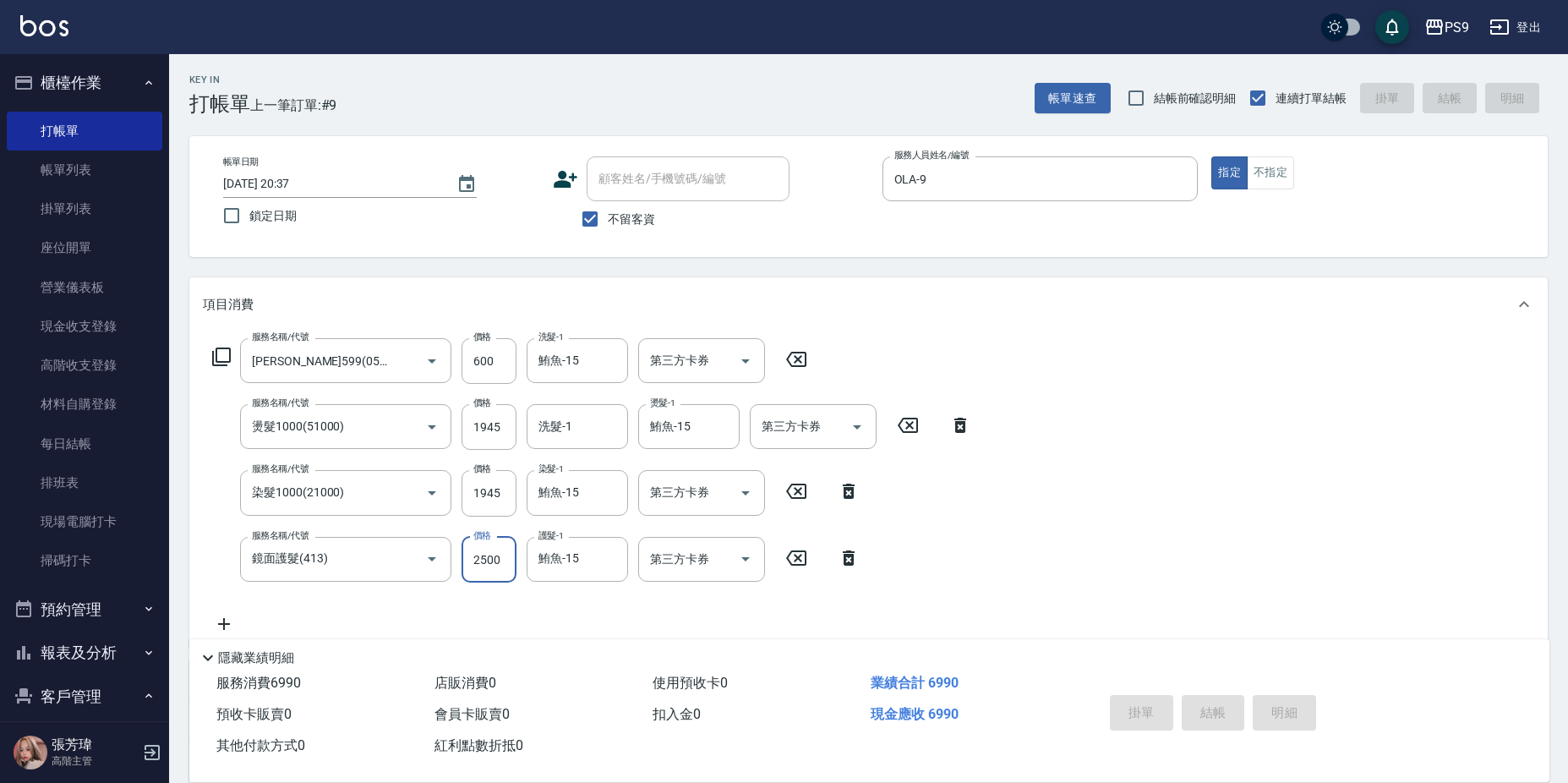
type input "[DATE] 20:38"
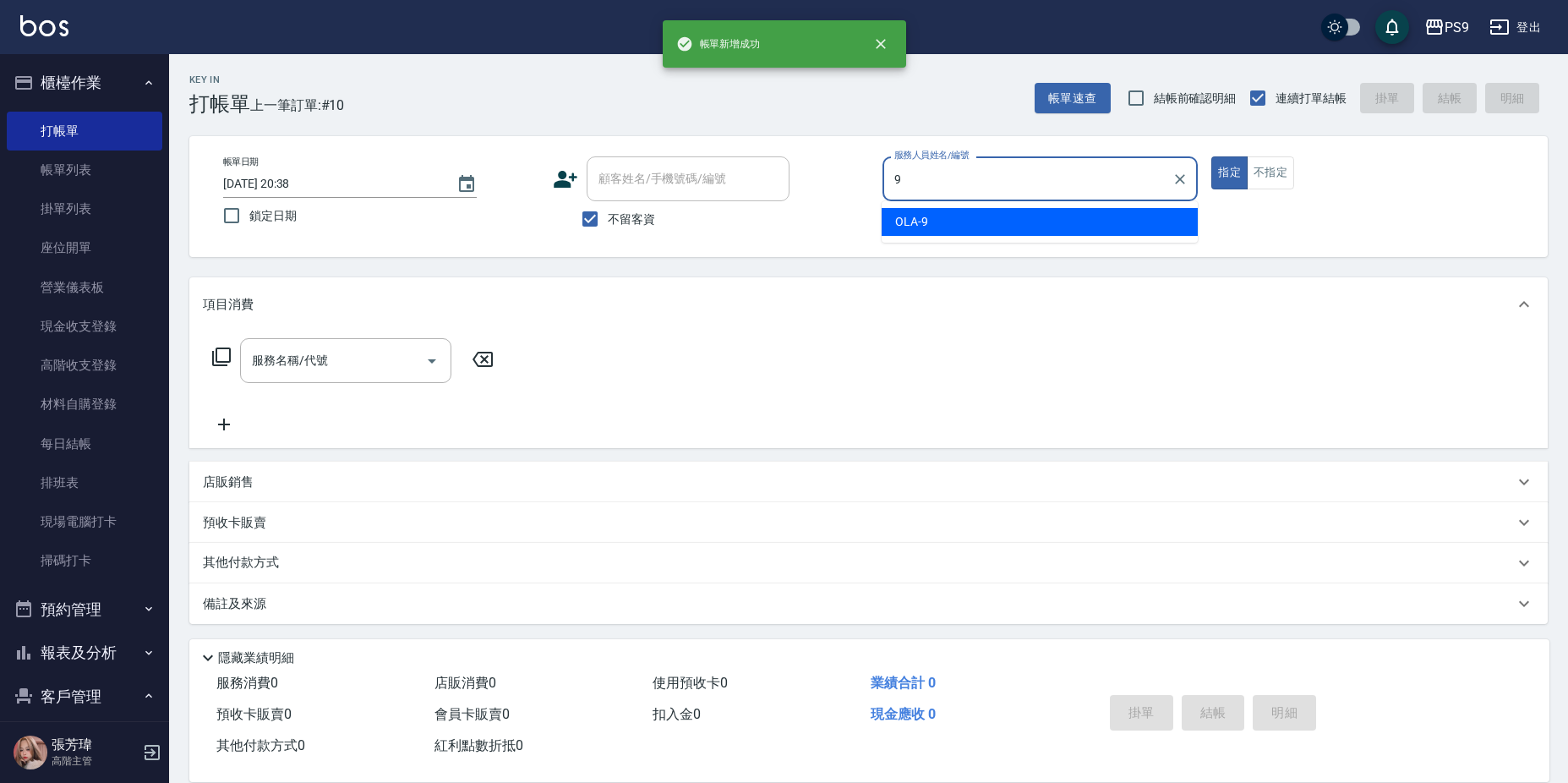
type input "OLA-9"
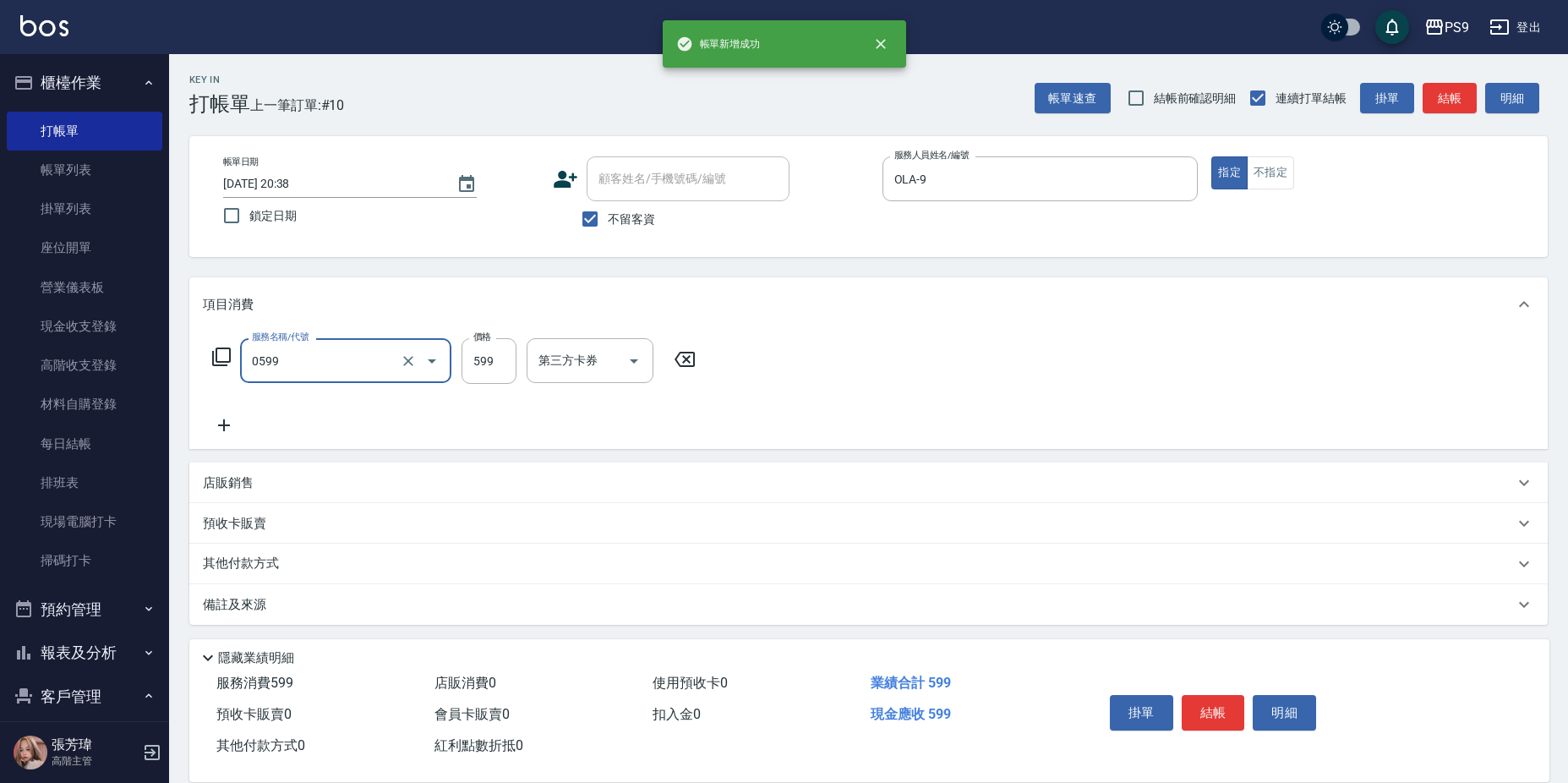
type input "[PERSON_NAME]599(0599)"
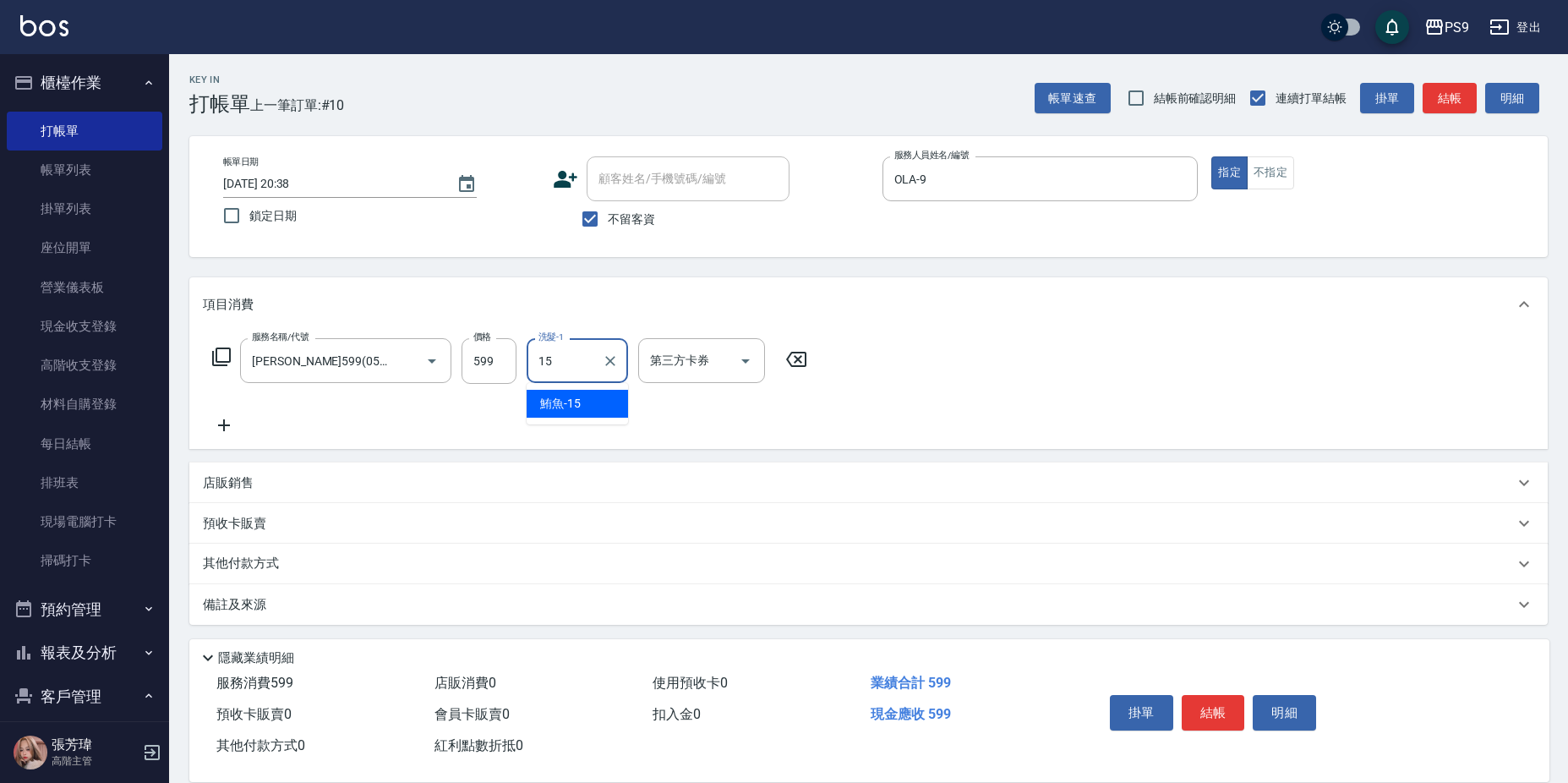
type input "鮪魚-15"
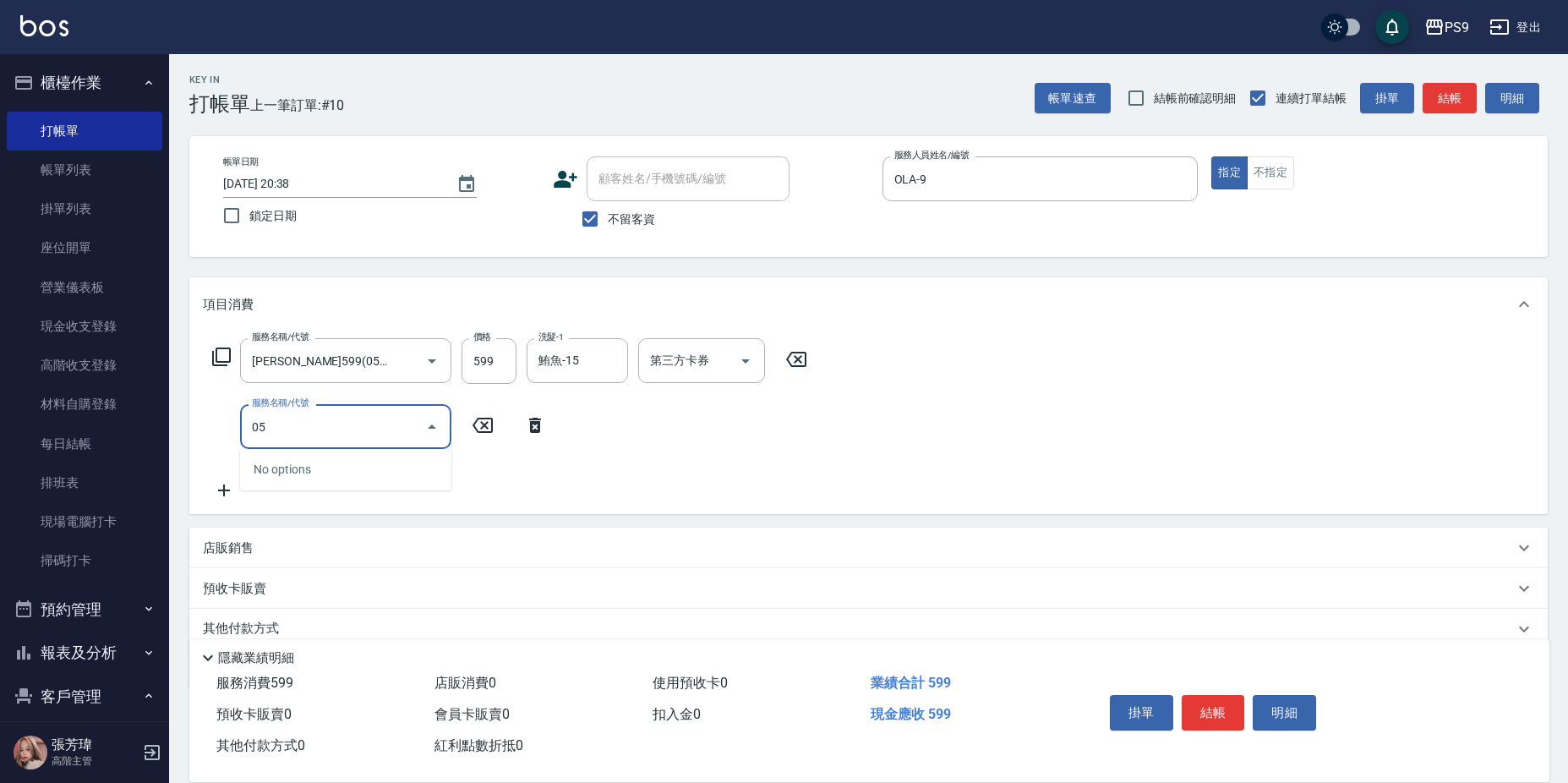
type input "0"
type input "染髮1000(21000)"
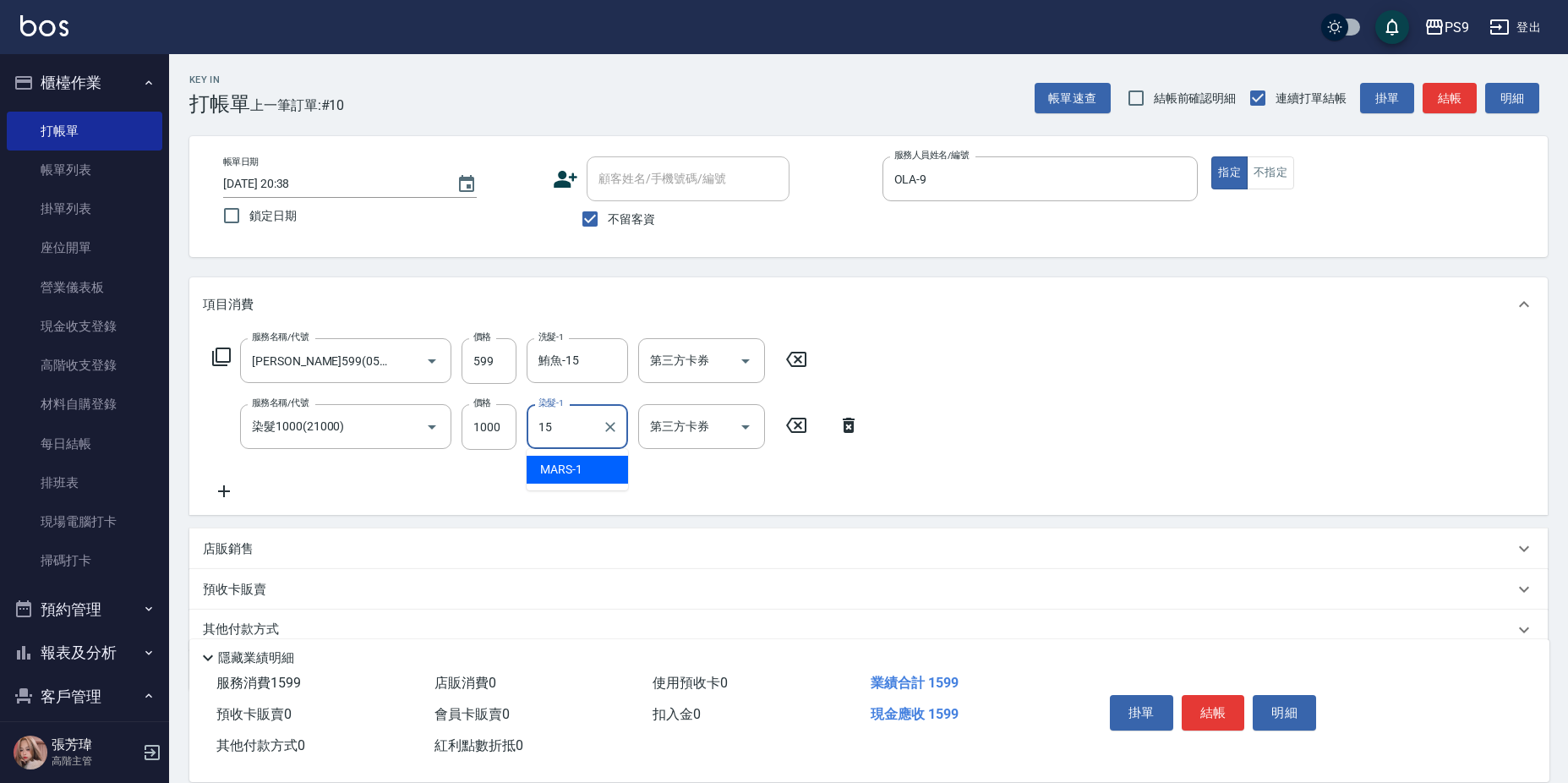
type input "鮪魚-15"
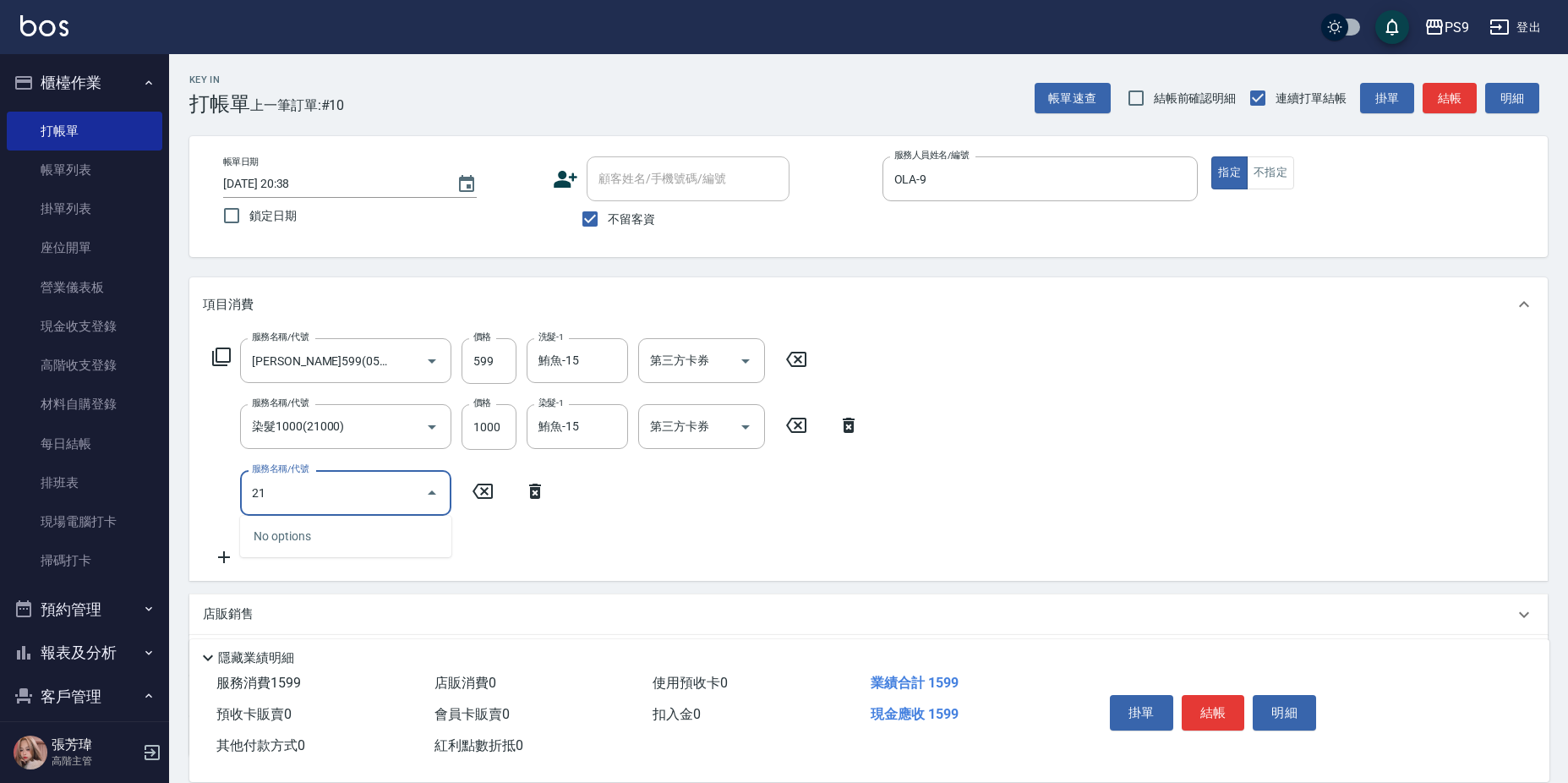
type input "2"
type input "燙髮(51500)"
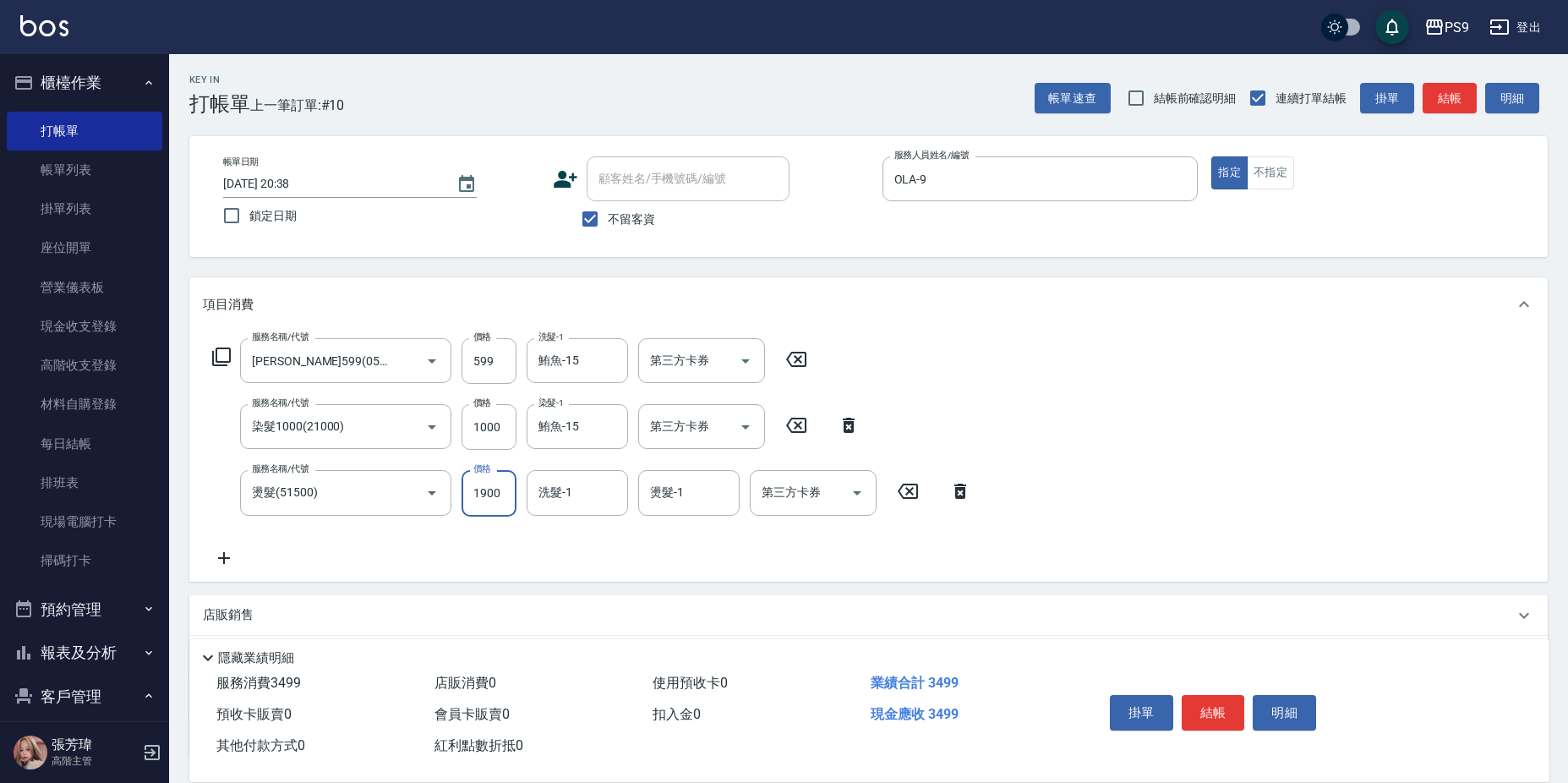
type input "1900"
type input "1"
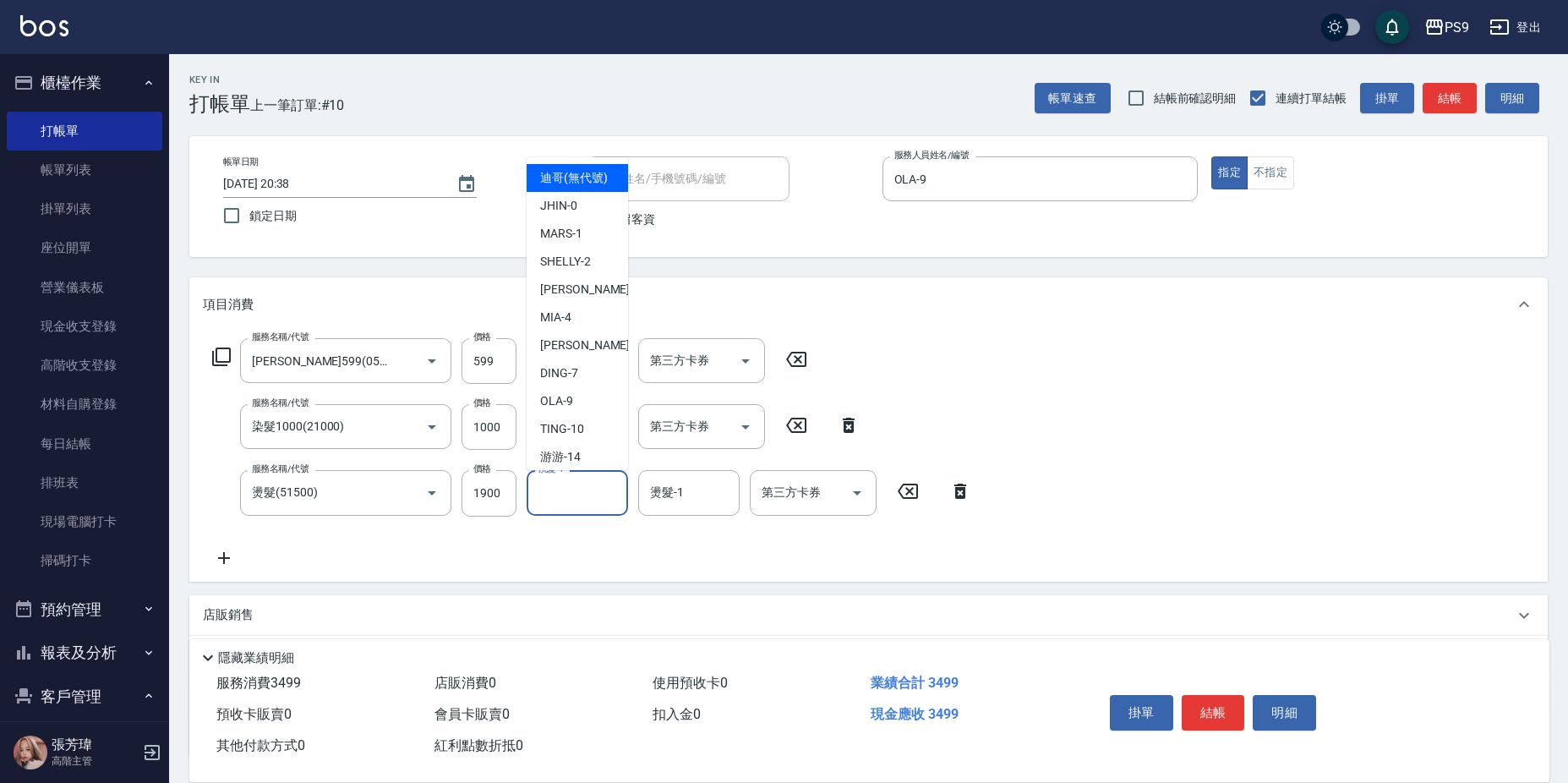
type input "迪哥(無代號)"
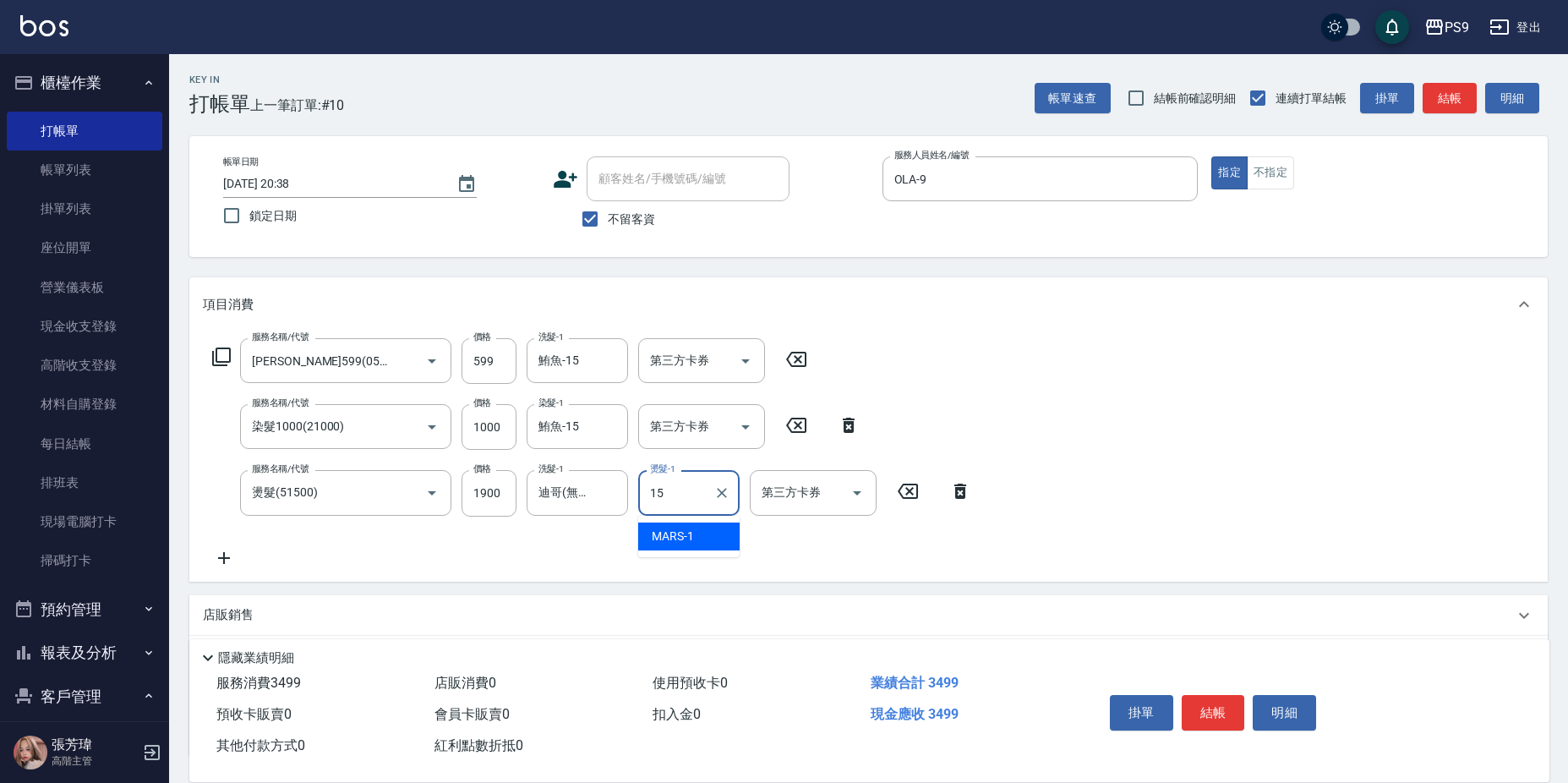
type input "鮪魚-15"
click at [609, 495] on icon "Clear" at bounding box center [610, 493] width 10 height 10
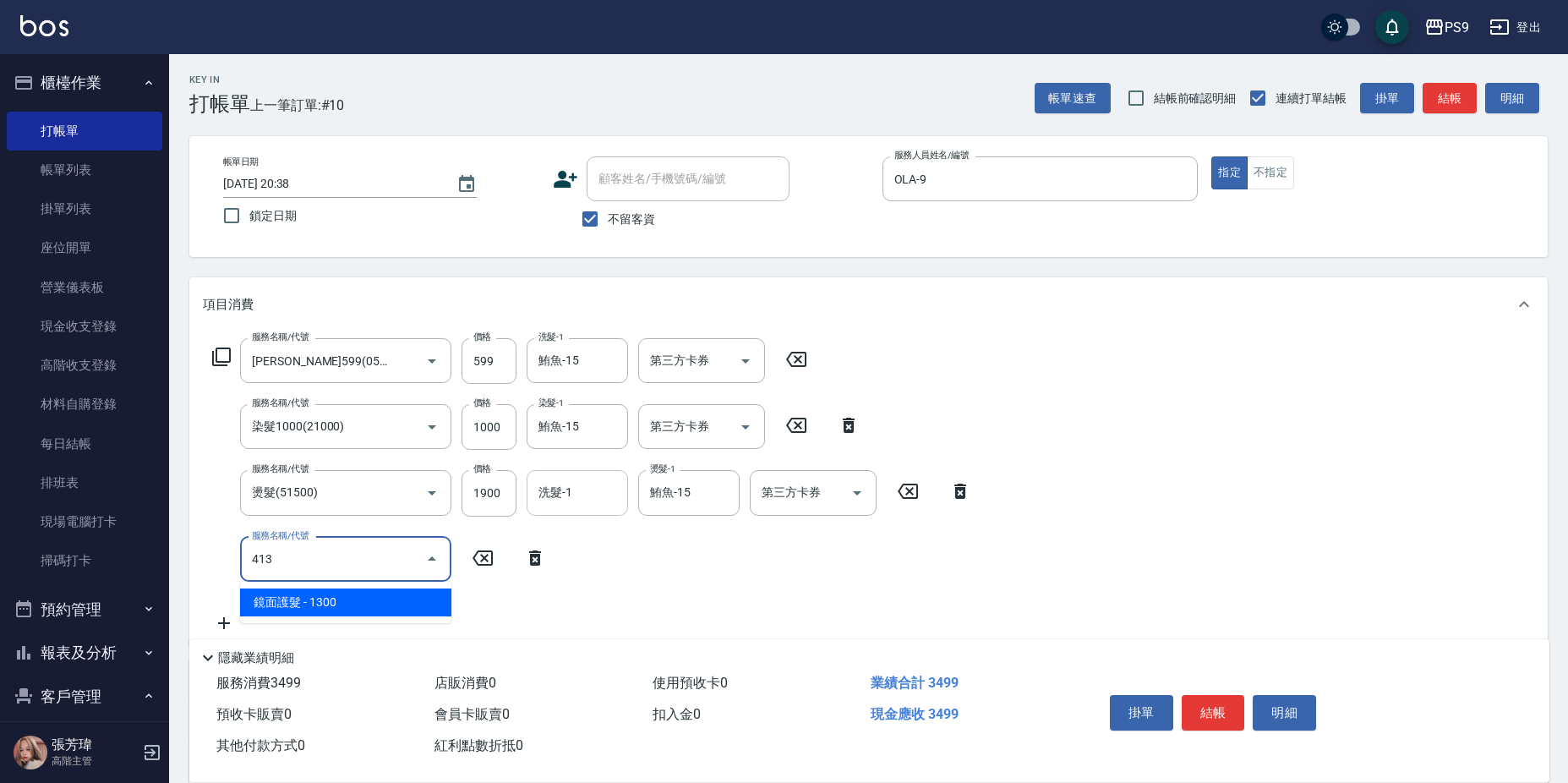
type input "鏡面護髮(413)"
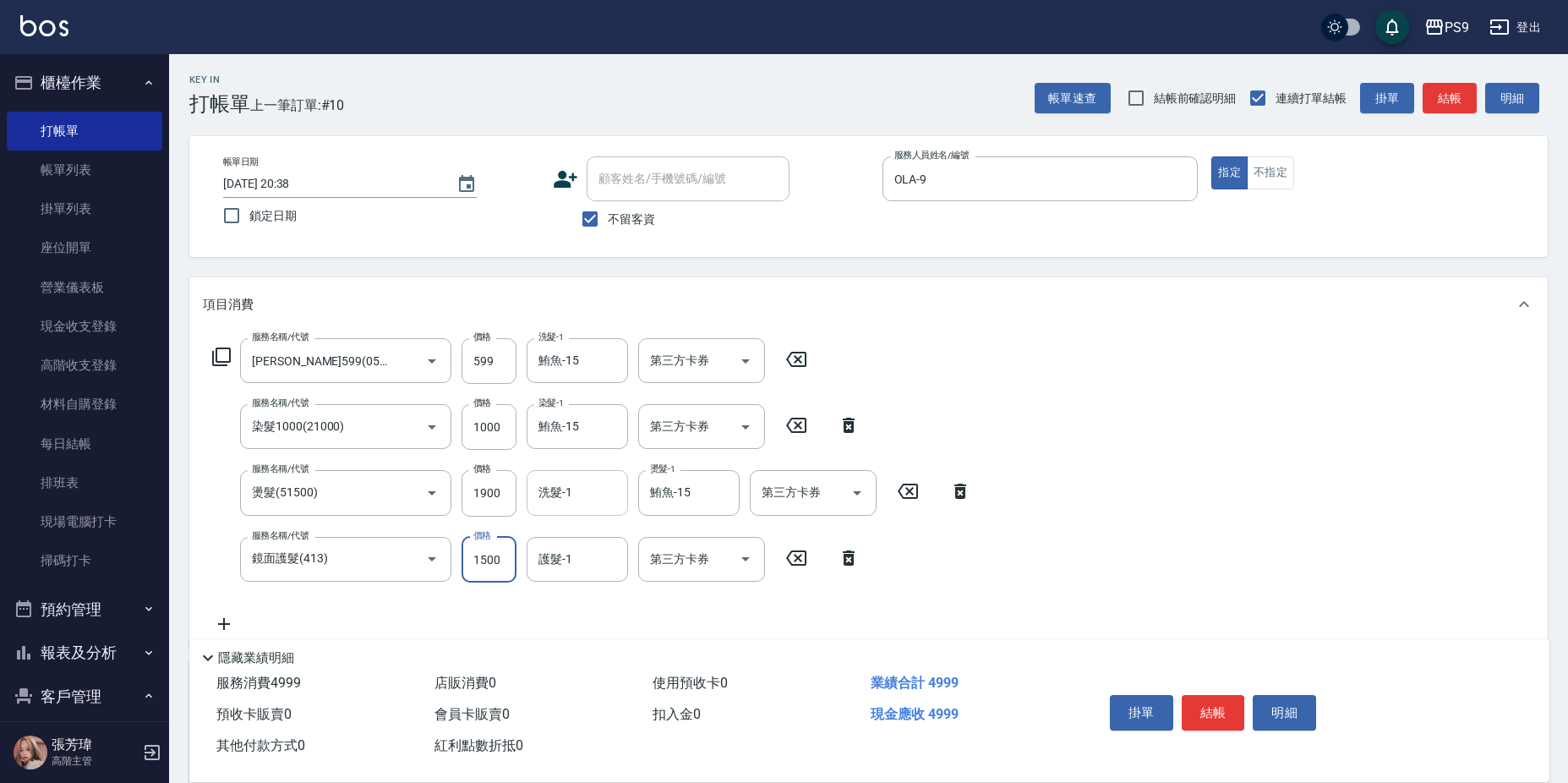
type input "1500"
type input "鮪魚-15"
click at [475, 560] on input "1500" at bounding box center [489, 559] width 55 height 45
type input "2500"
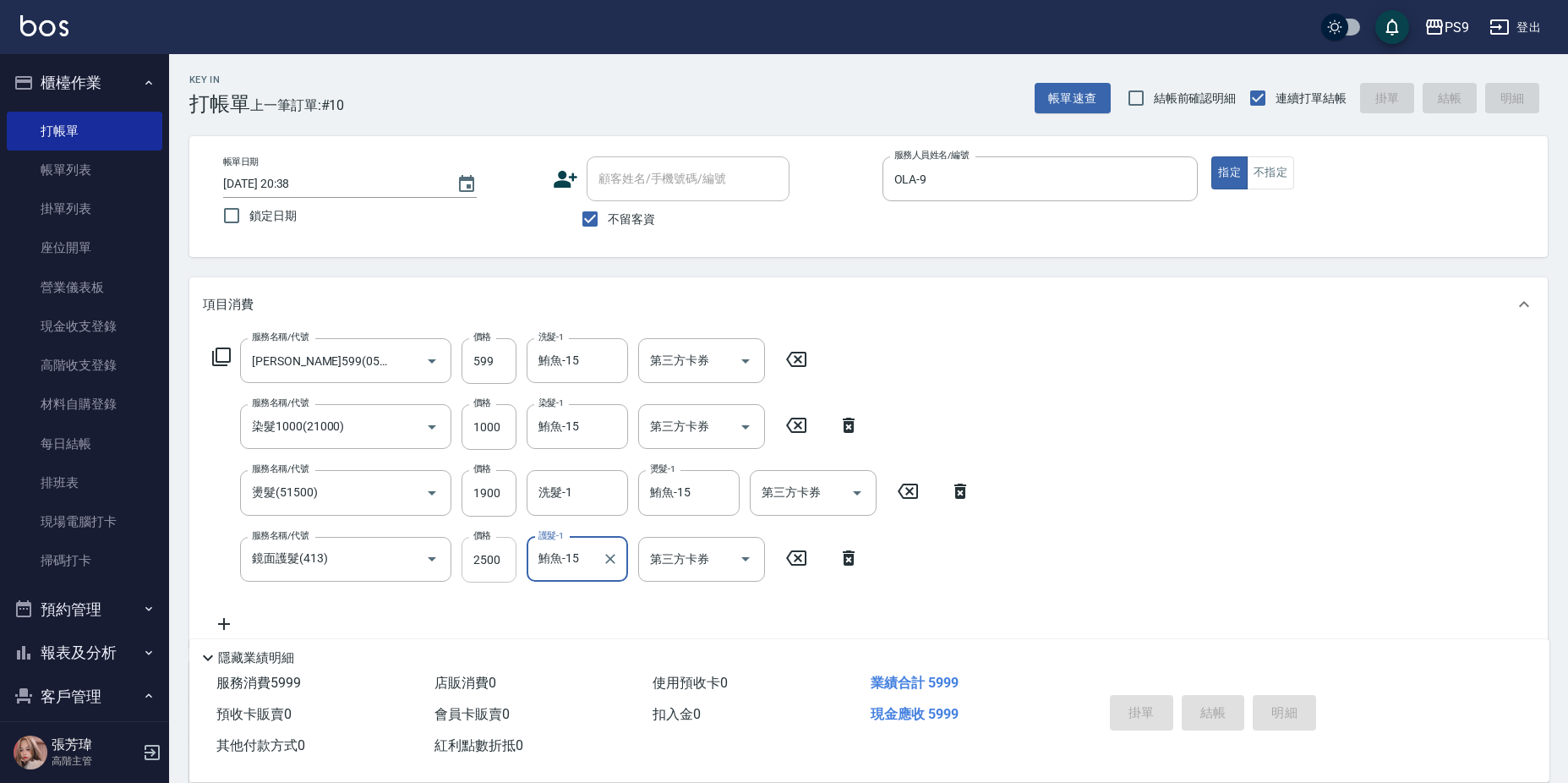
type input "[DATE] 20:39"
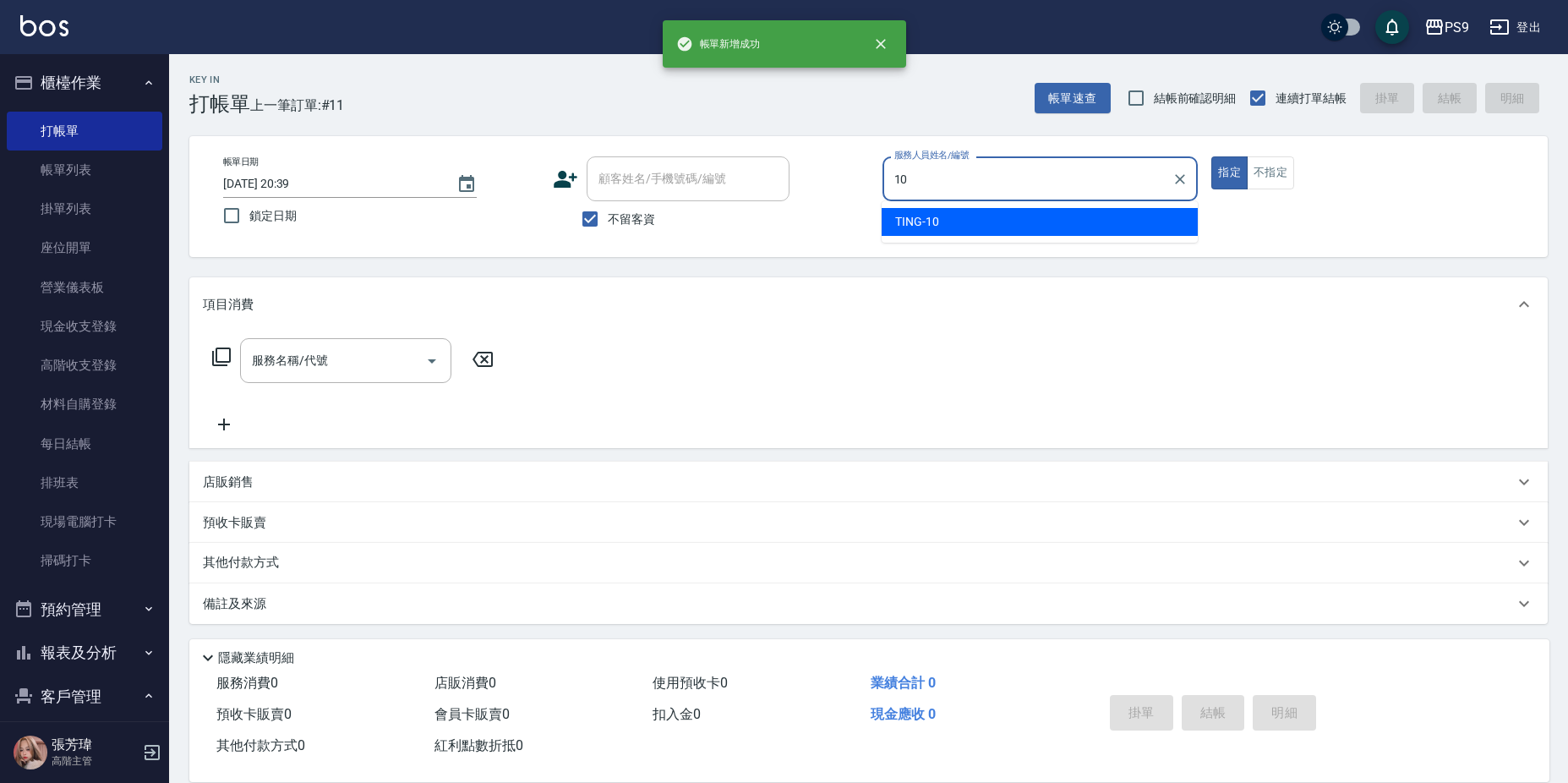
type input "TING-10"
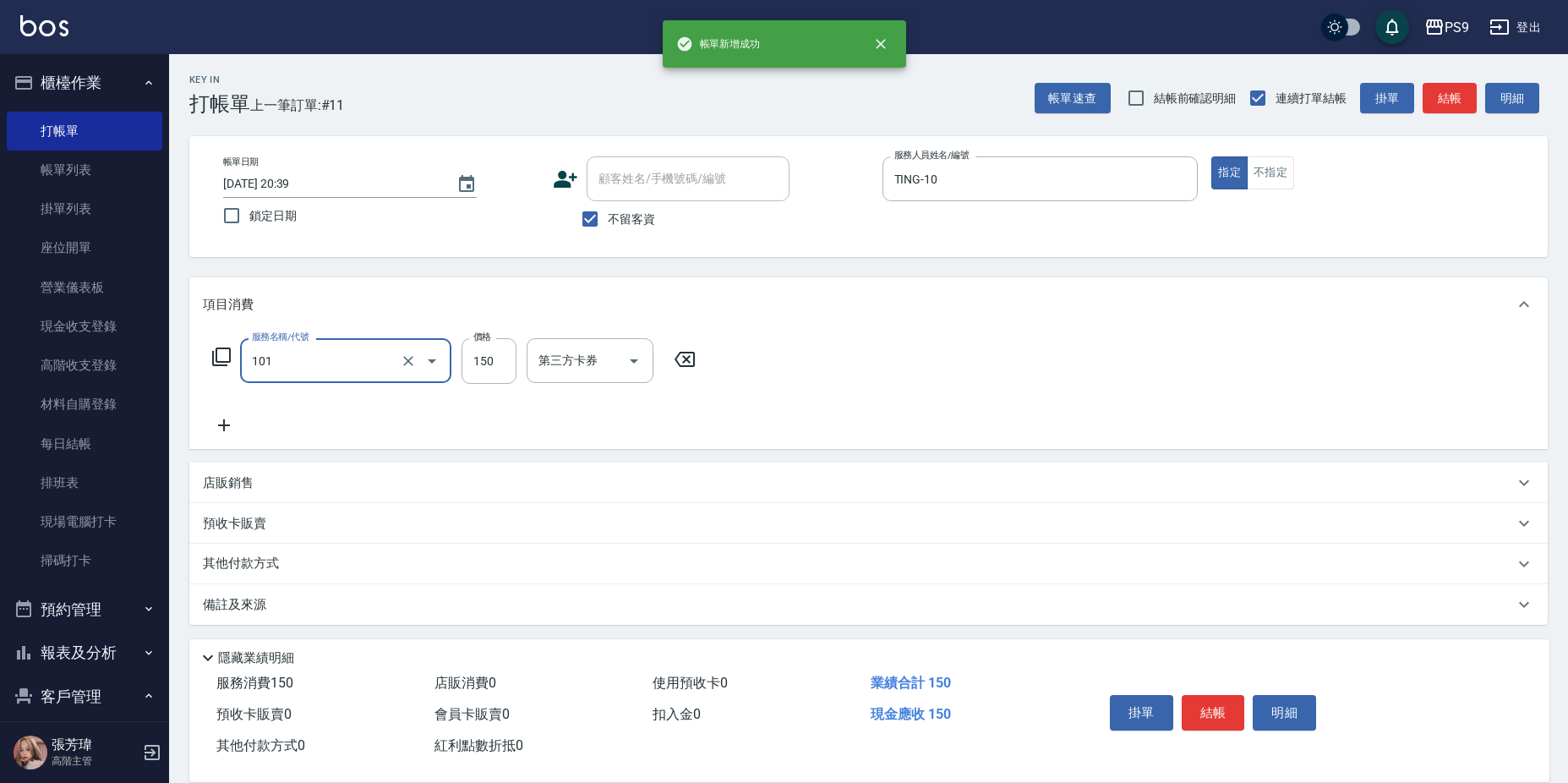
type input "洗髮(101)"
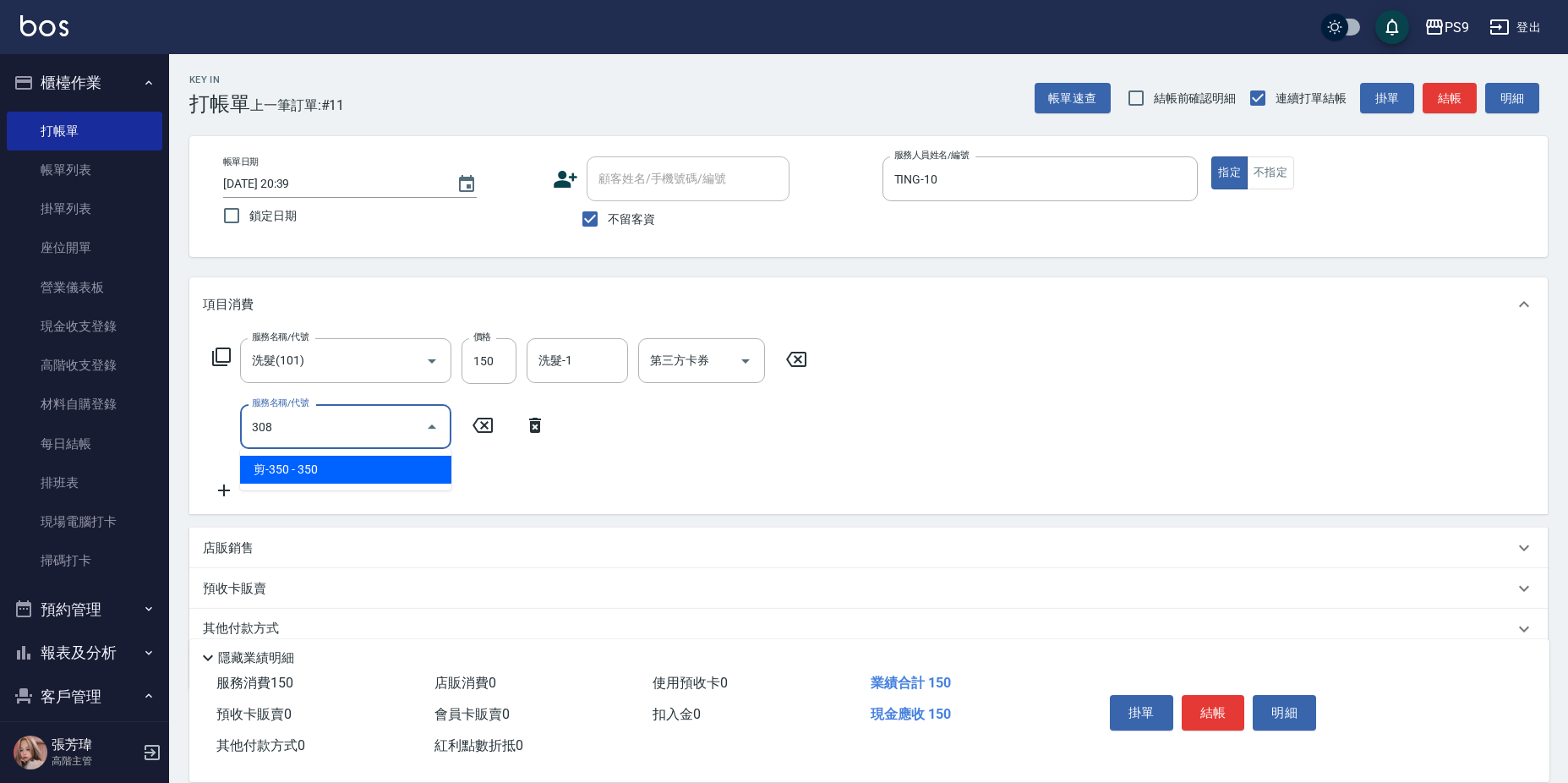
type input "剪-350(308)"
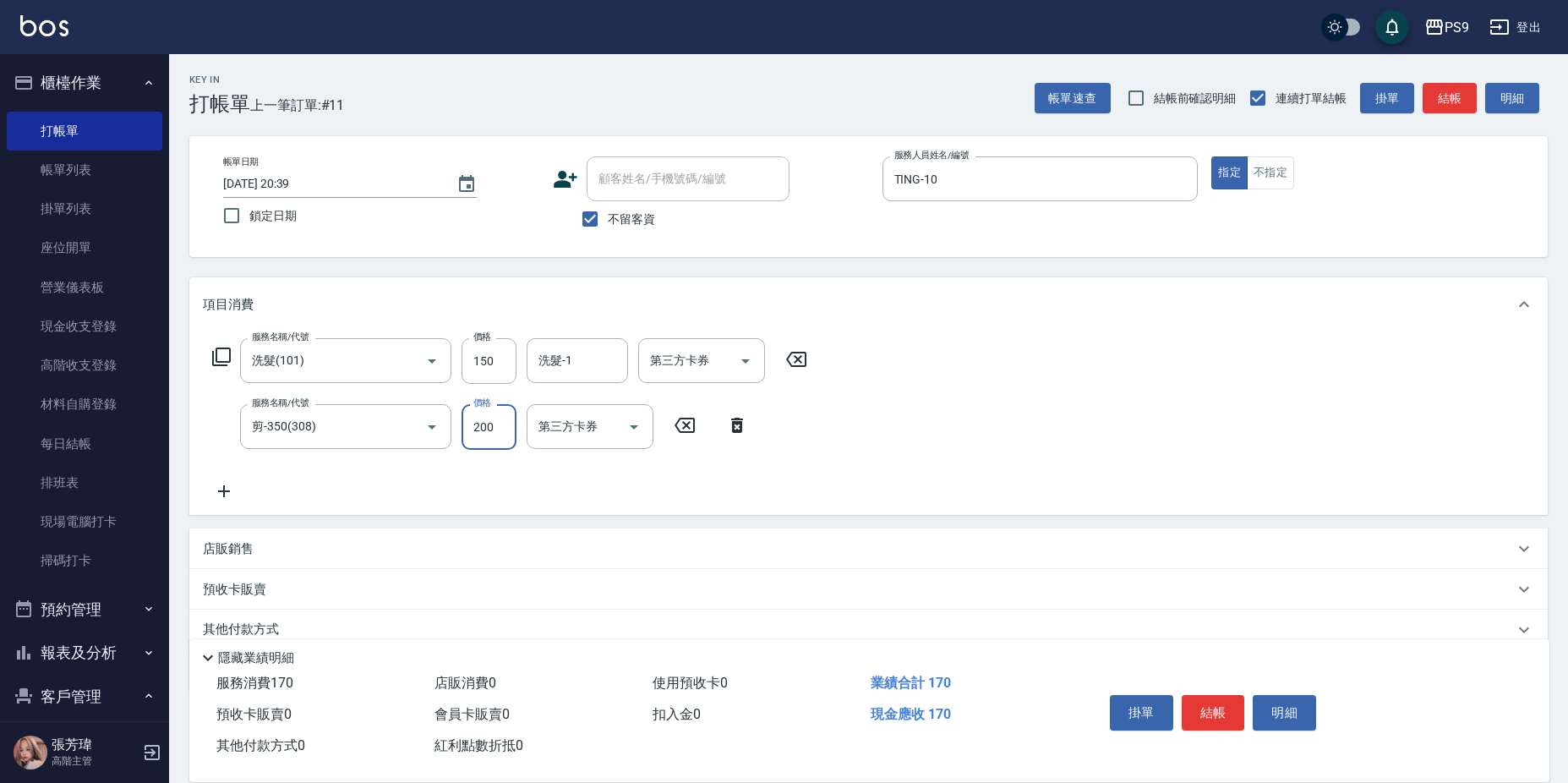
type input "200"
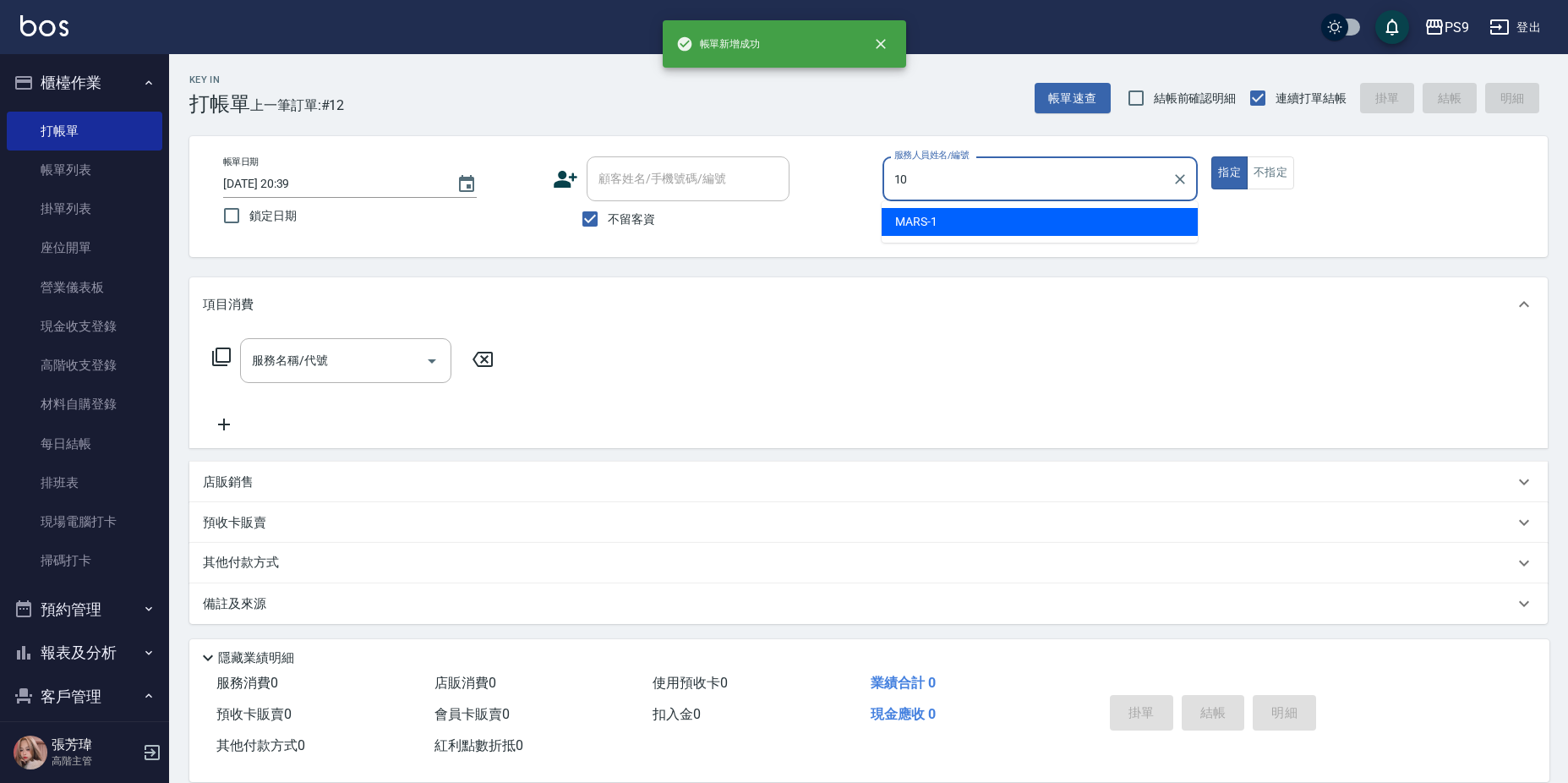
type input "TING-10"
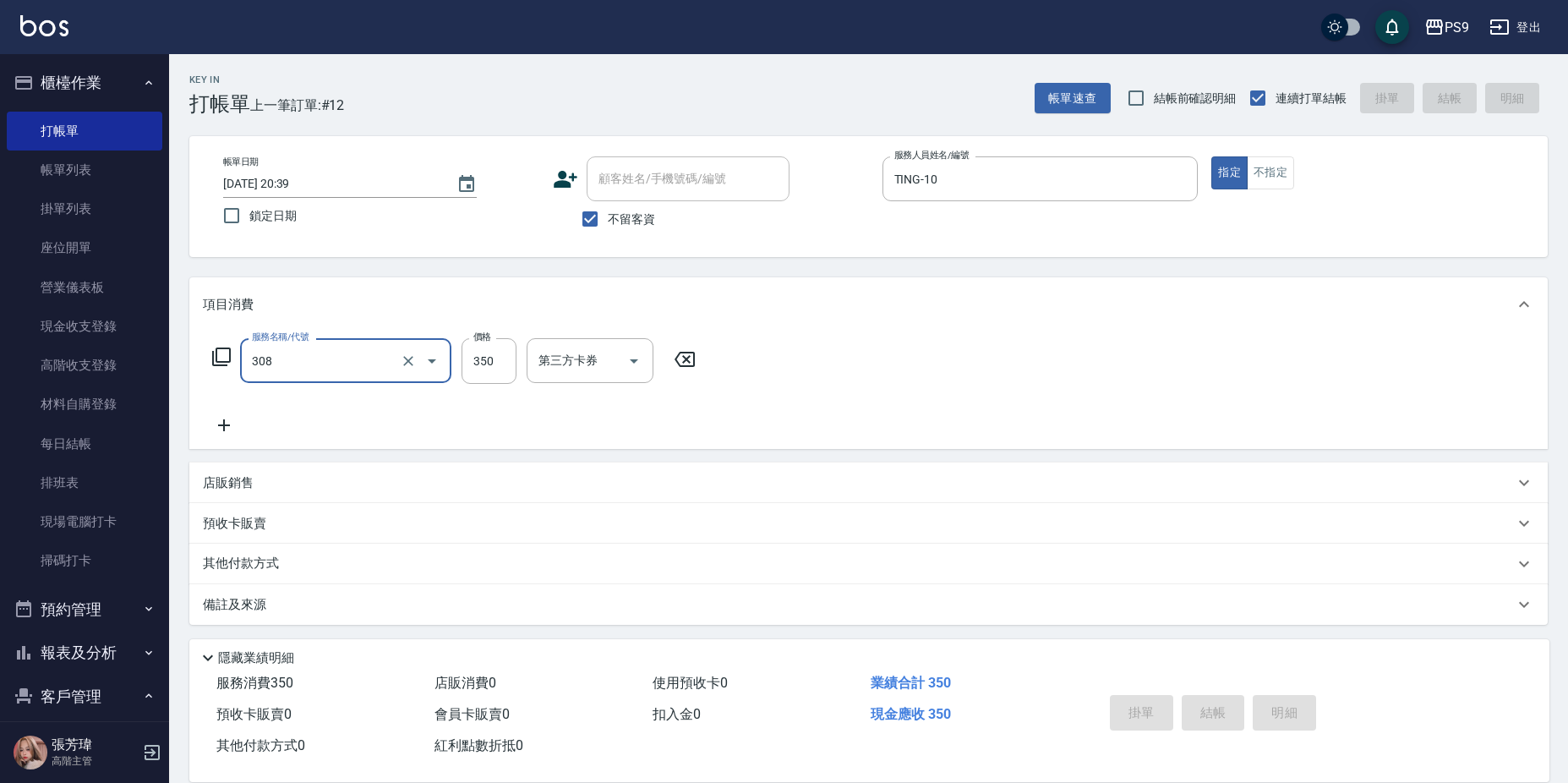
type input "308"
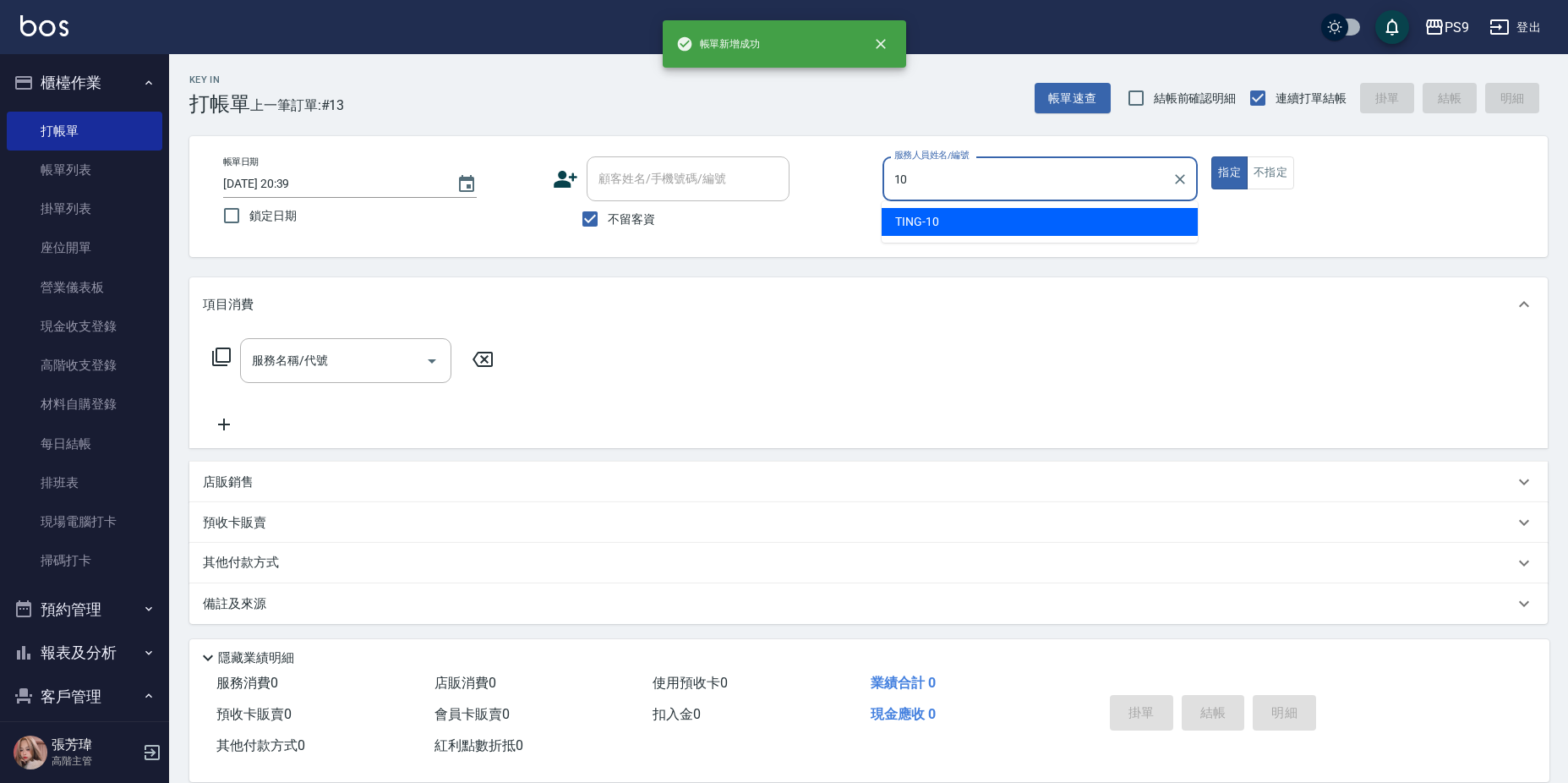
type input "TING-10"
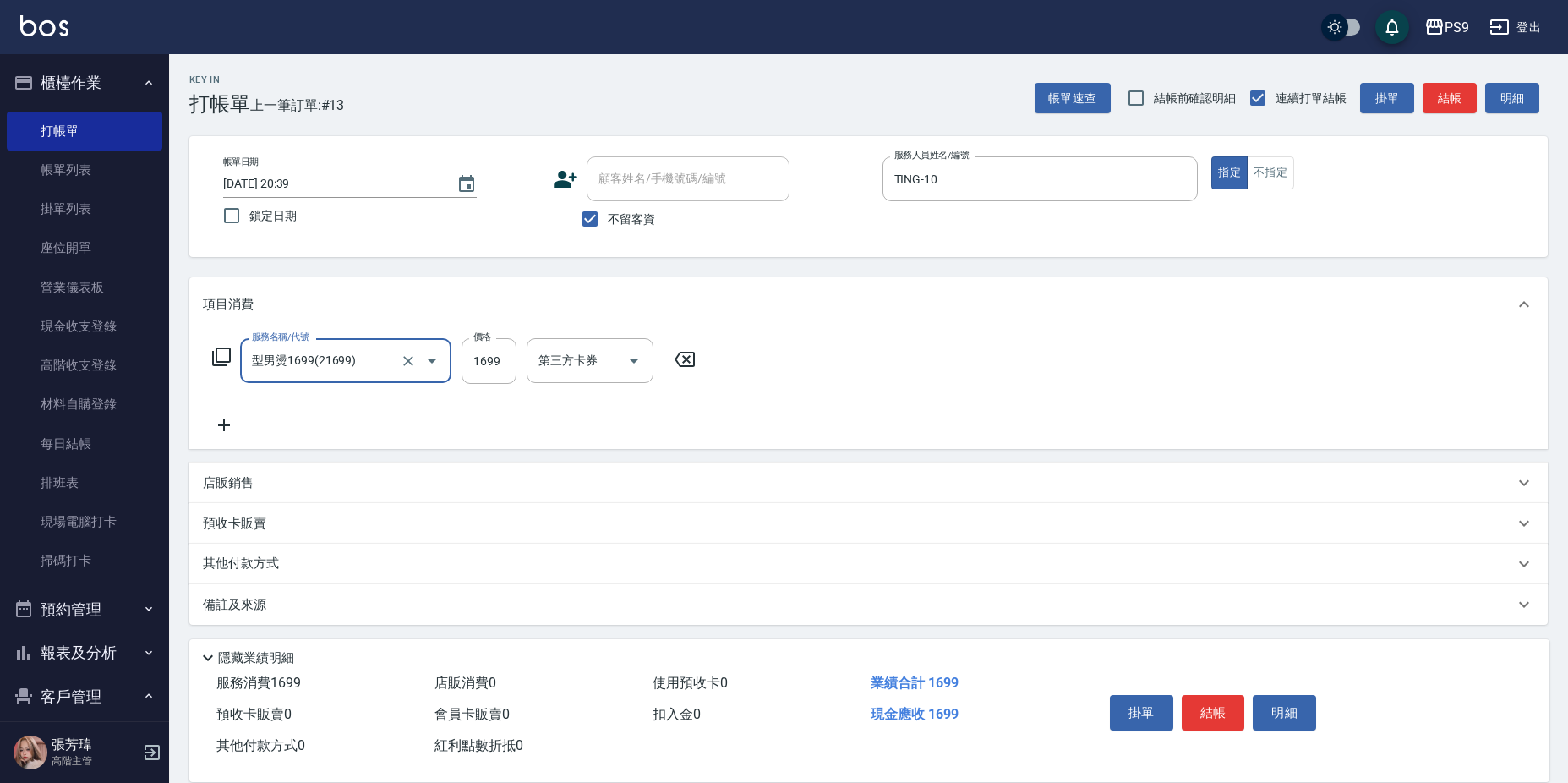
type input "型男燙1699(21699)"
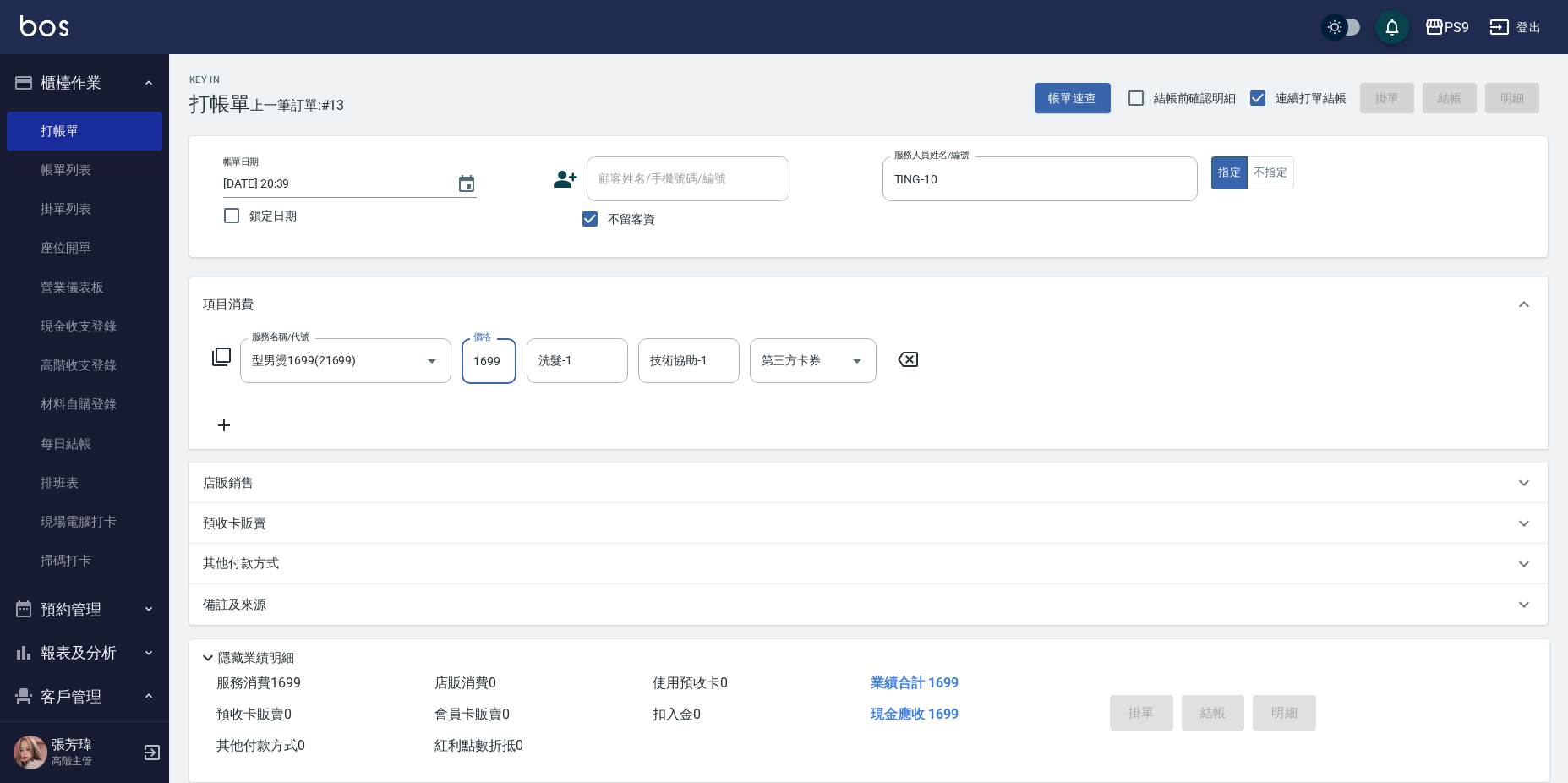
type input "[DATE] 20:40"
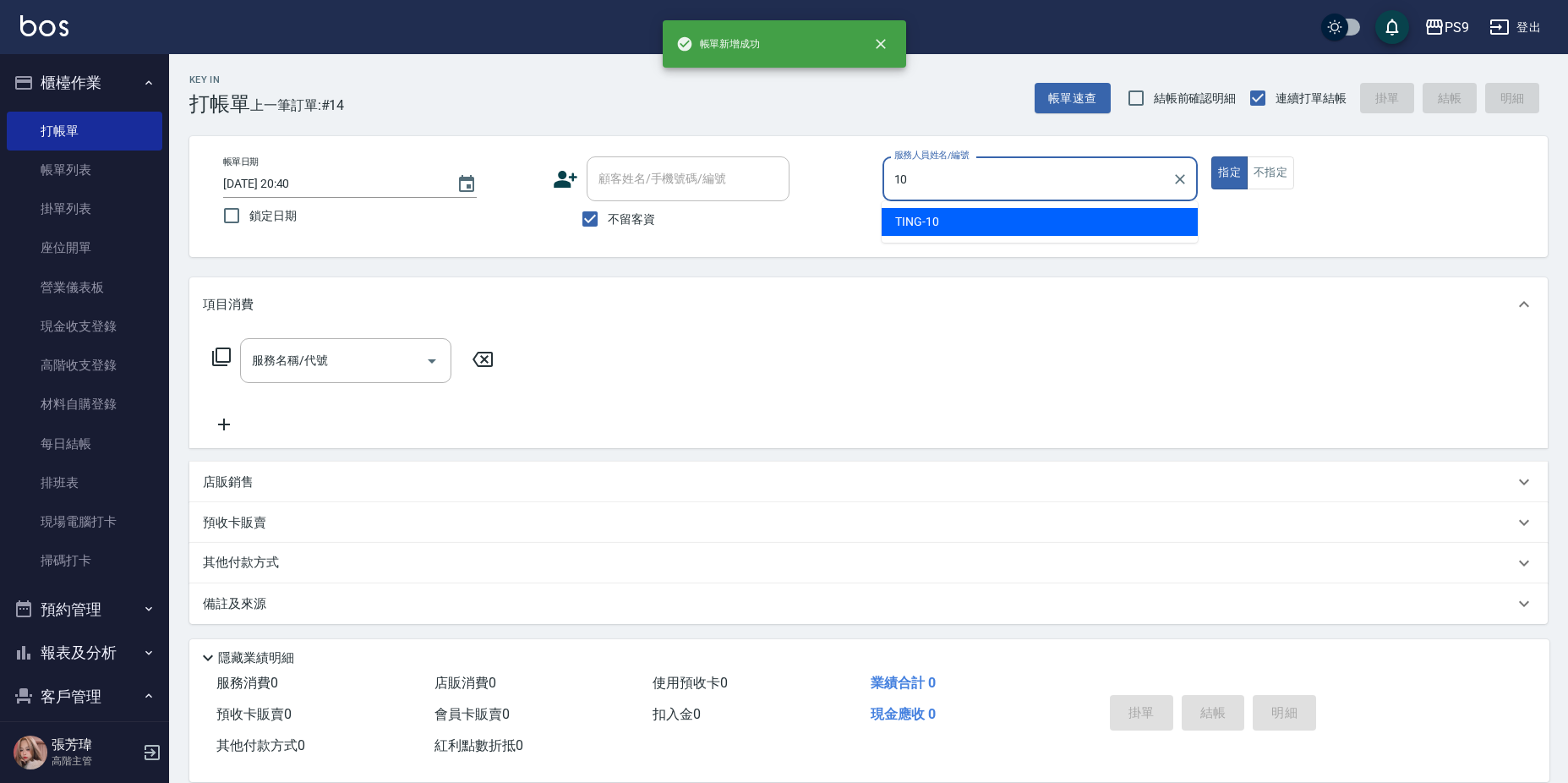
type input "TING-10"
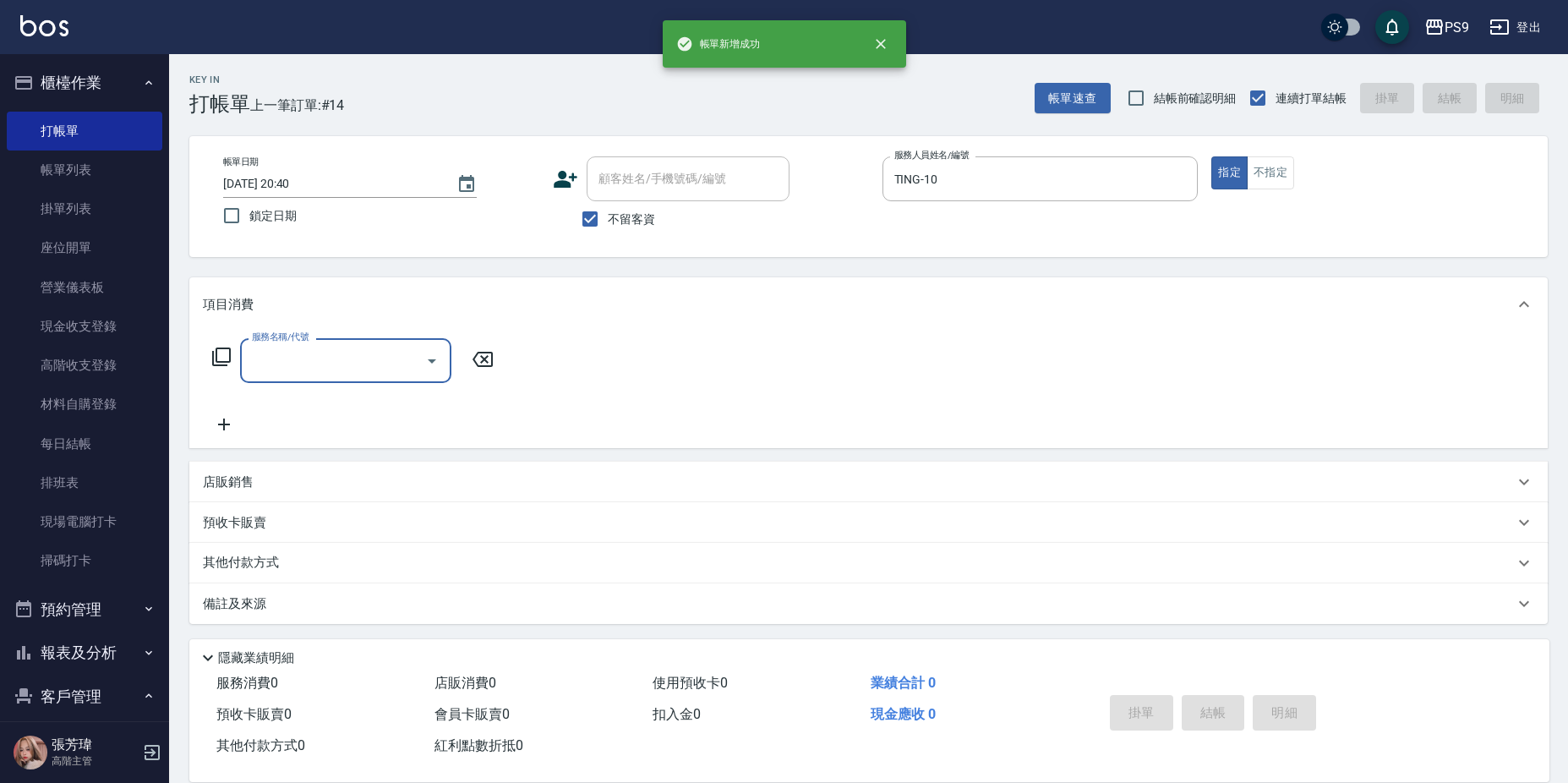
type input "2"
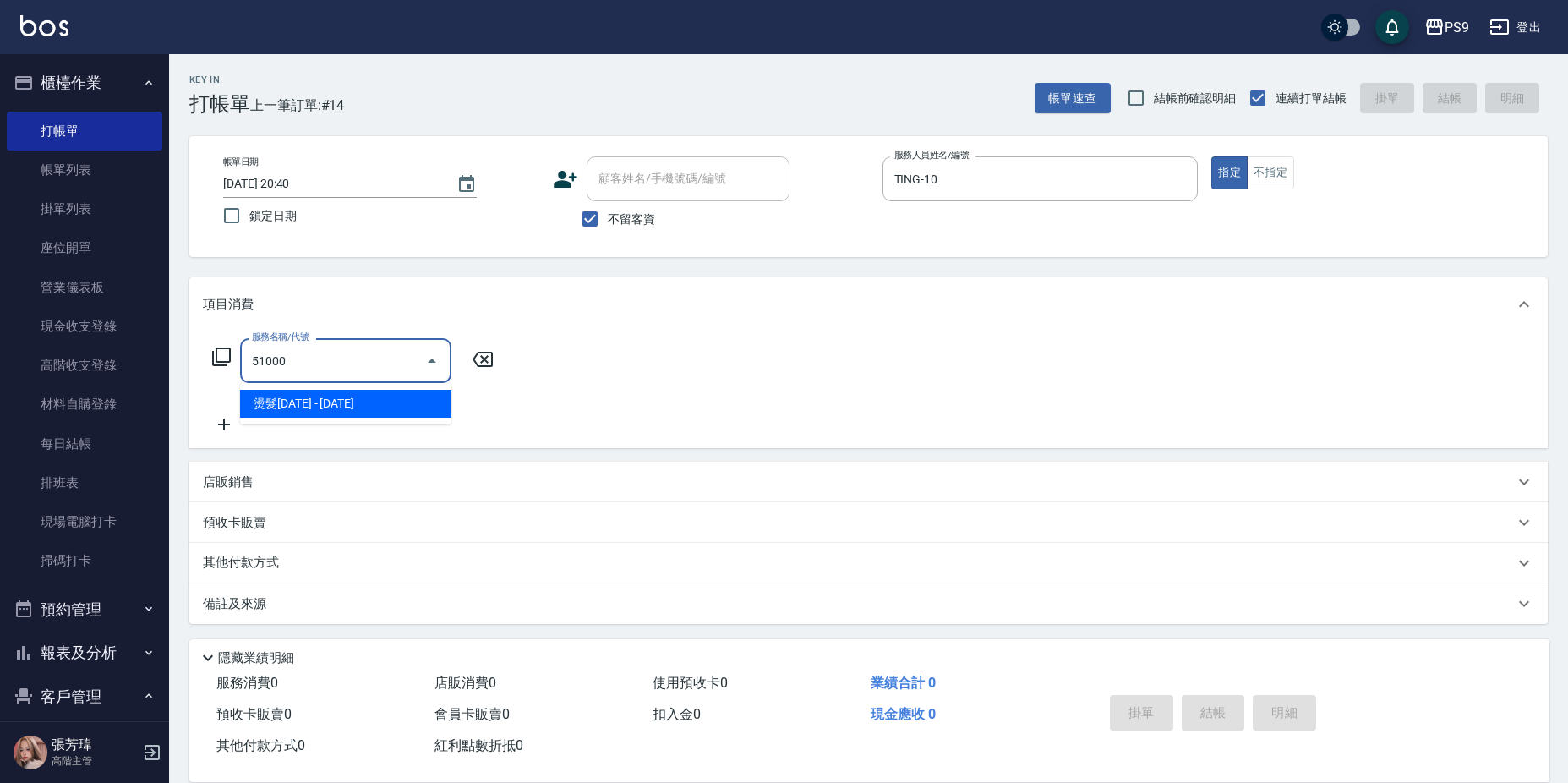
type input "燙髮1000(51000)"
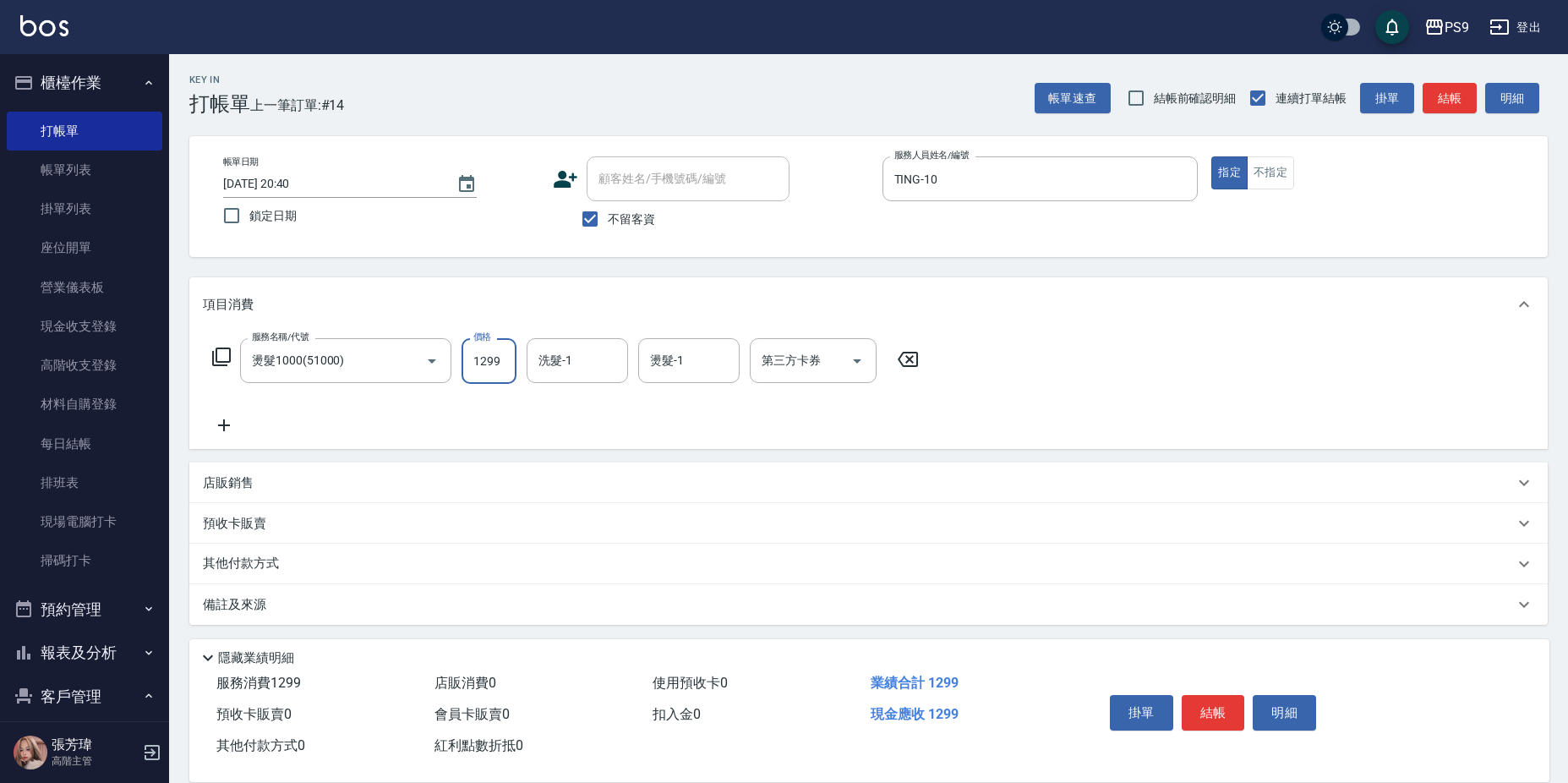
type input "1299"
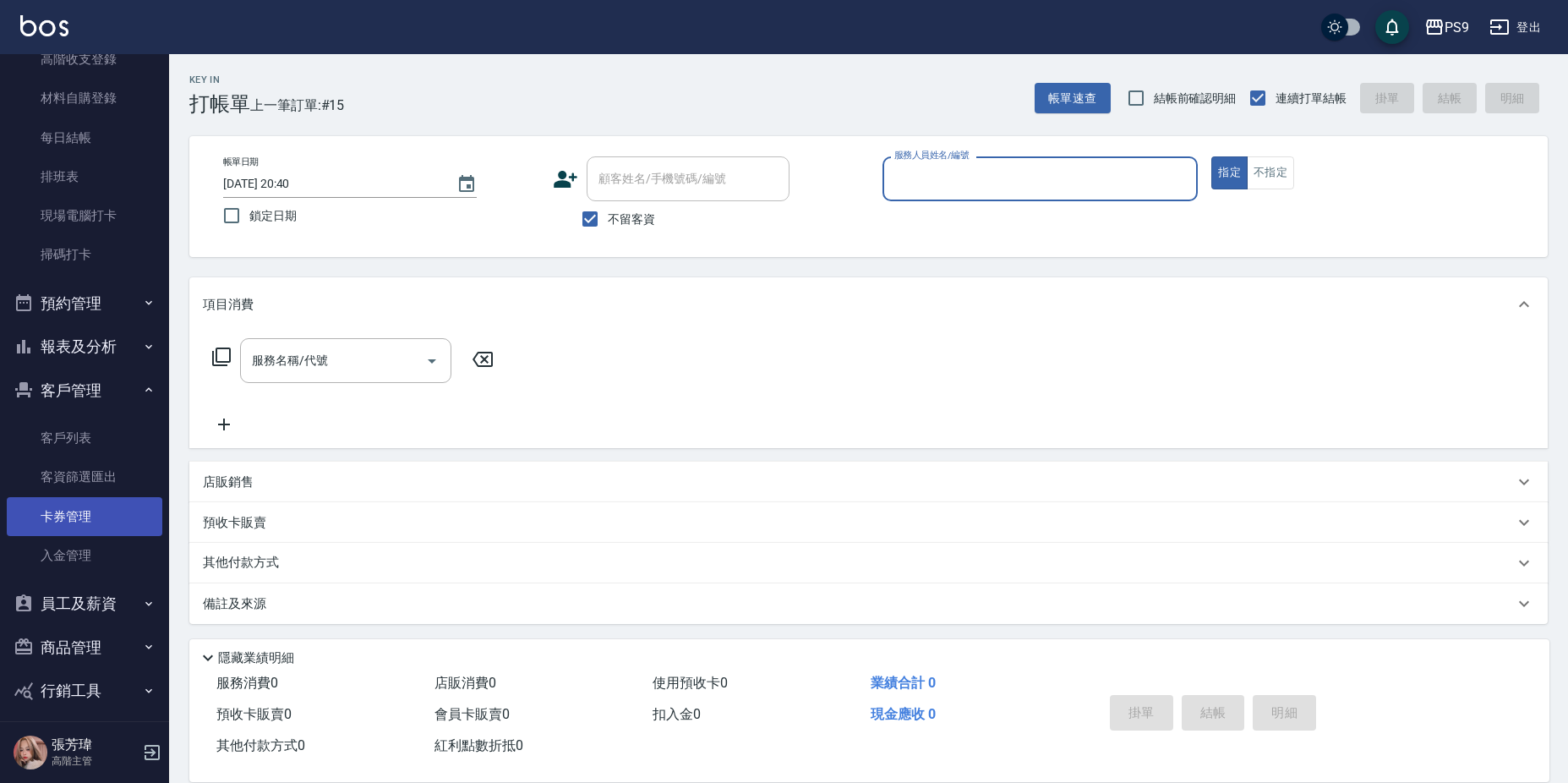
scroll to position [361, 0]
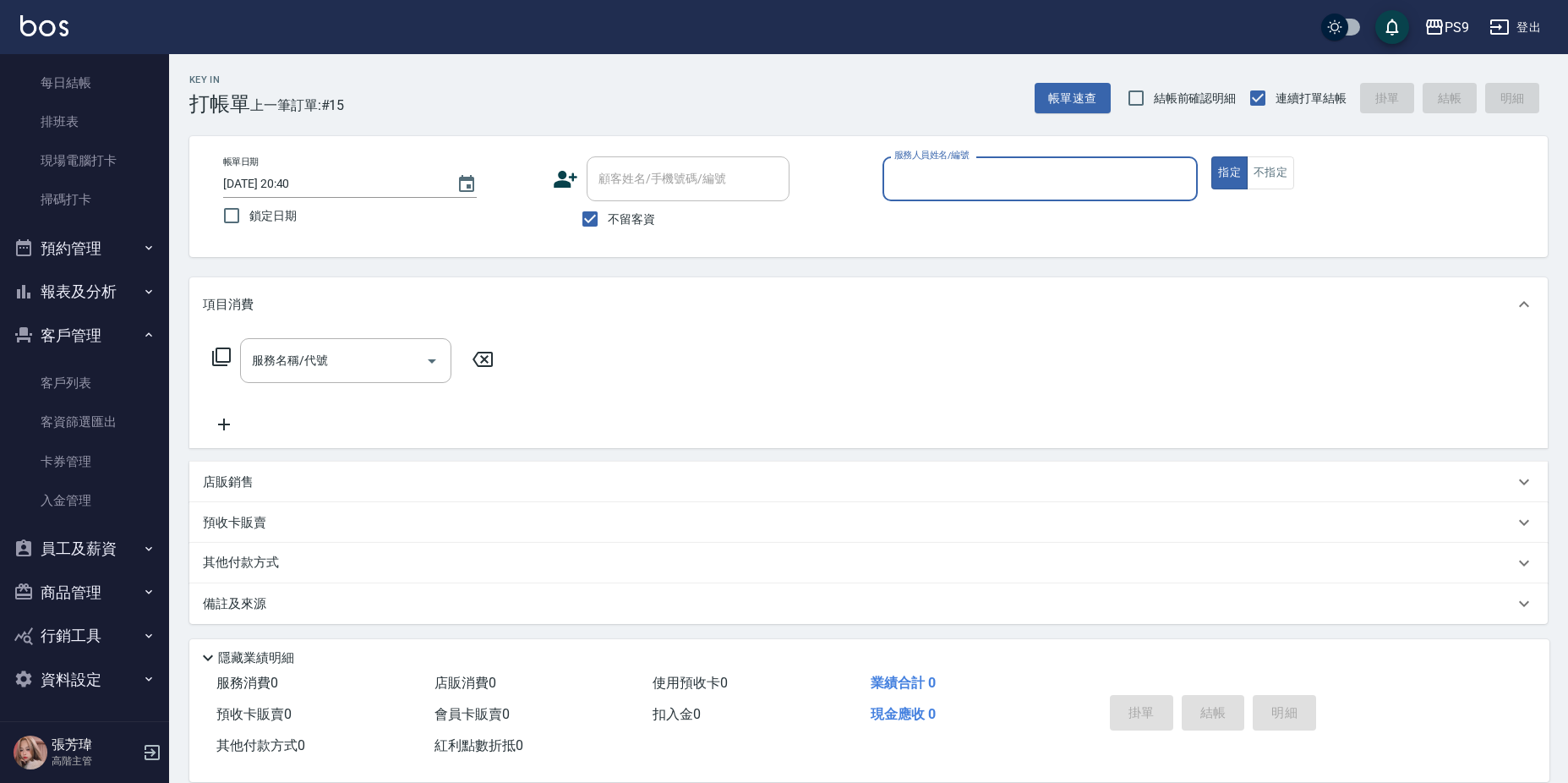
click at [75, 280] on button "報表及分析" at bounding box center [84, 292] width 155 height 44
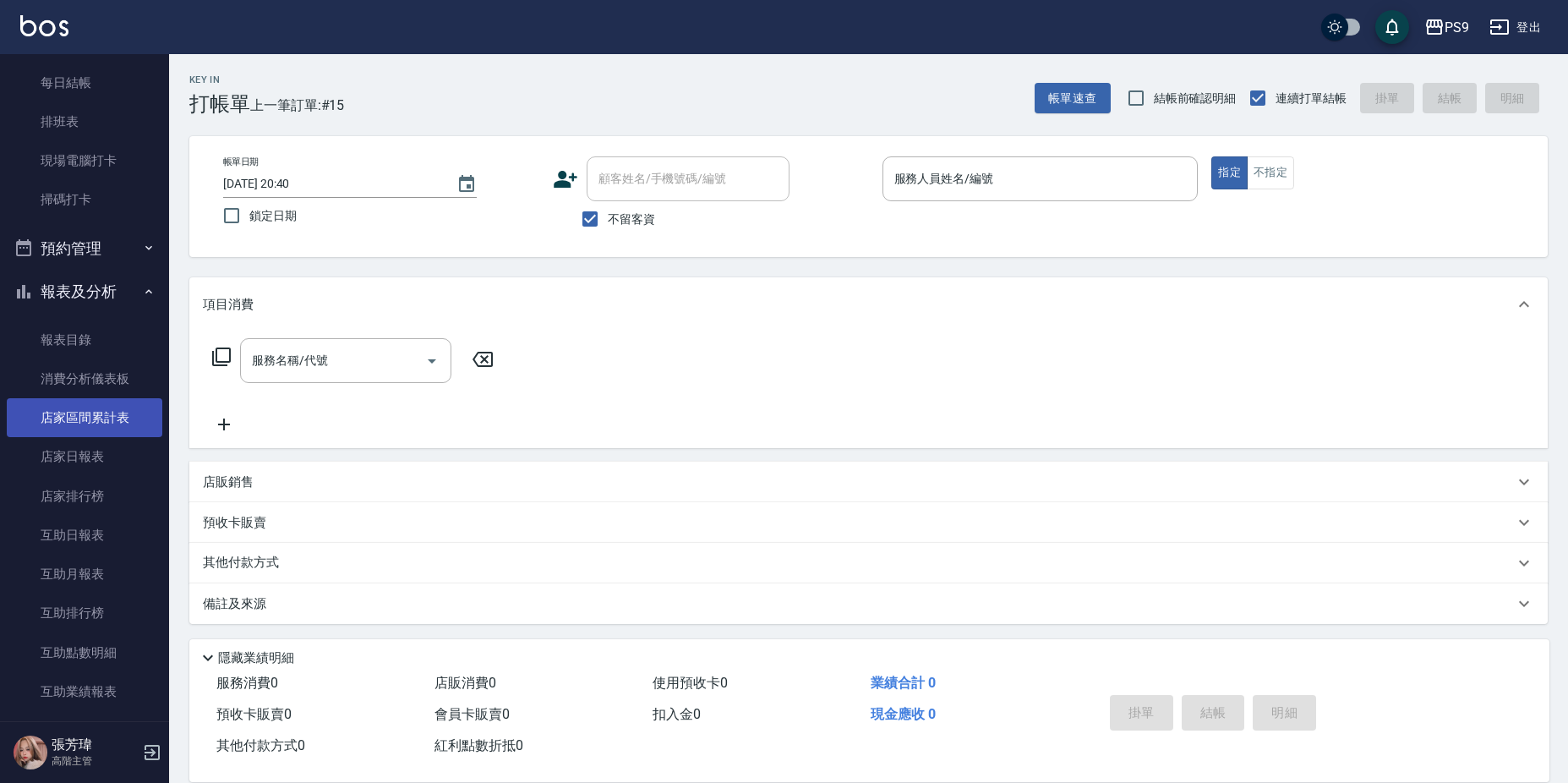
click at [91, 412] on link "店家區間累計表" at bounding box center [84, 418] width 155 height 39
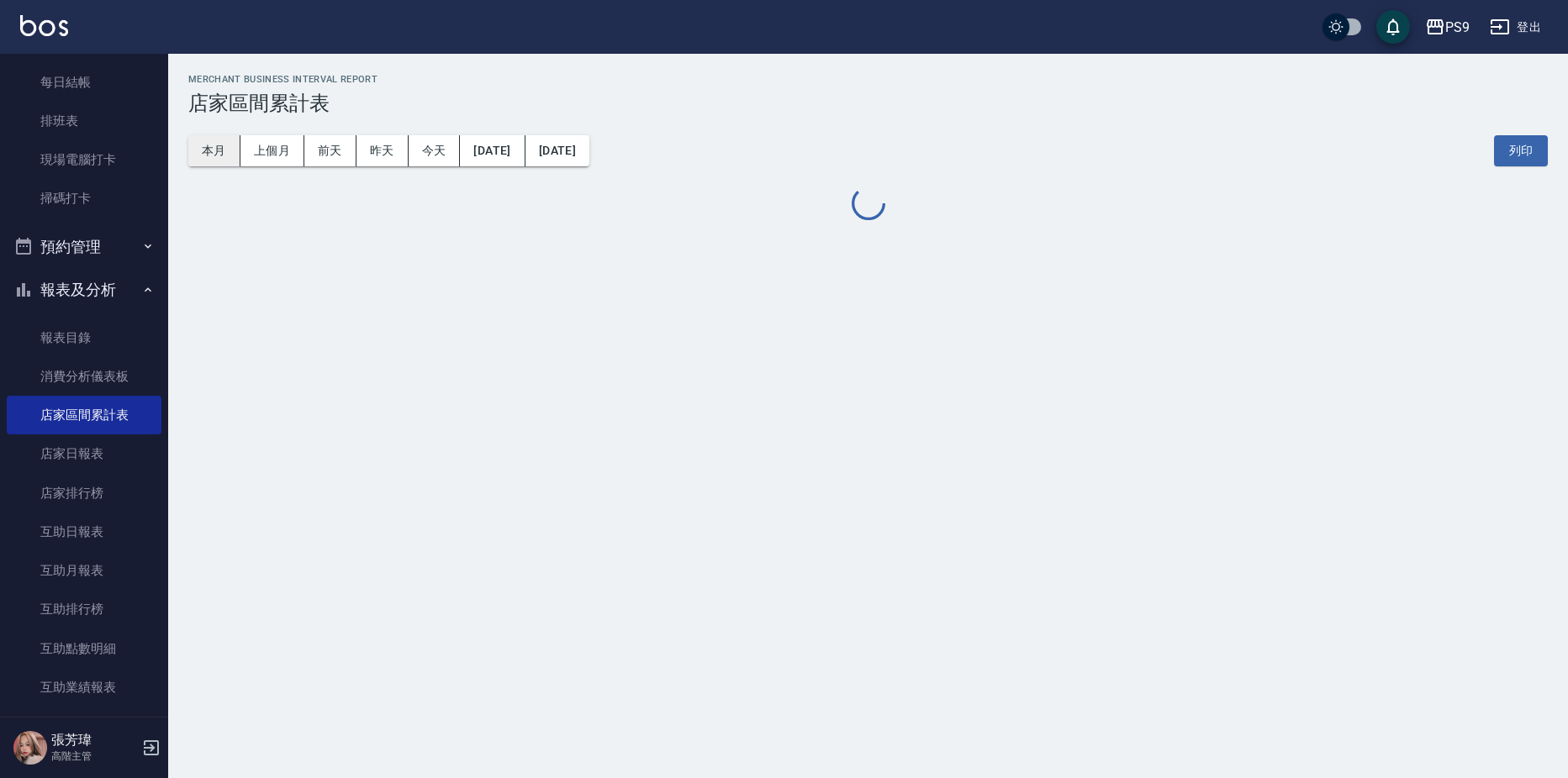
click at [225, 157] on button "本月" at bounding box center [214, 151] width 52 height 31
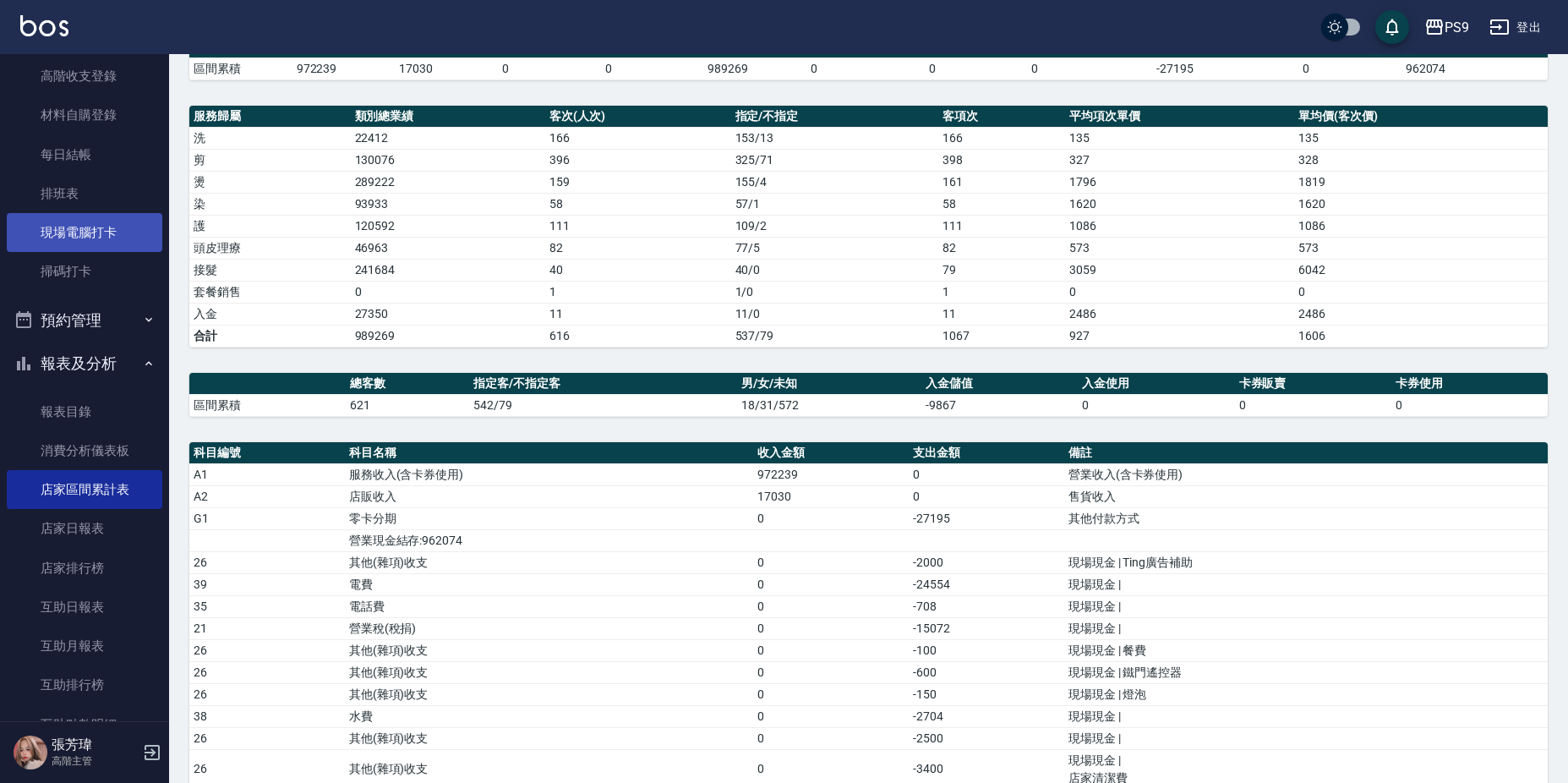
scroll to position [276, 0]
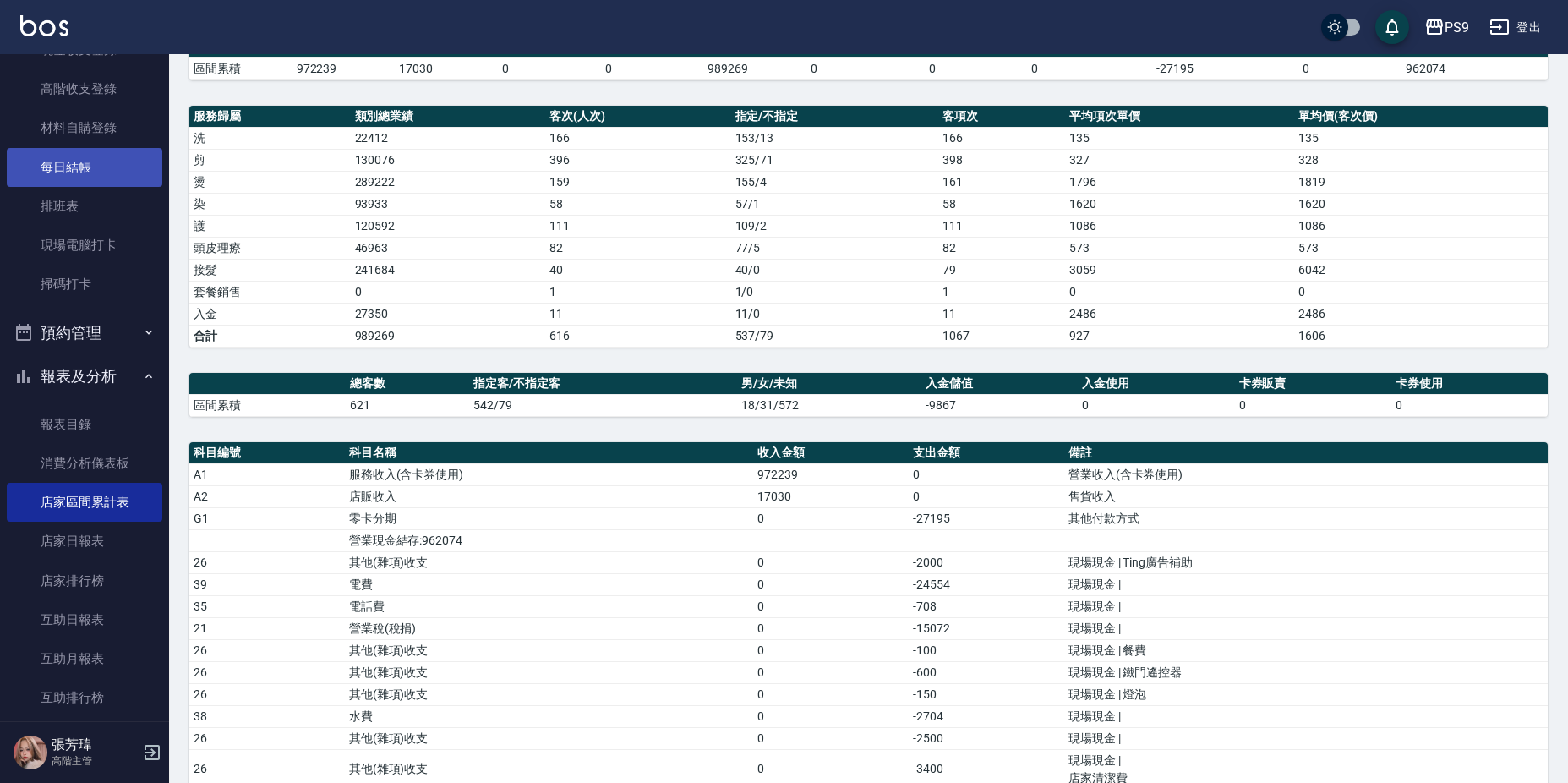
click at [102, 161] on link "每日結帳" at bounding box center [84, 167] width 155 height 39
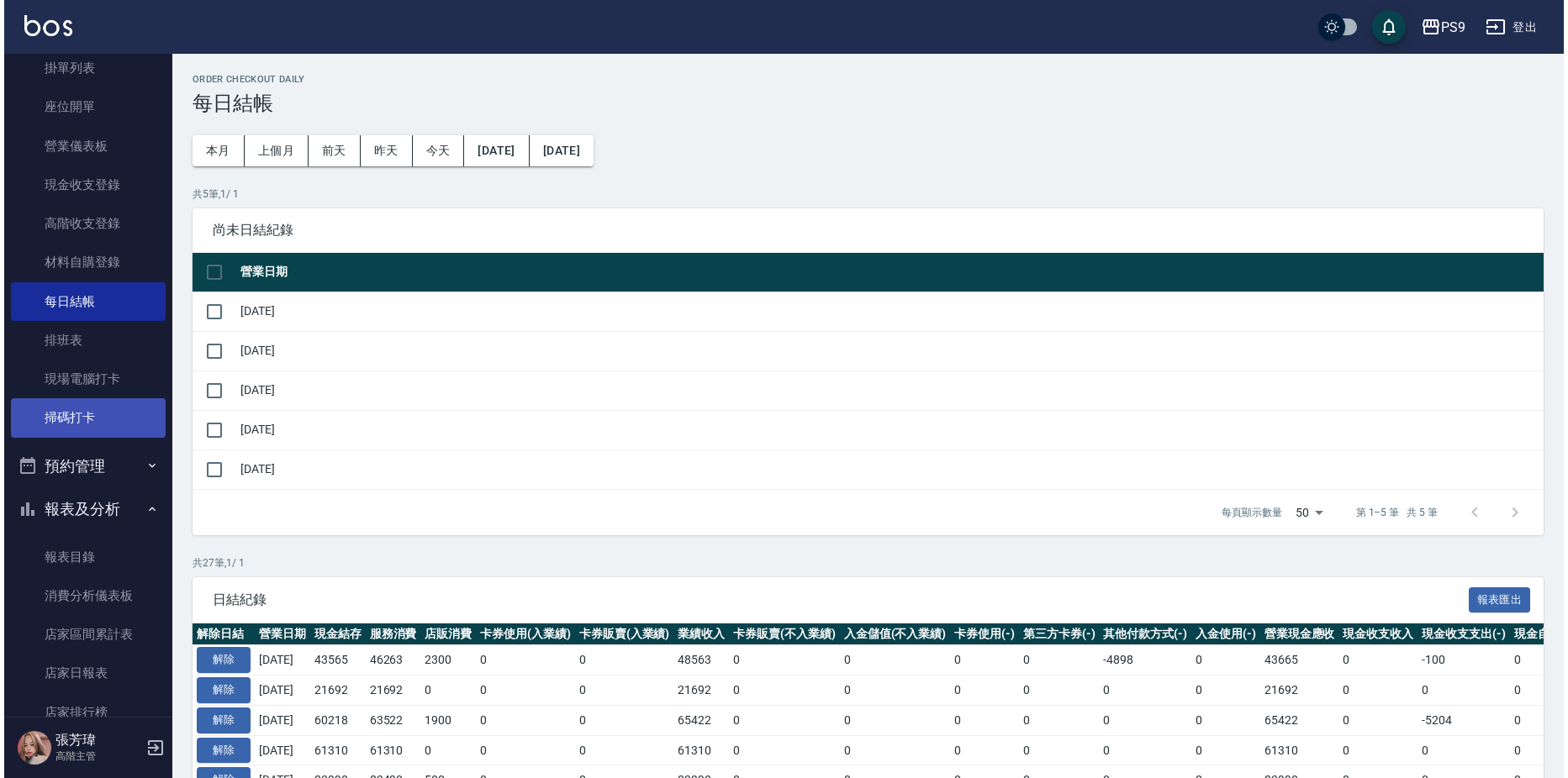
scroll to position [107, 0]
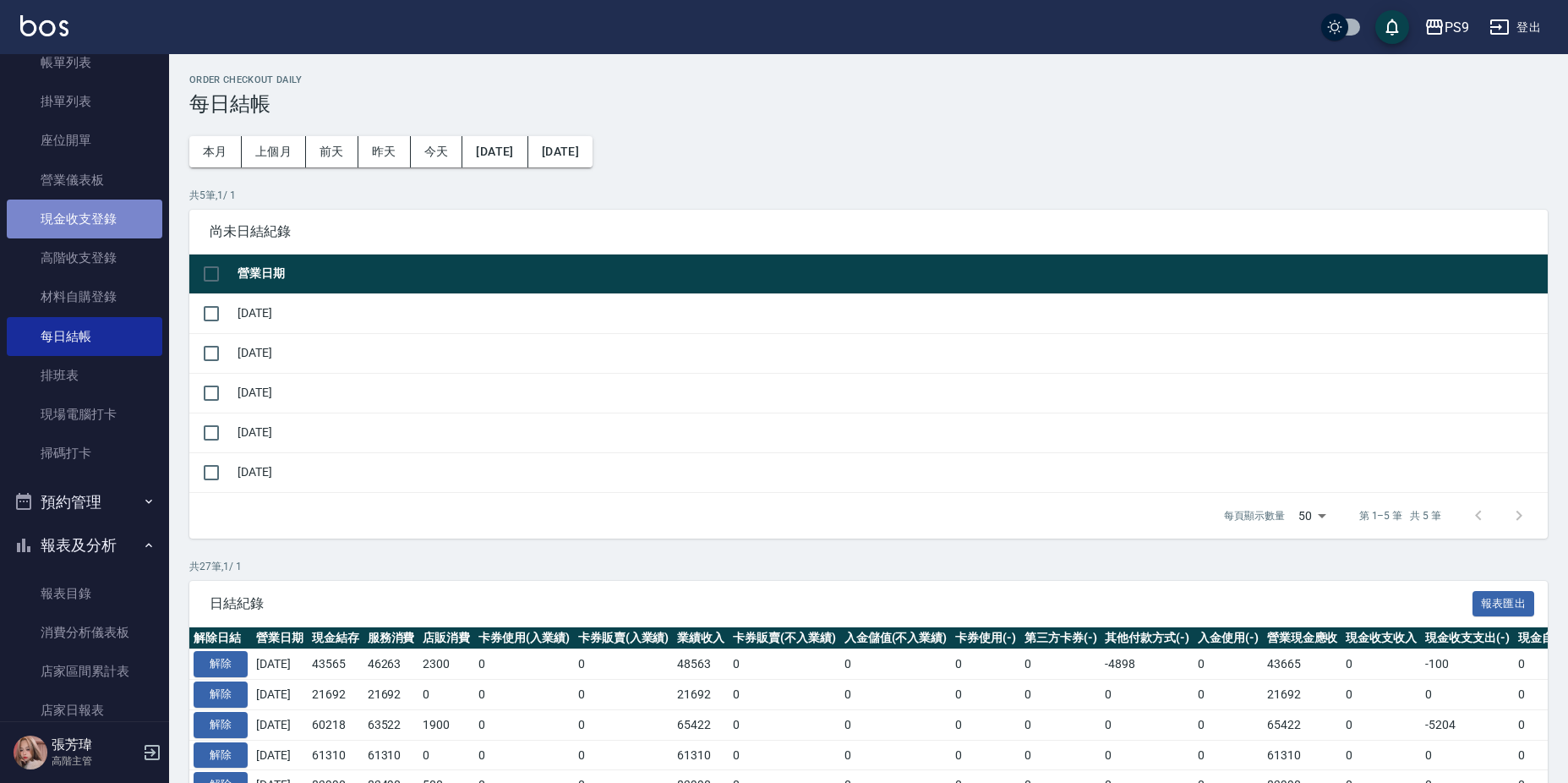
click at [94, 214] on link "現金收支登錄" at bounding box center [84, 219] width 155 height 39
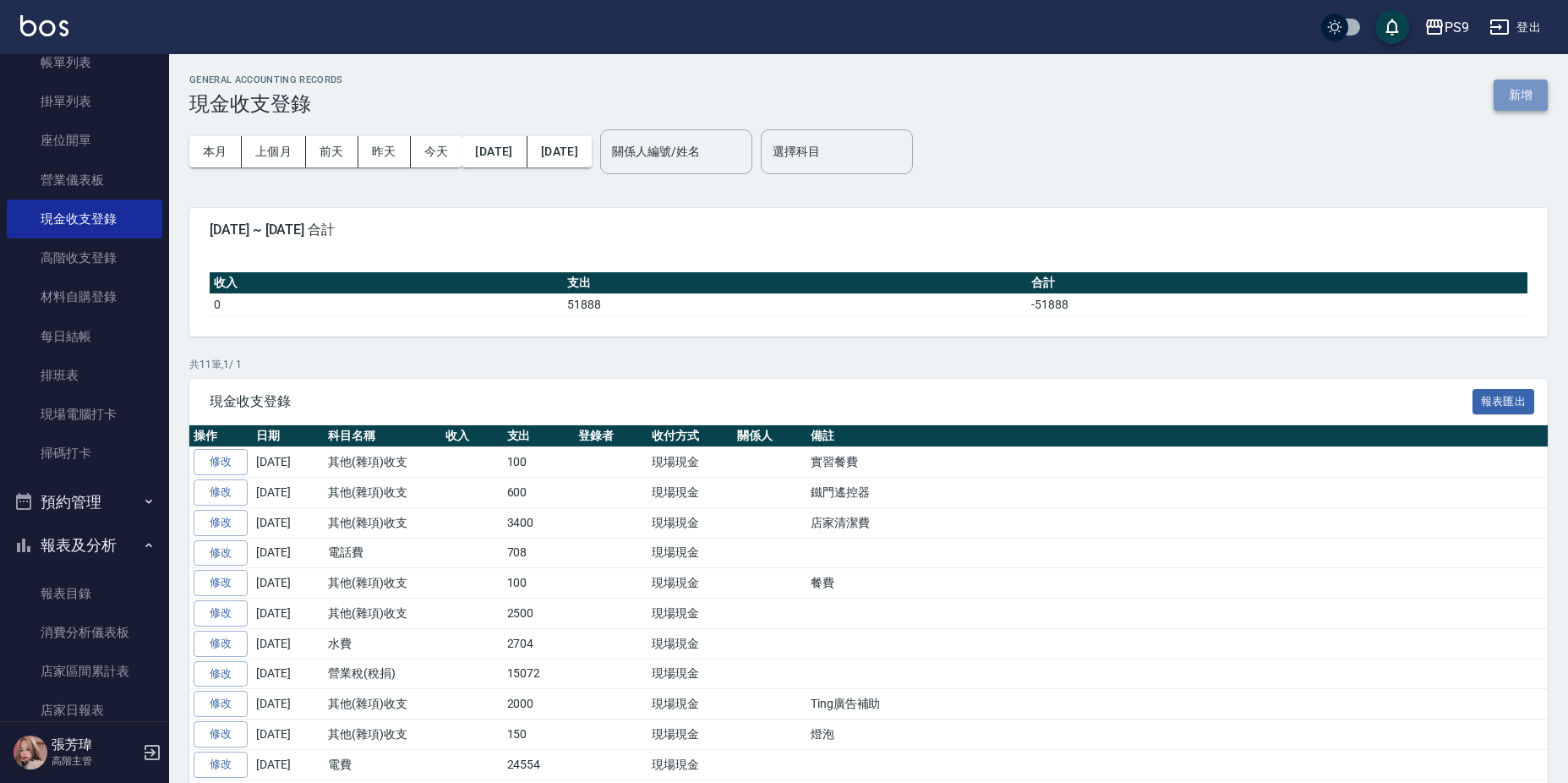
click at [1520, 92] on button "新增" at bounding box center [1521, 95] width 55 height 31
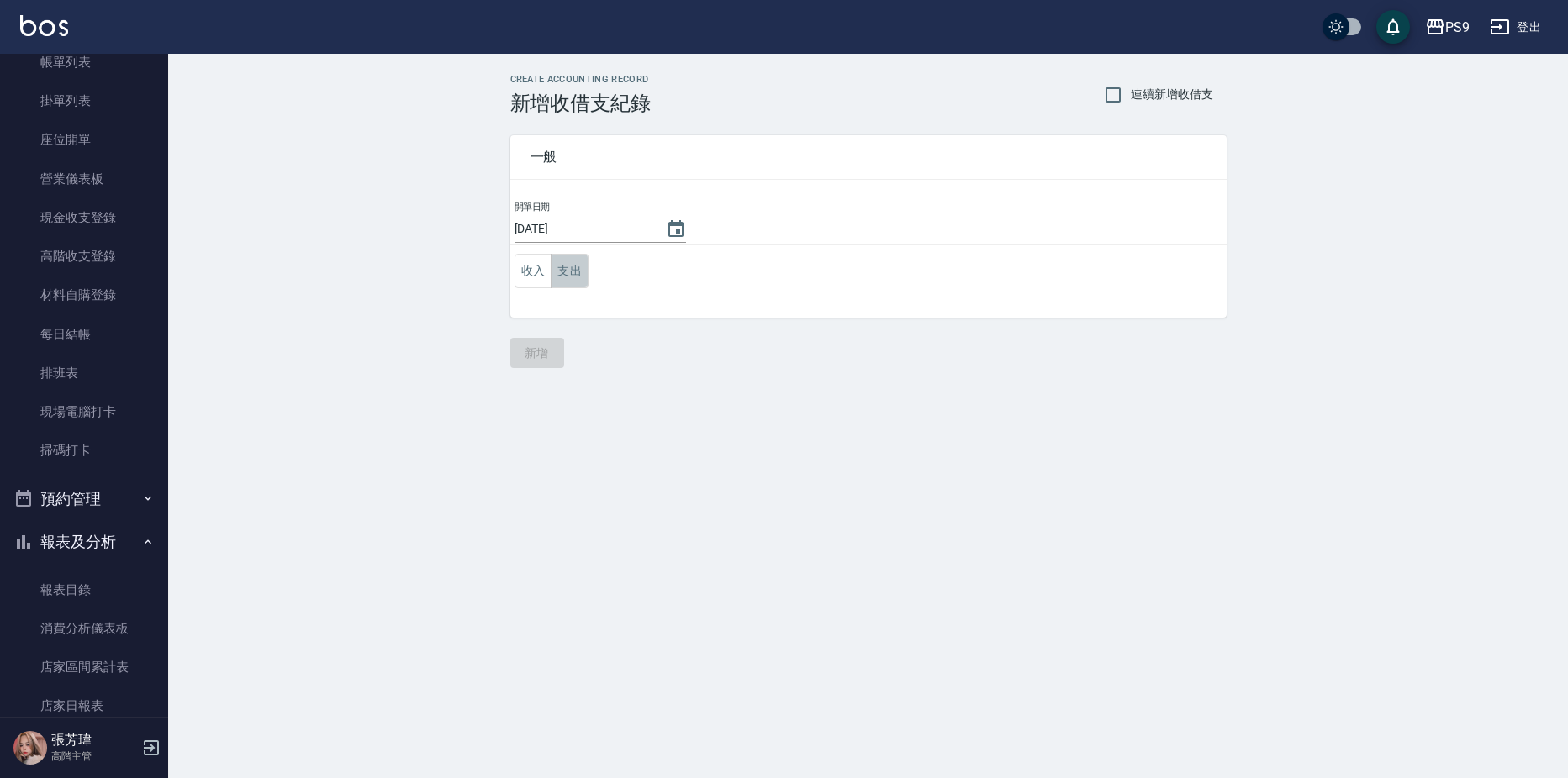
click at [573, 267] on button "支出" at bounding box center [569, 271] width 38 height 35
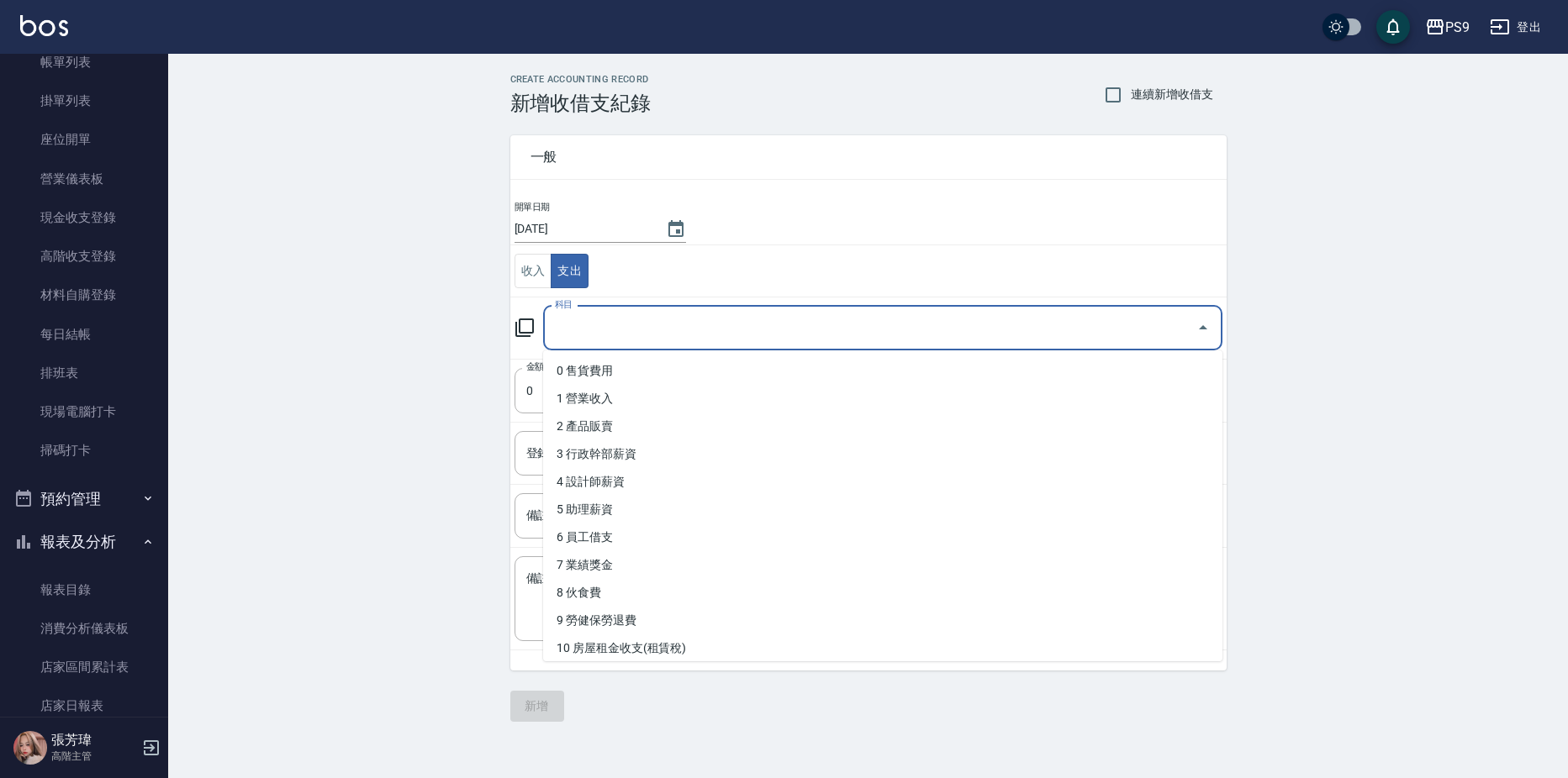
click at [648, 331] on input "科目" at bounding box center [869, 328] width 639 height 29
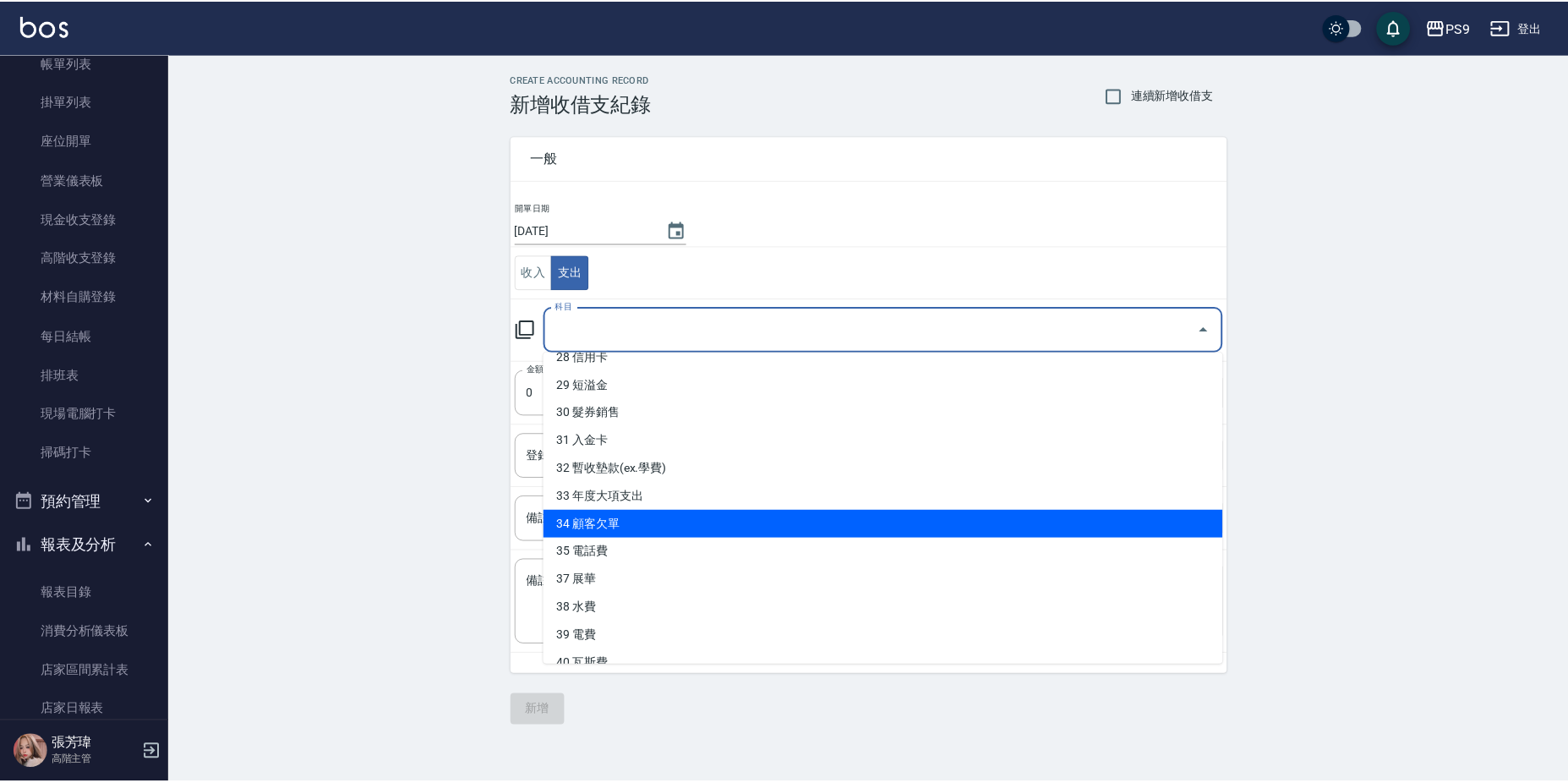
scroll to position [817, 0]
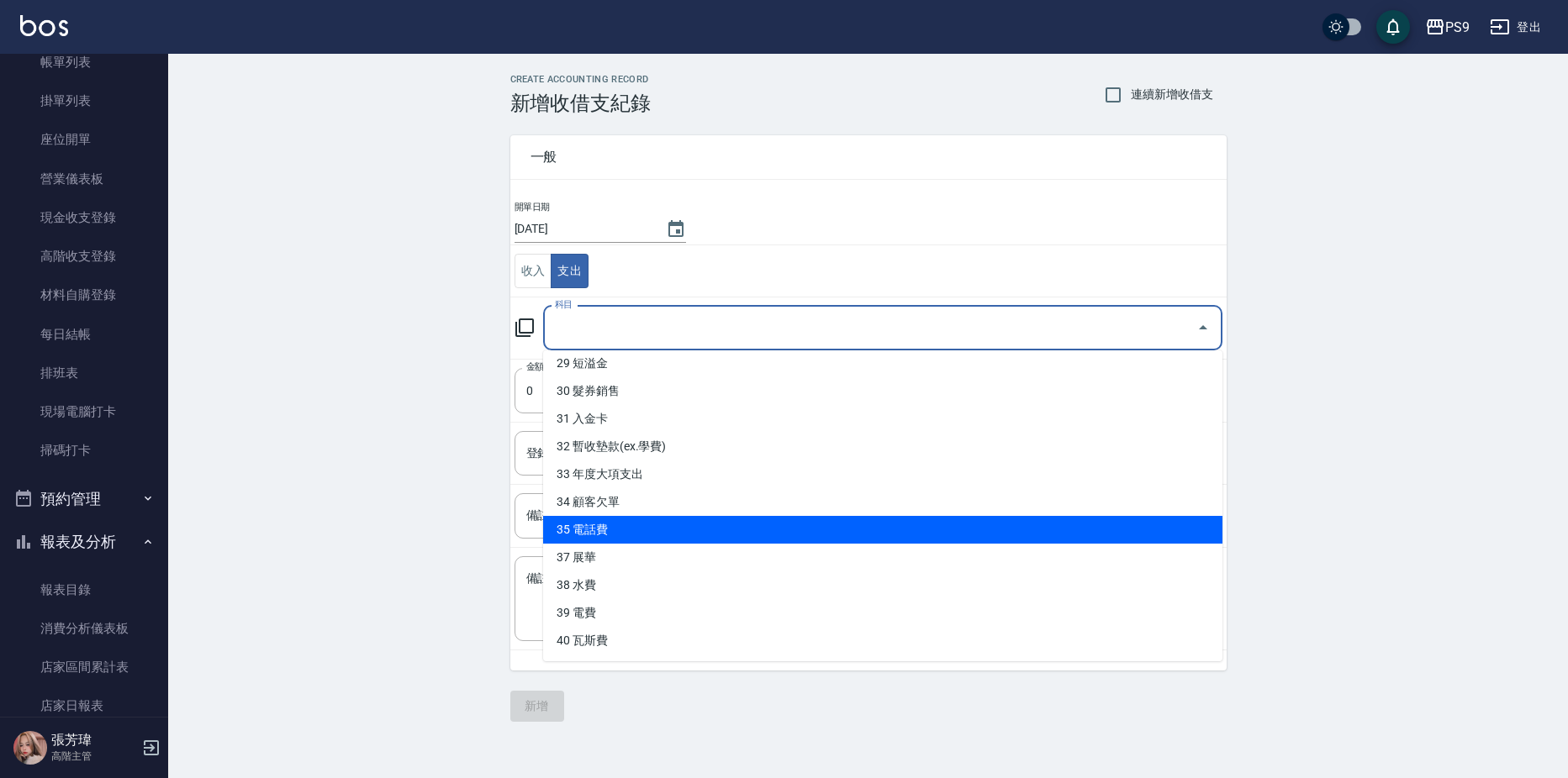
click at [672, 530] on li "35 電話費" at bounding box center [882, 530] width 679 height 28
type input "35 電話費"
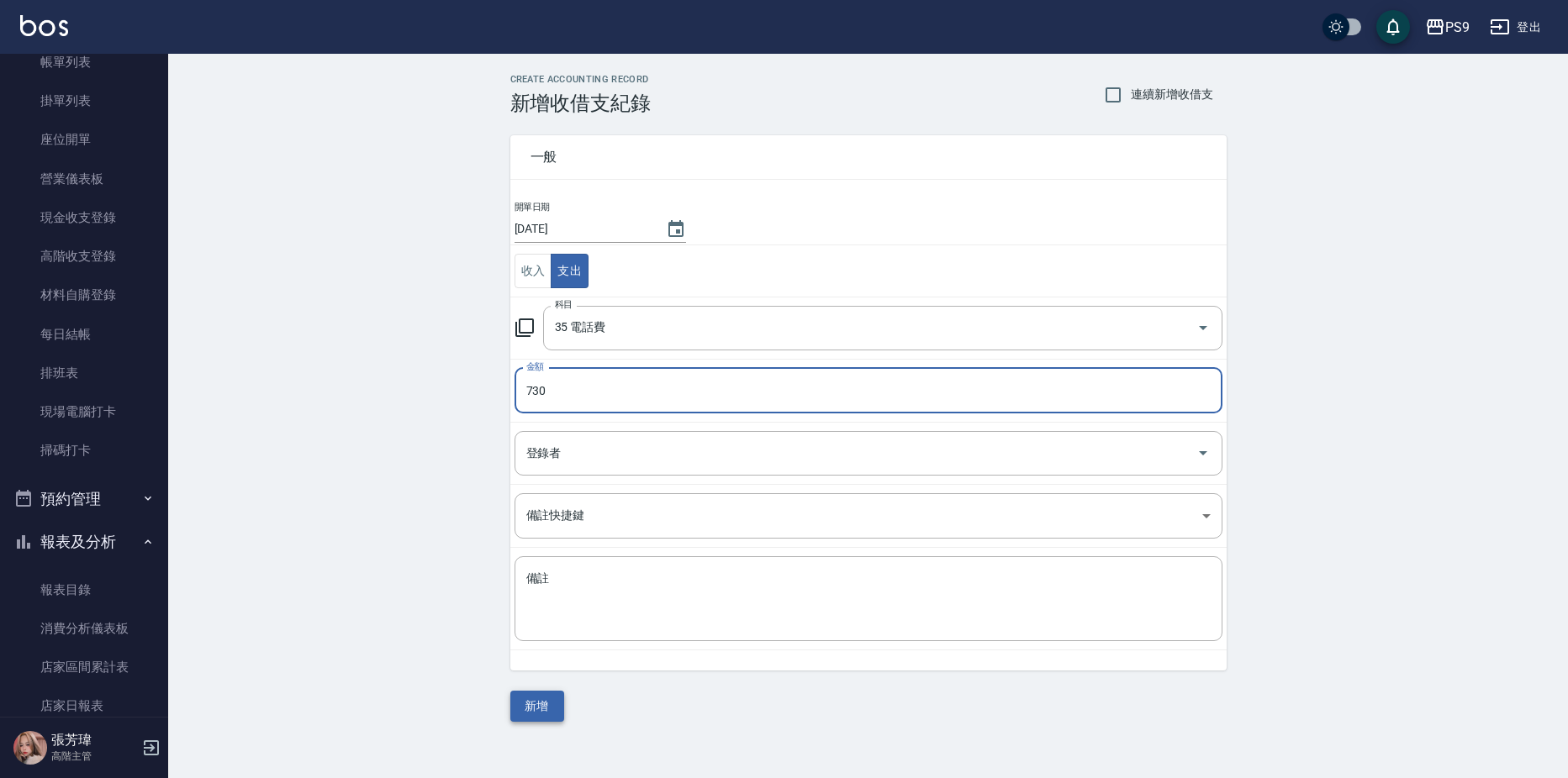
type input "730"
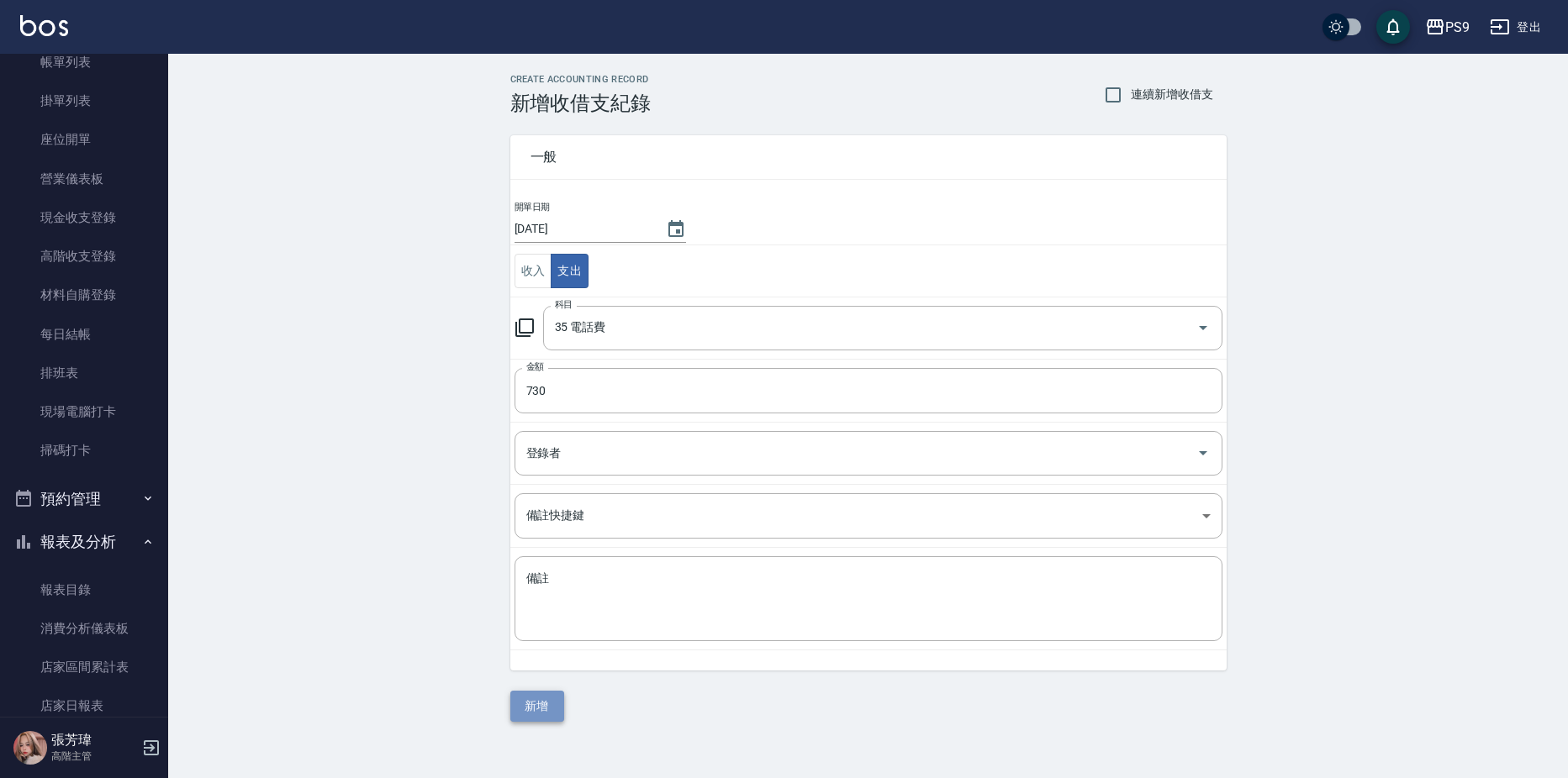
click at [551, 704] on button "新增" at bounding box center [537, 706] width 54 height 31
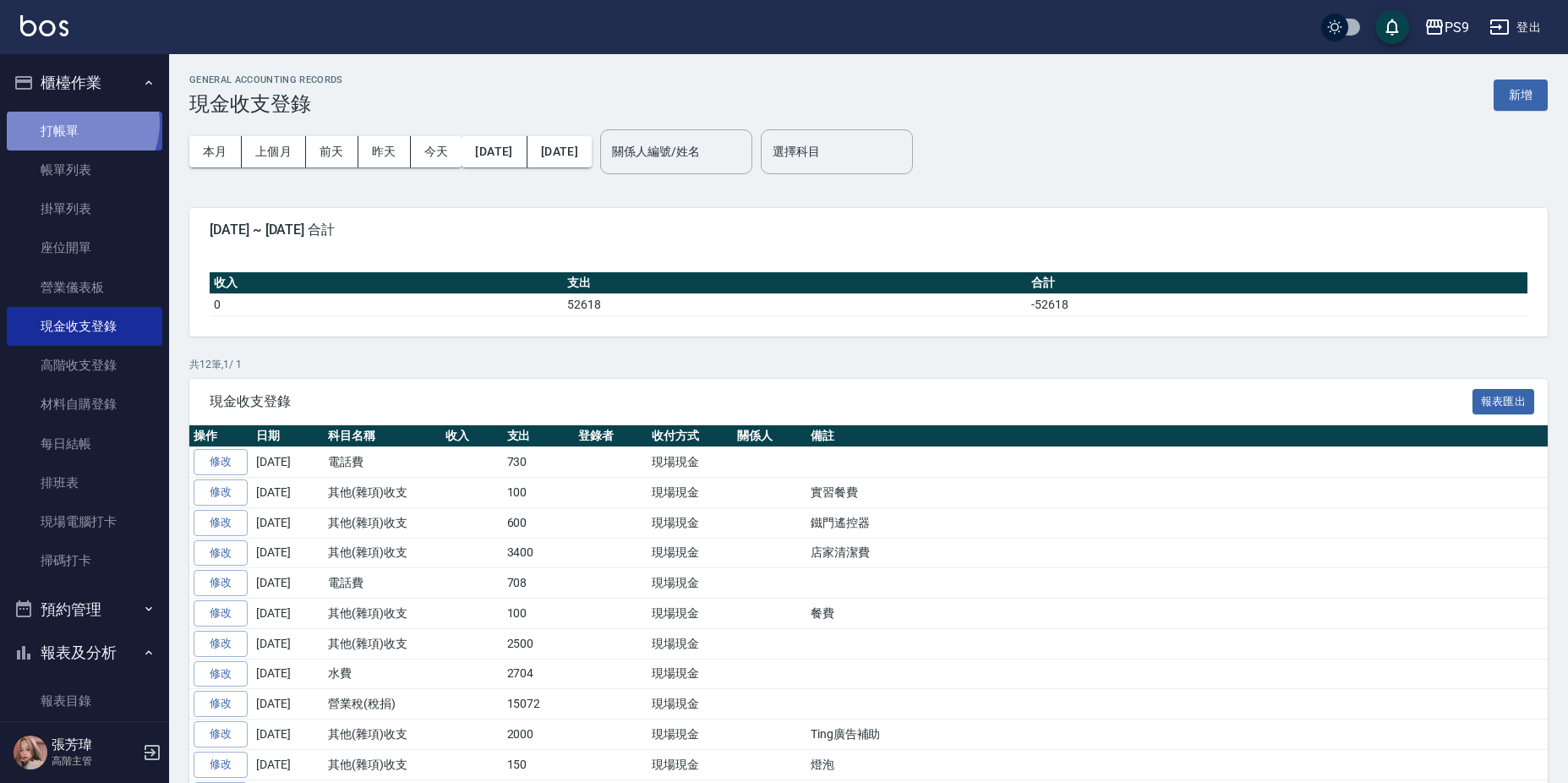
click at [78, 125] on link "打帳單" at bounding box center [84, 131] width 155 height 39
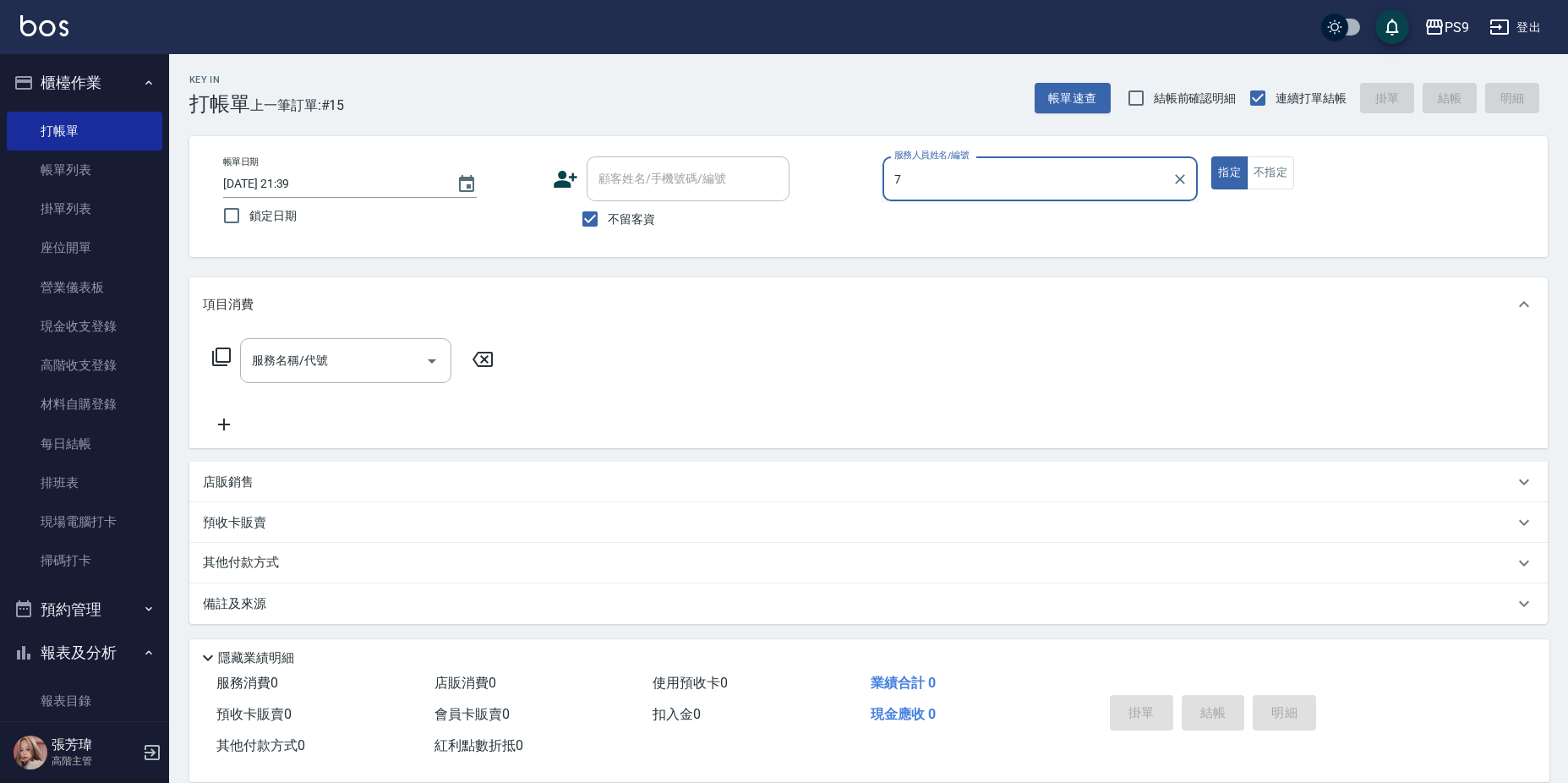
type input "7"
click at [1211, 156] on button "指定" at bounding box center [1229, 173] width 36 height 33
type button "true"
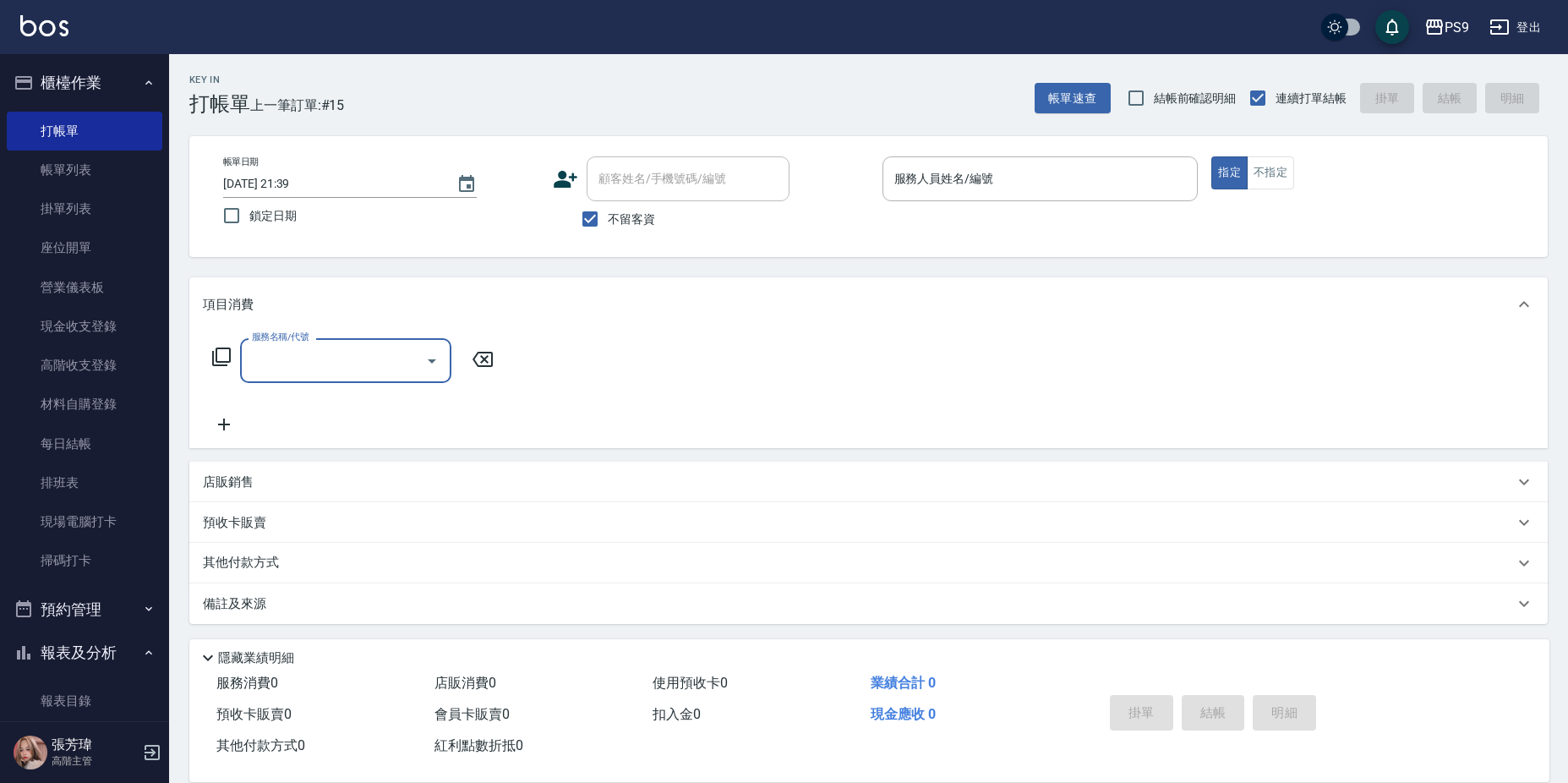
type input "1"
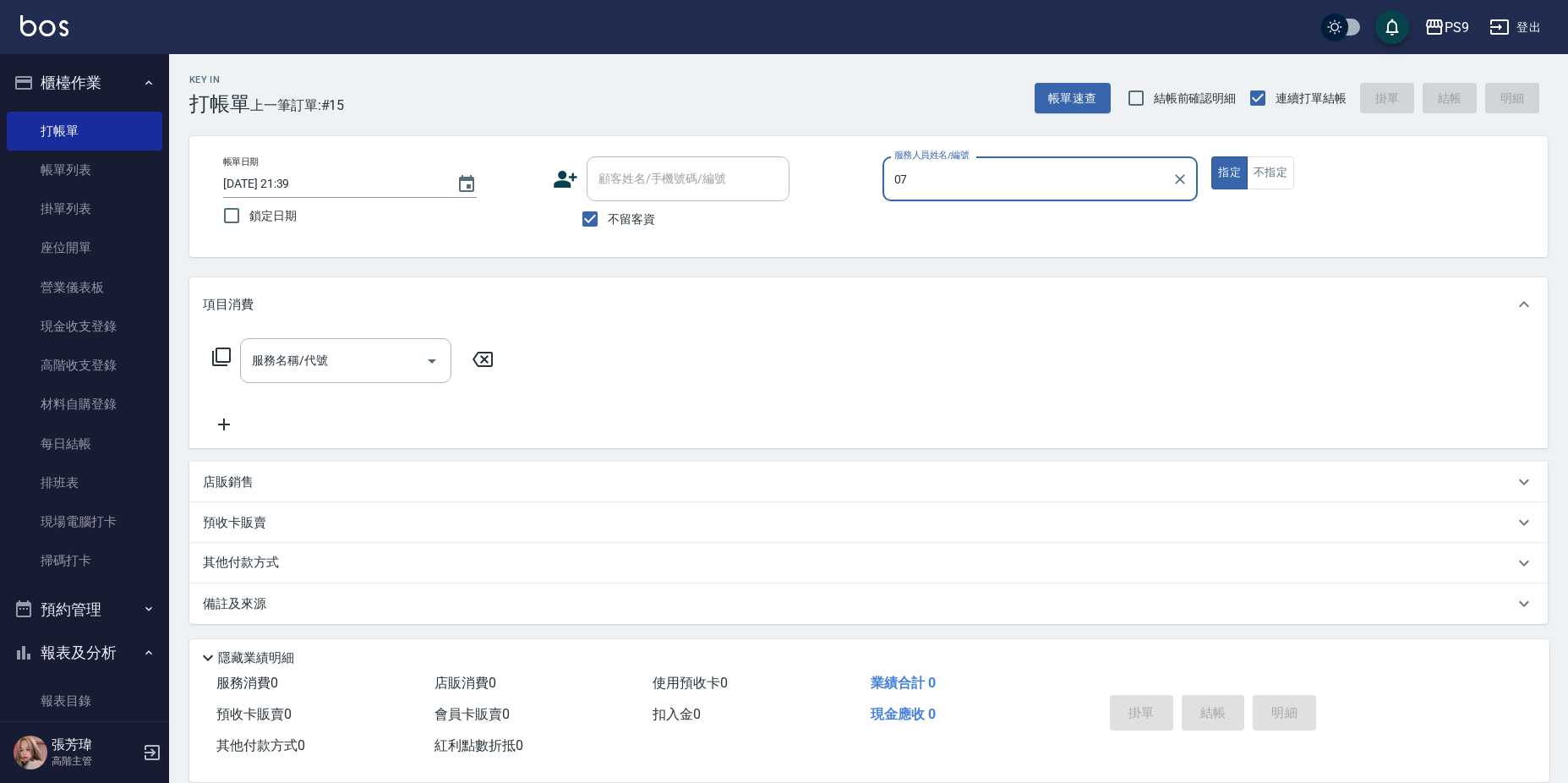
type input "07"
click at [1211, 156] on button "指定" at bounding box center [1229, 173] width 36 height 33
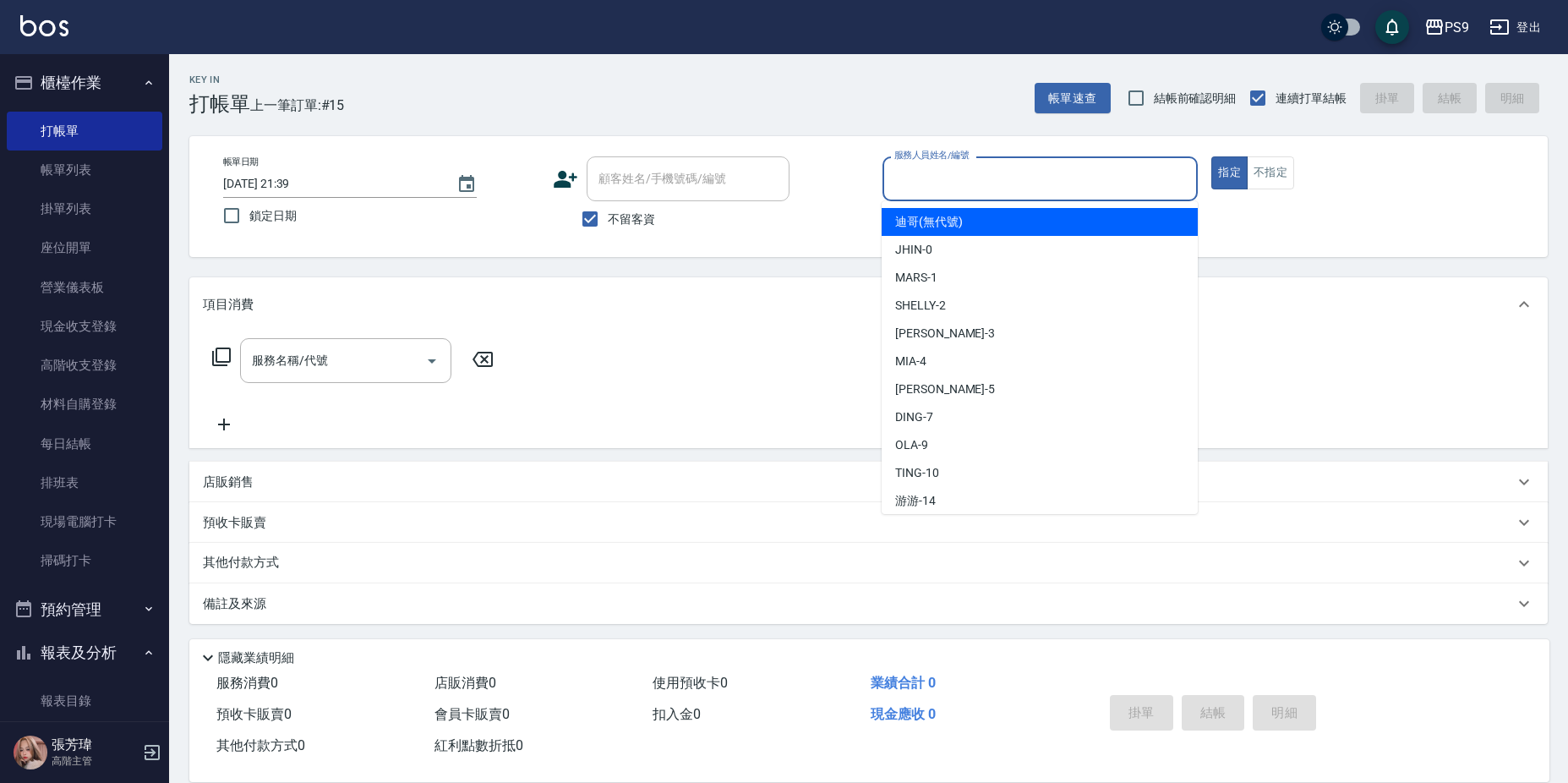
drag, startPoint x: 1110, startPoint y: 185, endPoint x: 1112, endPoint y: 196, distance: 11.2
click at [1110, 188] on input "服務人員姓名/編號" at bounding box center [1040, 179] width 301 height 30
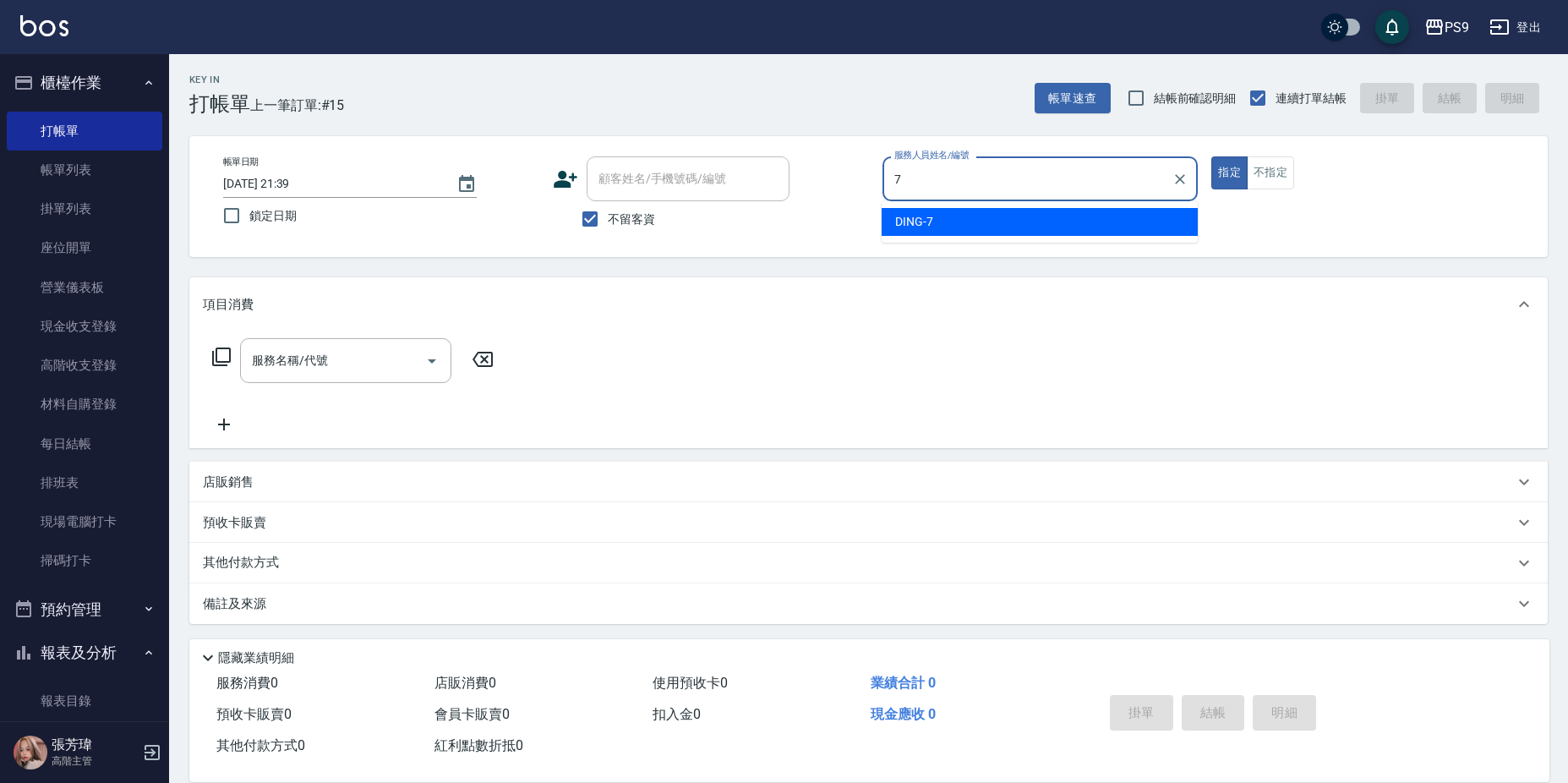
type input "DING-7"
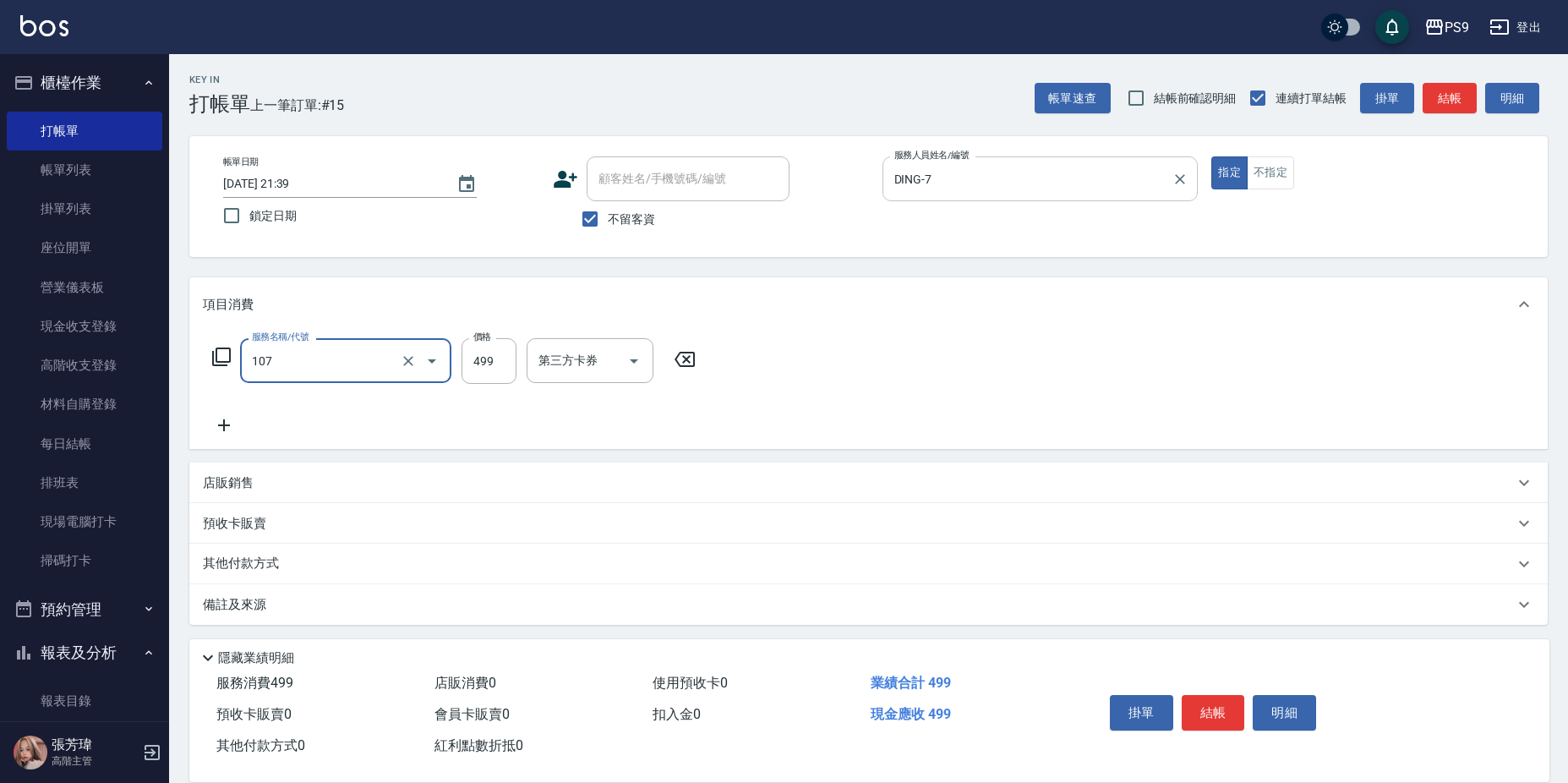
type input "舒活(107)"
type input "500"
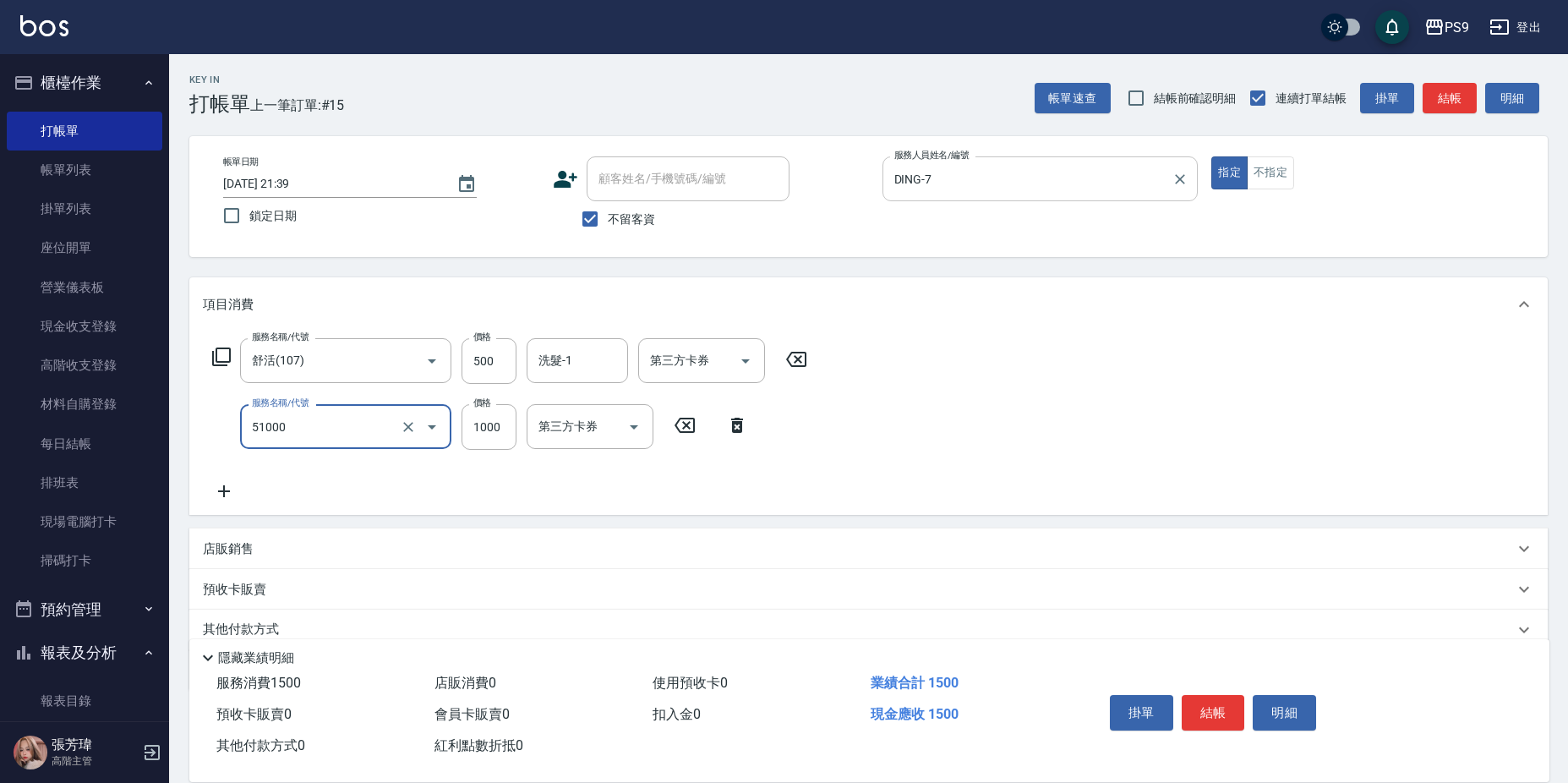
type input "燙髮1000(51000)"
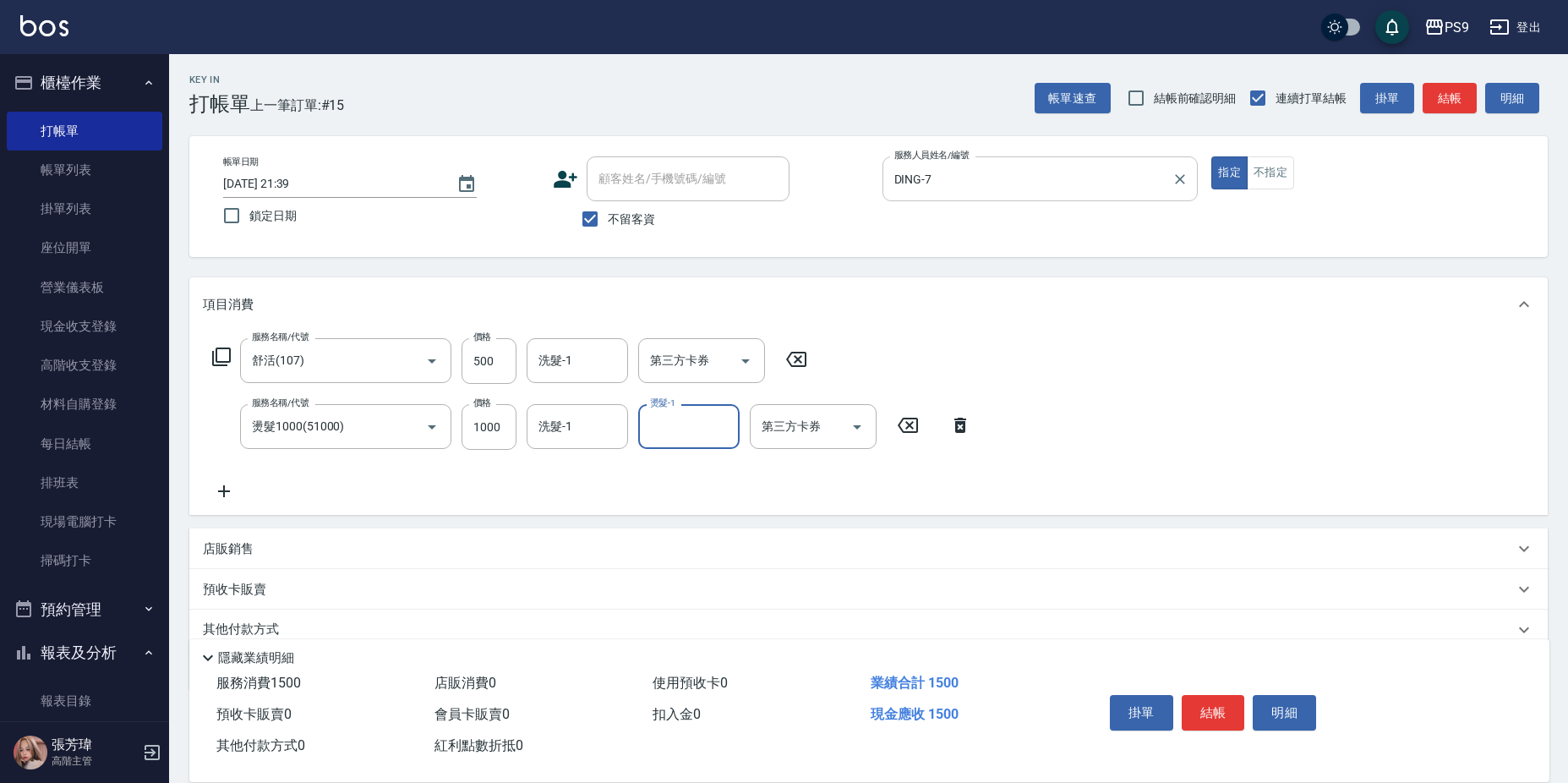
type input "4"
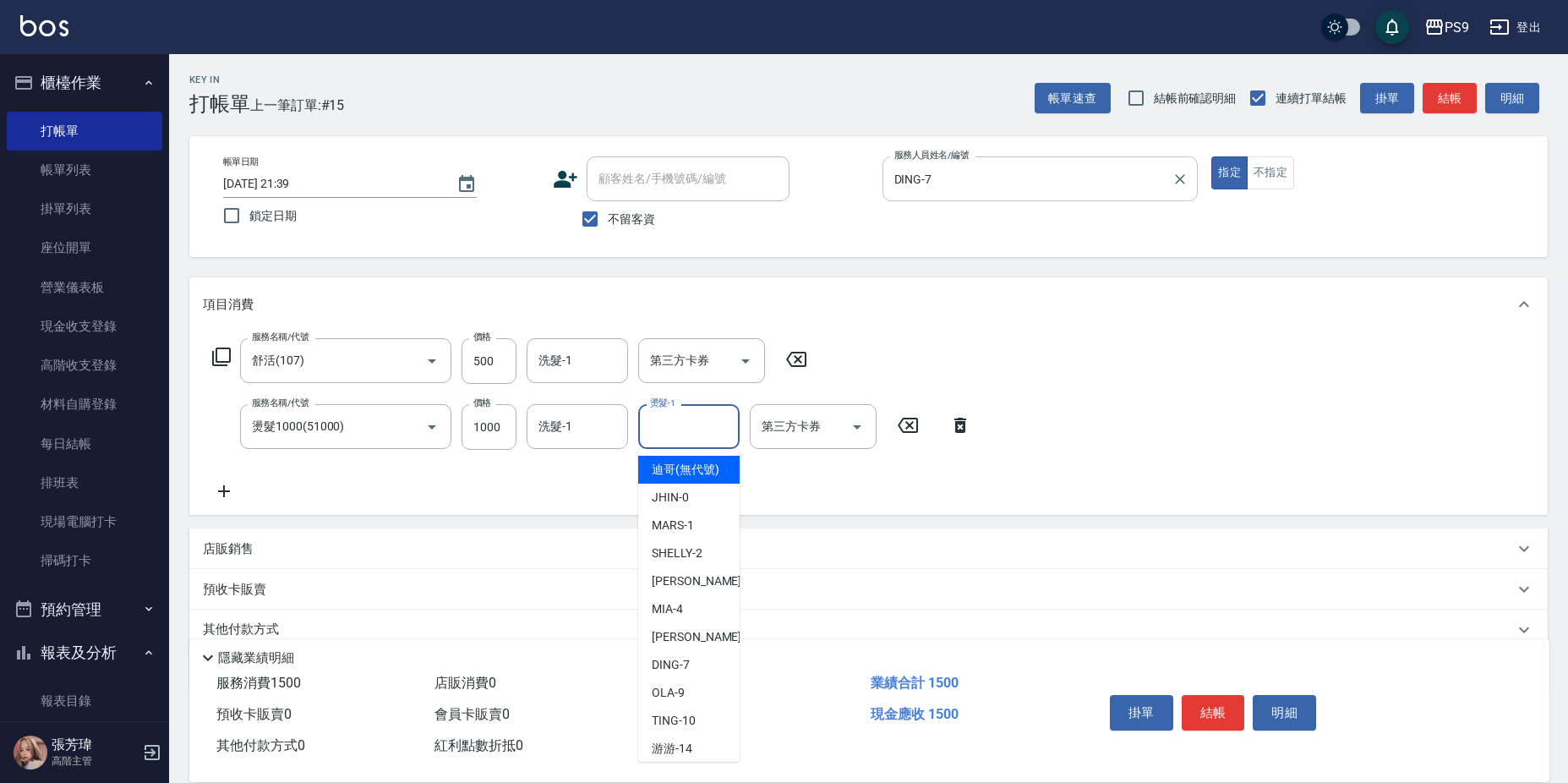
type input "迪哥(無代號)"
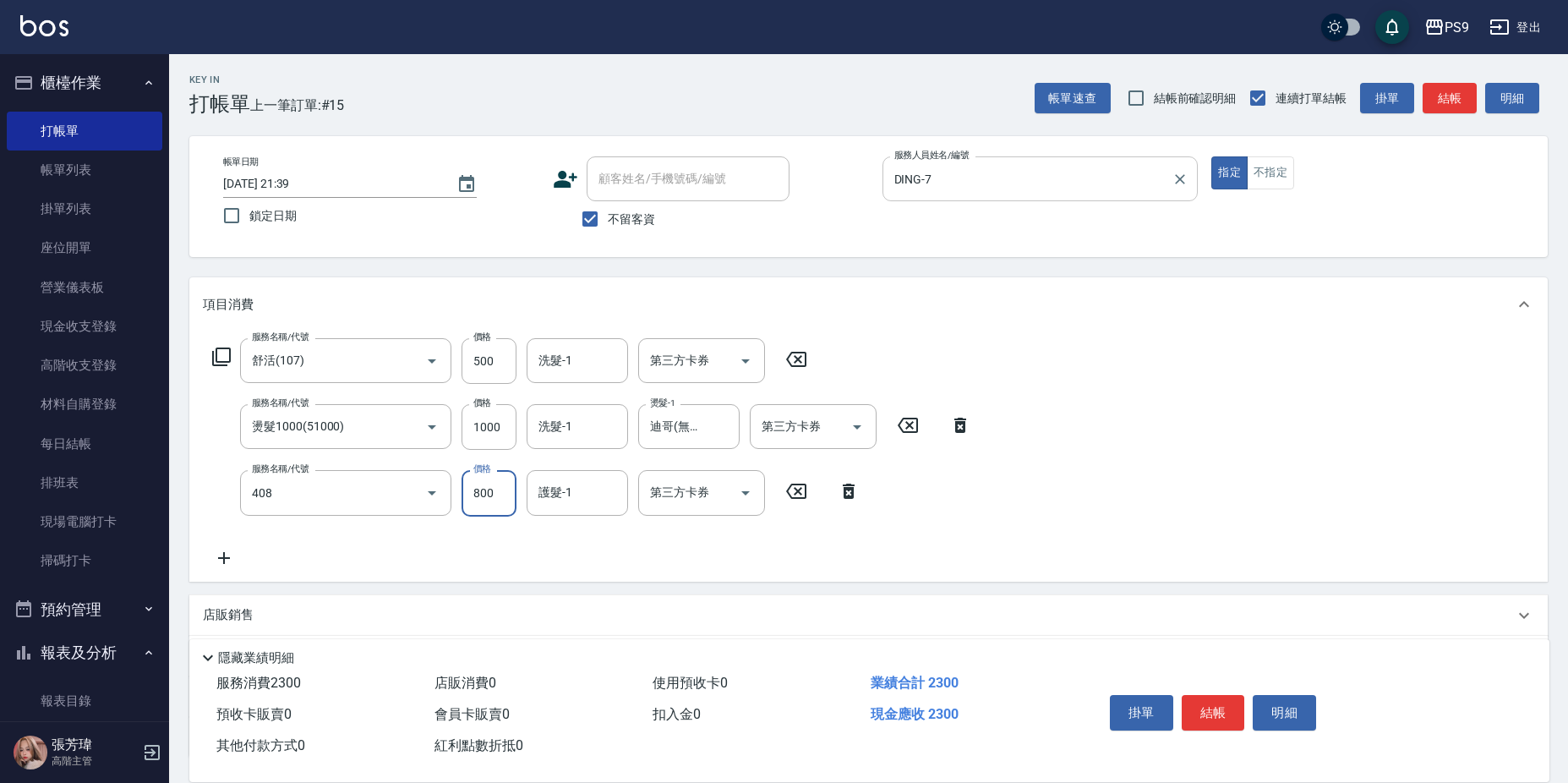
type input "貓爵護髮(408)"
click at [326, 491] on input "貓爵護髮(408)" at bounding box center [322, 493] width 149 height 30
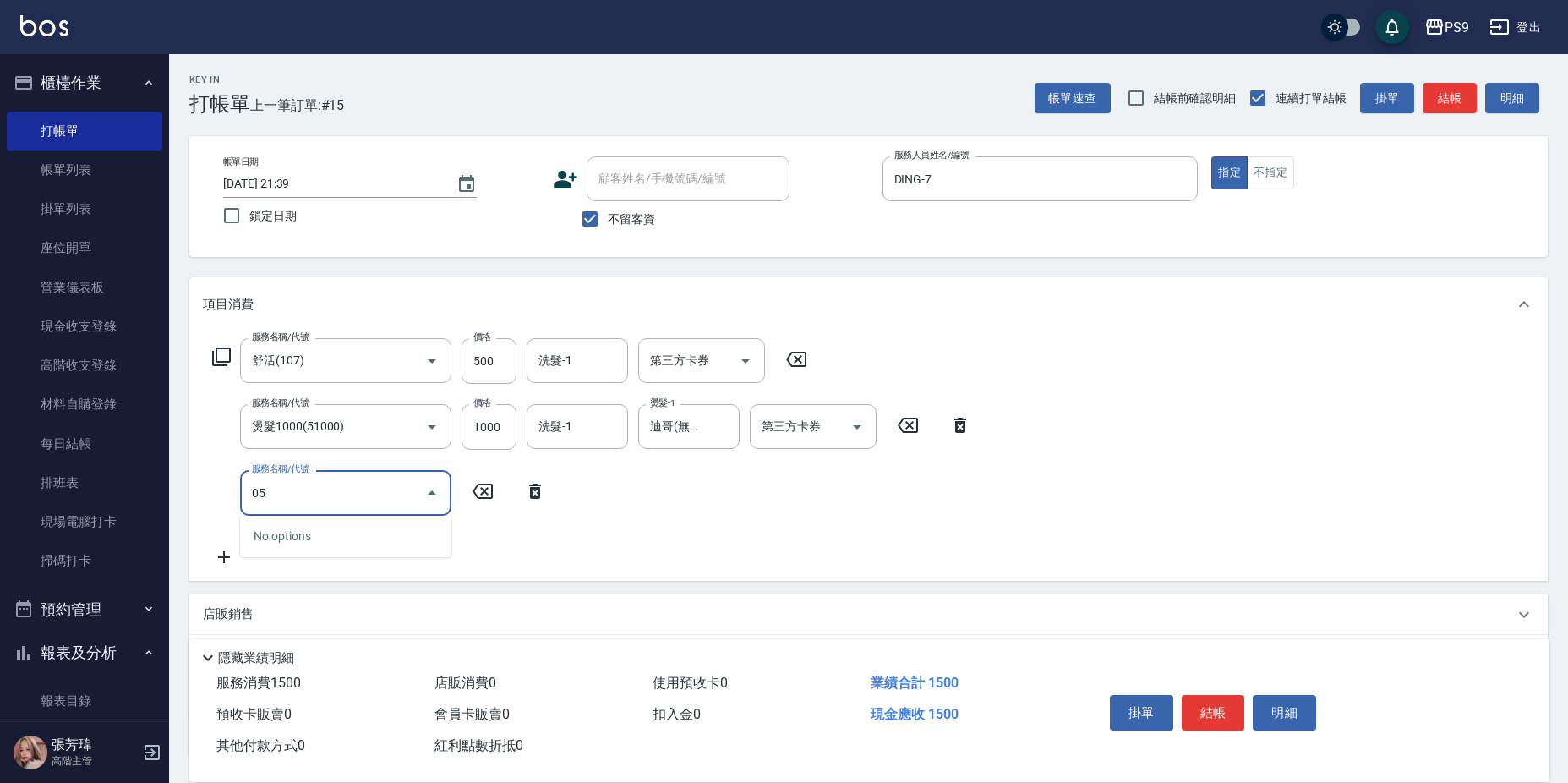
type input "0"
type input "護-500(405)"
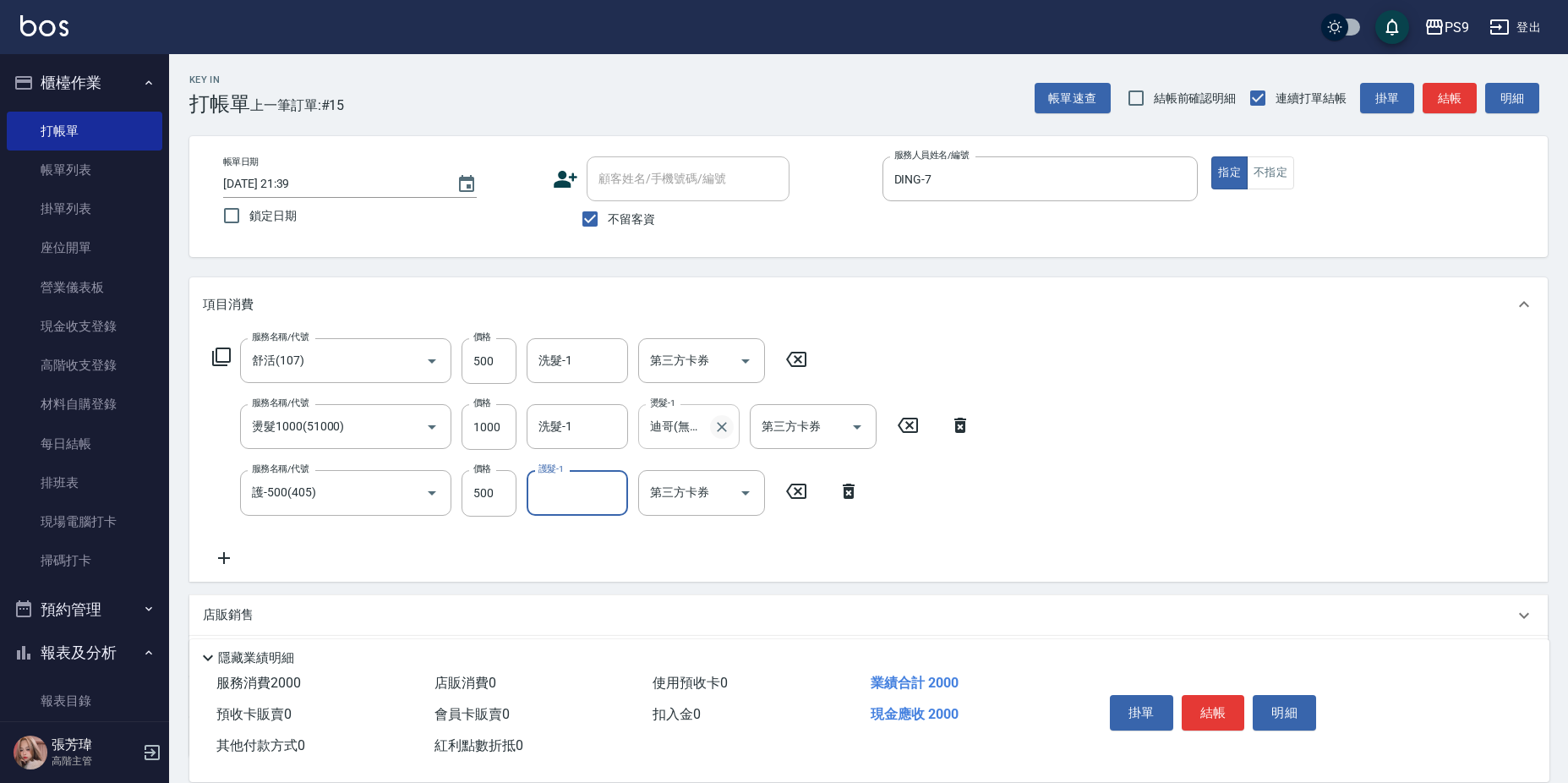
click at [721, 423] on icon "Clear" at bounding box center [722, 427] width 17 height 17
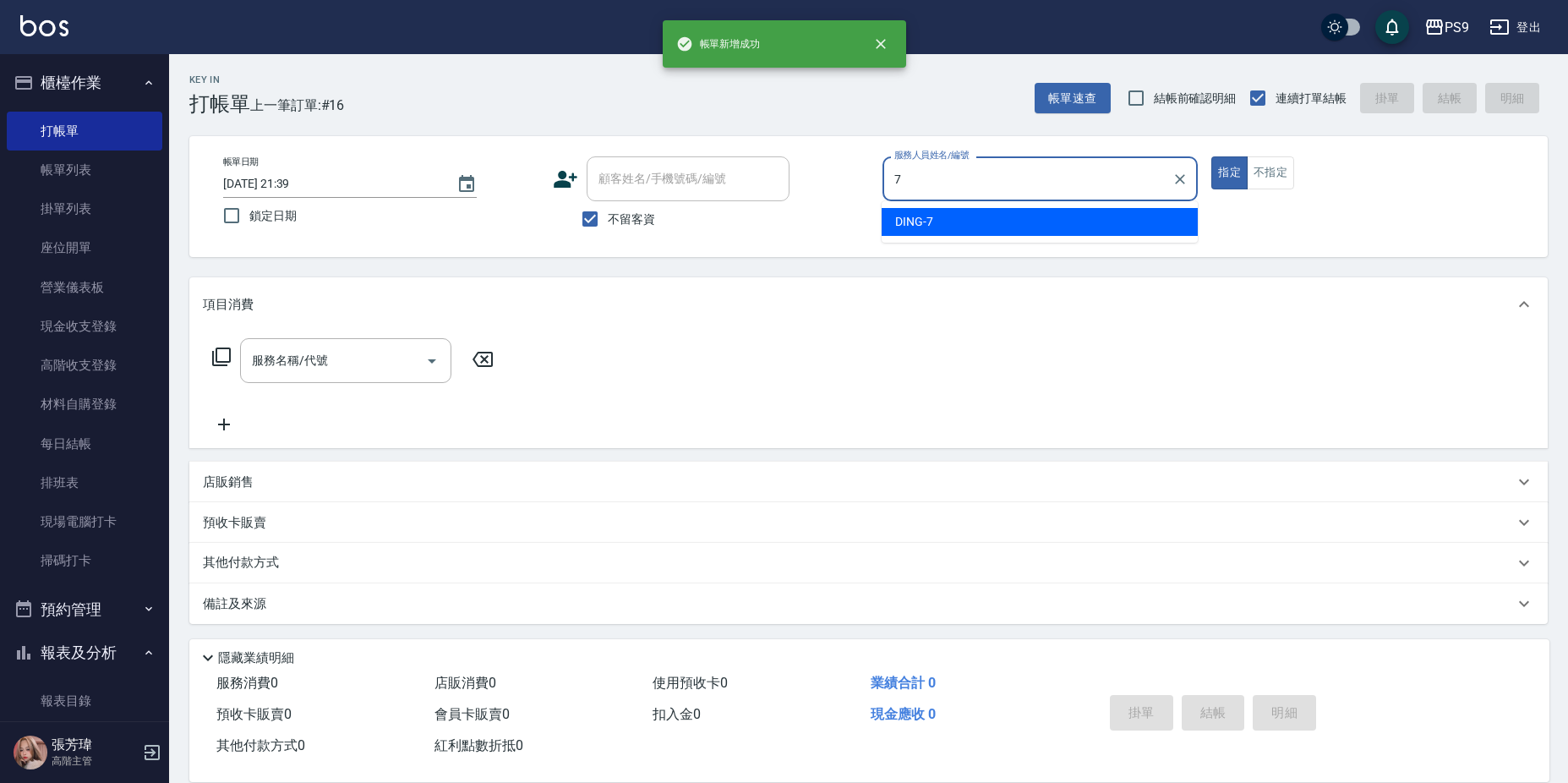
type input "DING-7"
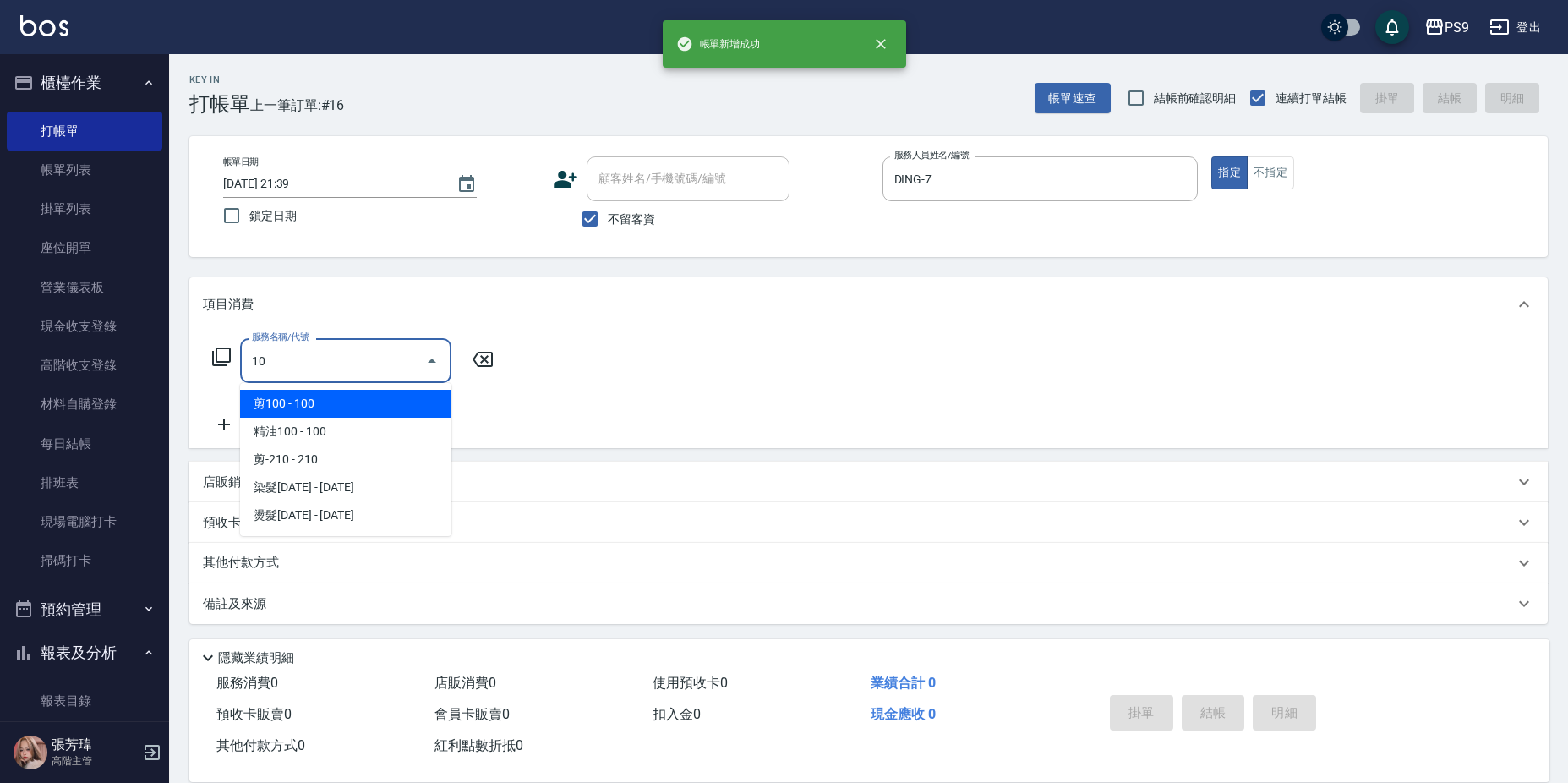
type input "1"
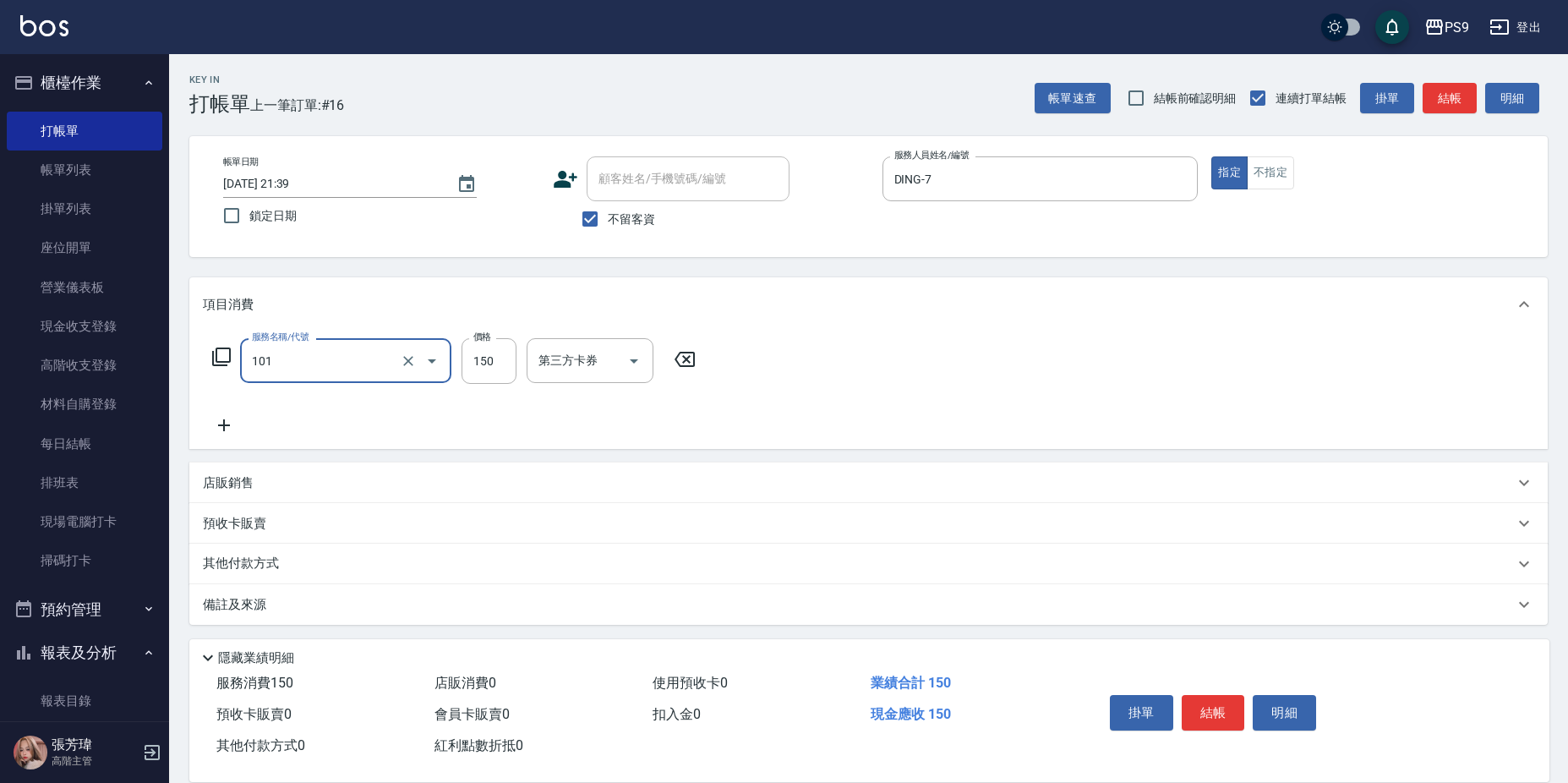
type input "洗髮(101)"
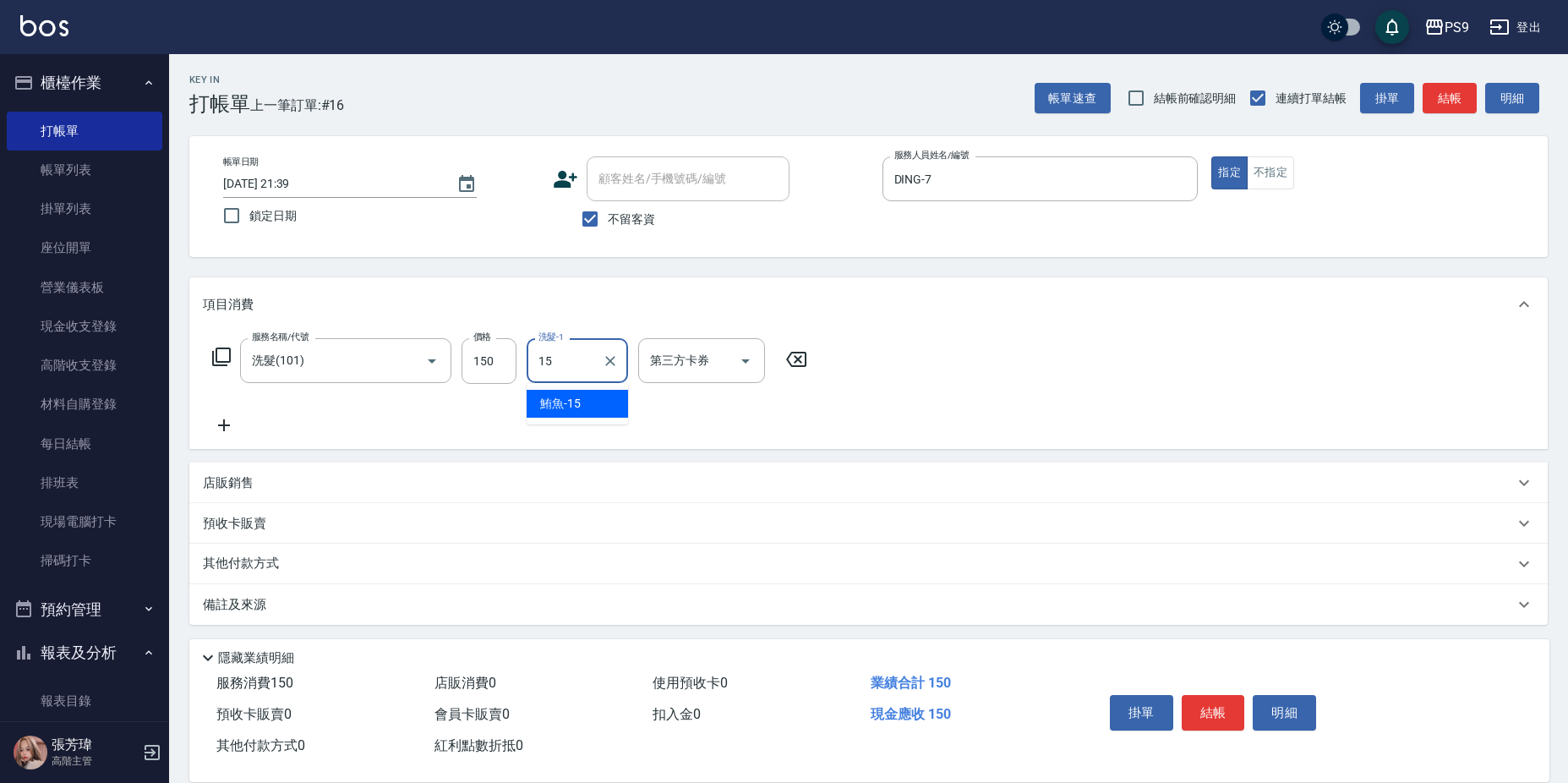
type input "鮪魚-15"
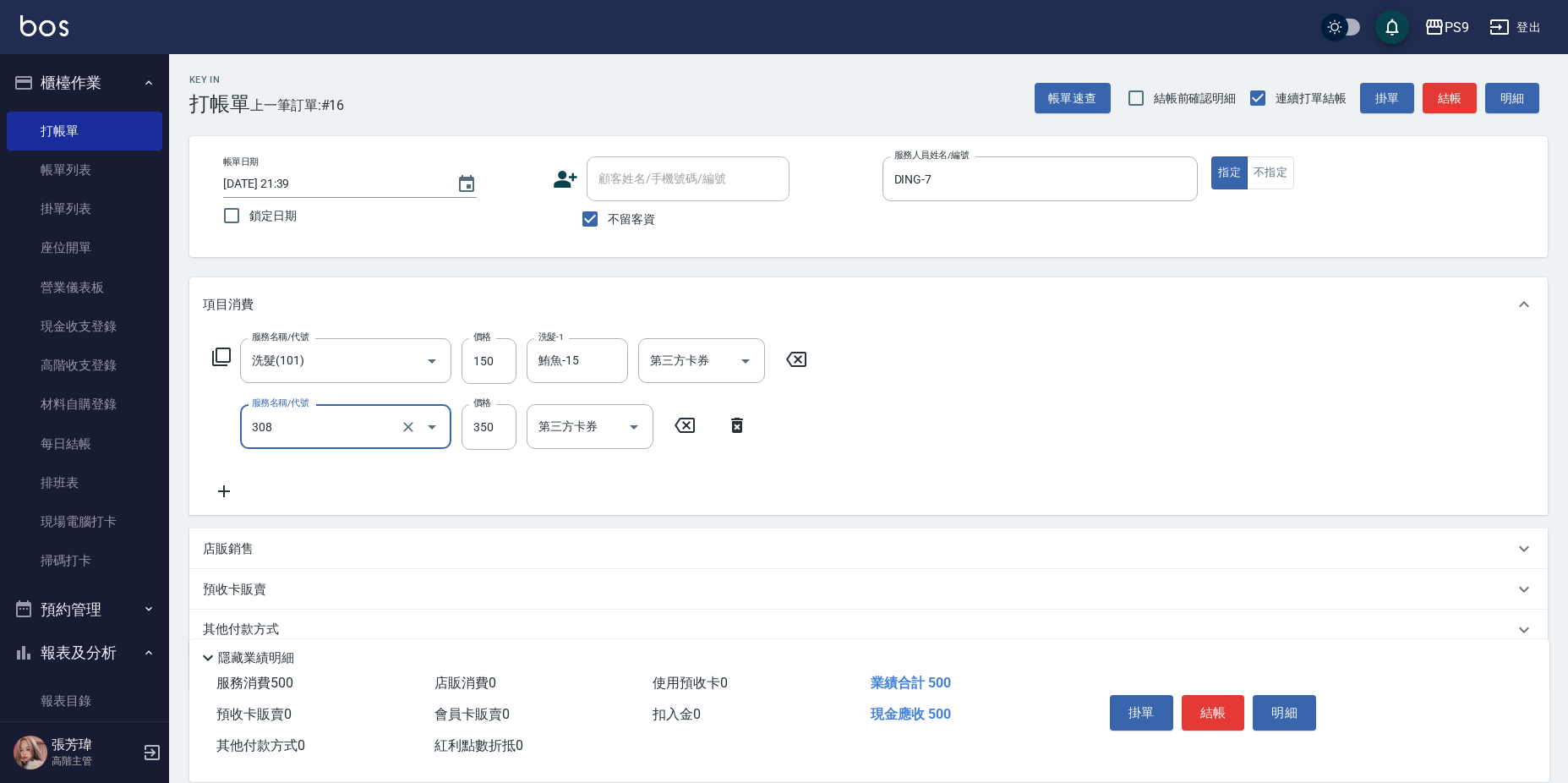
type input "剪-350(308)"
type input "200"
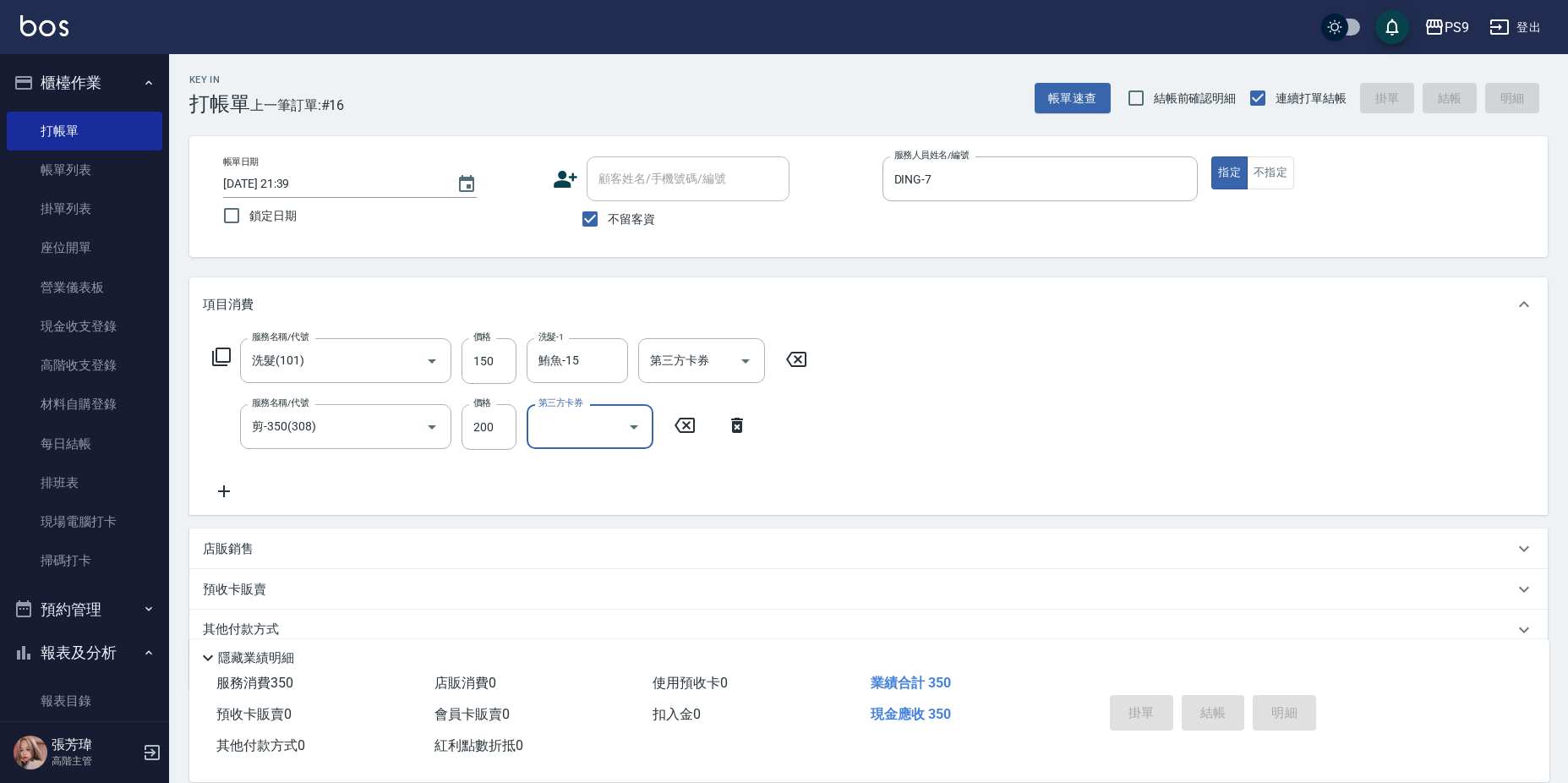
type input "[DATE] 21:40"
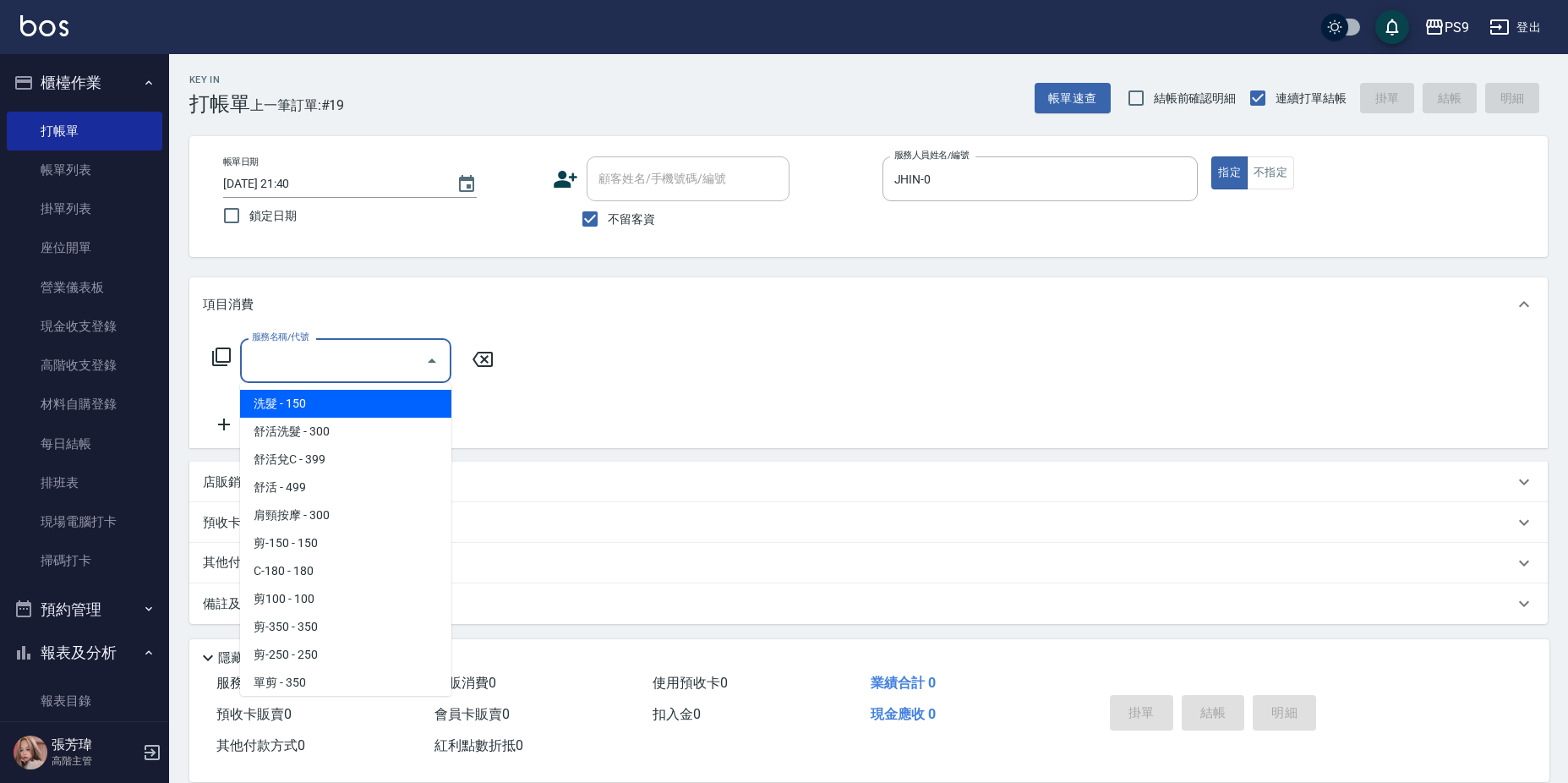
click at [619, 206] on label "不留客資" at bounding box center [614, 219] width 83 height 35
click at [608, 206] on input "不留客資" at bounding box center [590, 219] width 35 height 35
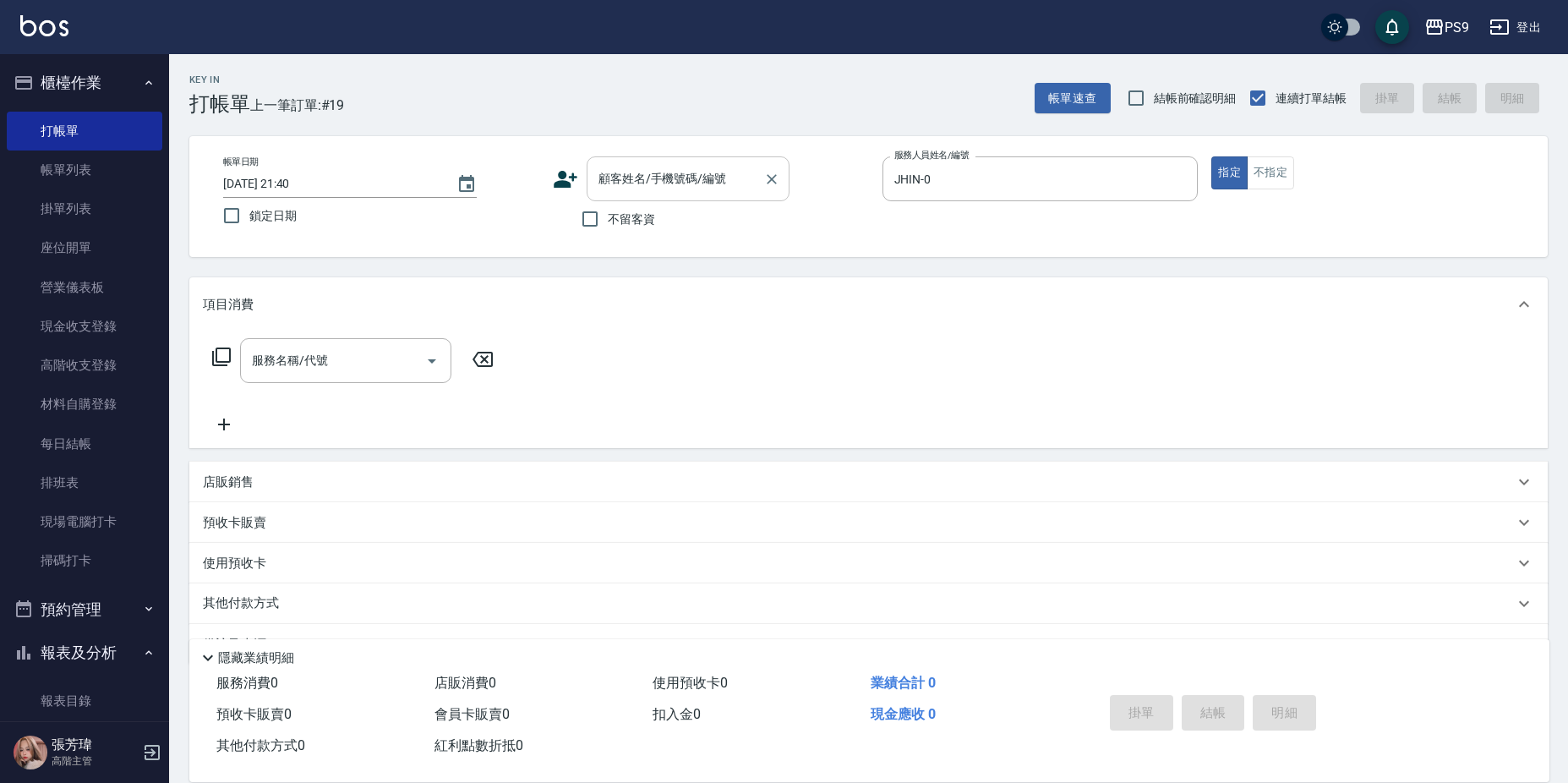
click at [637, 165] on div "顧客姓名/手機號碼/編號 顧客姓名/手機號碼/編號" at bounding box center [688, 178] width 203 height 44
click at [784, 175] on div "[PERSON_NAME]/0982020717/ 顧客姓名/手機號碼/編號" at bounding box center [688, 178] width 203 height 44
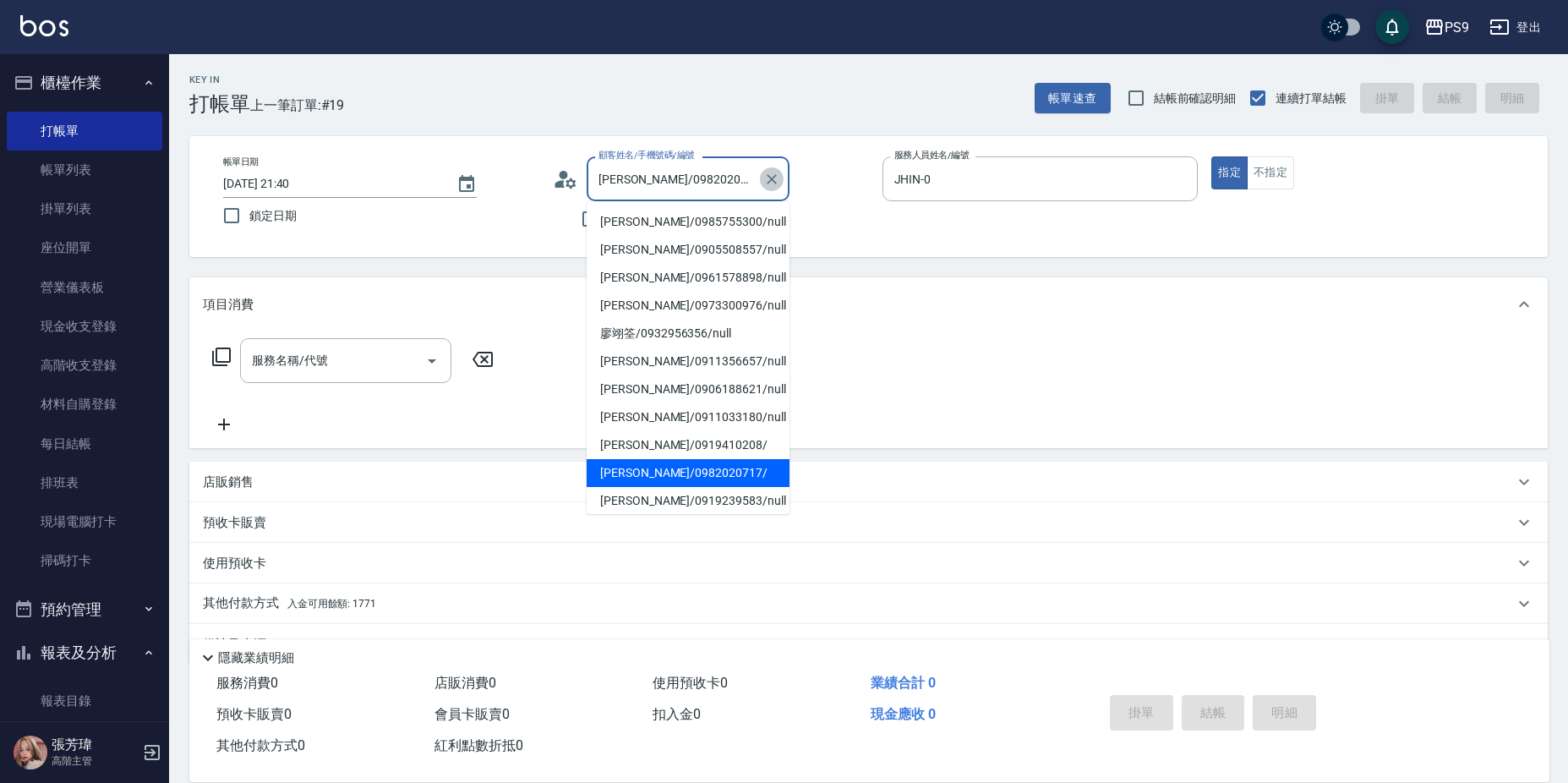
click at [774, 172] on icon "Clear" at bounding box center [772, 179] width 17 height 17
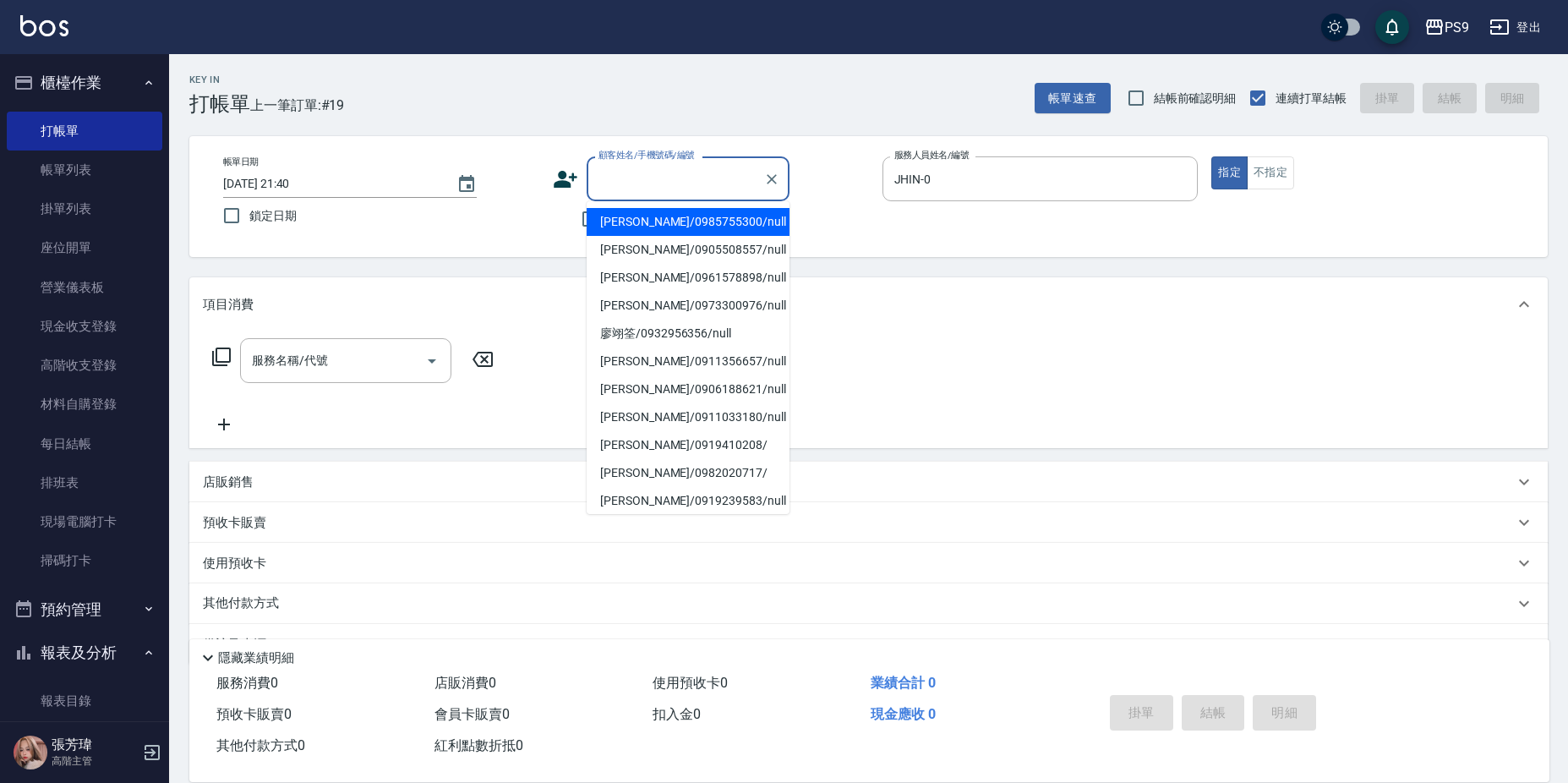
click at [669, 182] on input "顧客姓名/手機號碼/編號" at bounding box center [675, 179] width 163 height 30
click at [673, 218] on li "[PERSON_NAME]/0900235092/null" at bounding box center [688, 222] width 203 height 28
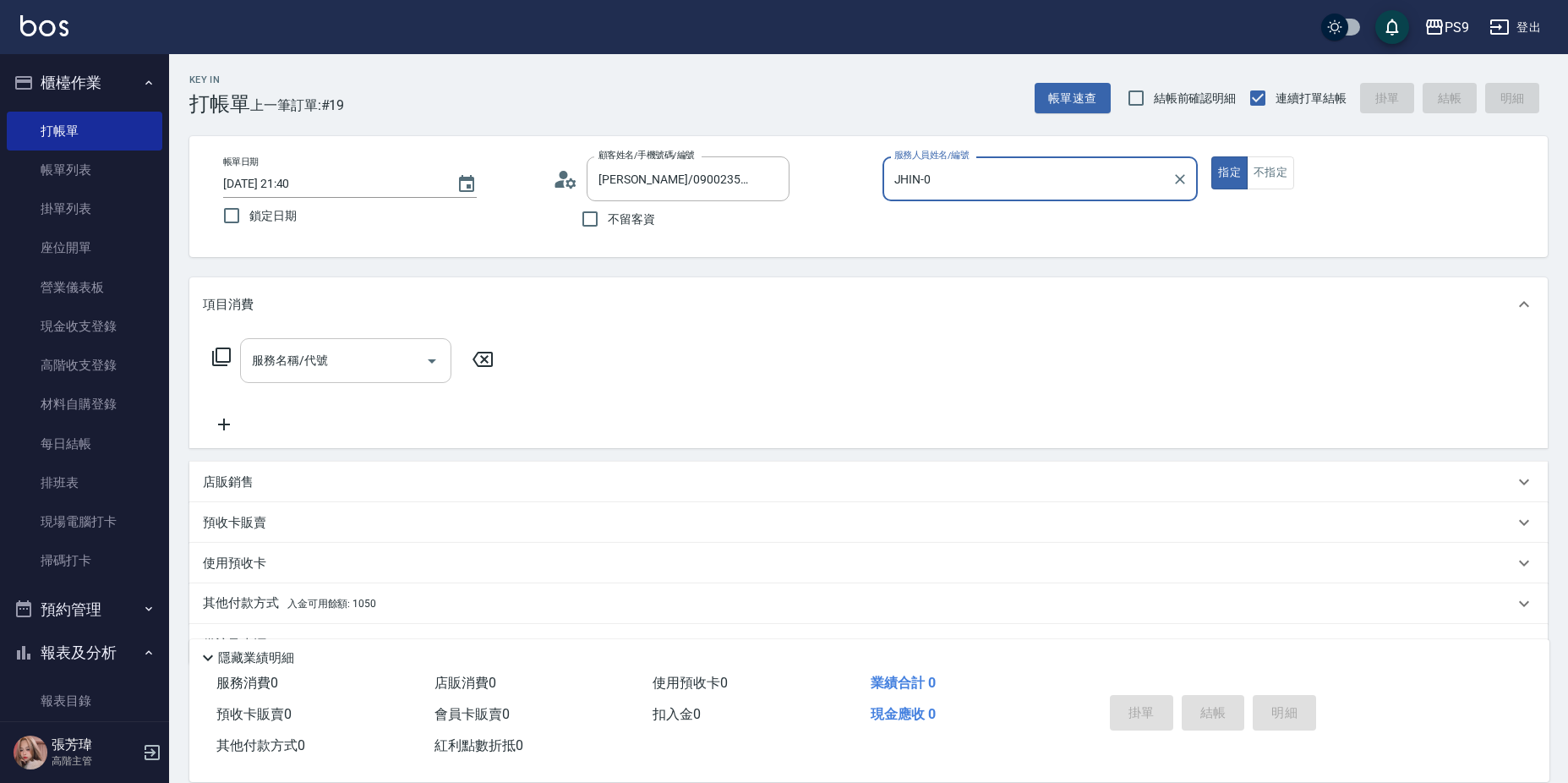
click at [305, 369] on input "服務名稱/代號" at bounding box center [333, 361] width 171 height 30
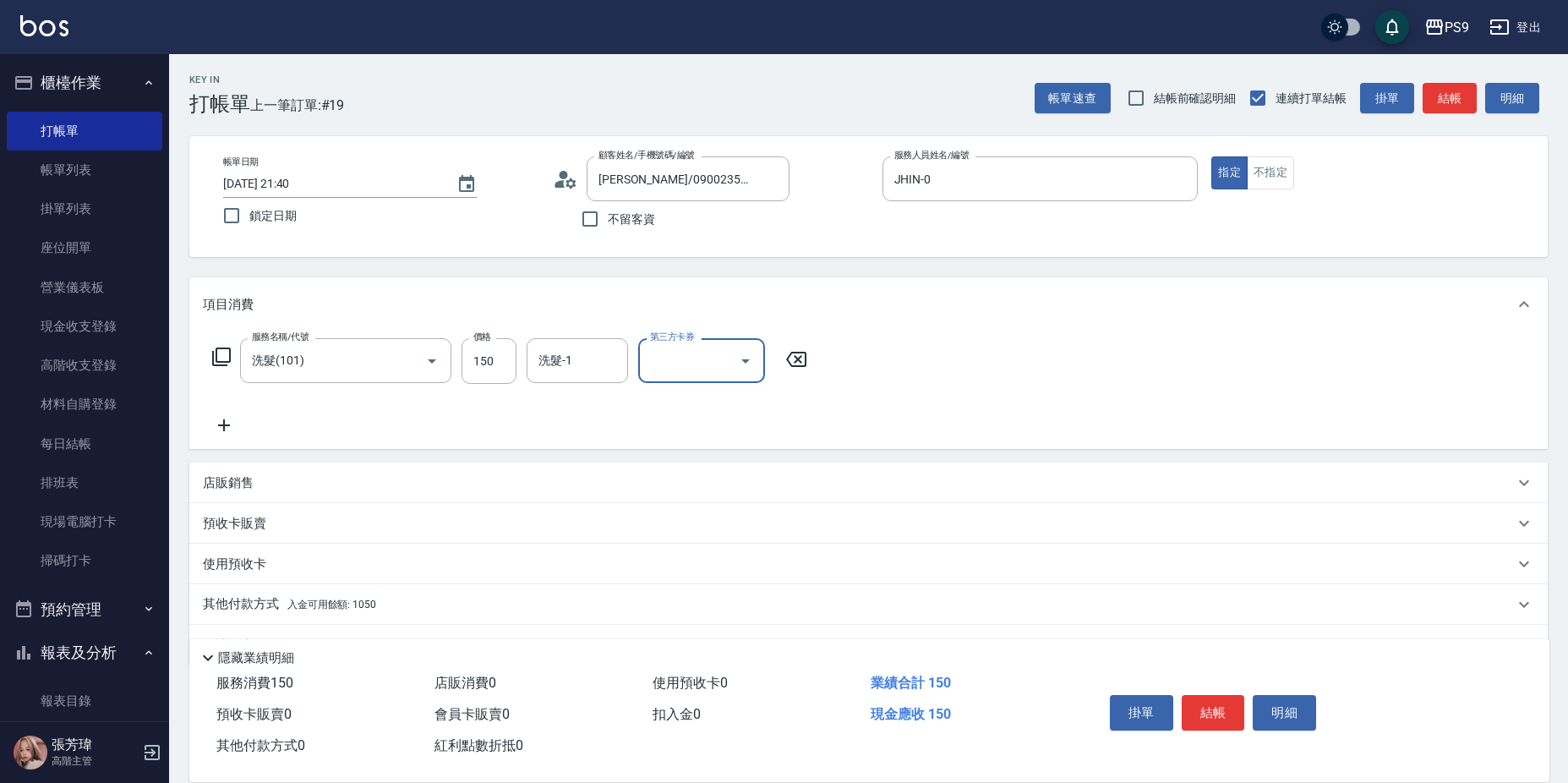
click at [562, 358] on input "洗髮-1" at bounding box center [577, 361] width 86 height 30
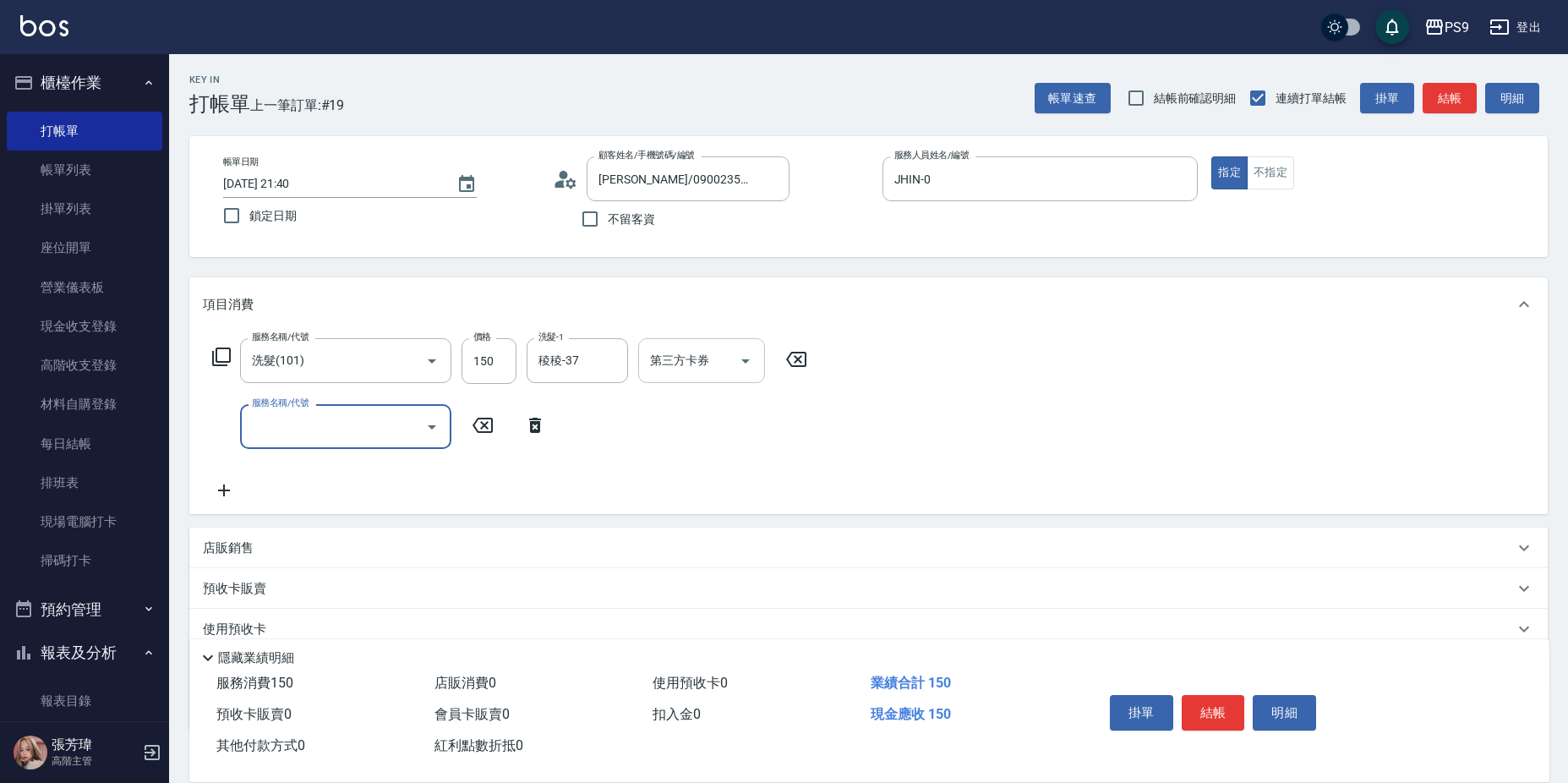
click at [744, 343] on div at bounding box center [744, 361] width 25 height 44
drag, startPoint x: 748, startPoint y: 355, endPoint x: 749, endPoint y: 373, distance: 18.0
click at [749, 359] on icon "Open" at bounding box center [746, 361] width 20 height 20
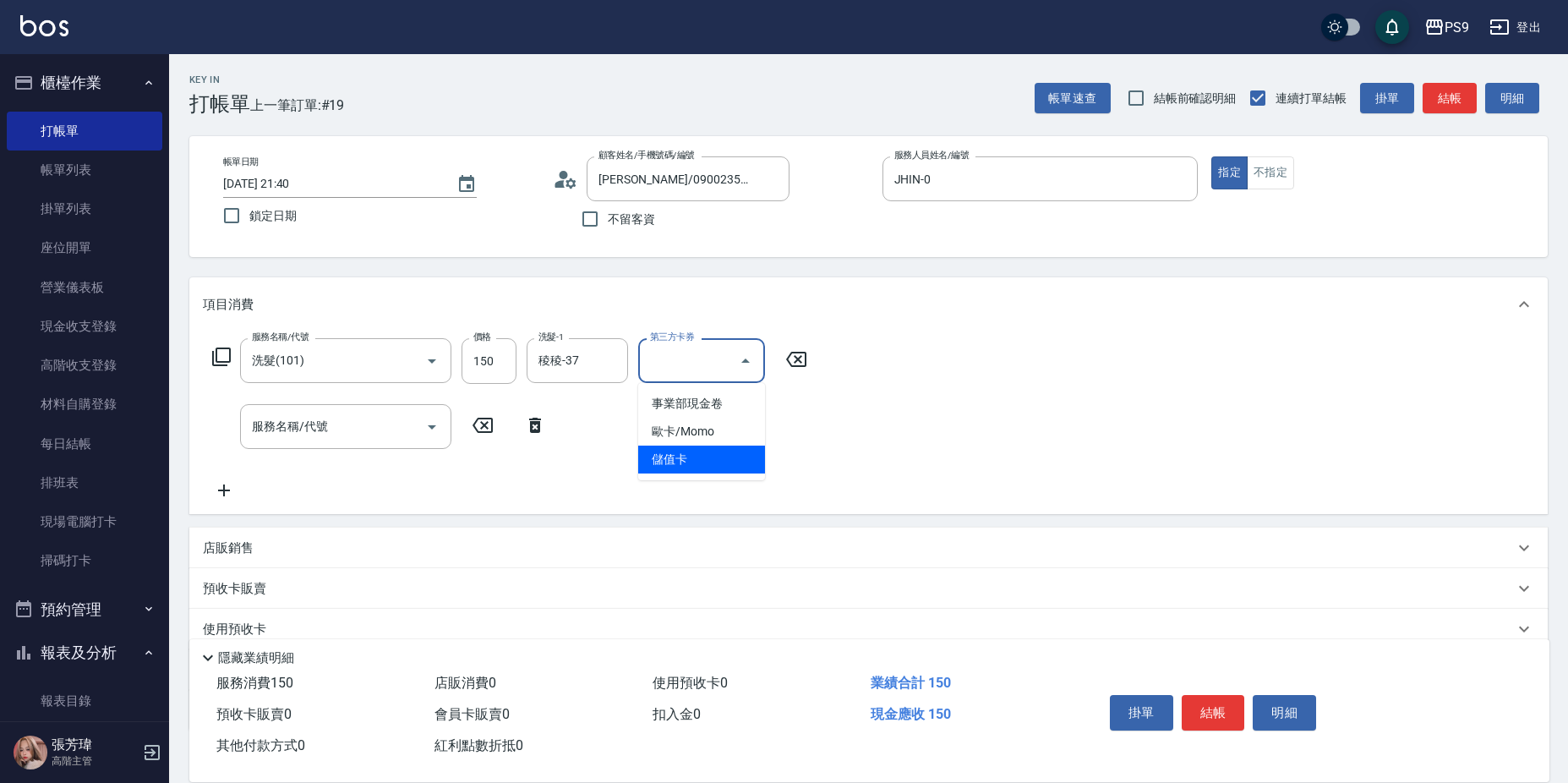
click at [741, 461] on span "儲值卡" at bounding box center [701, 459] width 127 height 28
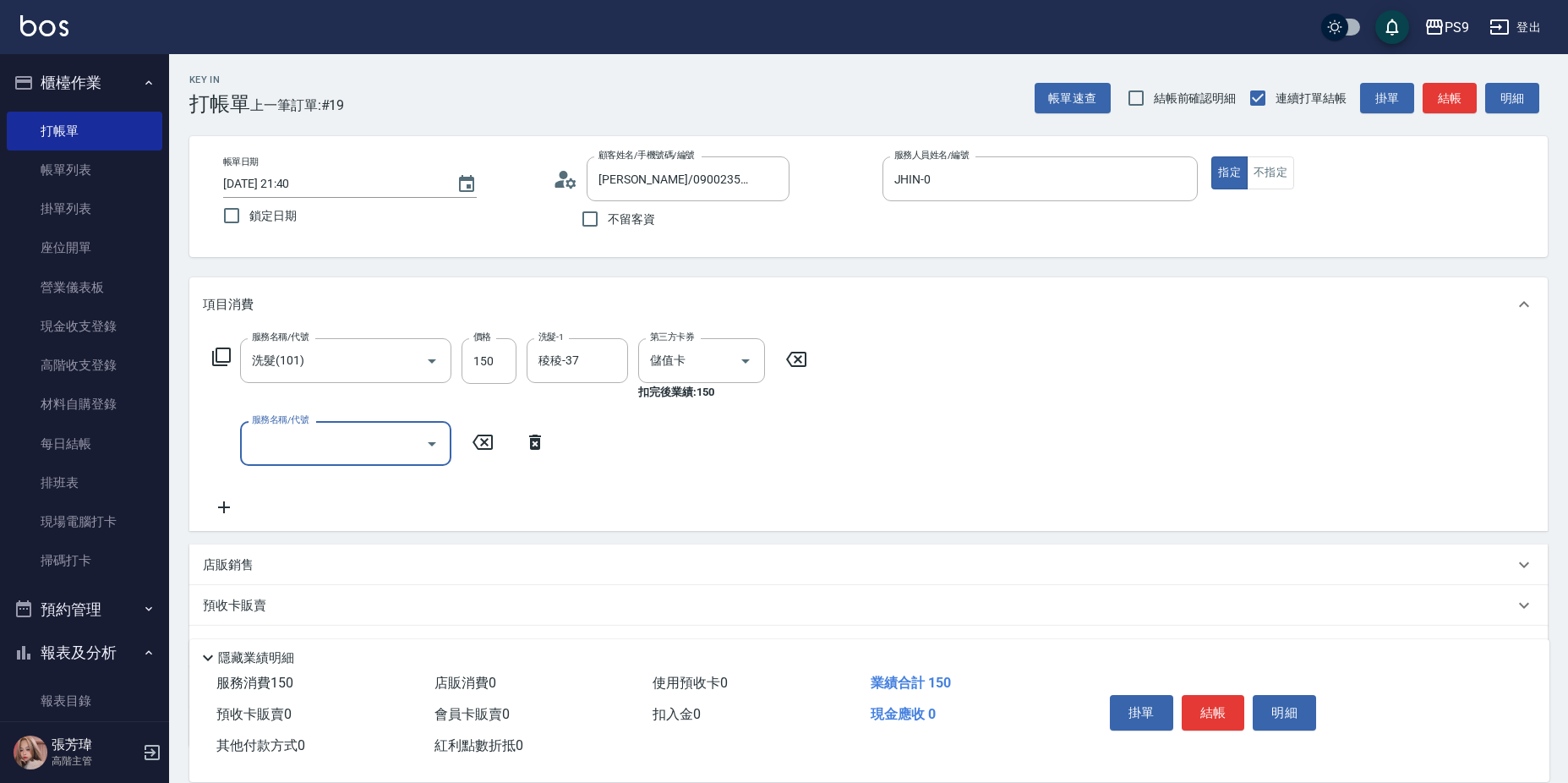
click at [349, 440] on input "服務名稱/代號" at bounding box center [333, 444] width 171 height 30
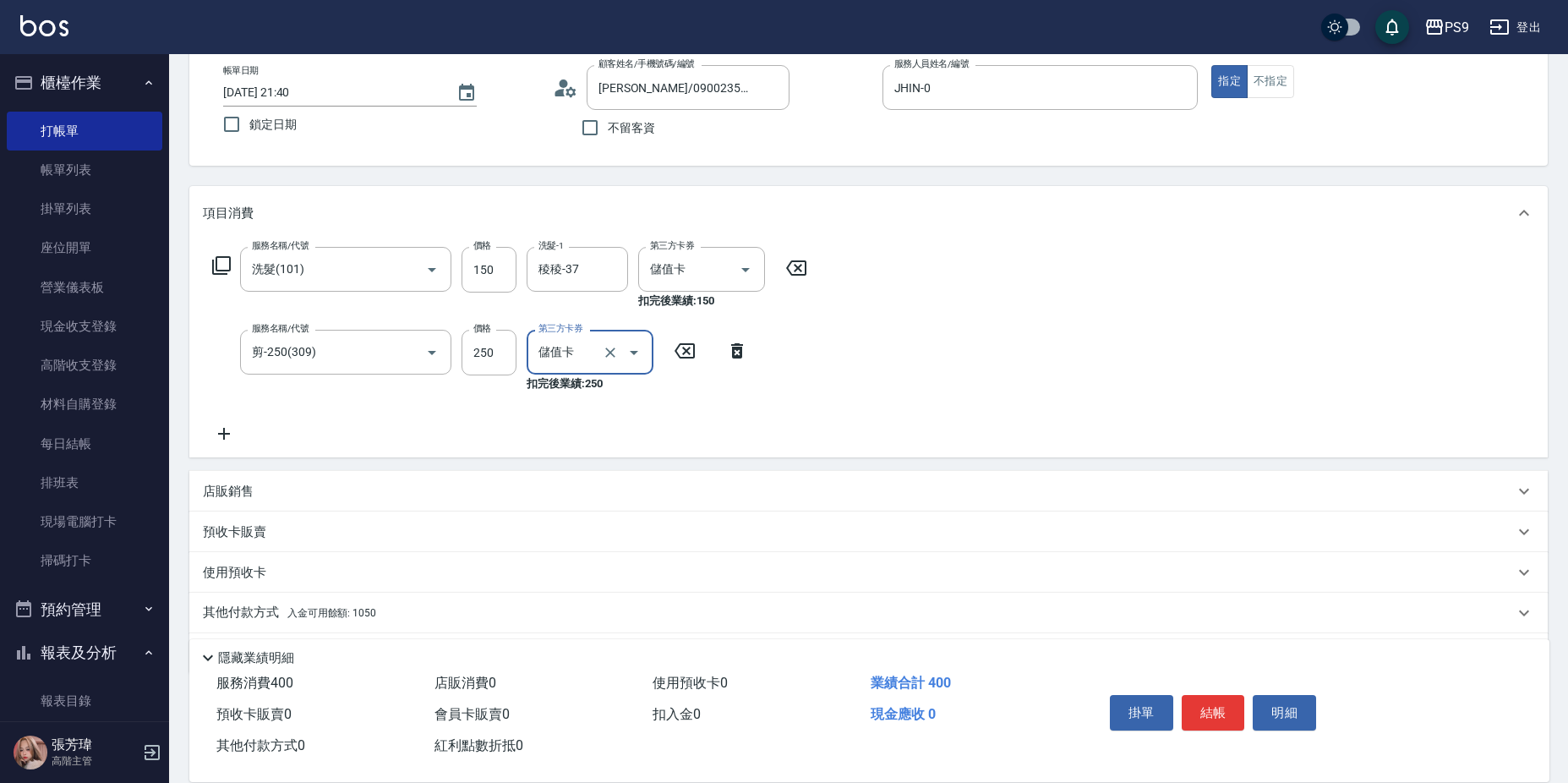
scroll to position [144, 0]
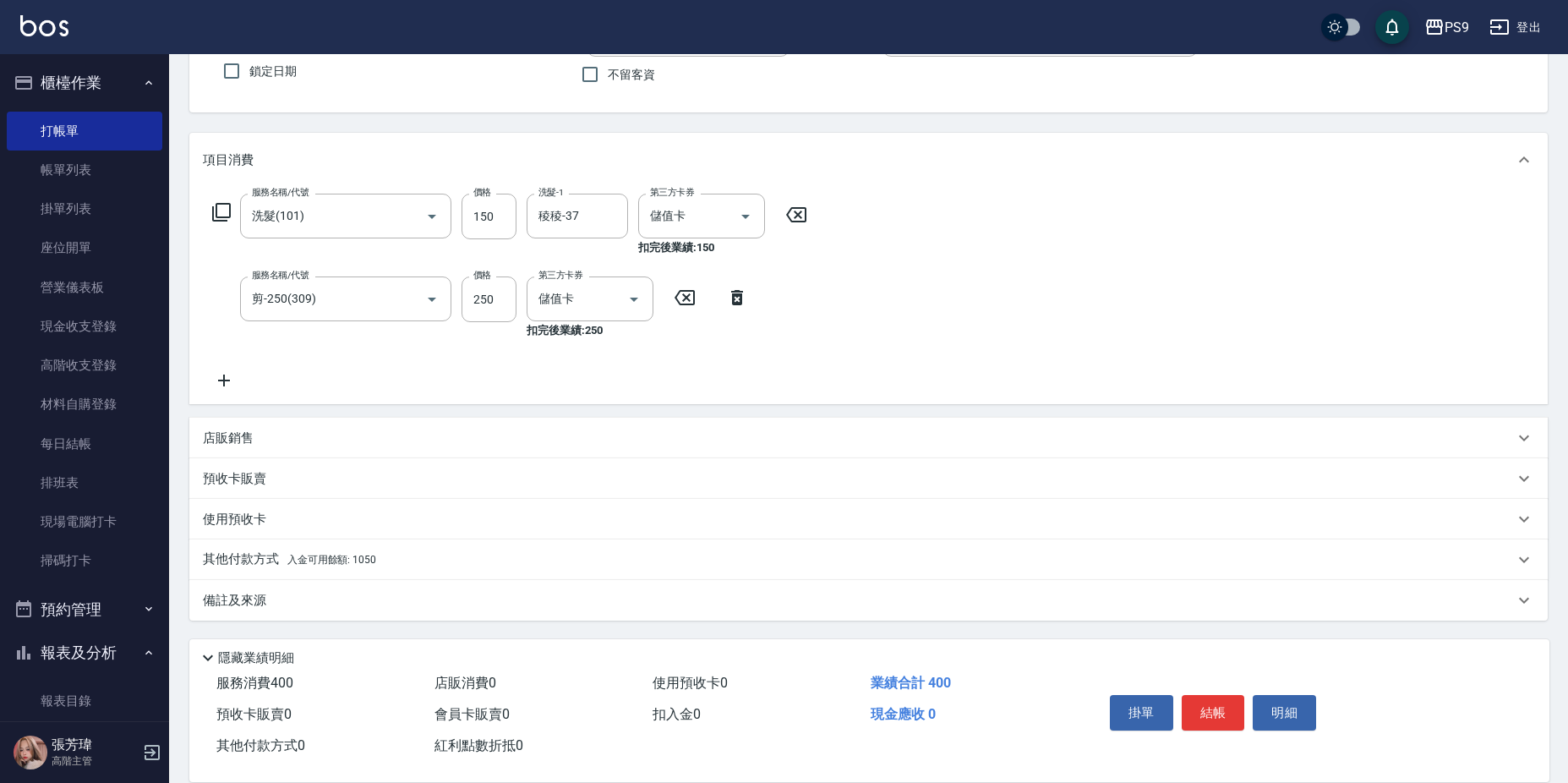
click at [385, 546] on div "其他付款方式 入金可用餘額: 1050" at bounding box center [869, 560] width 1358 height 41
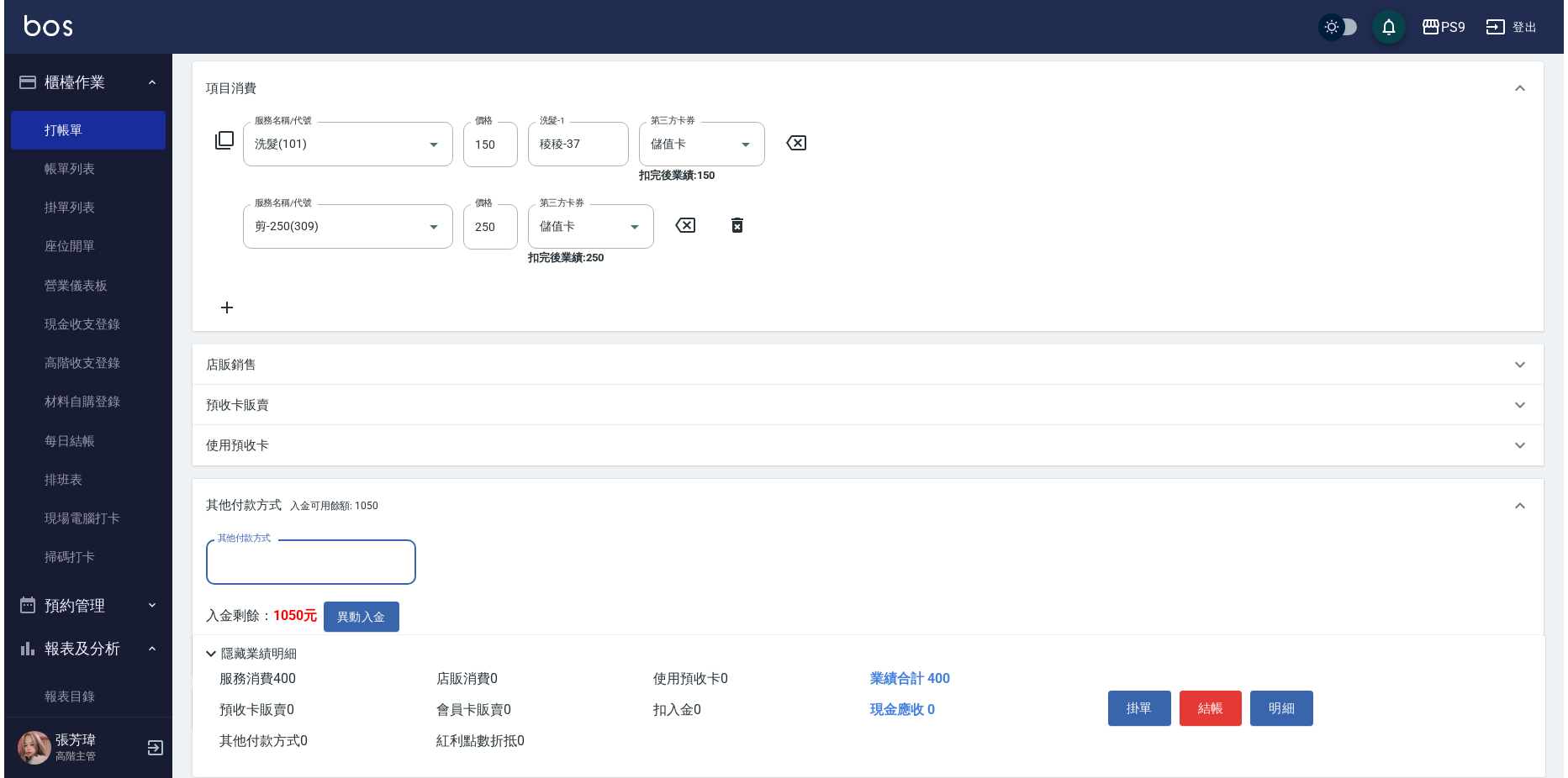
scroll to position [0, 0]
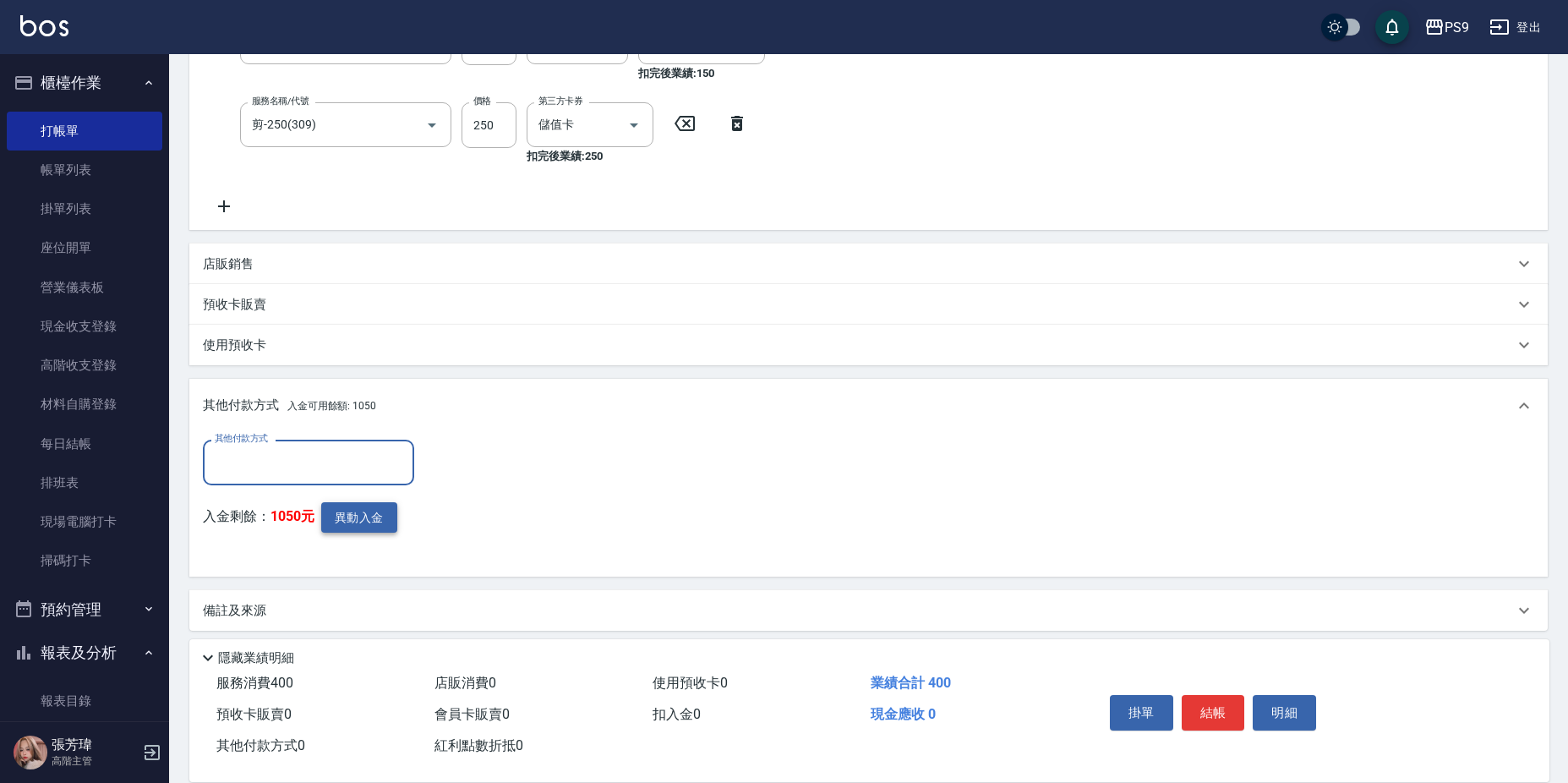
click at [371, 506] on button "異動入金" at bounding box center [359, 518] width 76 height 31
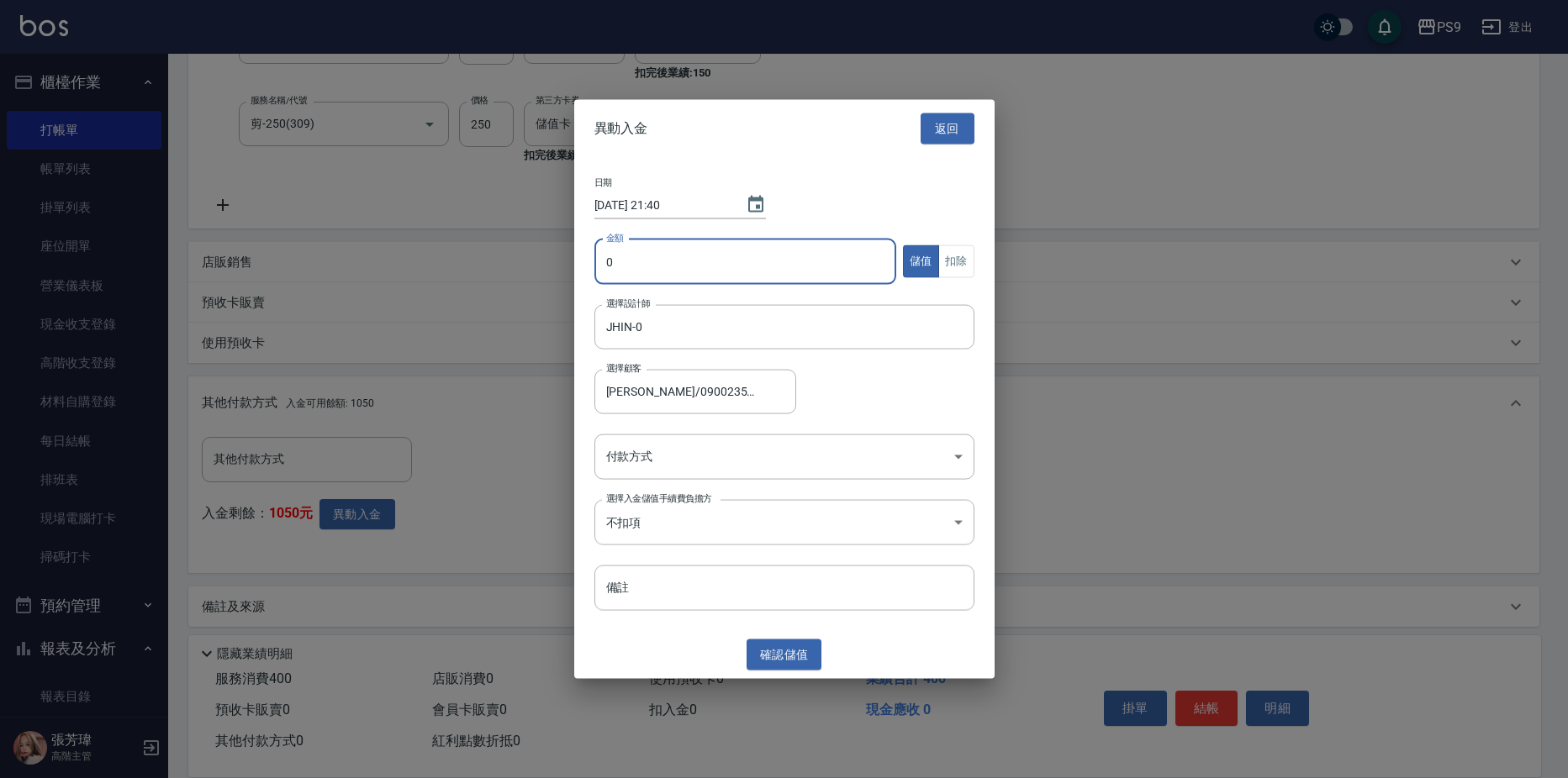
click at [642, 250] on input "0" at bounding box center [745, 261] width 302 height 45
click at [954, 256] on button "扣除" at bounding box center [956, 262] width 36 height 33
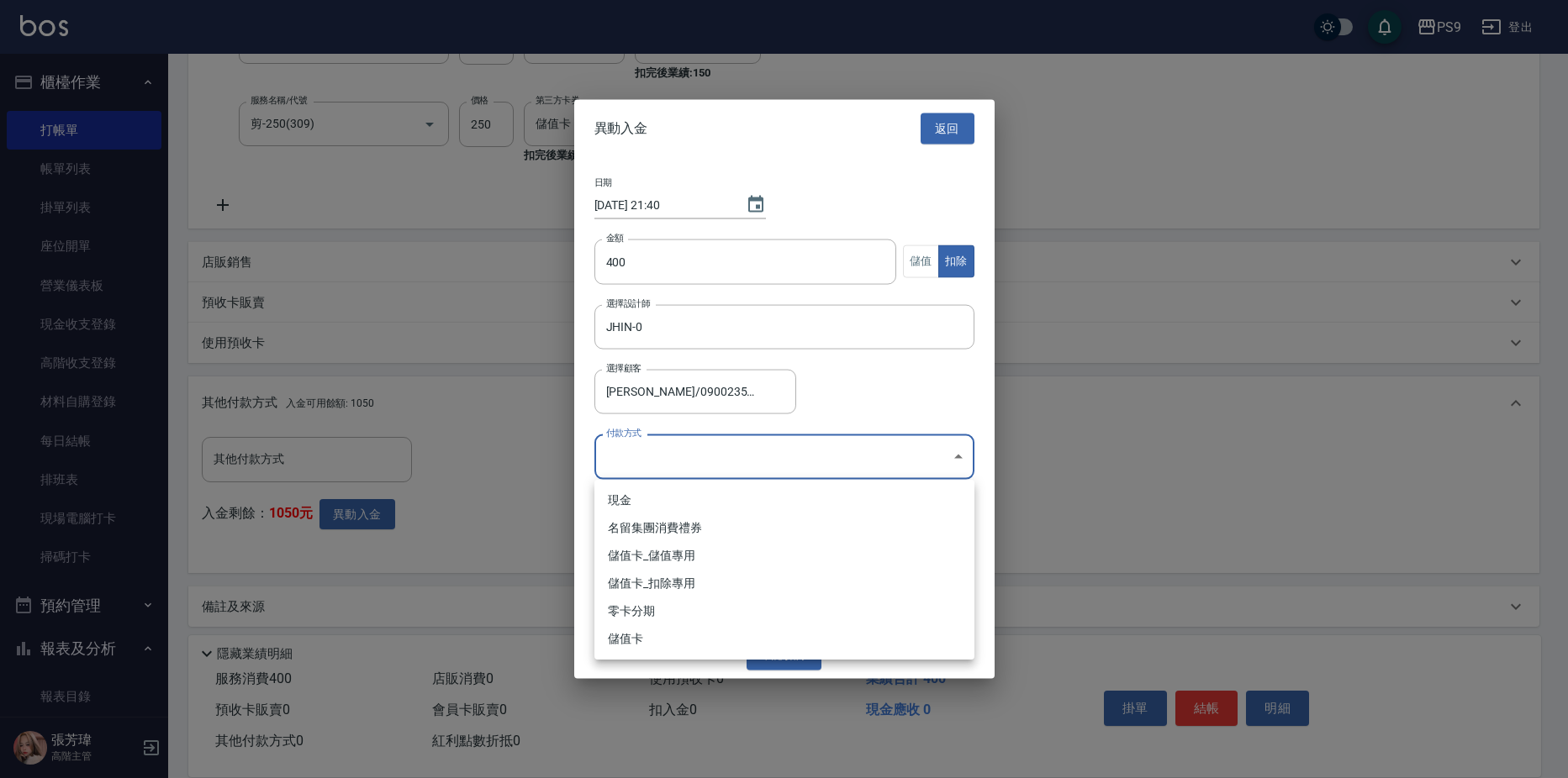
click at [894, 463] on body "PS9 登出 櫃檯作業 打帳單 帳單列表 掛單列表 座位開單 營業儀表板 現金收支登錄 高階收支登錄 材料自購登錄 每日結帳 排班表 現場電腦打卡 掃碼打卡 …" at bounding box center [784, 235] width 1568 height 1105
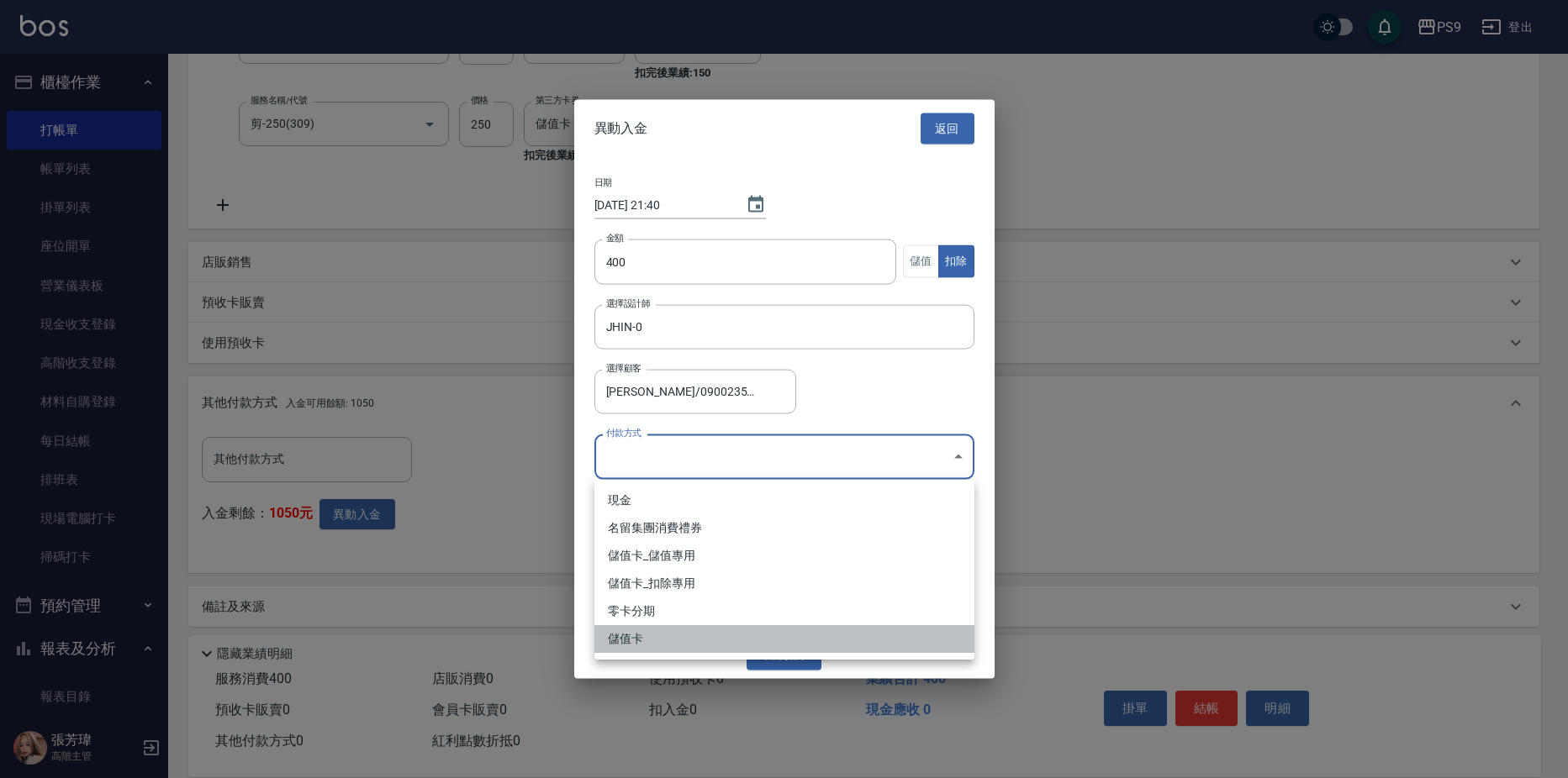
click at [706, 640] on li "儲值卡" at bounding box center [785, 639] width 381 height 28
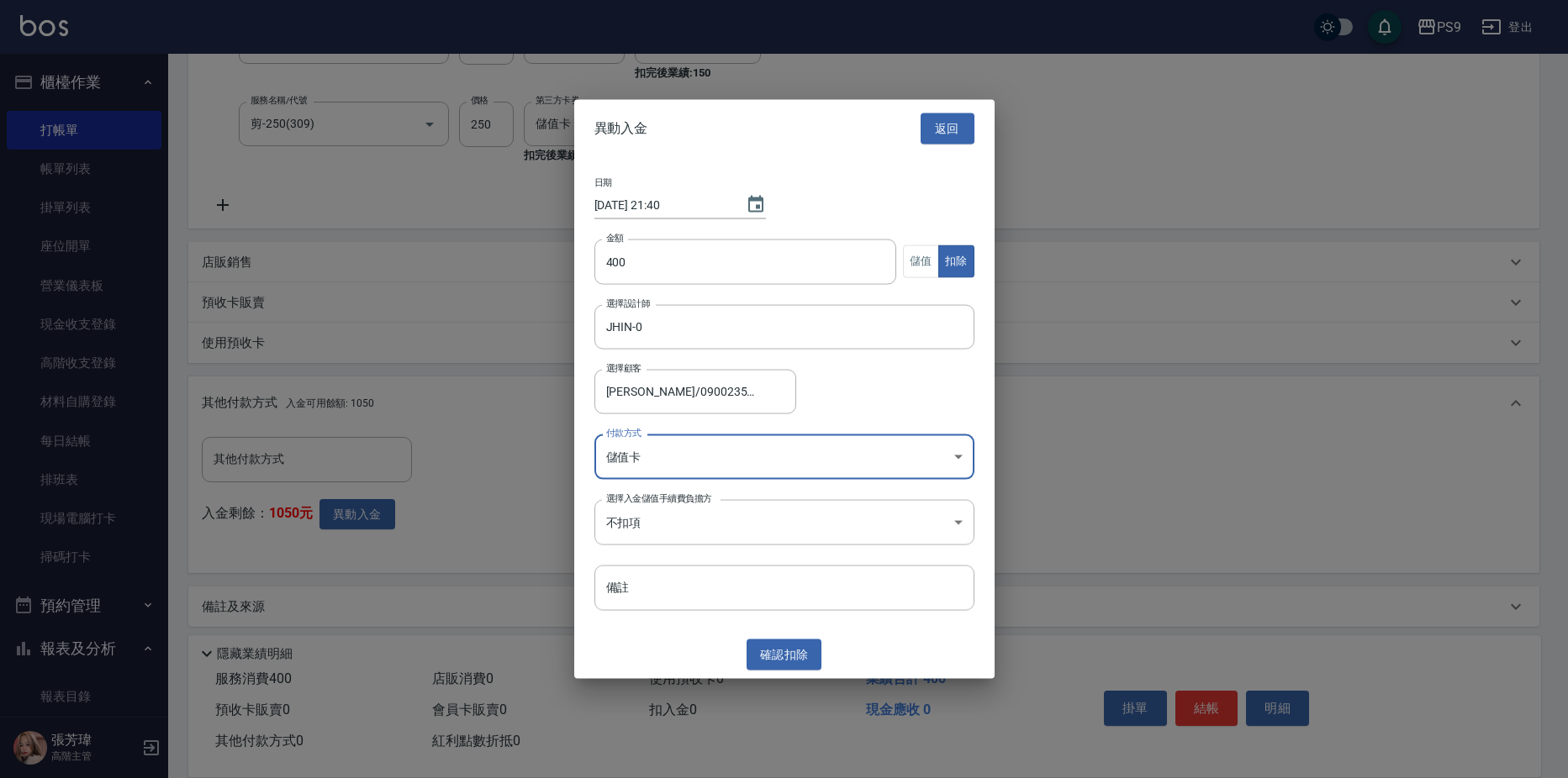
click at [733, 450] on body "PS9 登出 櫃檯作業 打帳單 帳單列表 掛單列表 座位開單 營業儀表板 現金收支登錄 高階收支登錄 材料自購登錄 每日結帳 排班表 現場電腦打卡 掃碼打卡 …" at bounding box center [784, 235] width 1568 height 1105
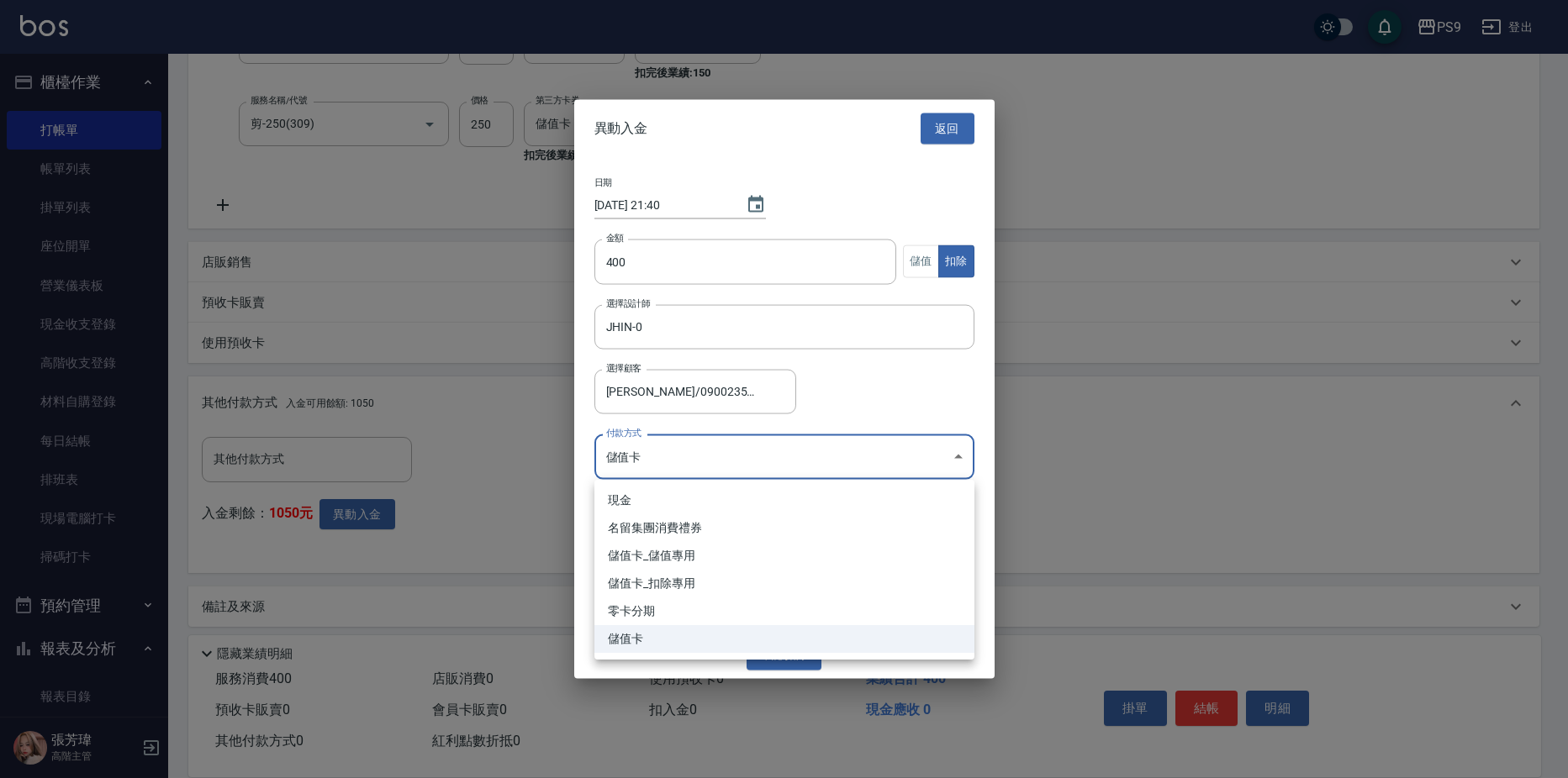
click at [739, 584] on li "儲值卡_扣除專用" at bounding box center [785, 583] width 381 height 28
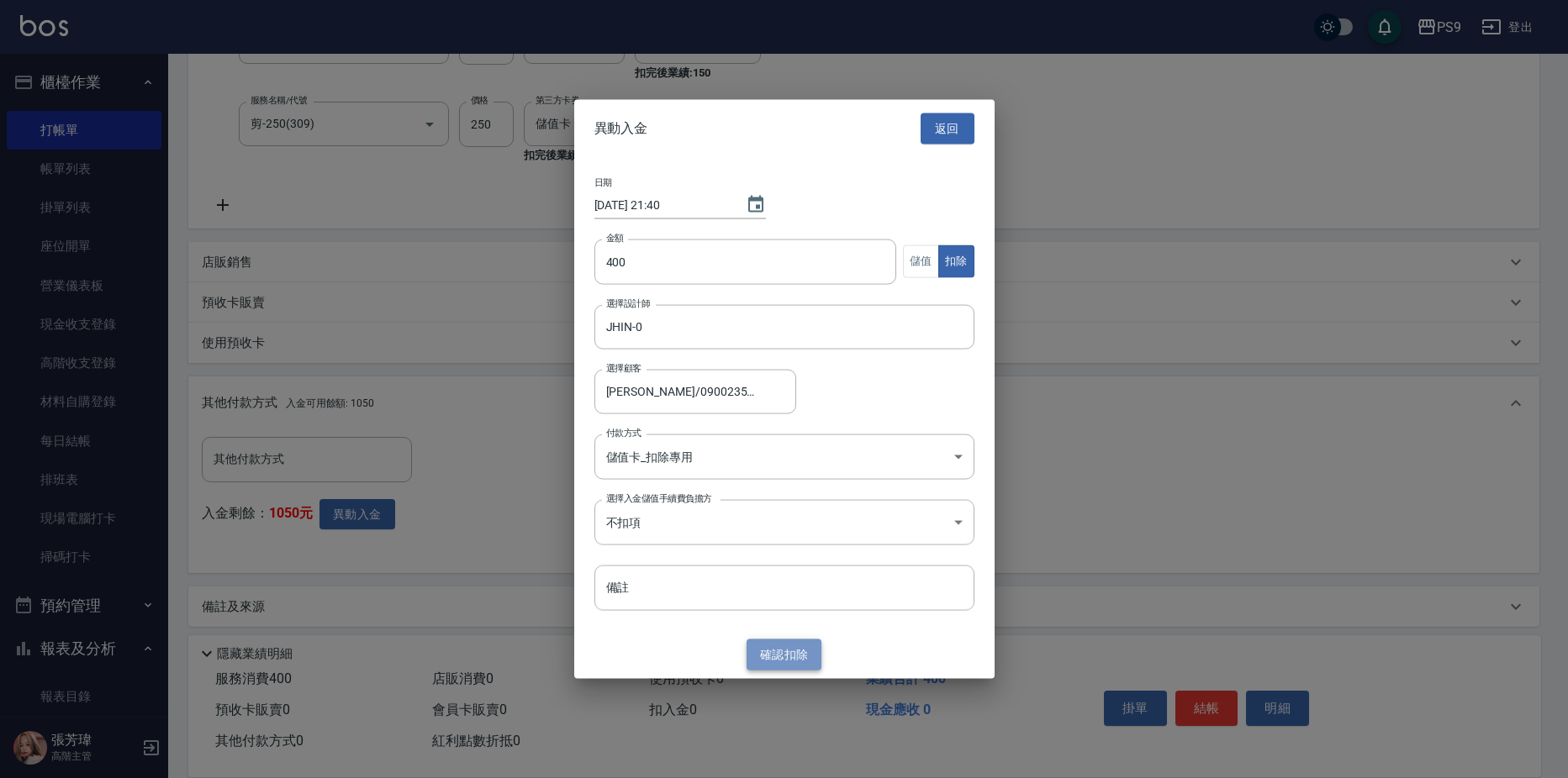
click at [800, 649] on button "確認 扣除" at bounding box center [784, 655] width 75 height 31
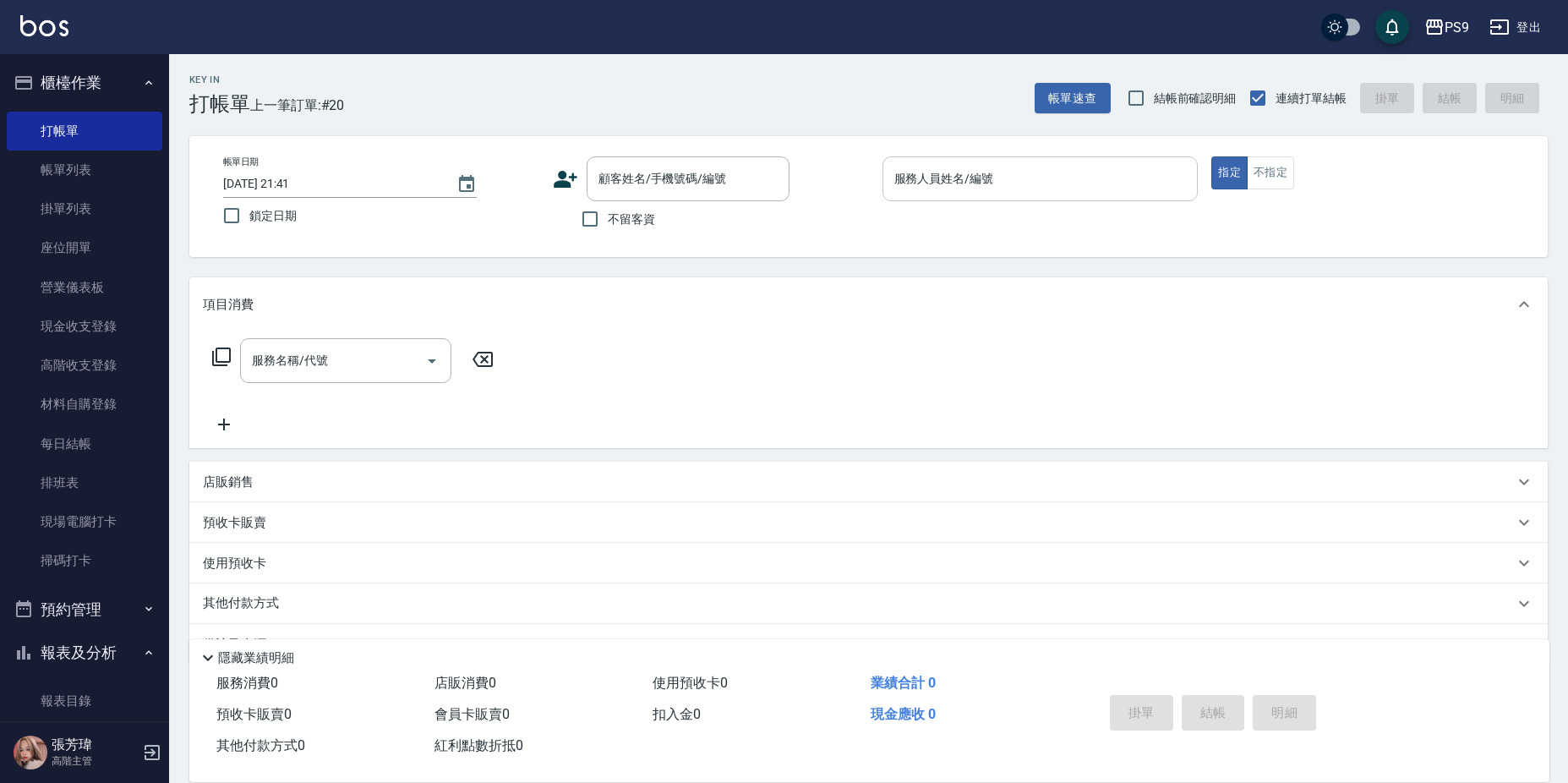
drag, startPoint x: 612, startPoint y: 218, endPoint x: 977, endPoint y: 165, distance: 368.8
click at [612, 222] on span "不留客資" at bounding box center [631, 219] width 47 height 18
click at [608, 222] on input "不留客資" at bounding box center [590, 219] width 35 height 35
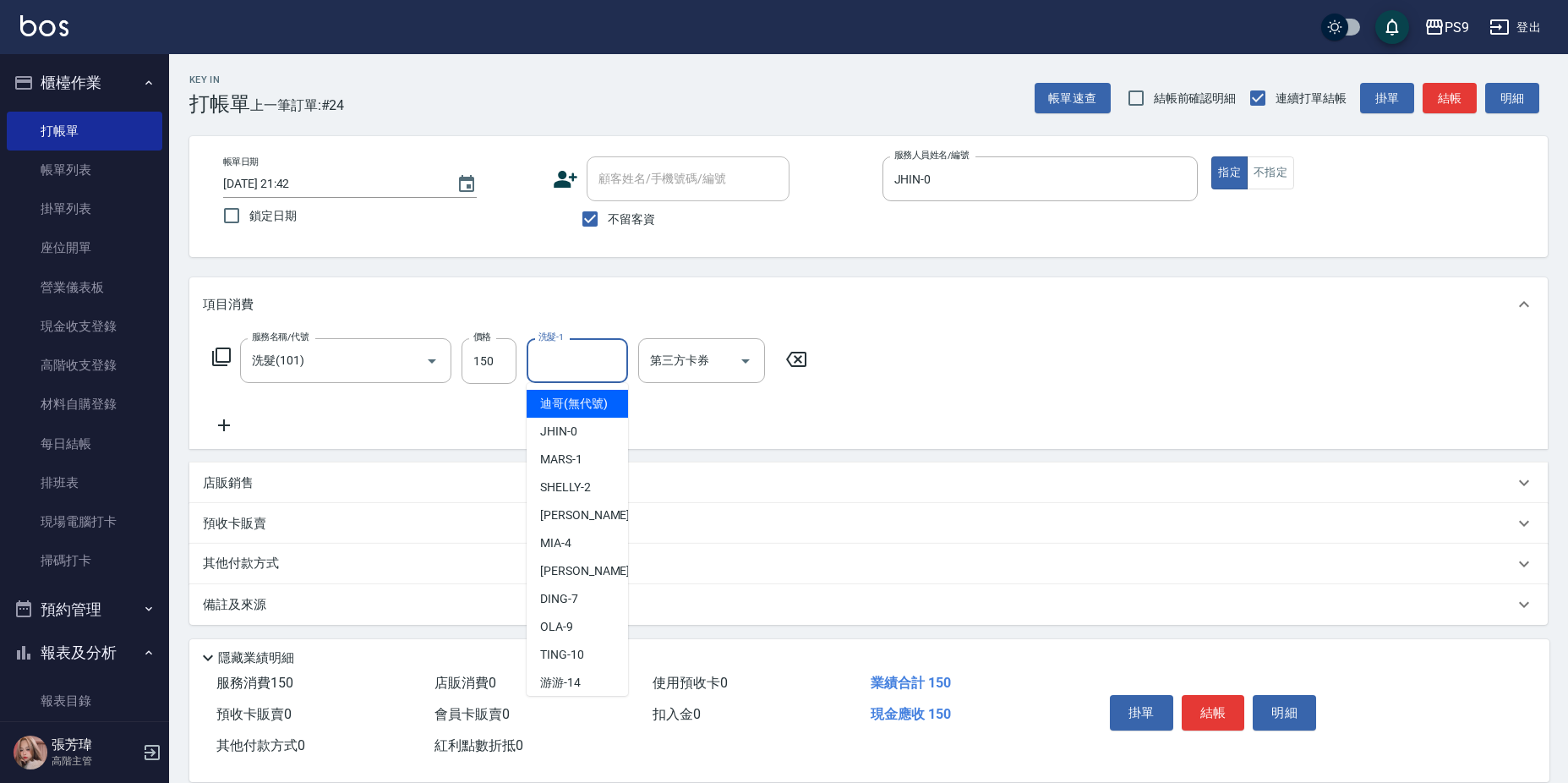
click at [554, 363] on input "洗髮-1" at bounding box center [577, 361] width 86 height 30
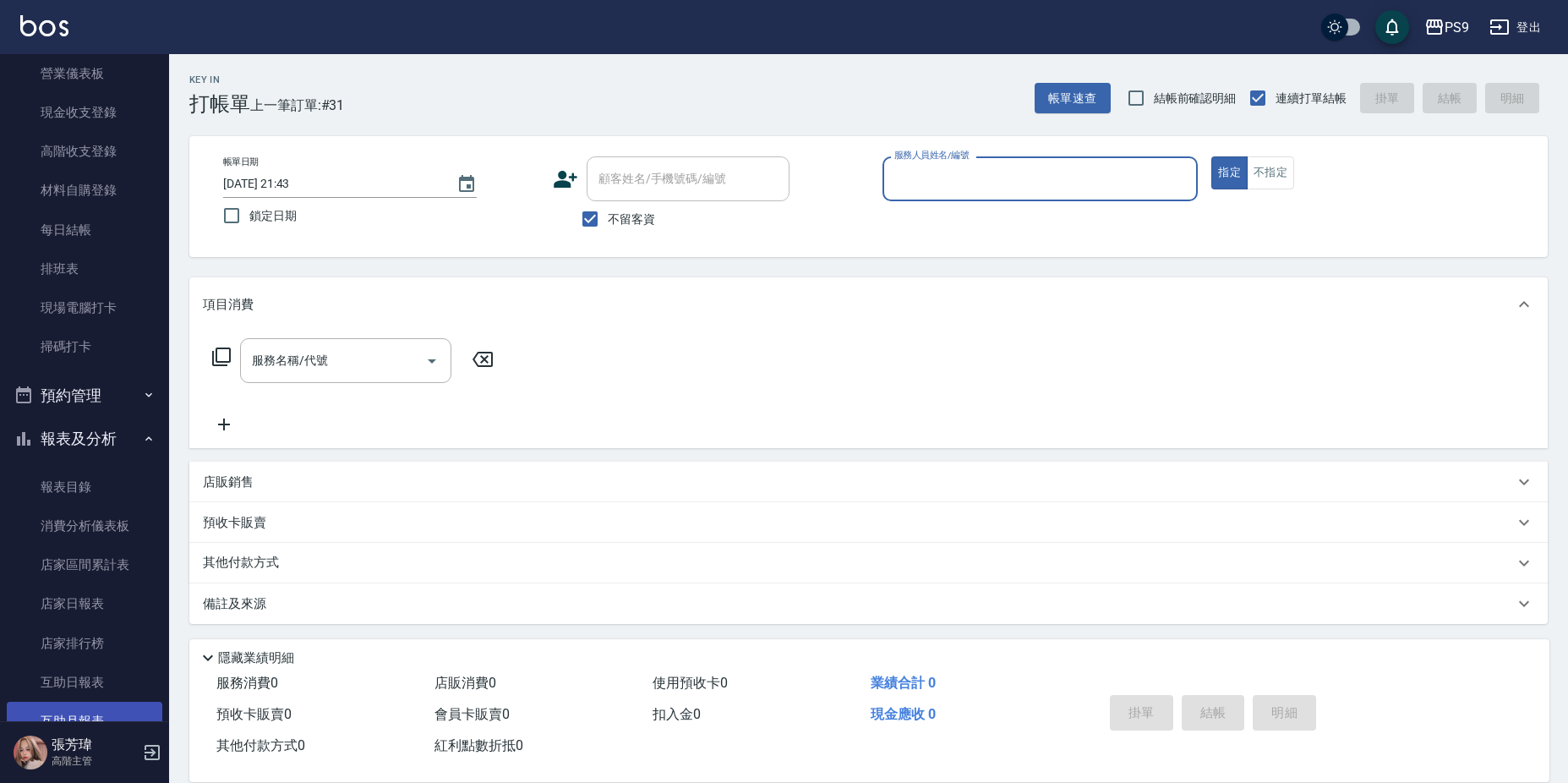
scroll to position [338, 0]
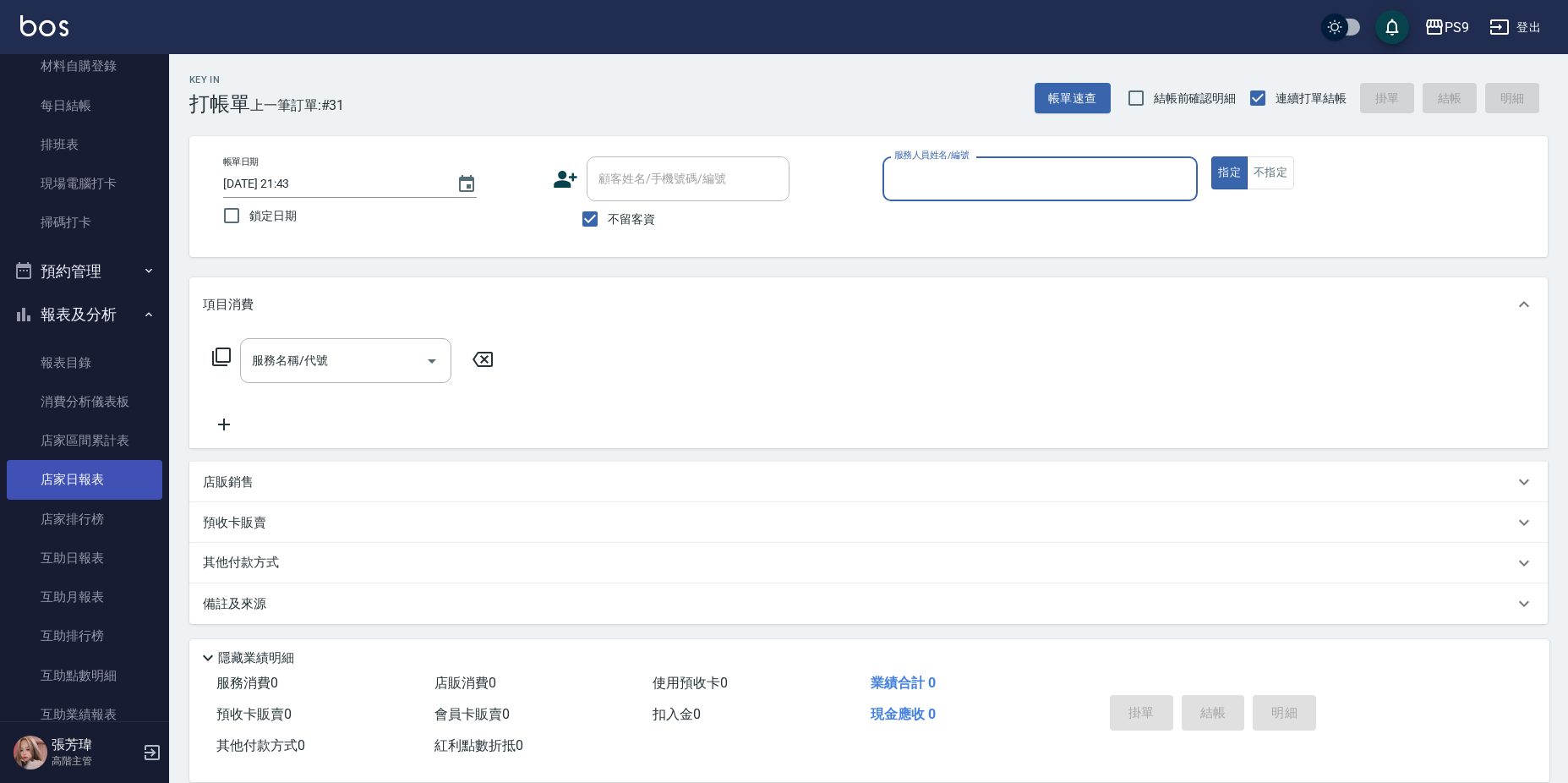
click at [79, 487] on link "店家日報表" at bounding box center [84, 480] width 155 height 39
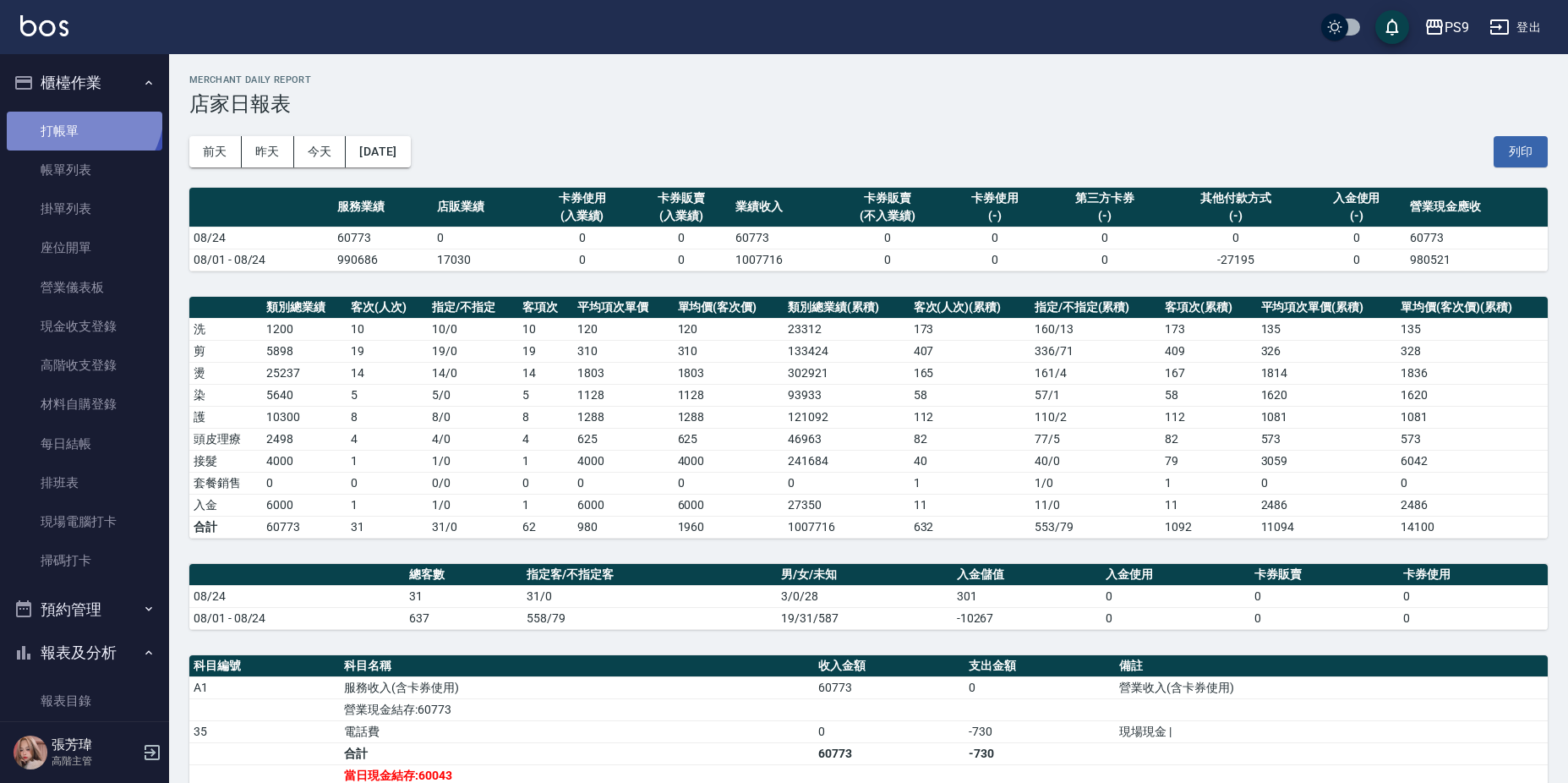
click at [76, 112] on link "打帳單" at bounding box center [84, 131] width 155 height 39
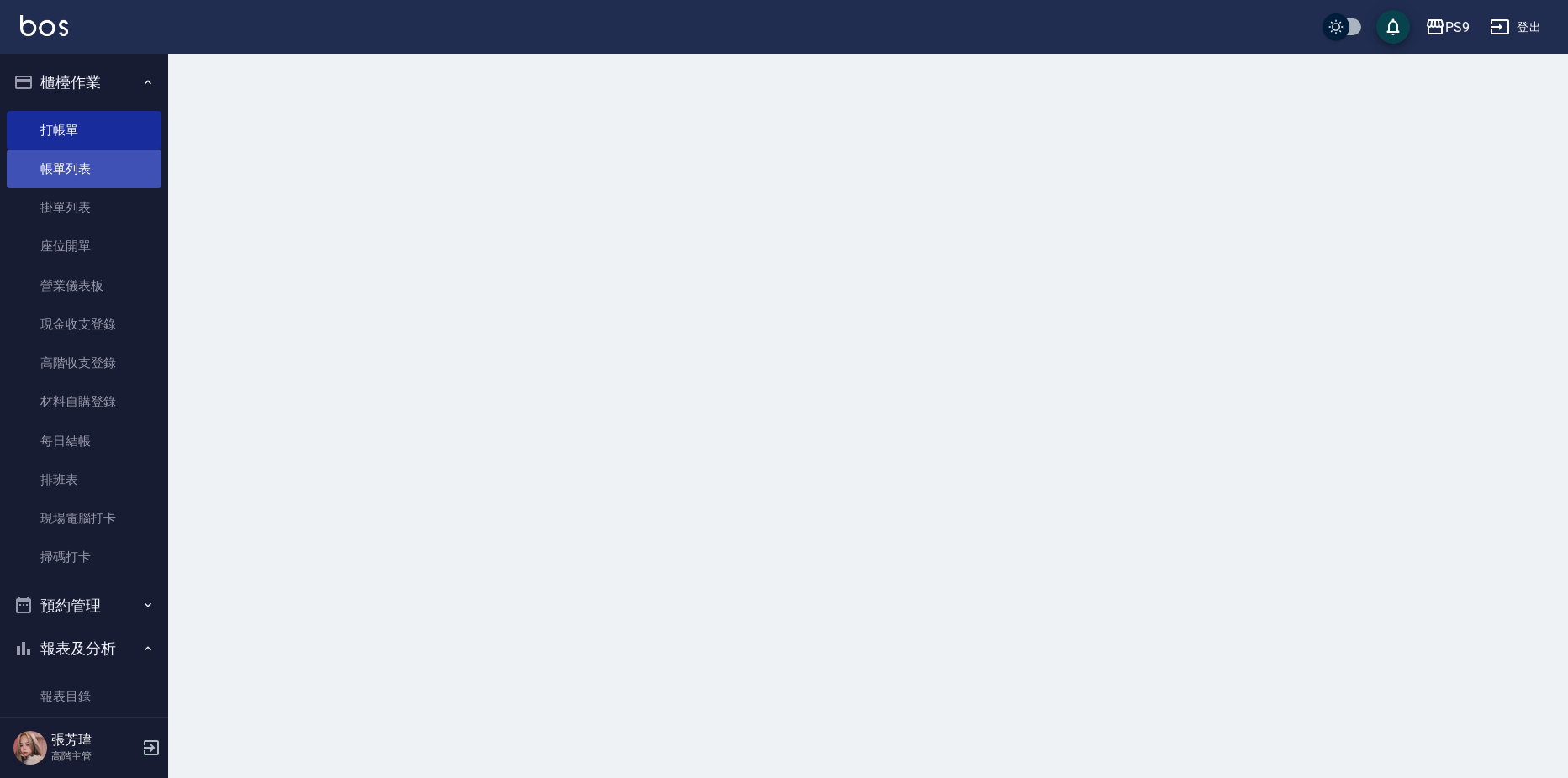
click at [85, 163] on link "帳單列表" at bounding box center [84, 169] width 154 height 39
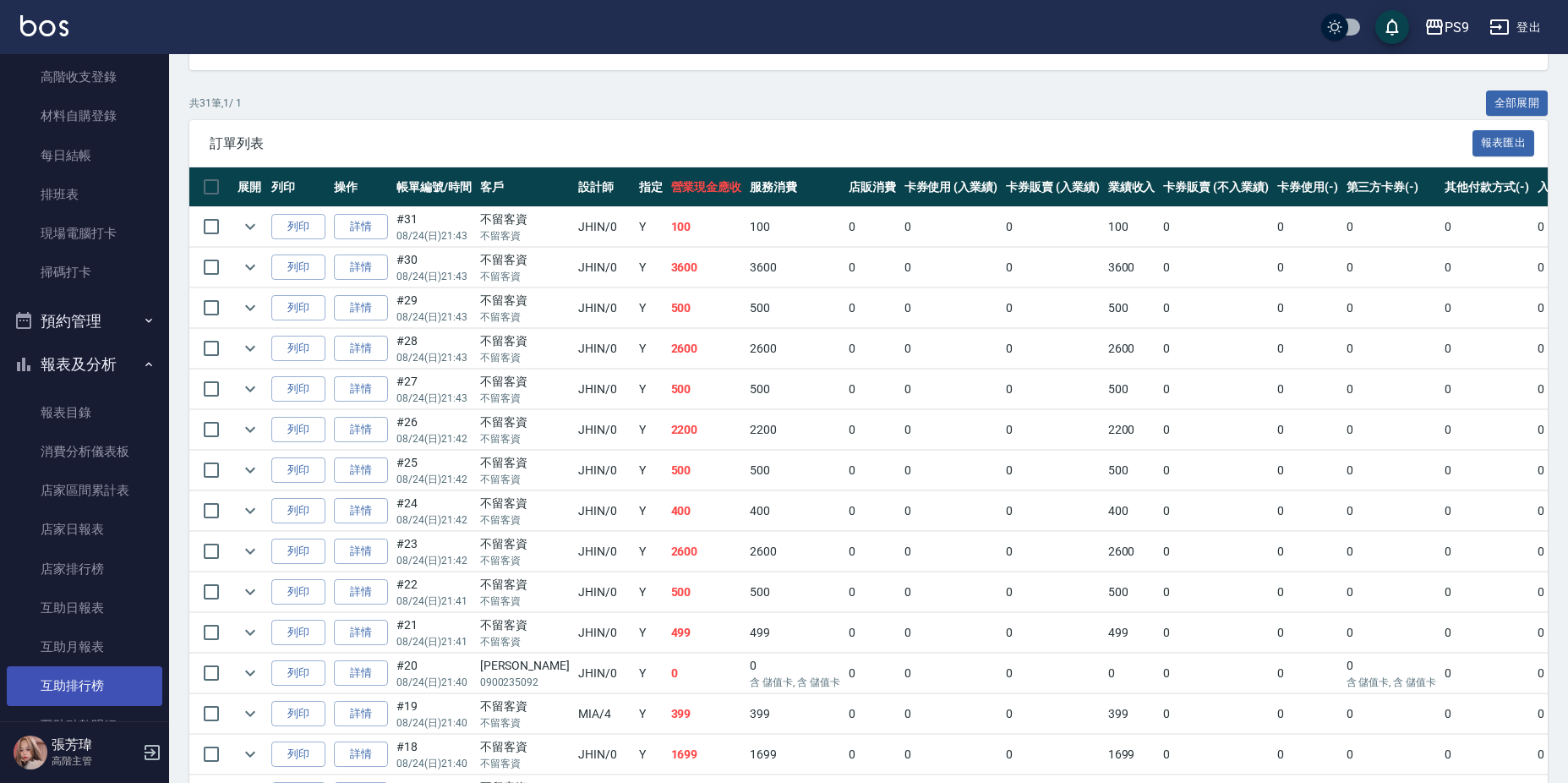
scroll to position [422, 0]
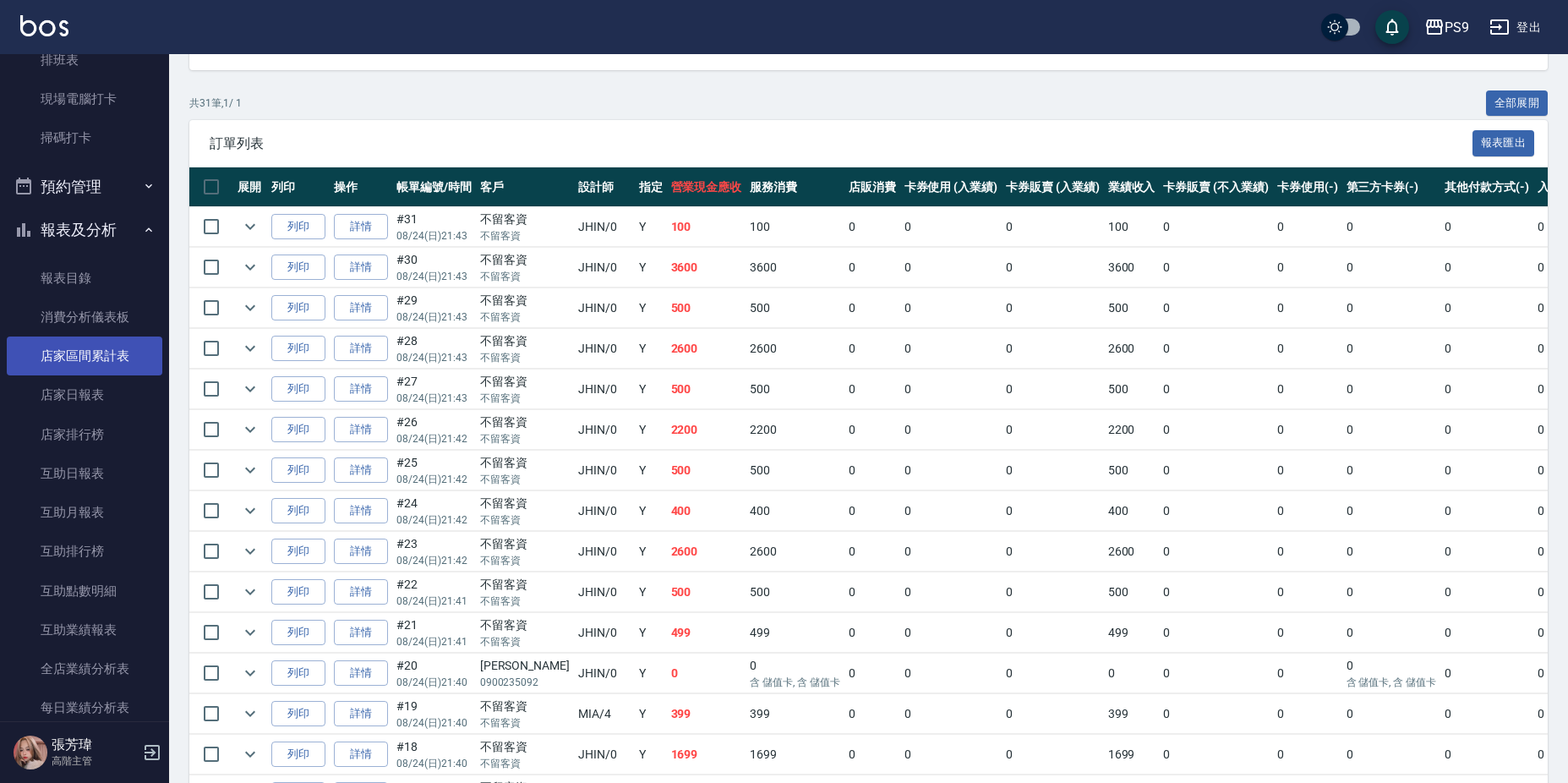
click at [70, 353] on link "店家區間累計表" at bounding box center [84, 356] width 155 height 39
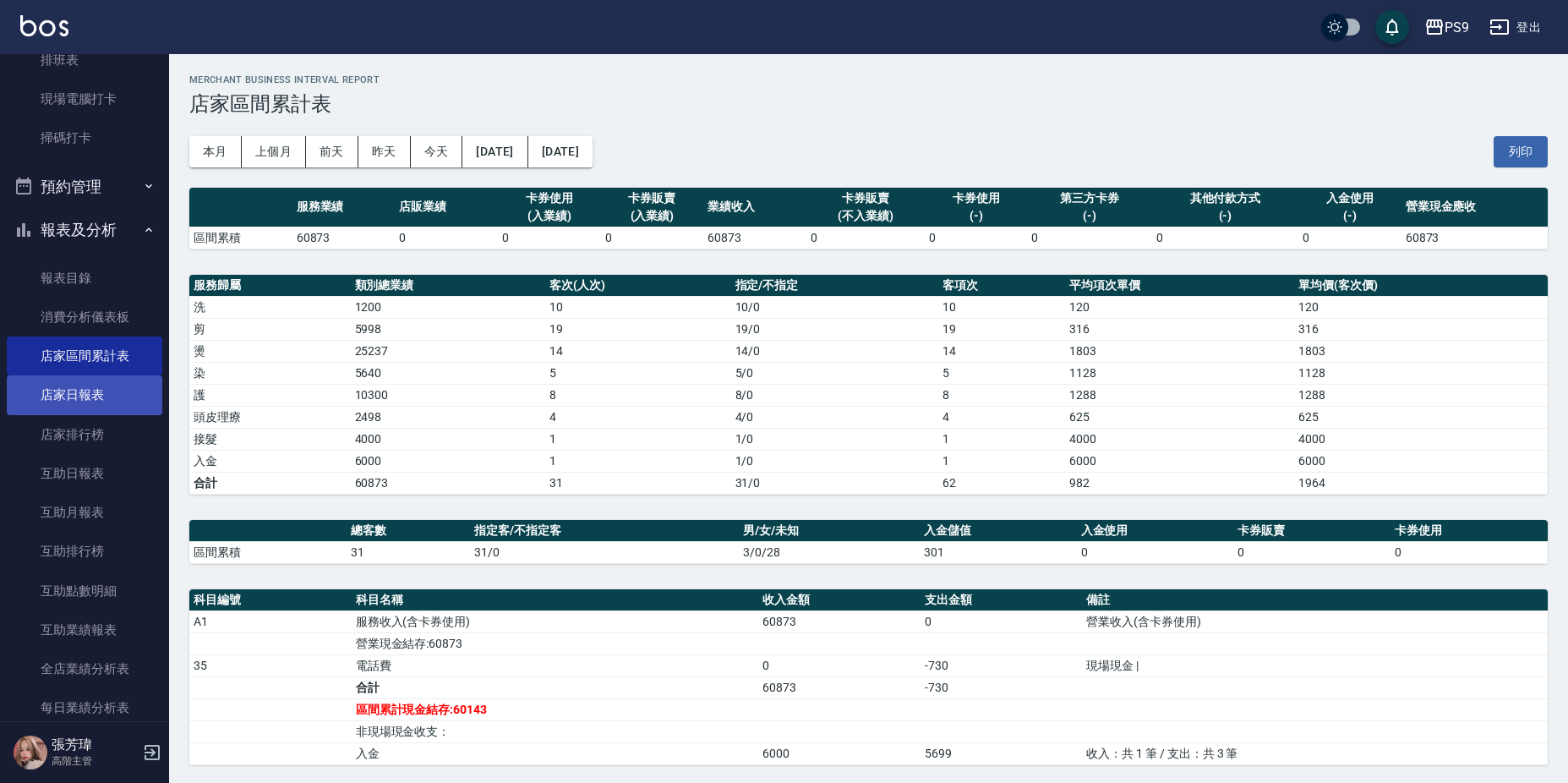
click at [87, 390] on link "店家日報表" at bounding box center [84, 395] width 155 height 39
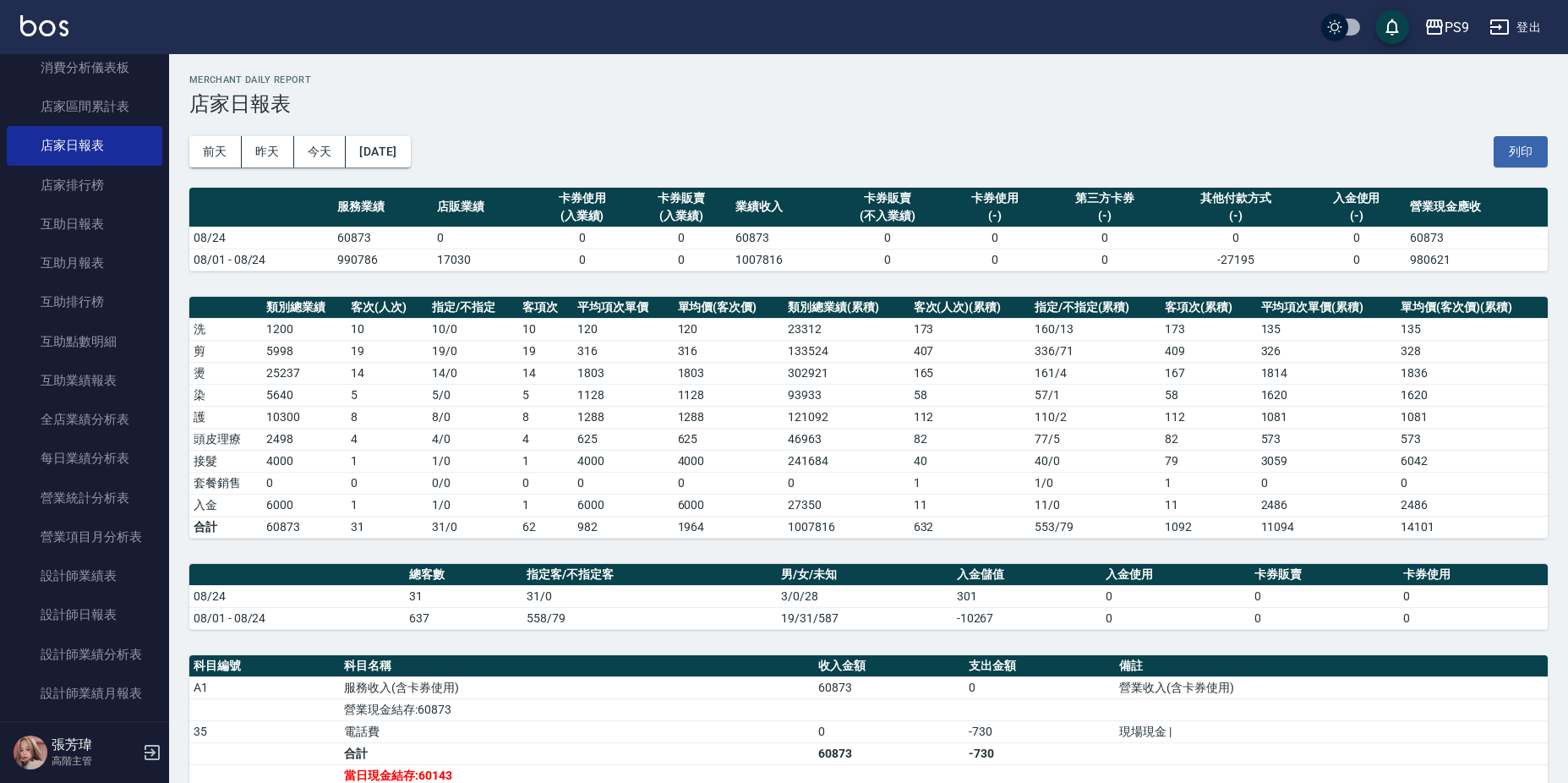
scroll to position [677, 0]
click at [94, 108] on link "店家區間累計表" at bounding box center [84, 103] width 155 height 39
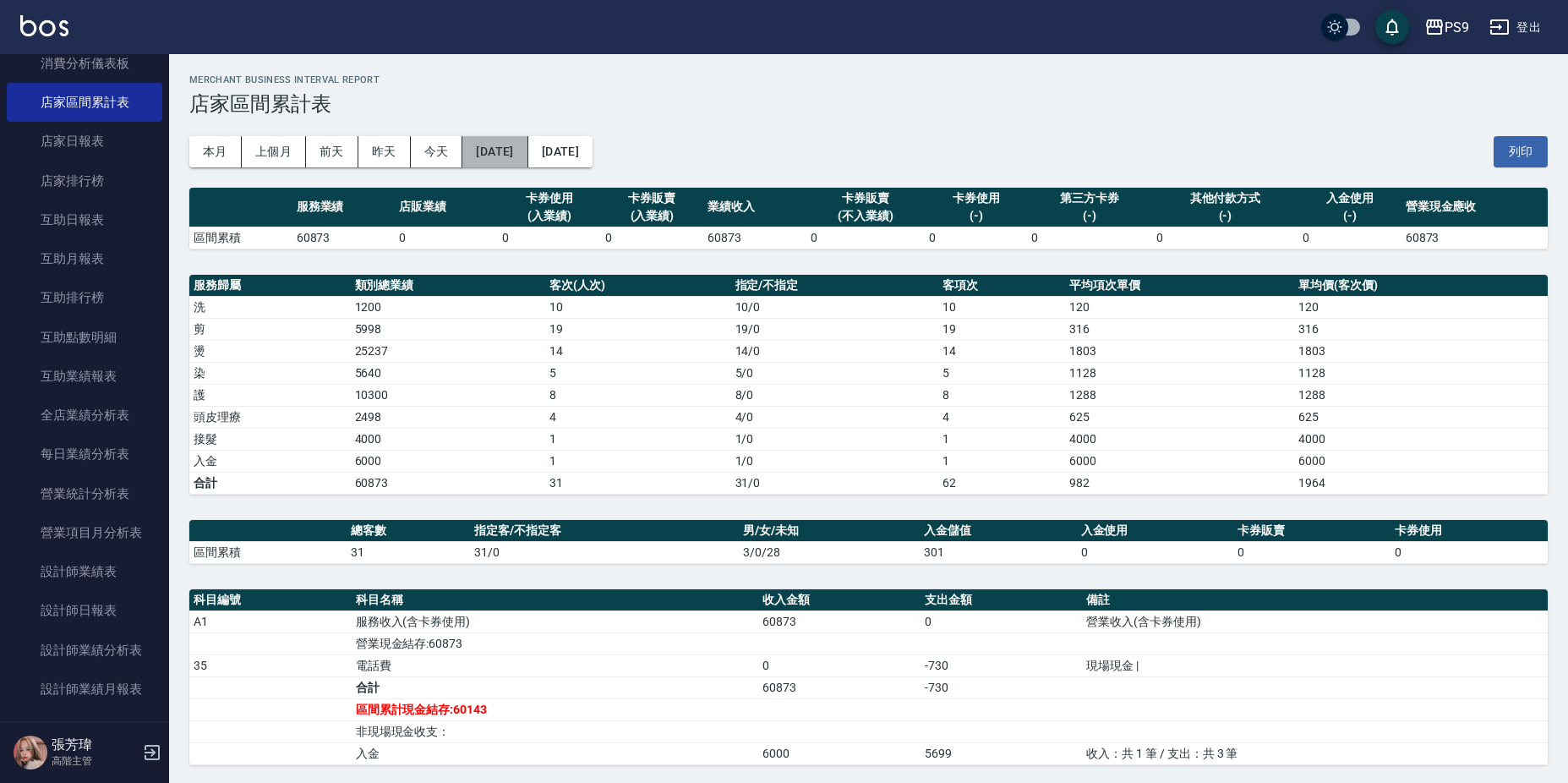
click at [512, 151] on button "[DATE]" at bounding box center [494, 152] width 65 height 31
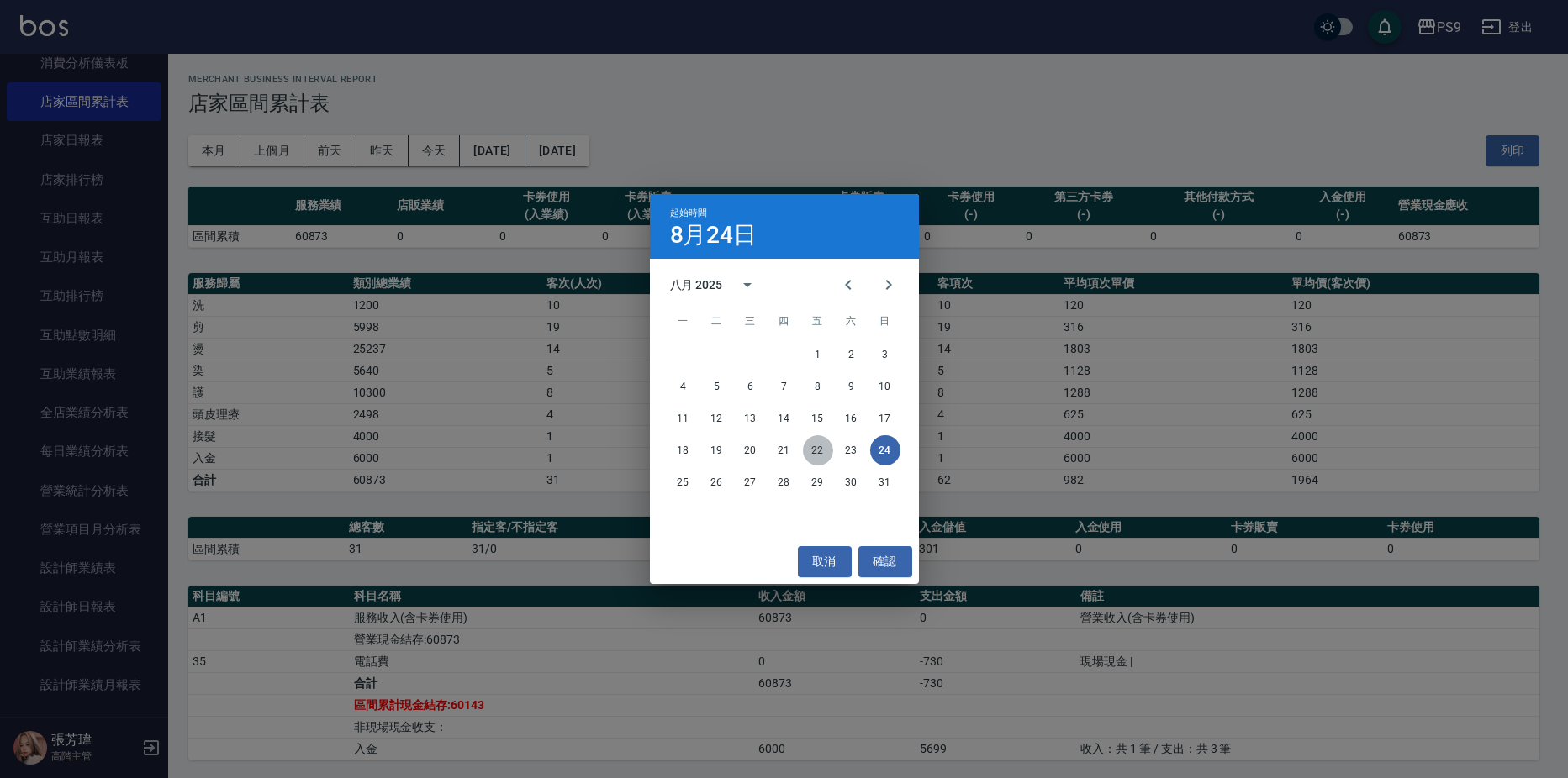
click at [816, 449] on button "22" at bounding box center [818, 450] width 30 height 30
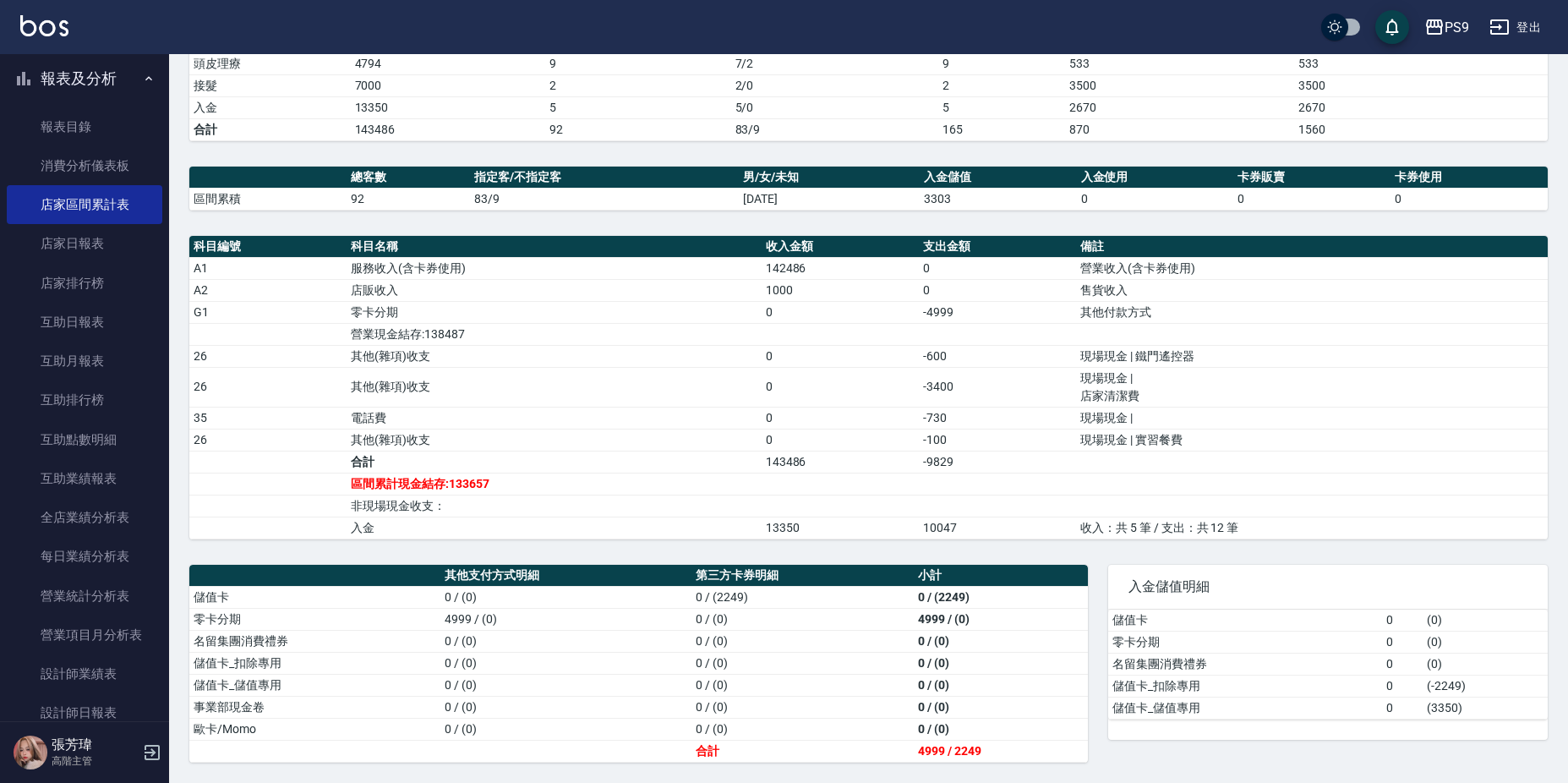
scroll to position [422, 0]
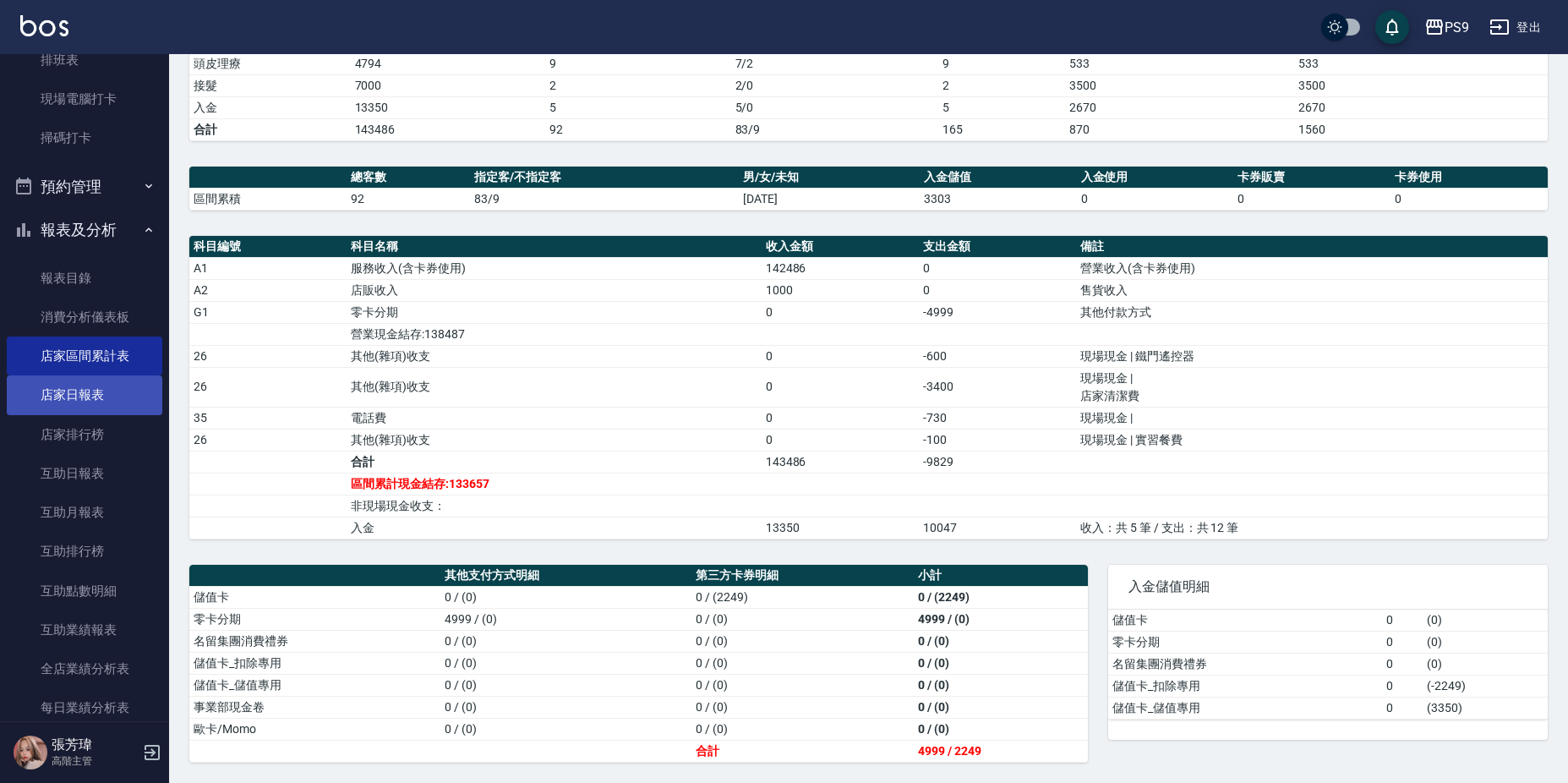
click at [103, 396] on link "店家日報表" at bounding box center [84, 395] width 155 height 39
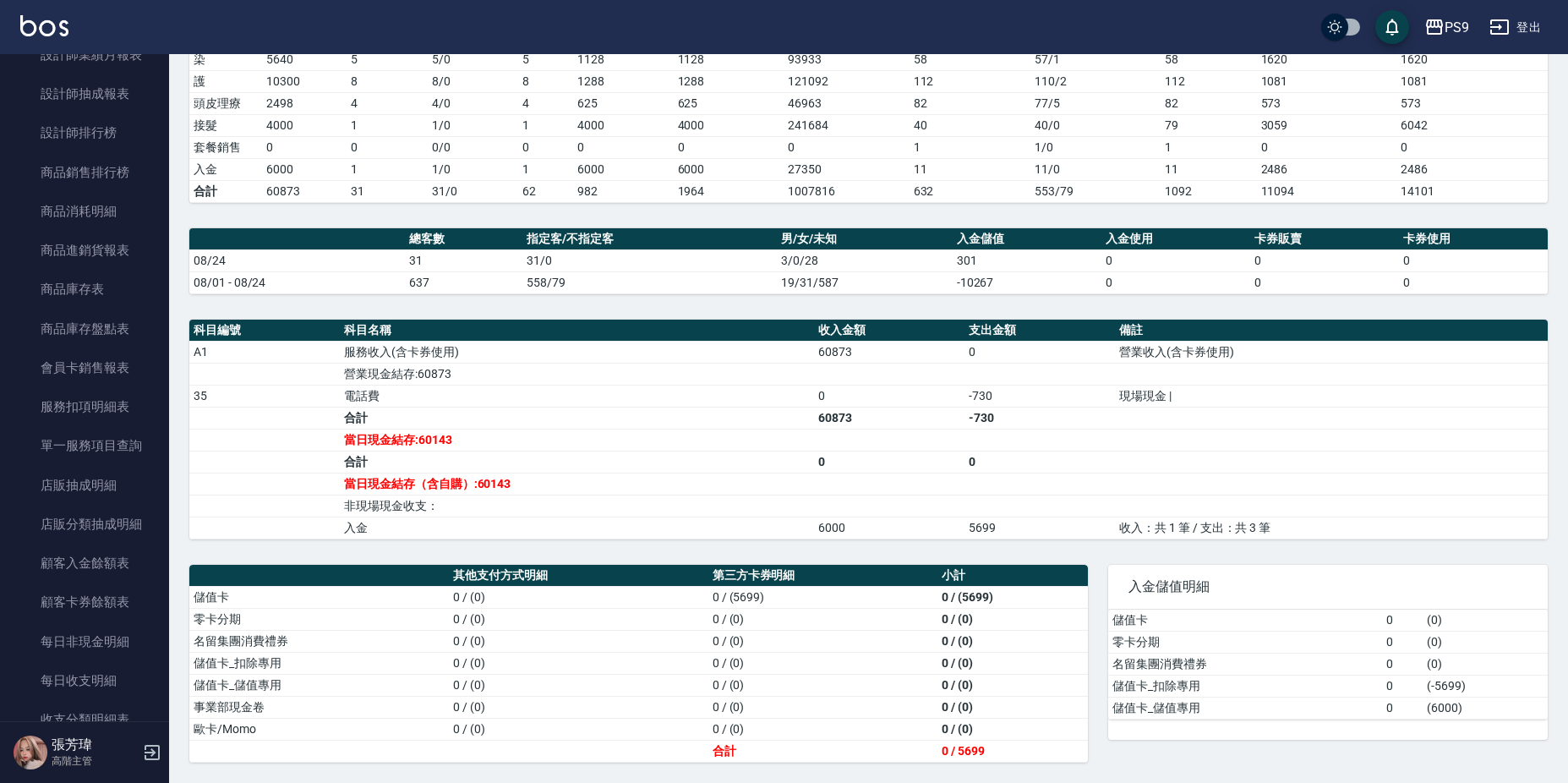
scroll to position [1607, 0]
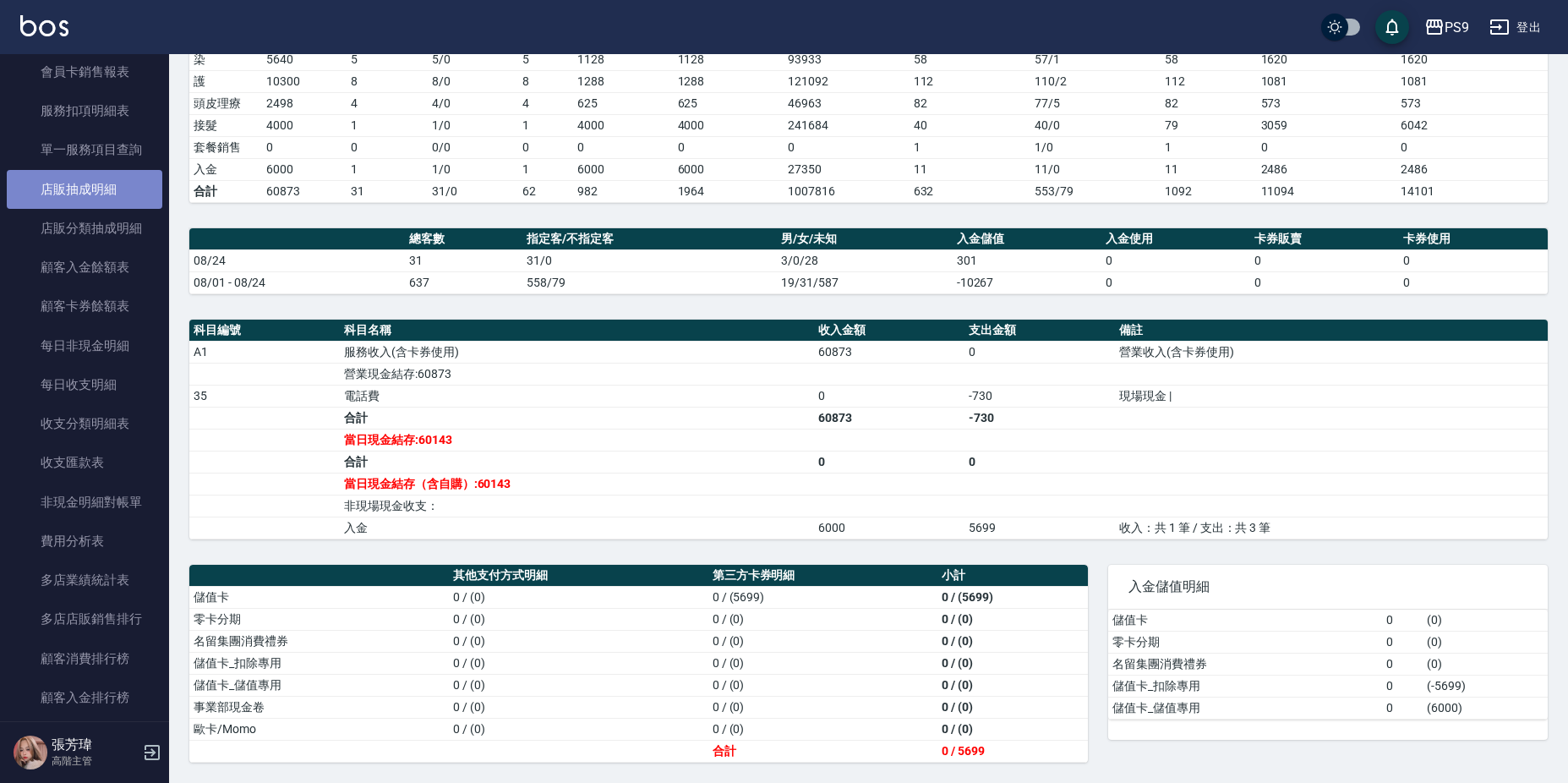
click at [95, 202] on link "店販抽成明細" at bounding box center [84, 190] width 155 height 39
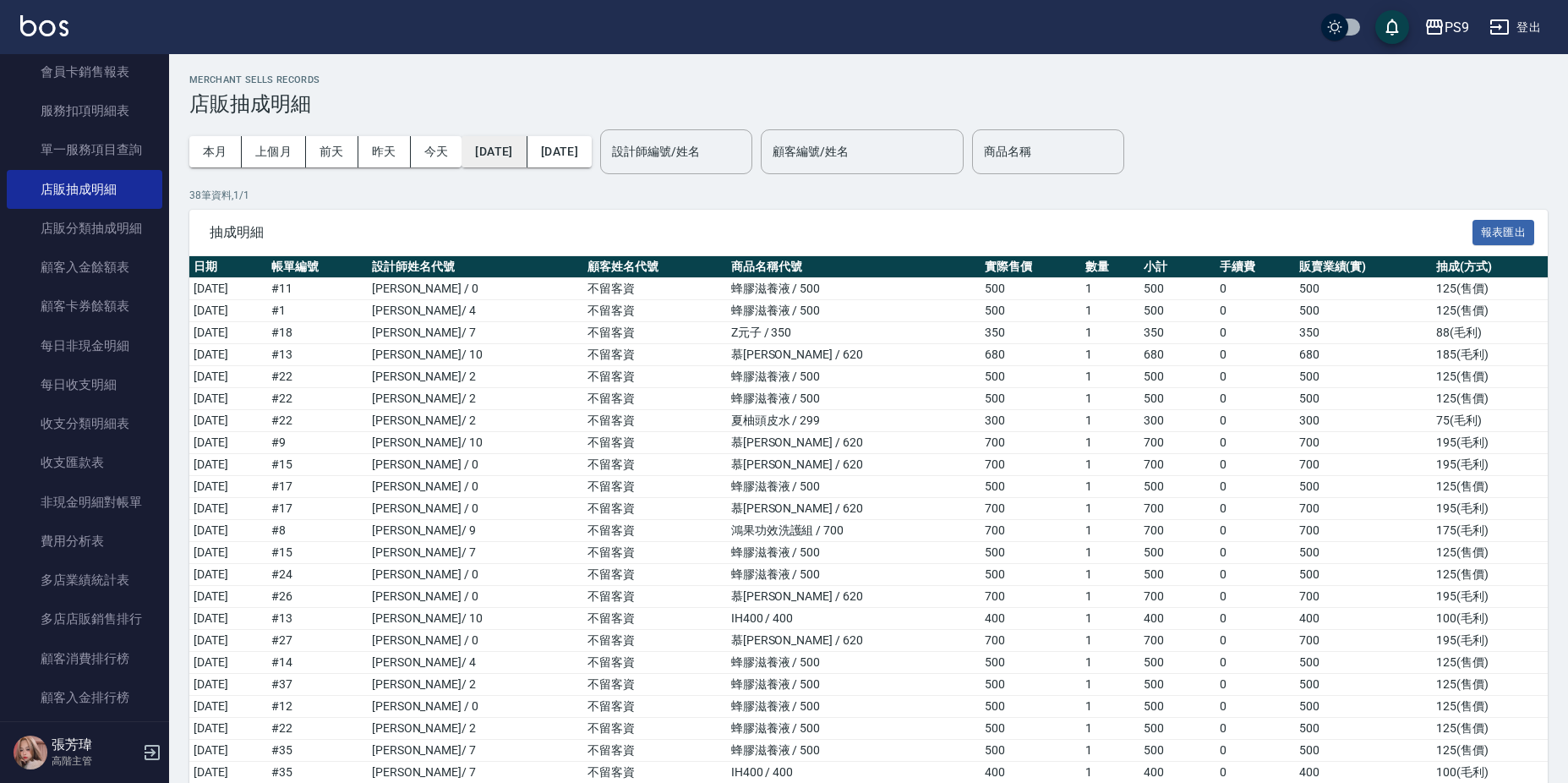
click at [527, 152] on button "[DATE]" at bounding box center [494, 152] width 65 height 31
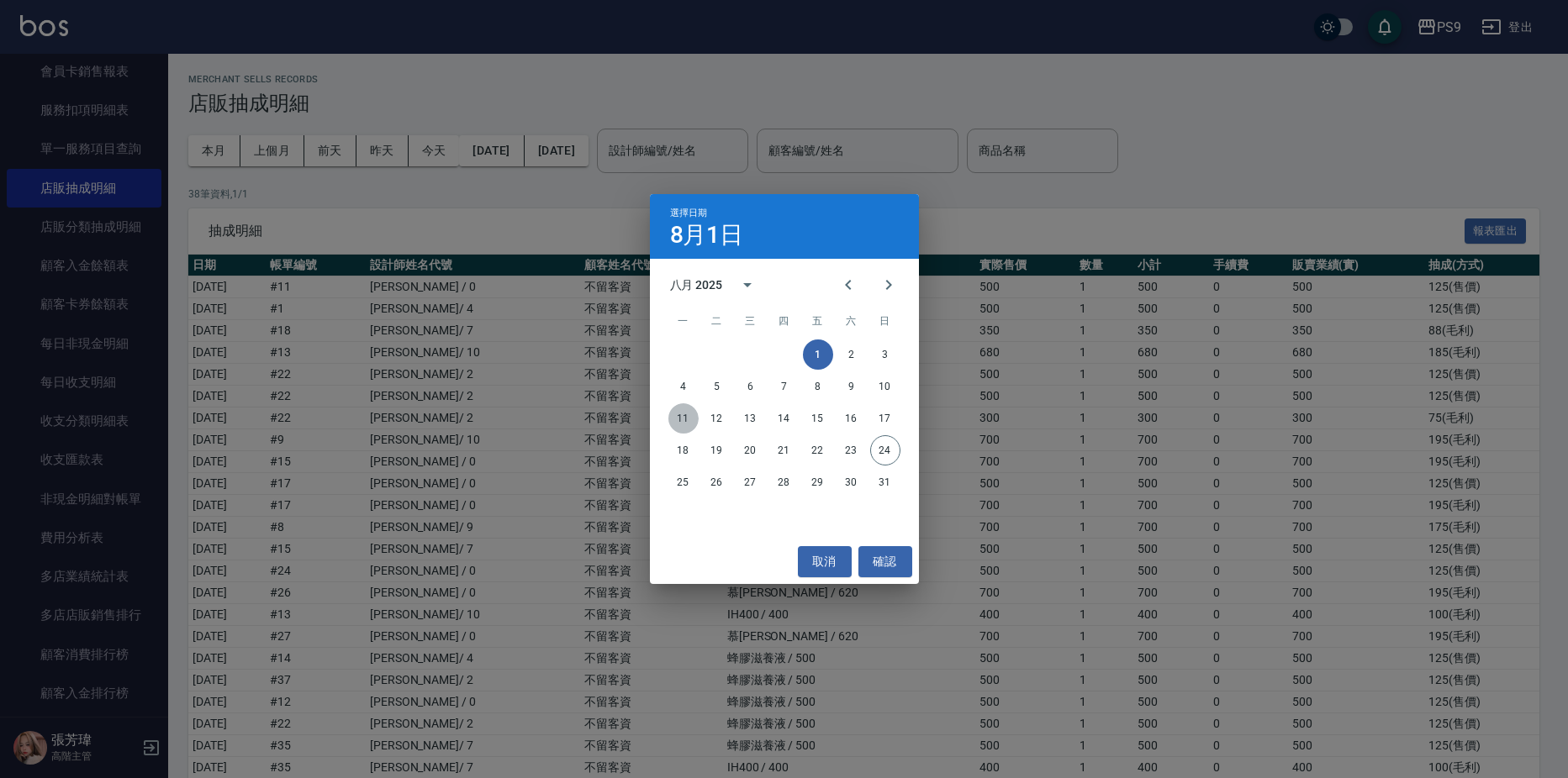
click at [687, 418] on button "11" at bounding box center [683, 418] width 30 height 30
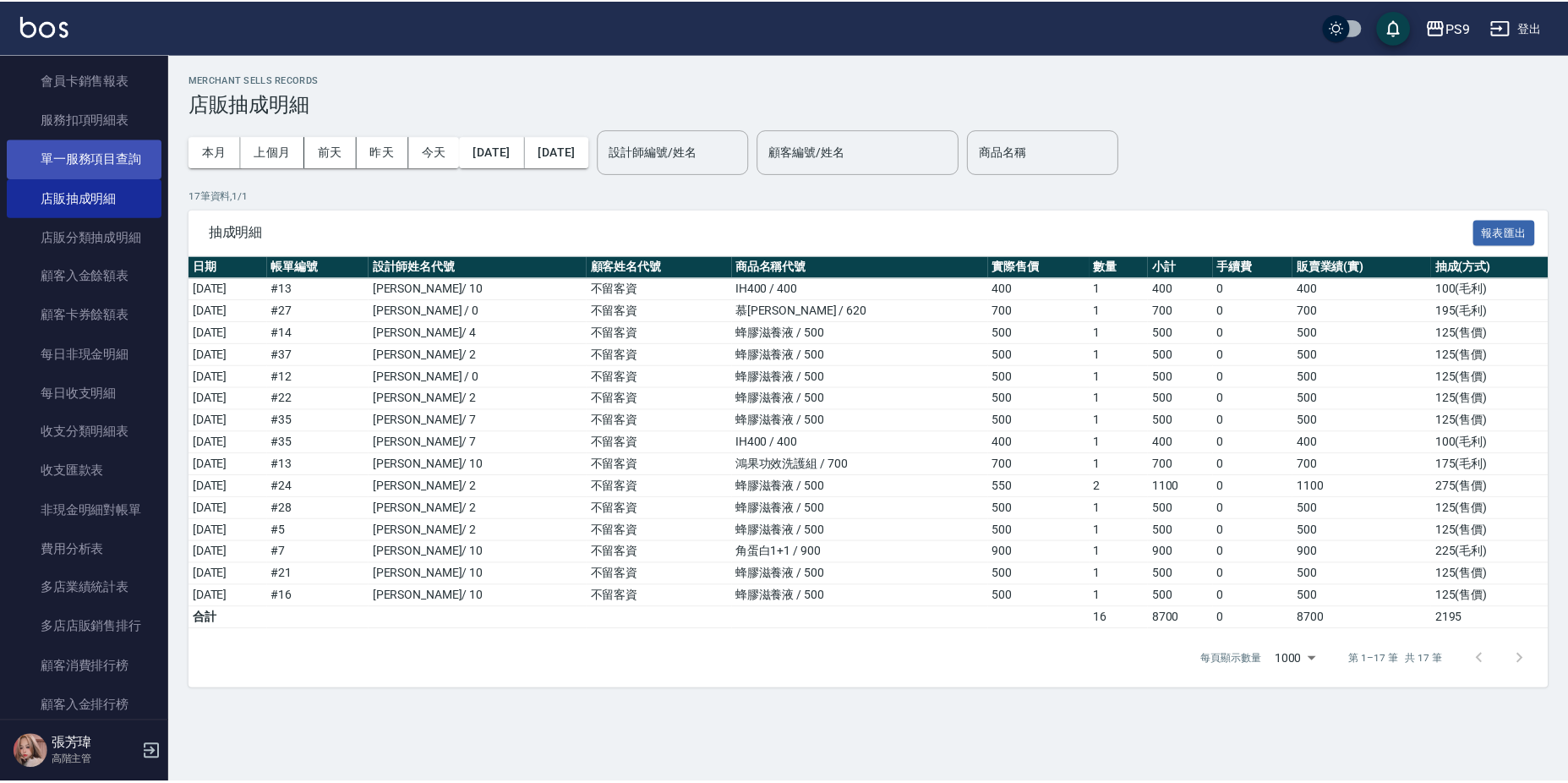
scroll to position [1438, 0]
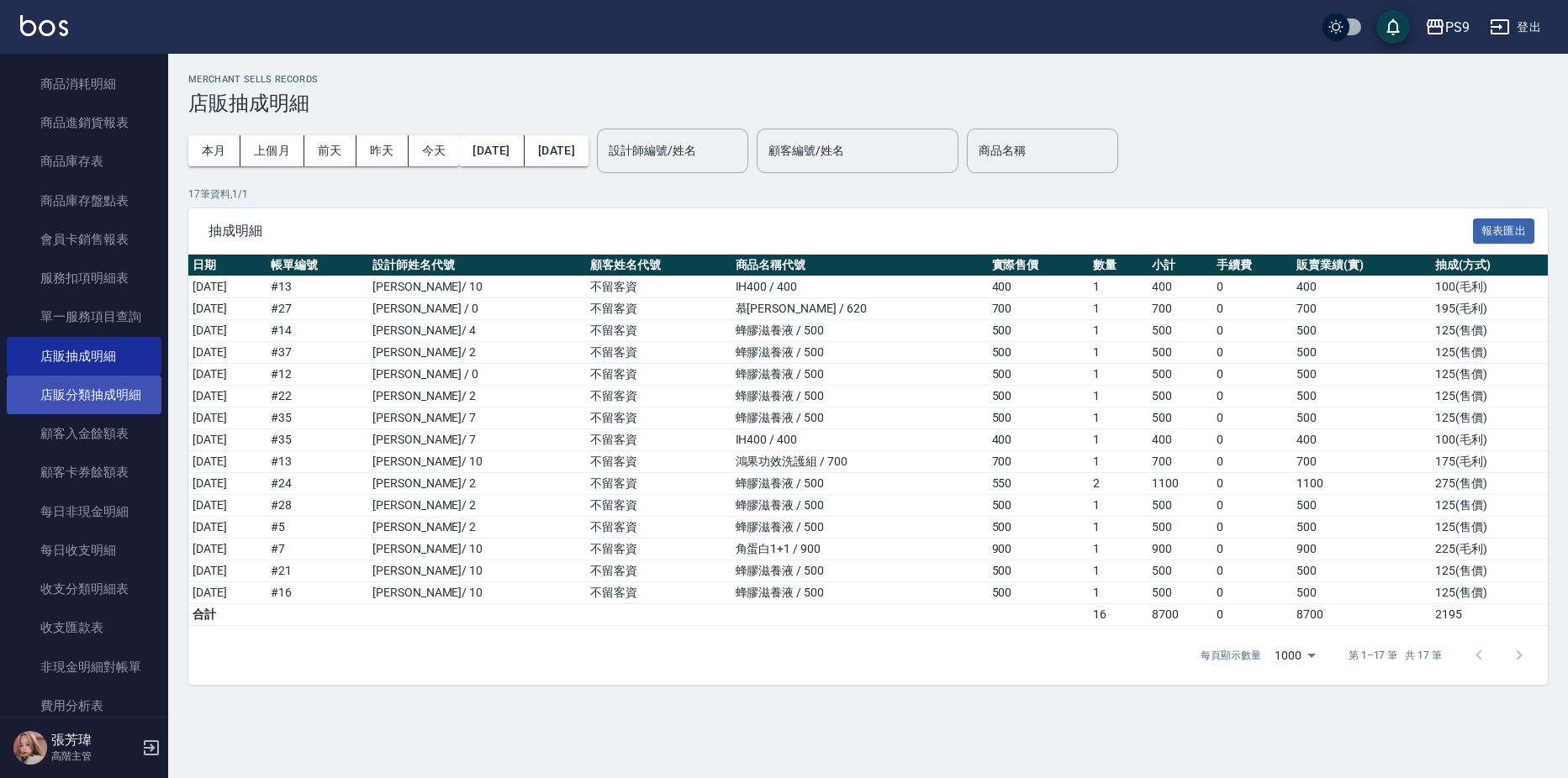
click at [109, 399] on link "店販分類抽成明細" at bounding box center [84, 395] width 154 height 39
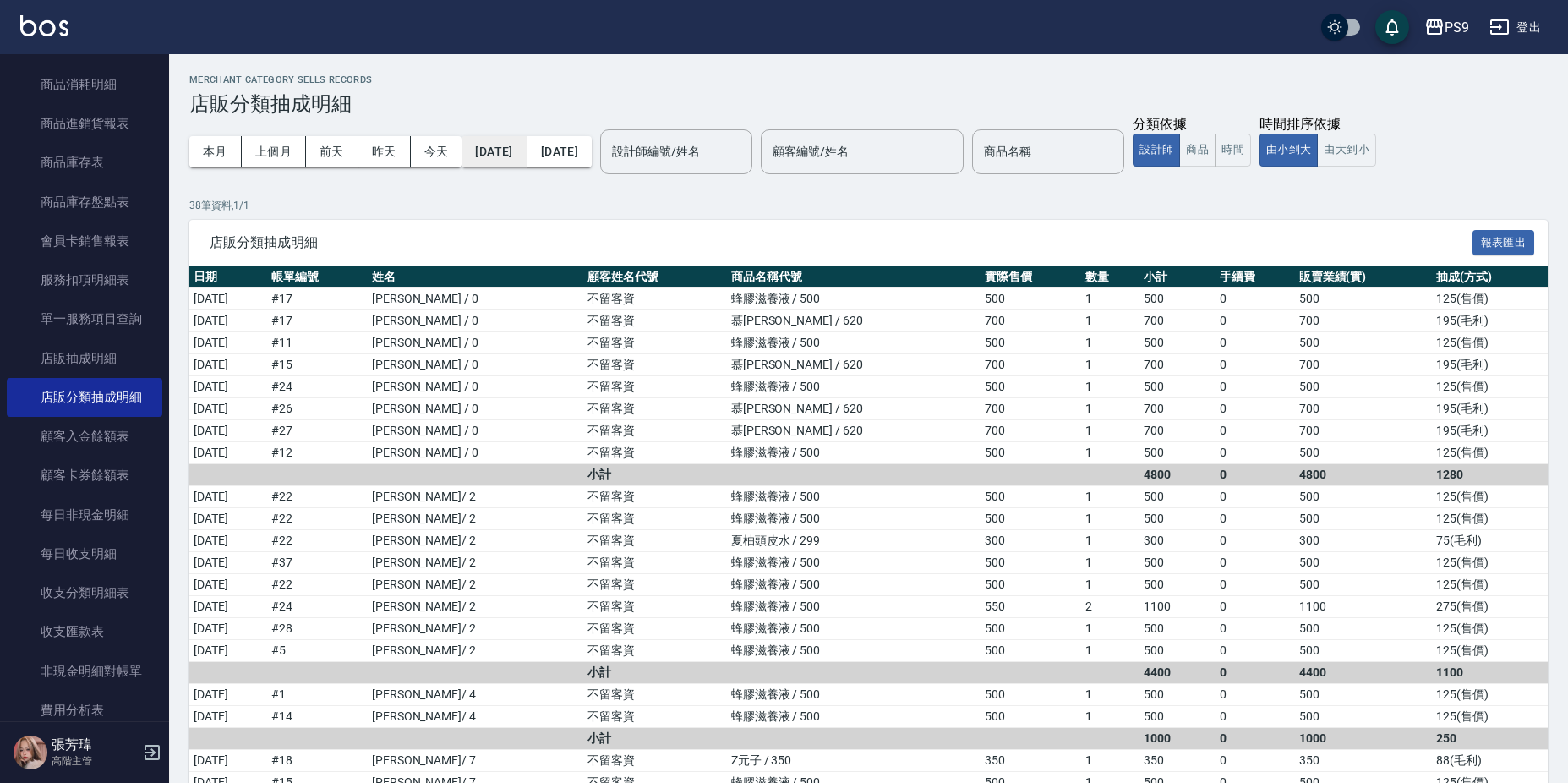
click at [502, 144] on button "[DATE]" at bounding box center [494, 152] width 65 height 31
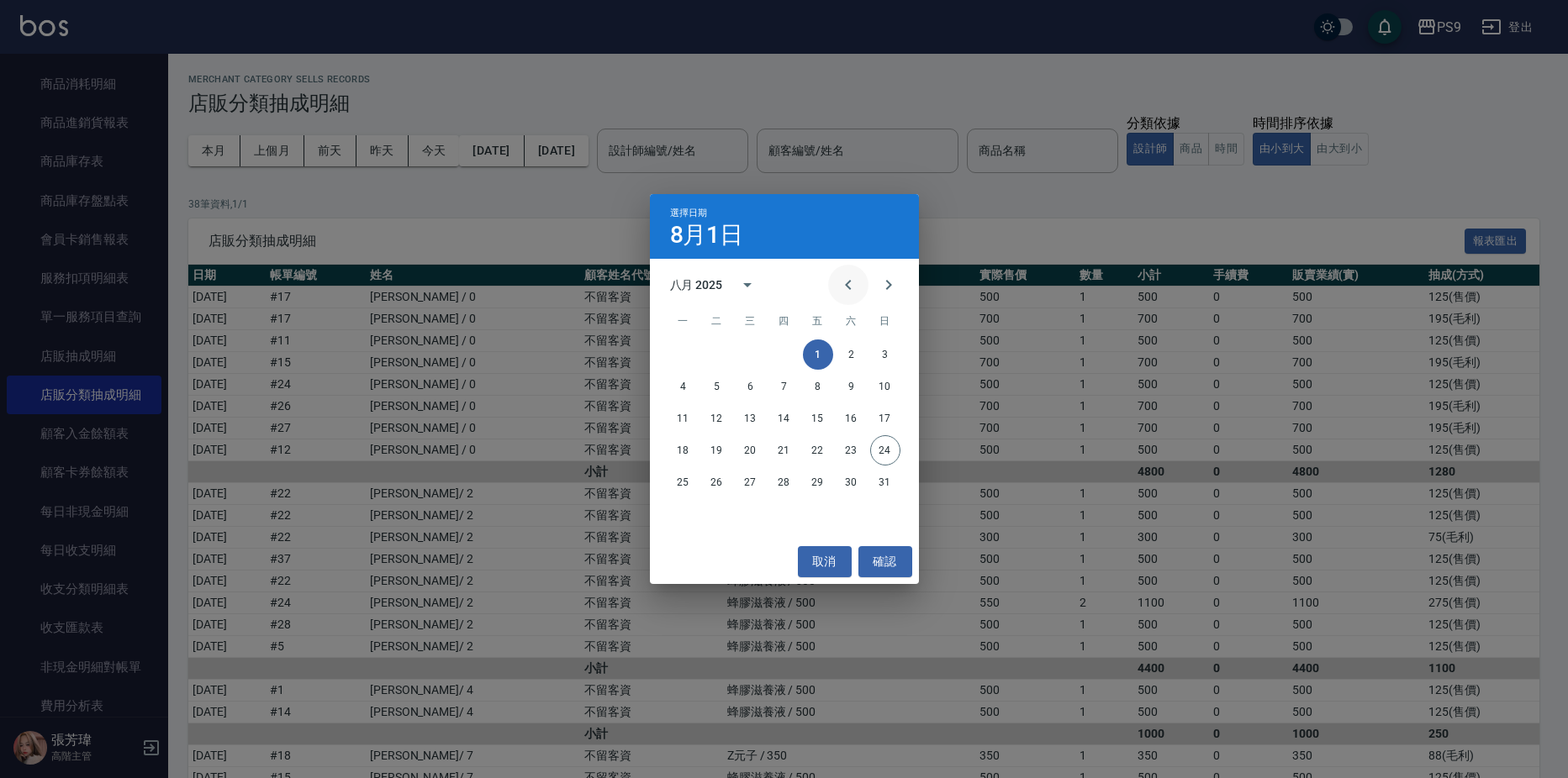
click at [846, 278] on icon "Previous month" at bounding box center [848, 285] width 20 height 20
click at [782, 356] on button "1" at bounding box center [784, 355] width 30 height 30
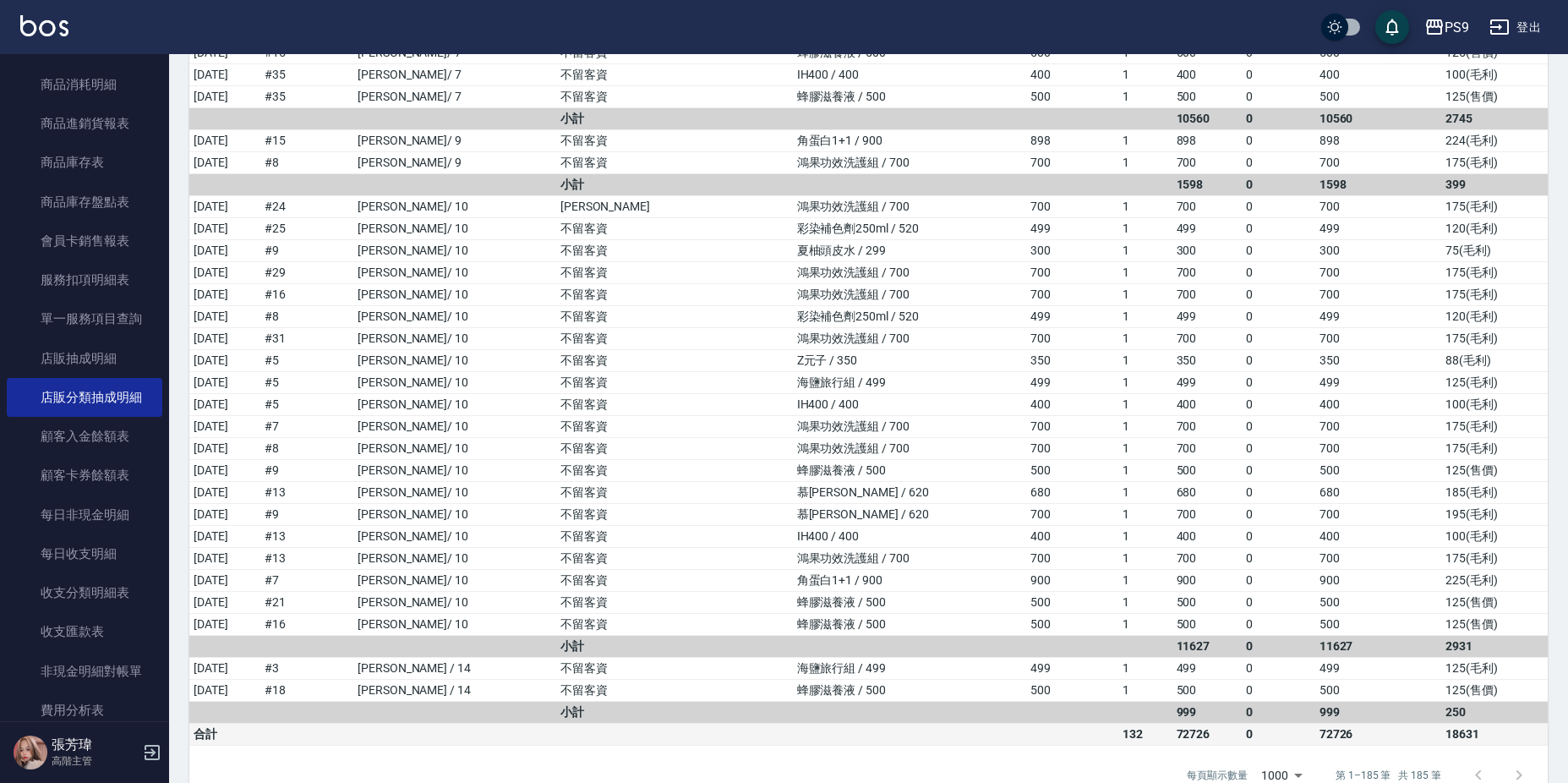
scroll to position [2622, 0]
